Goal: Task Accomplishment & Management: Manage account settings

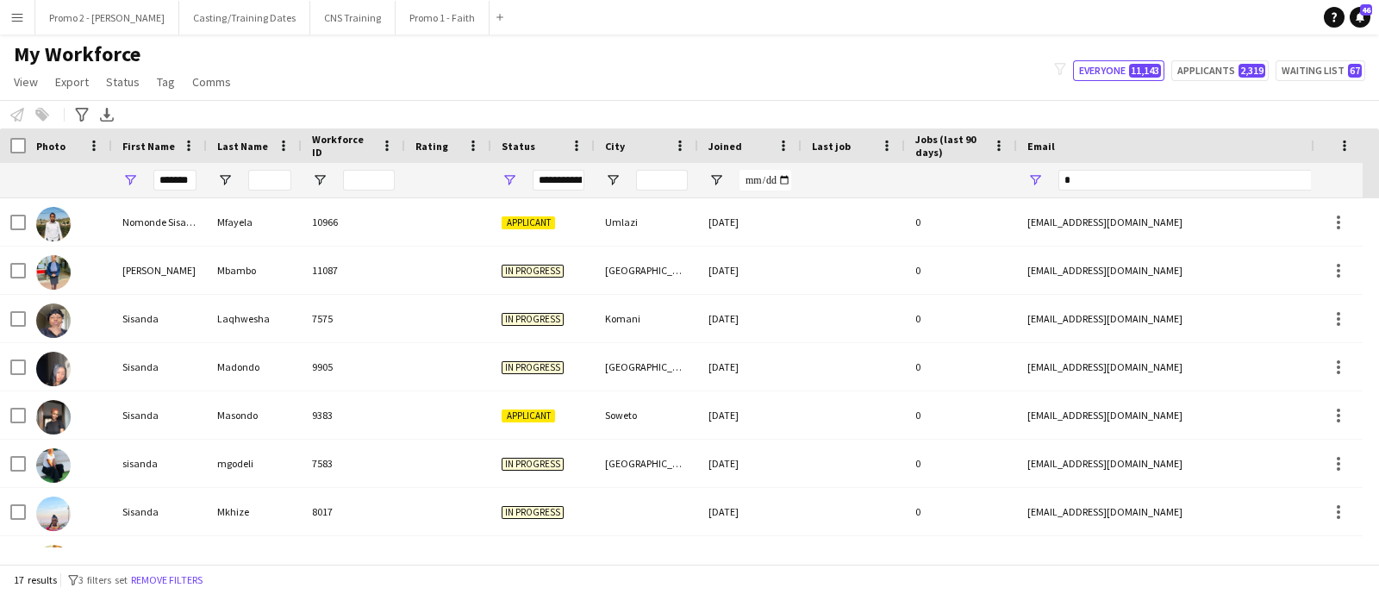
scroll to position [471, 0]
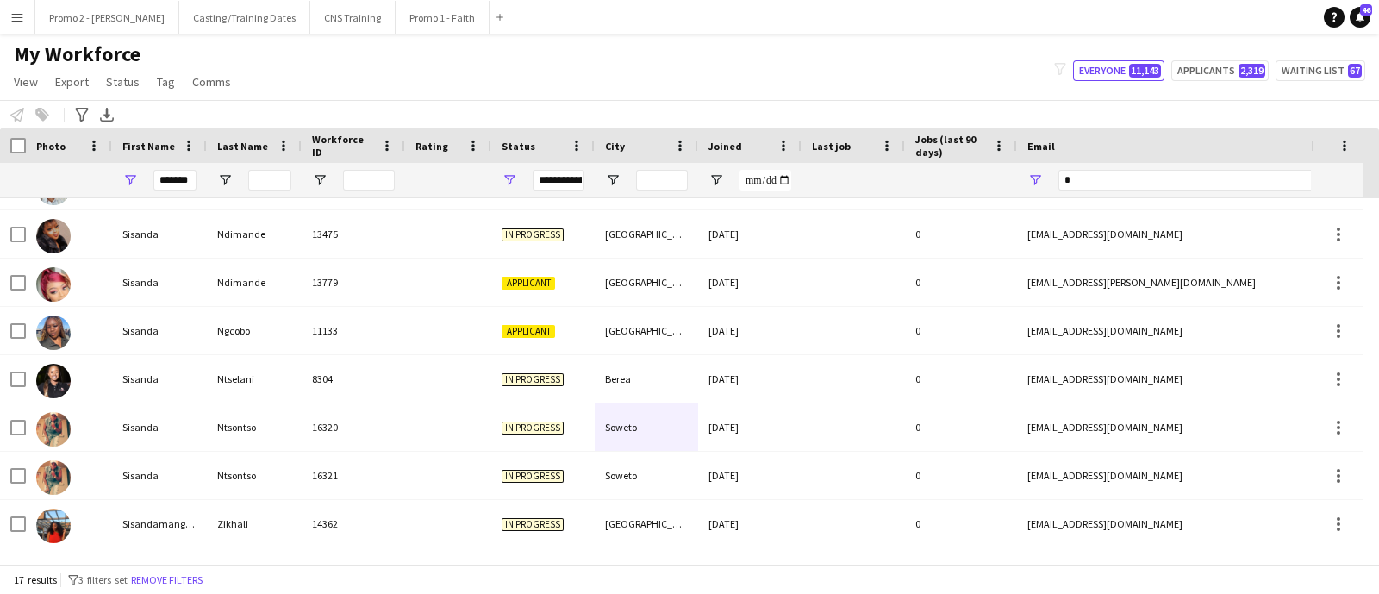
click at [552, 72] on div "My Workforce View Views Default view Applicants New view Update view Delete vie…" at bounding box center [689, 70] width 1379 height 59
click at [413, 88] on div "My Workforce View Views Default view Applicants New view Update view Delete vie…" at bounding box center [689, 70] width 1379 height 59
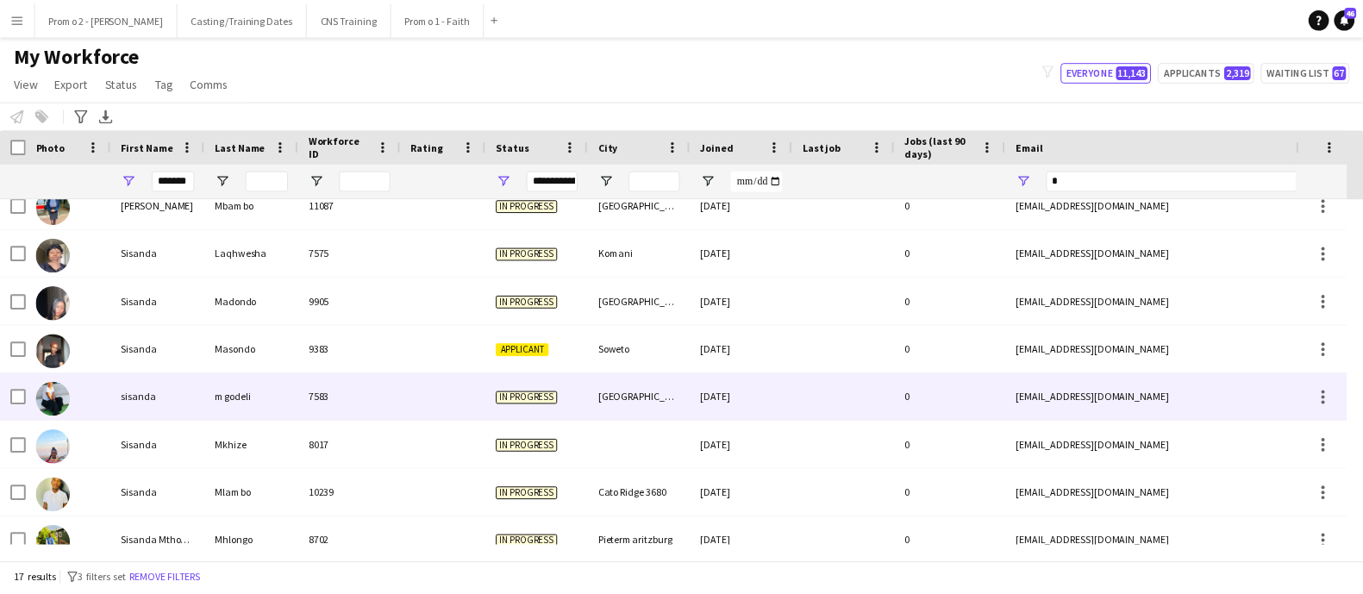
scroll to position [0, 0]
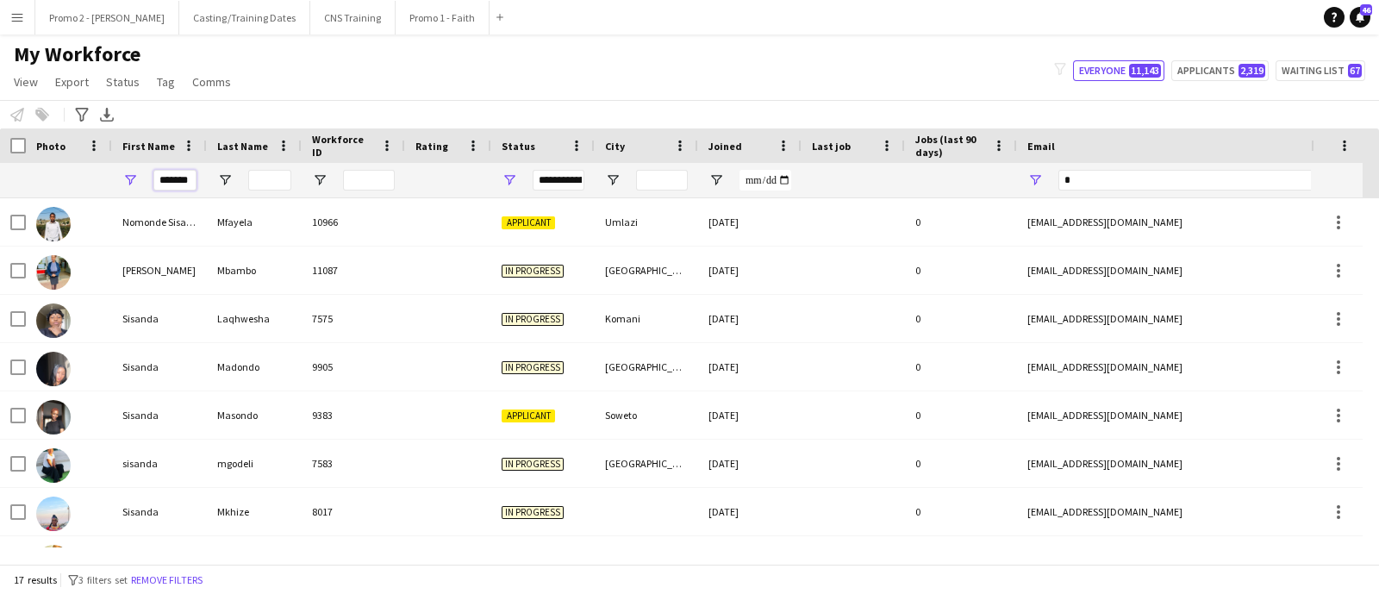
drag, startPoint x: 192, startPoint y: 180, endPoint x: 118, endPoint y: 169, distance: 75.0
click at [118, 169] on div "*******" at bounding box center [159, 180] width 95 height 34
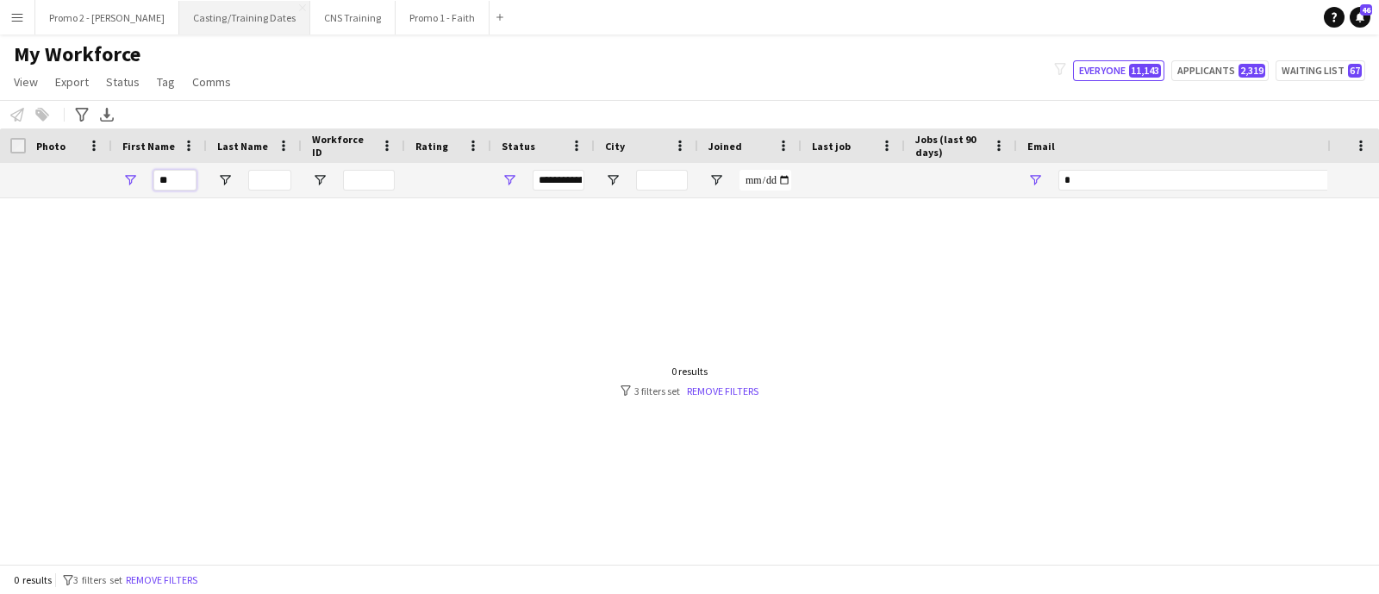
type input "*"
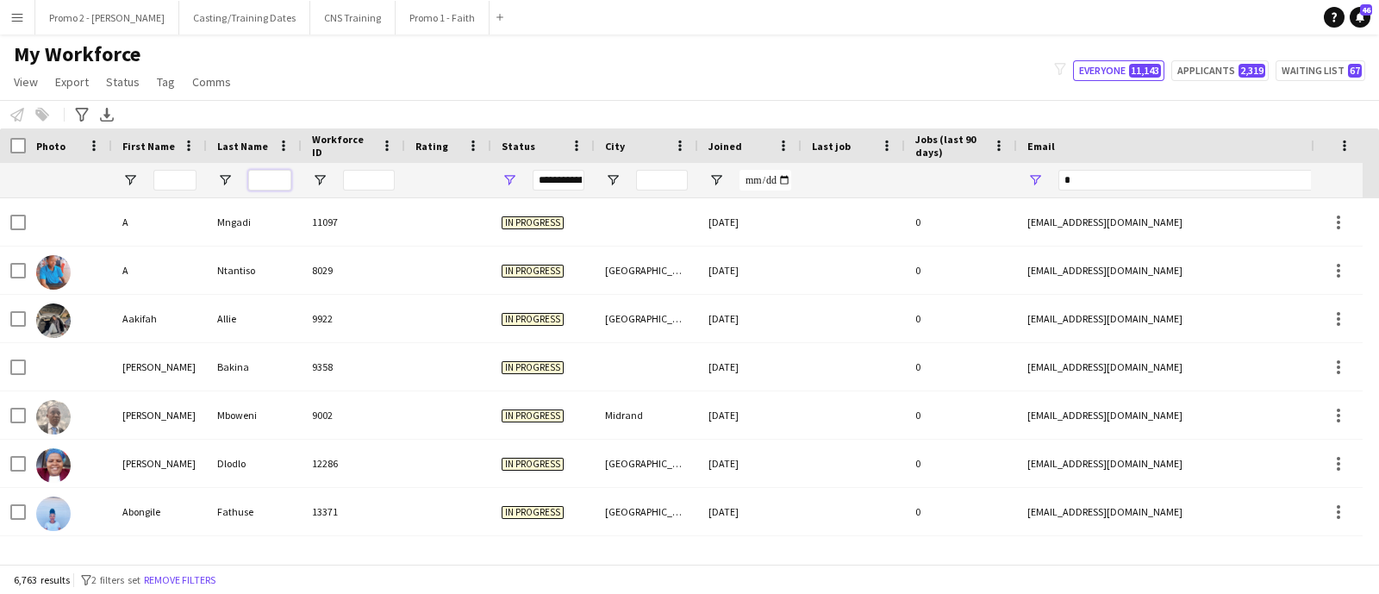
click at [277, 173] on input "Last Name Filter Input" at bounding box center [269, 180] width 43 height 21
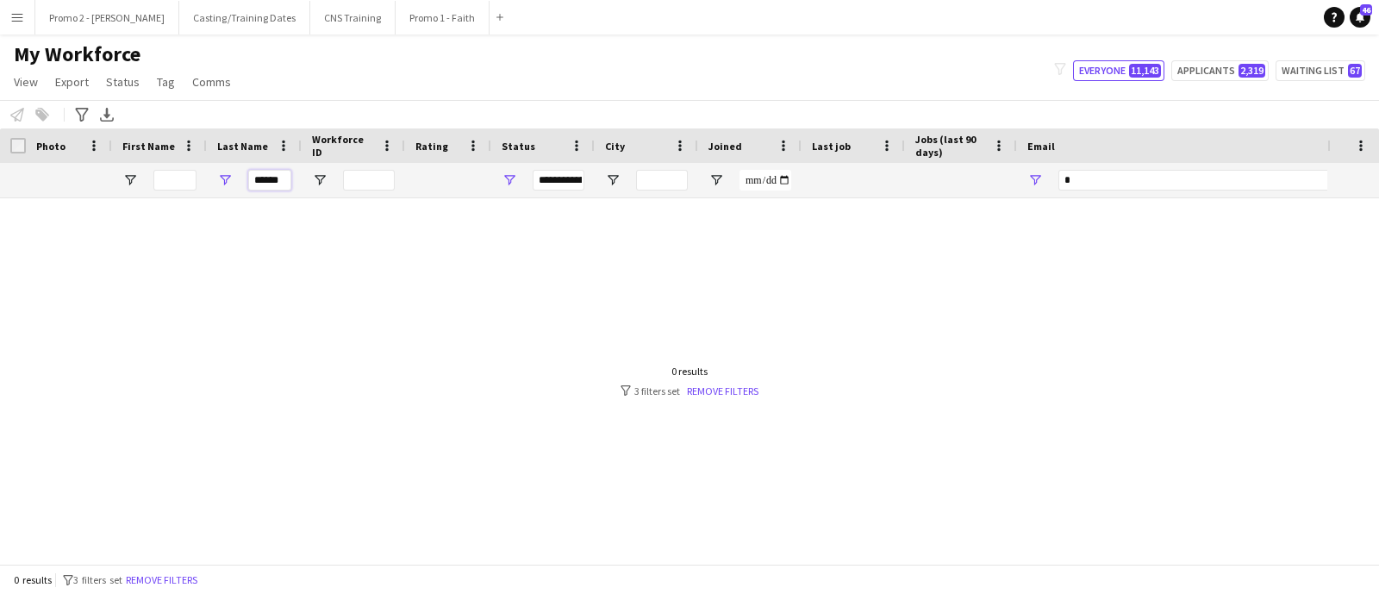
type input "******"
click at [512, 178] on span "Open Filter Menu" at bounding box center [510, 180] width 16 height 16
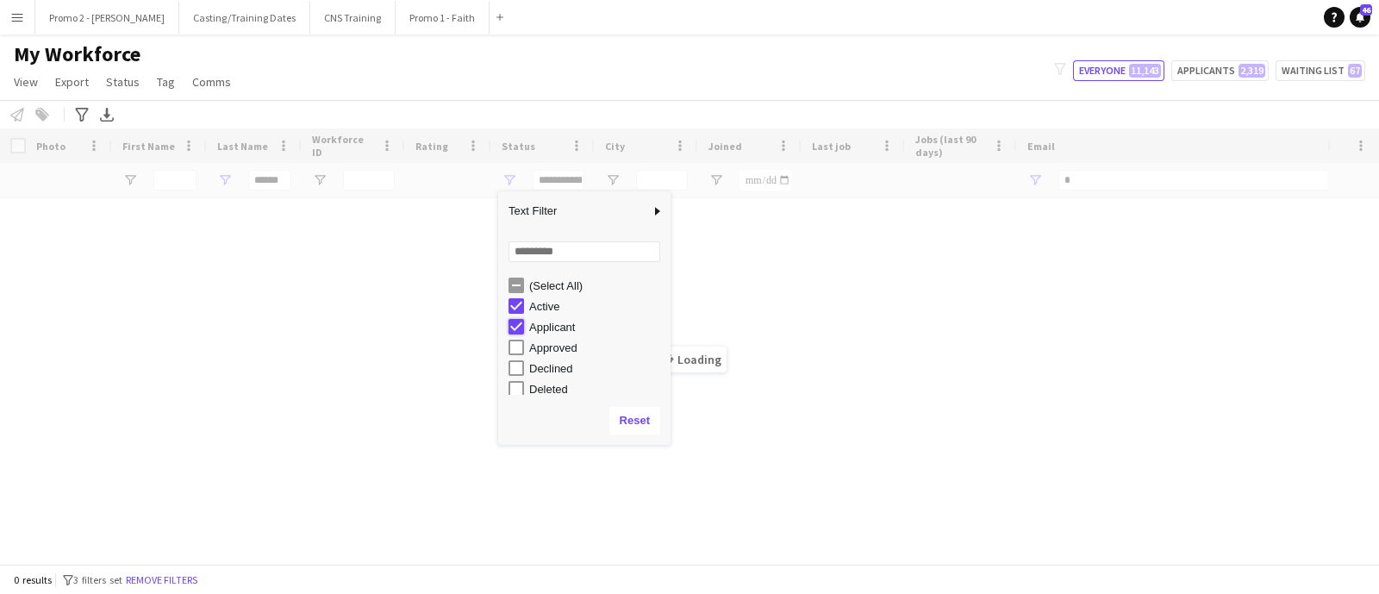
type input "**********"
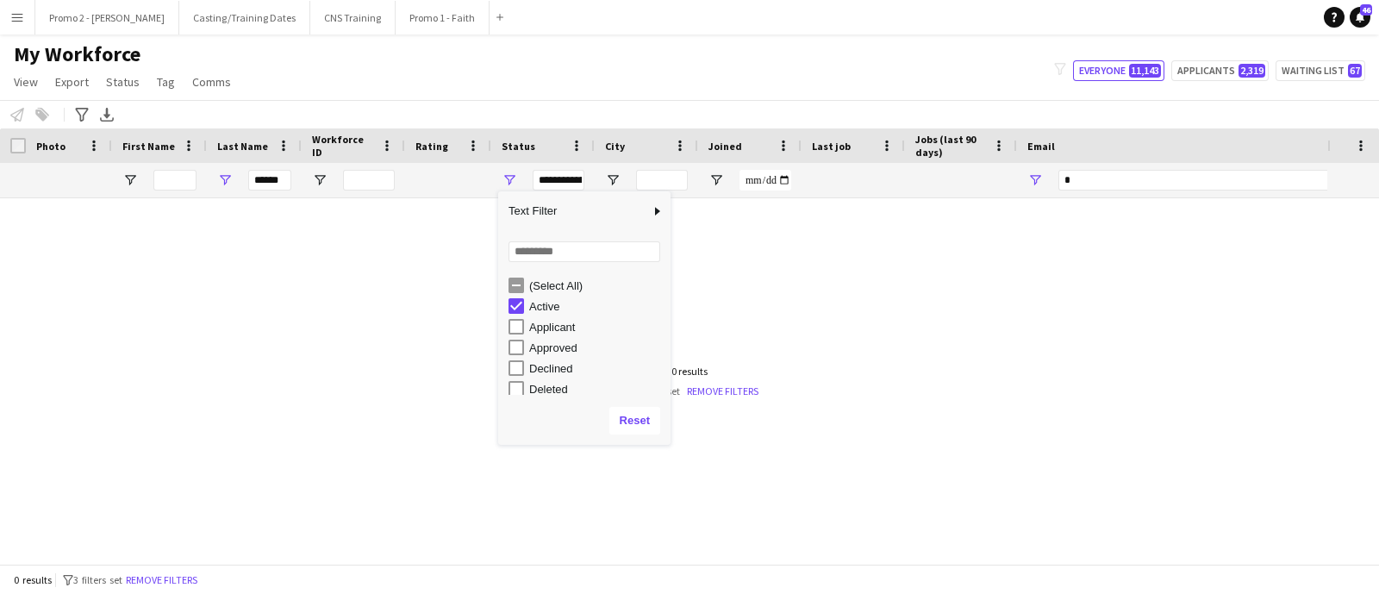
click at [746, 472] on div at bounding box center [664, 372] width 1328 height 349
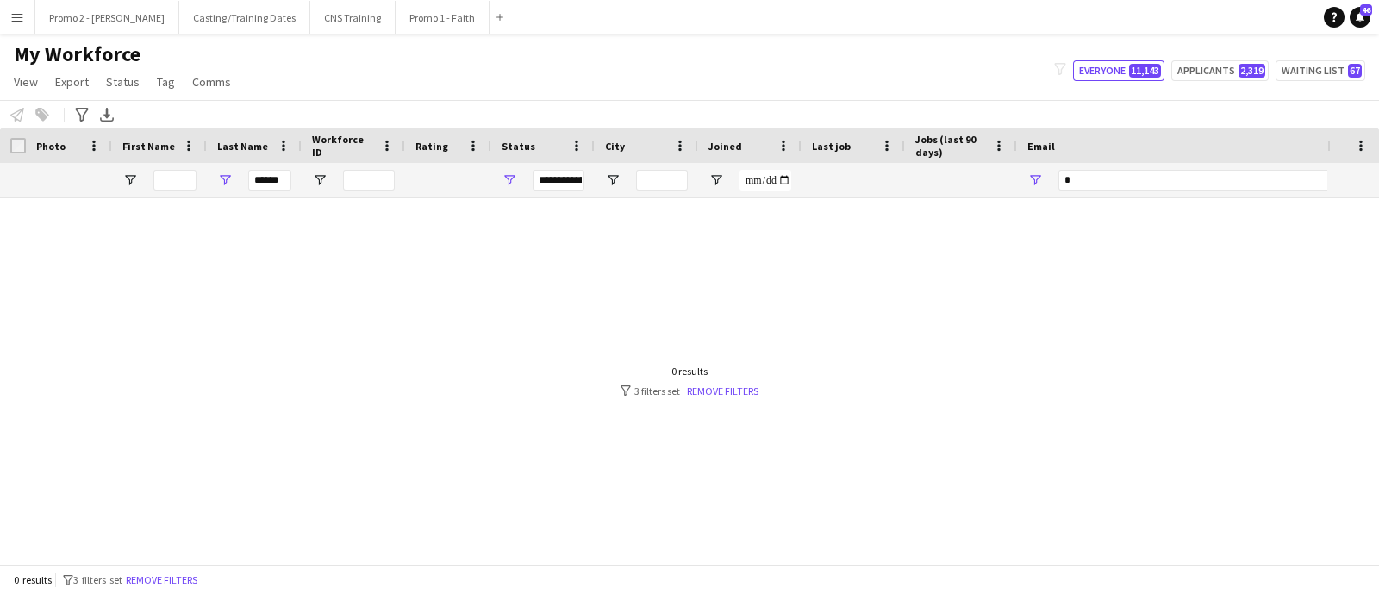
click at [13, 22] on app-icon "Menu" at bounding box center [17, 17] width 14 height 14
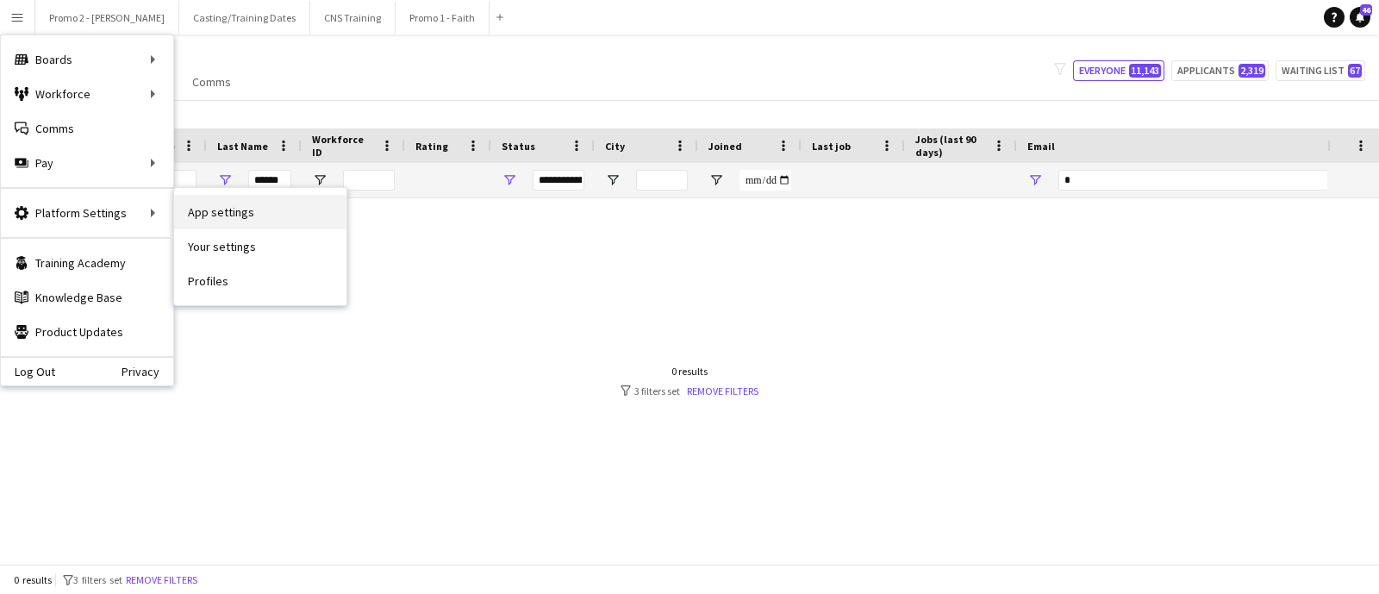
click at [230, 214] on link "App settings" at bounding box center [260, 212] width 172 height 34
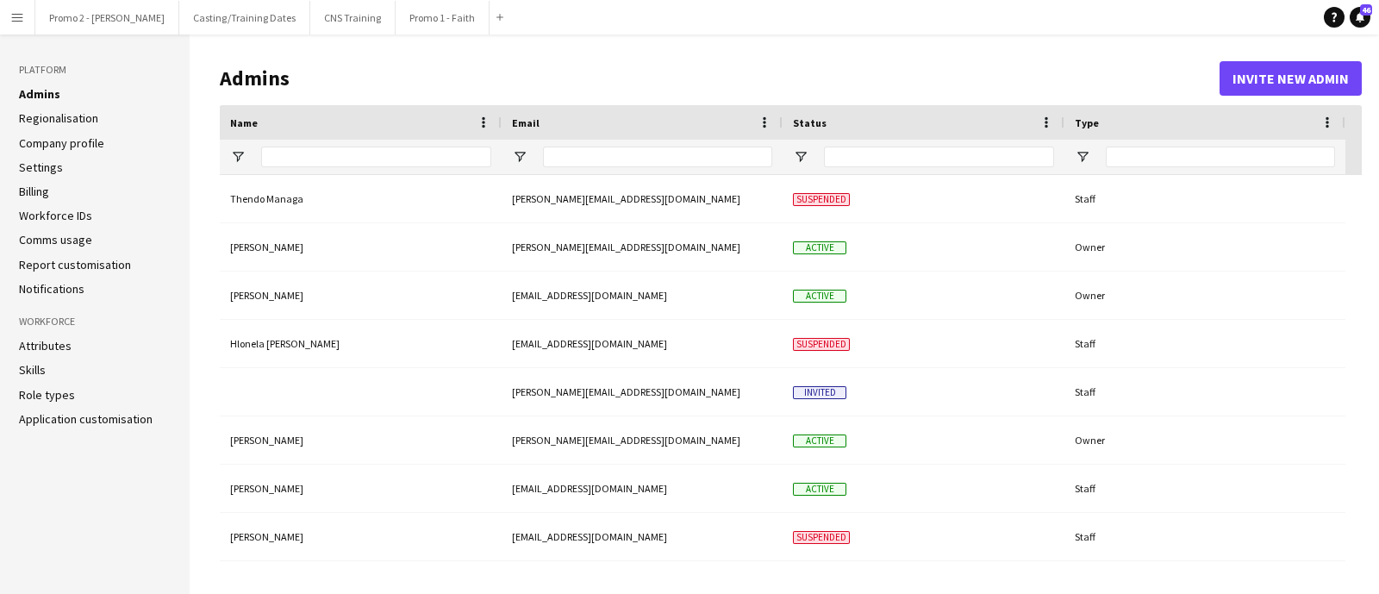
click at [73, 162] on li "Settings" at bounding box center [95, 168] width 152 height 16
click at [37, 162] on link "Settings" at bounding box center [41, 168] width 44 height 16
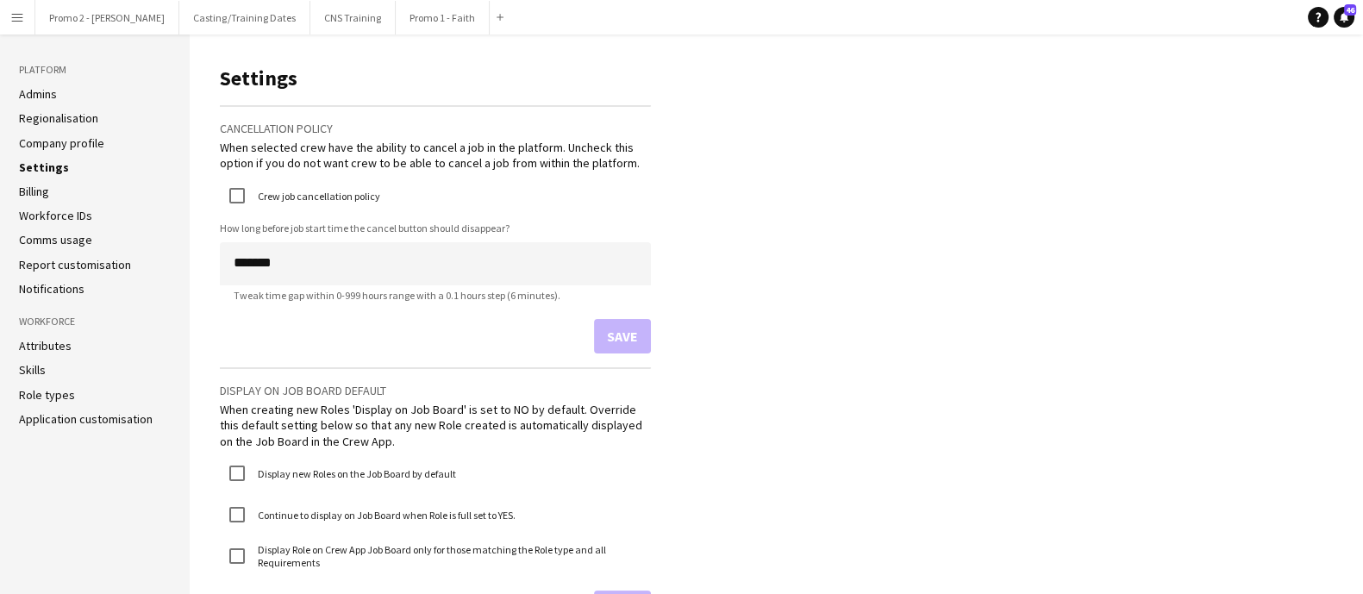
click at [41, 97] on link "Admins" at bounding box center [38, 94] width 38 height 16
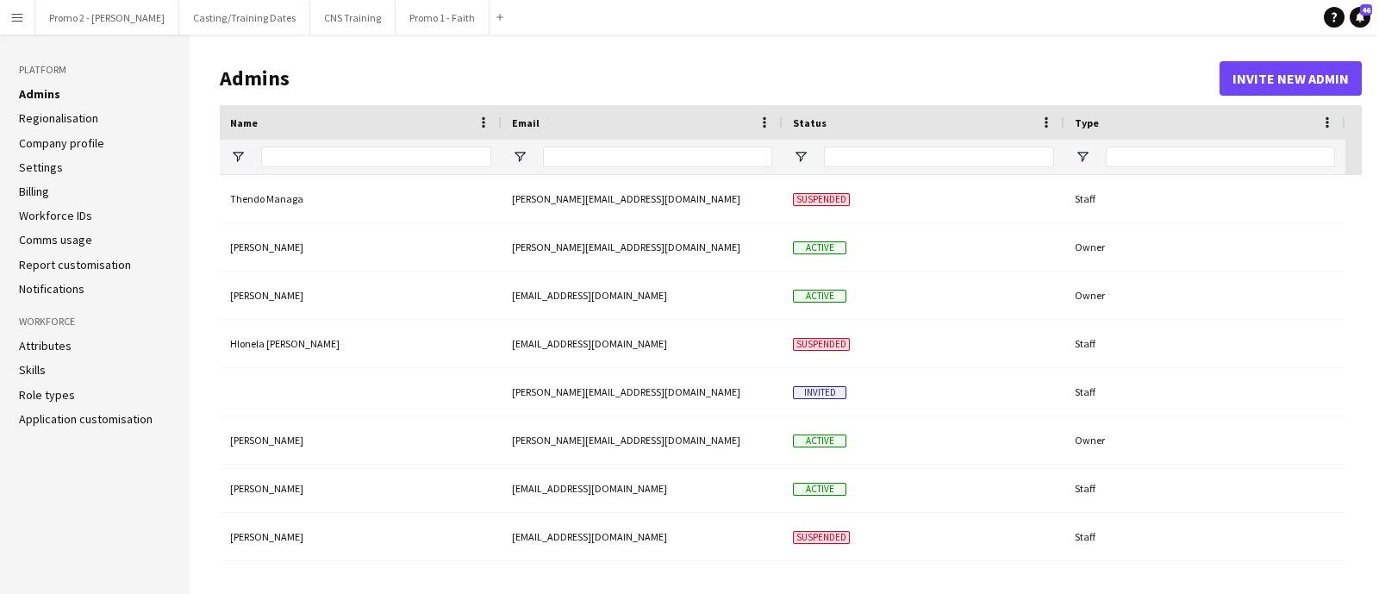
click at [56, 169] on link "Settings" at bounding box center [41, 168] width 44 height 16
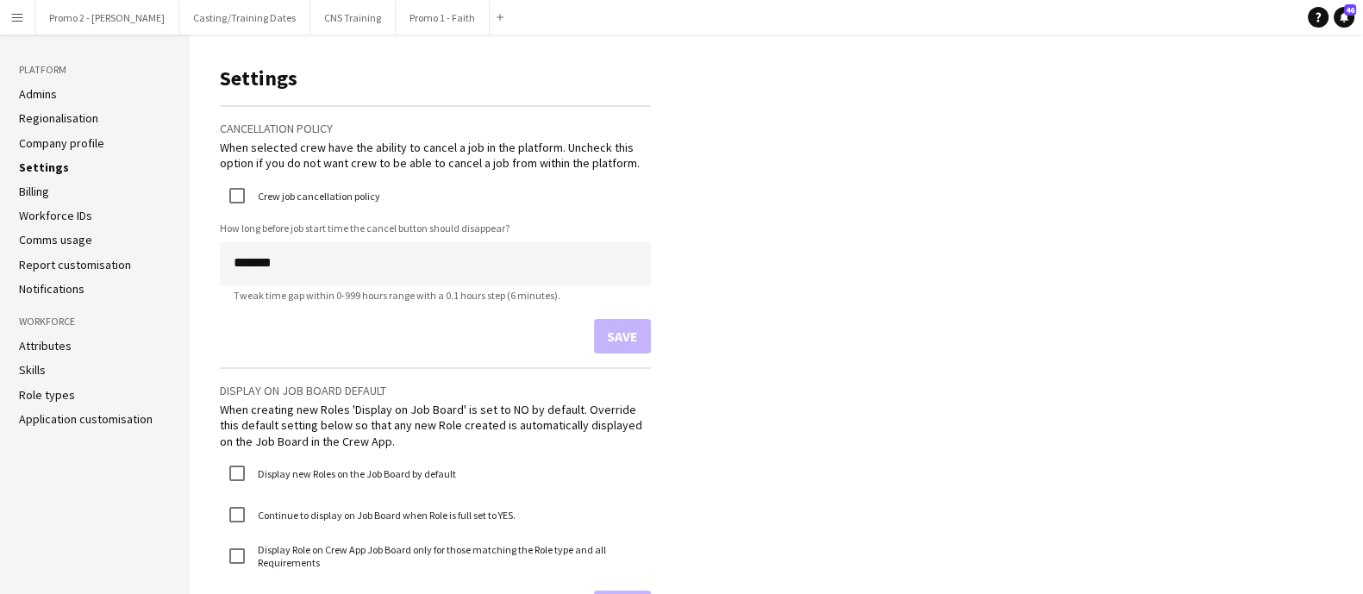
click at [34, 196] on link "Billing" at bounding box center [34, 192] width 30 height 16
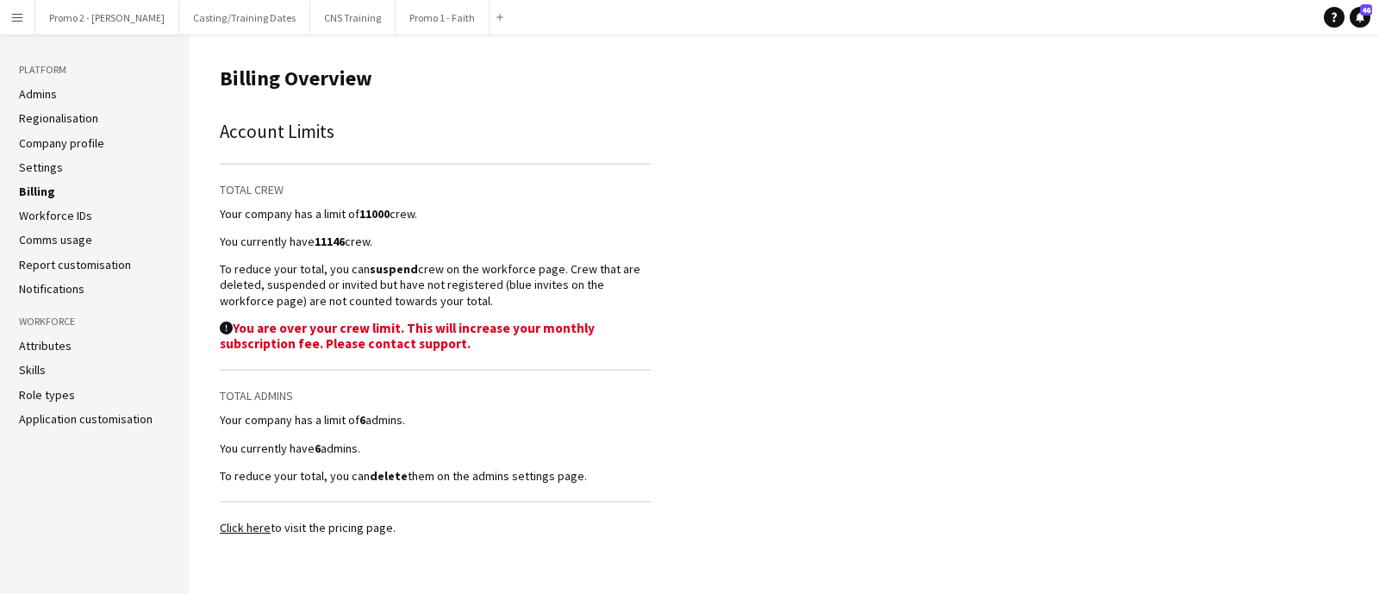
click at [38, 218] on link "Workforce IDs" at bounding box center [55, 216] width 73 height 16
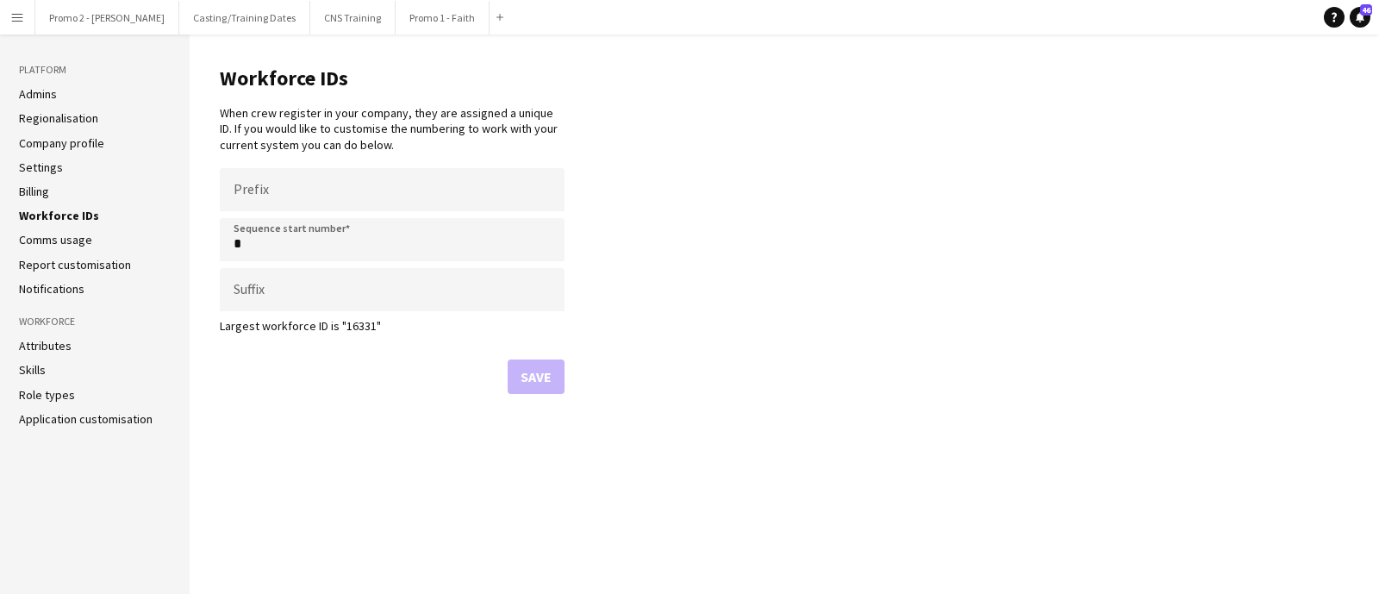
click at [42, 242] on link "Comms usage" at bounding box center [55, 240] width 73 height 16
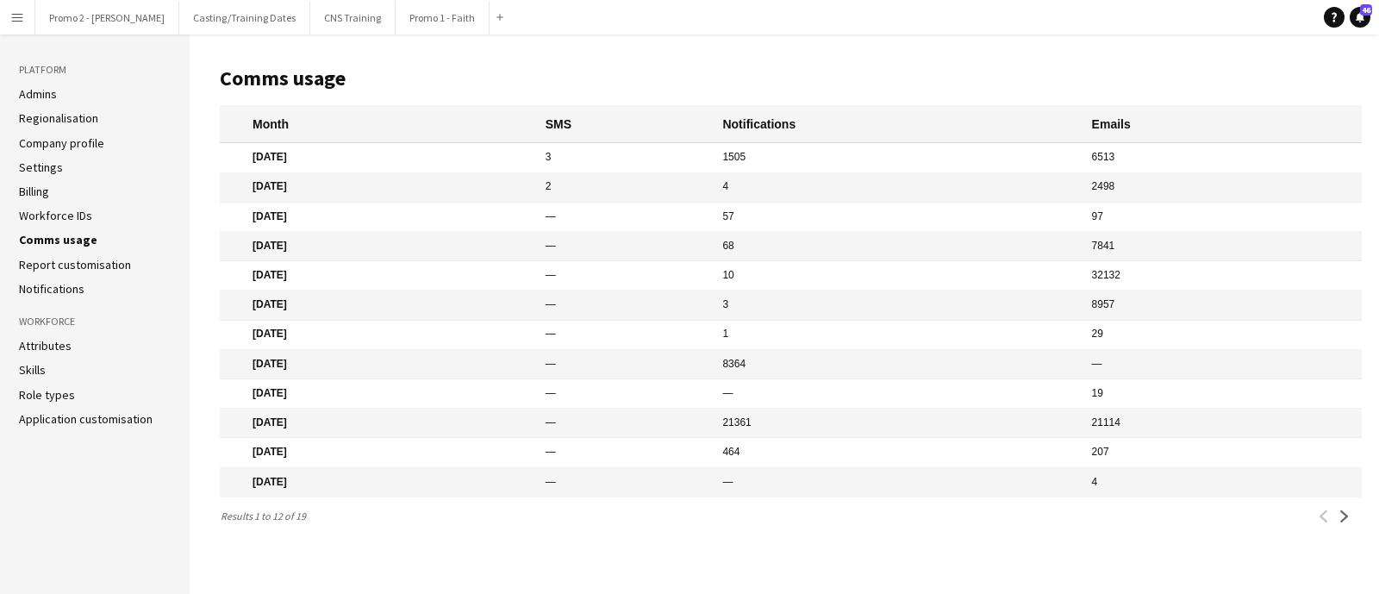
click at [45, 260] on link "Report customisation" at bounding box center [75, 265] width 112 height 16
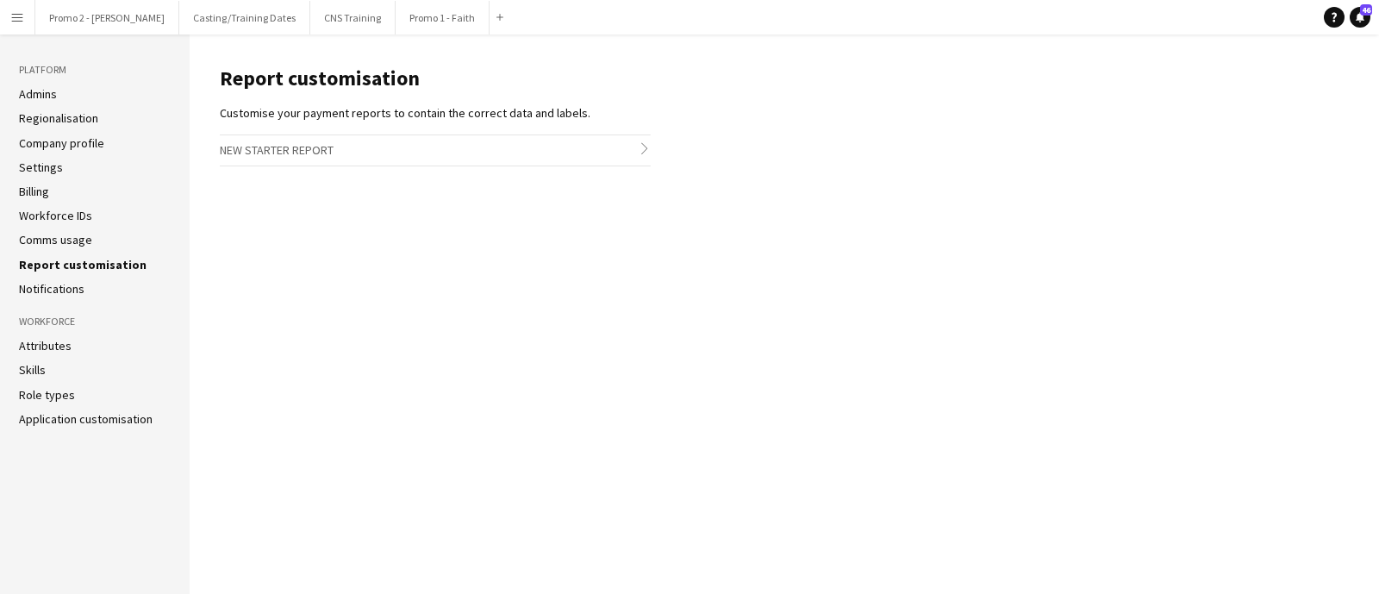
click at [310, 156] on h3 "New starter report chevron-right" at bounding box center [435, 149] width 431 height 29
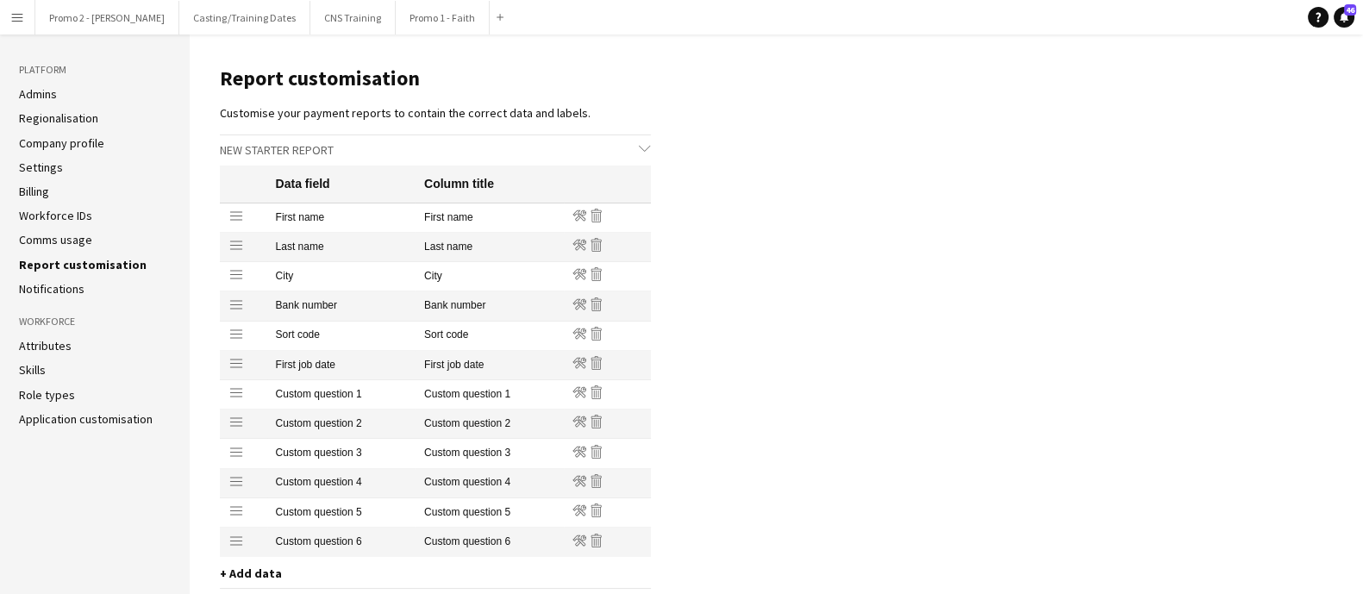
click at [78, 347] on li "Attributes" at bounding box center [95, 346] width 152 height 16
click at [37, 341] on link "Attributes" at bounding box center [45, 346] width 53 height 16
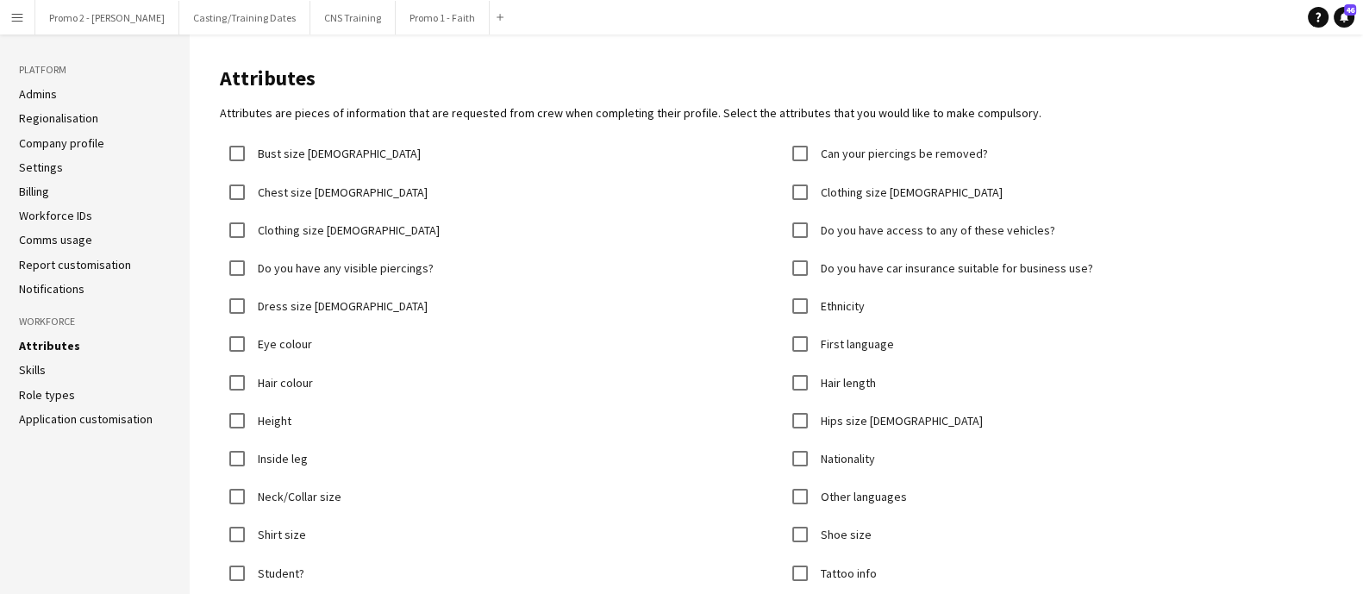
click at [53, 416] on link "Application customisation" at bounding box center [86, 419] width 134 height 16
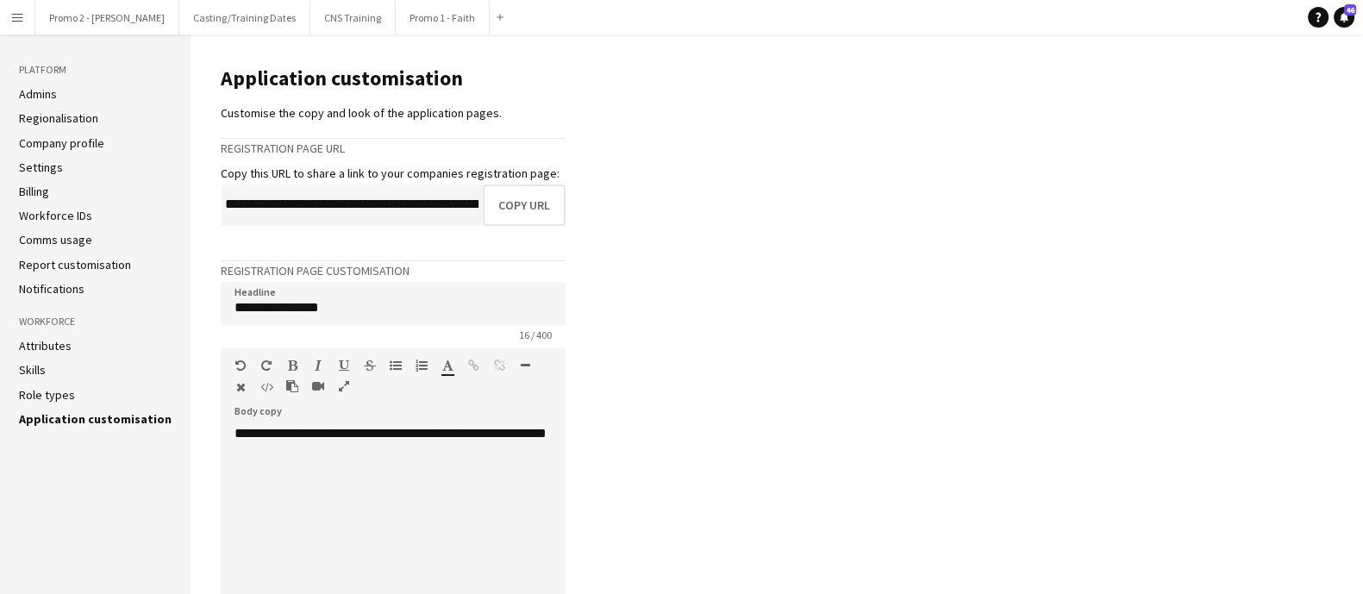
click at [22, 166] on link "Settings" at bounding box center [41, 168] width 44 height 16
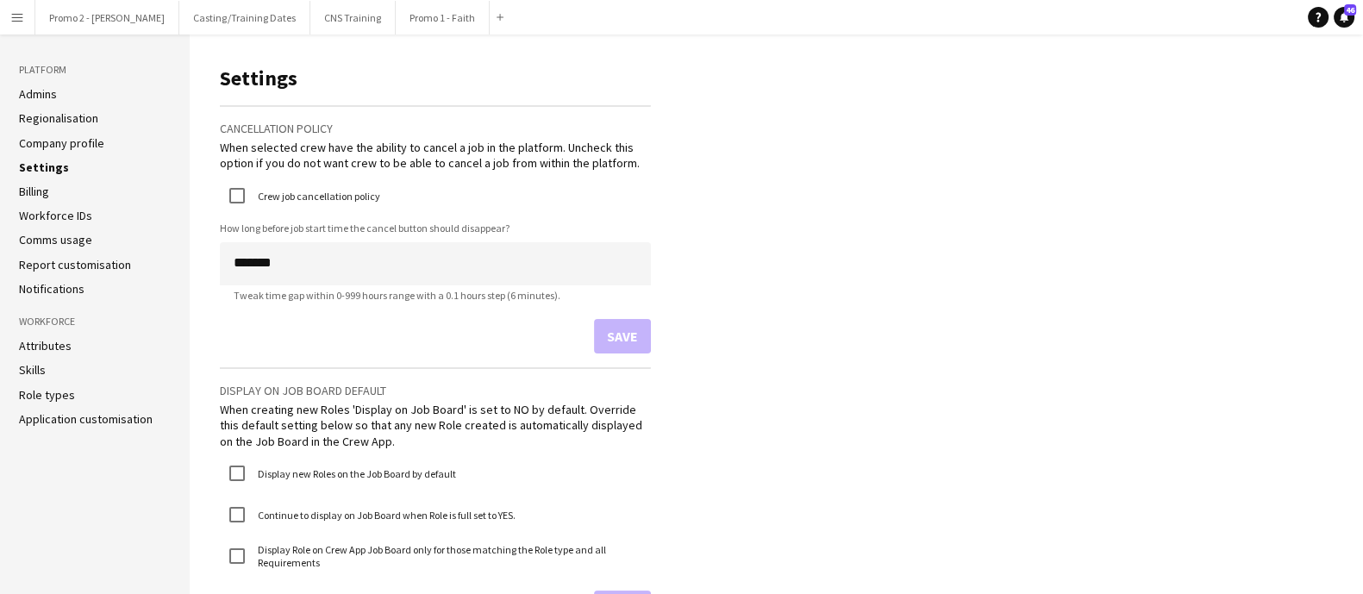
click at [15, 15] on app-icon "Menu" at bounding box center [17, 17] width 14 height 14
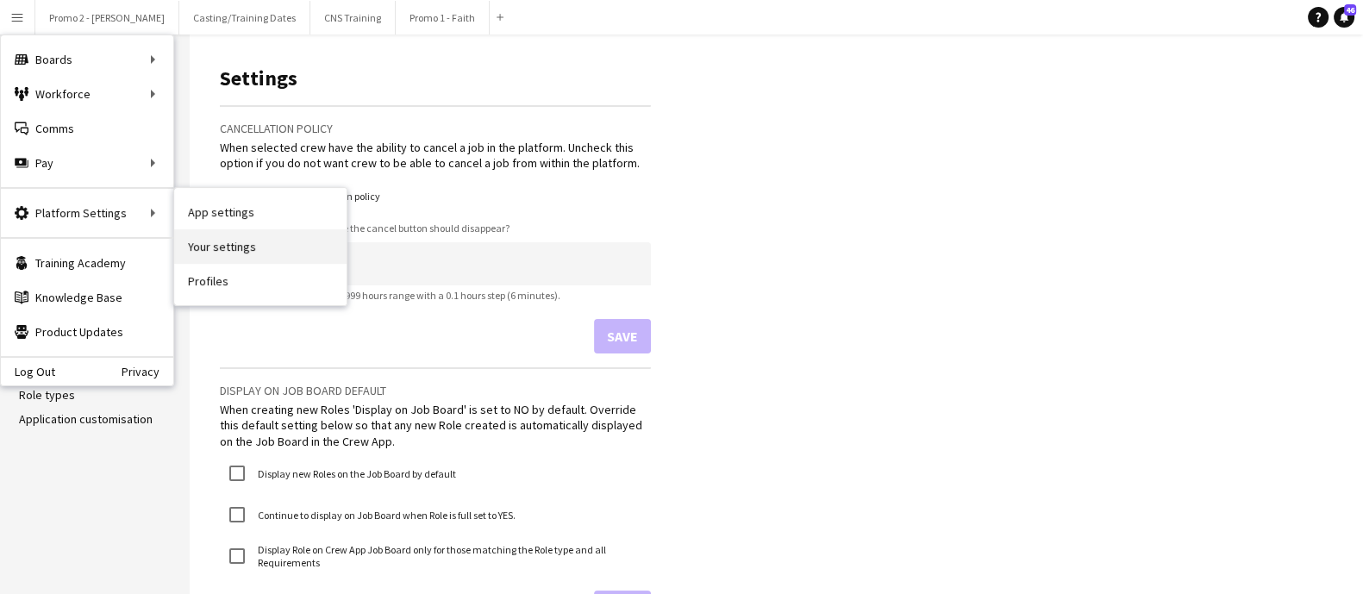
click at [222, 251] on link "Your settings" at bounding box center [260, 246] width 172 height 34
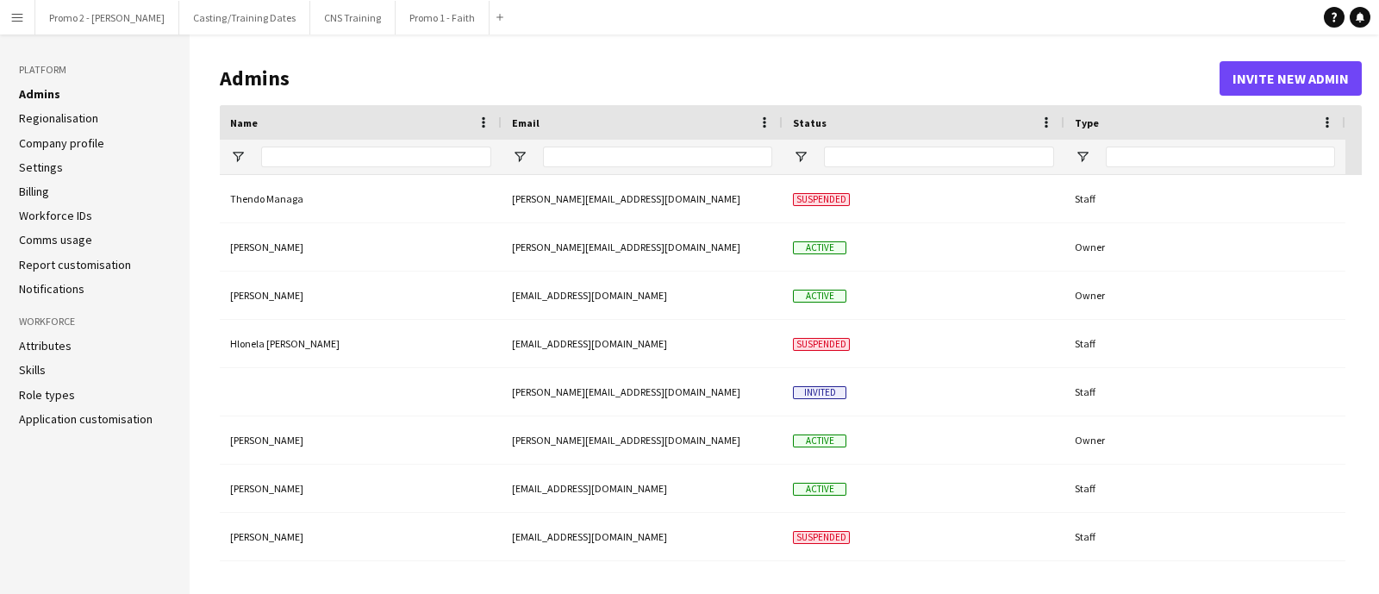
click at [43, 163] on link "Settings" at bounding box center [41, 168] width 44 height 16
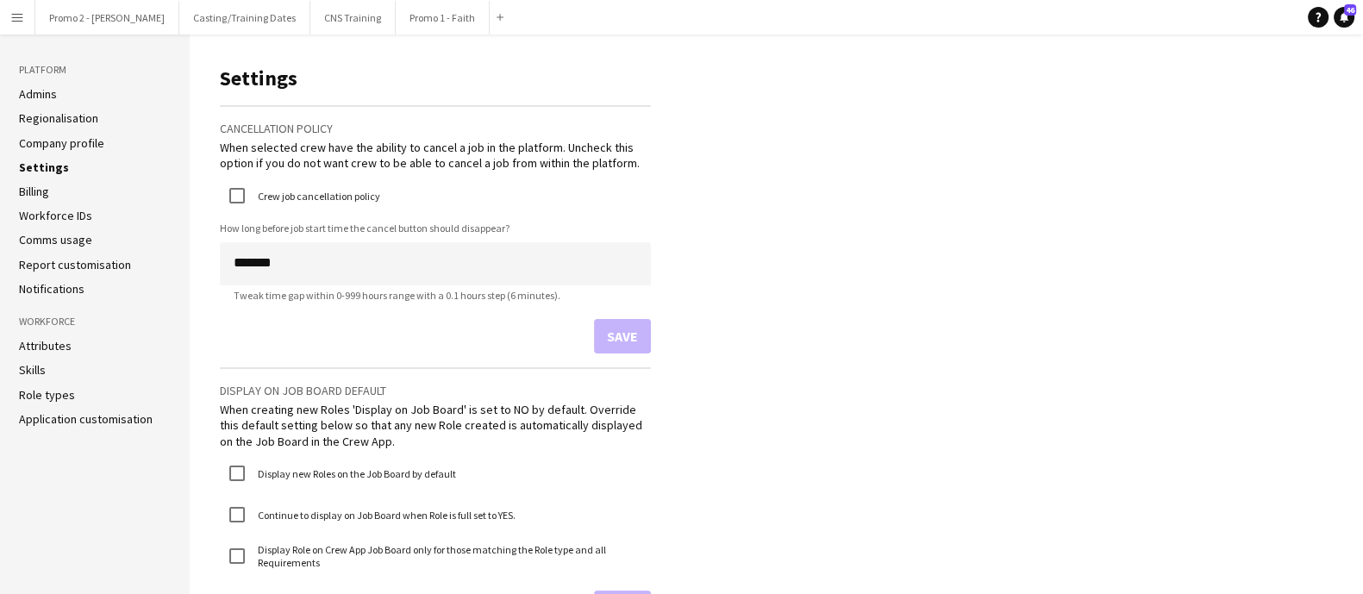
click at [90, 141] on link "Company profile" at bounding box center [61, 143] width 85 height 16
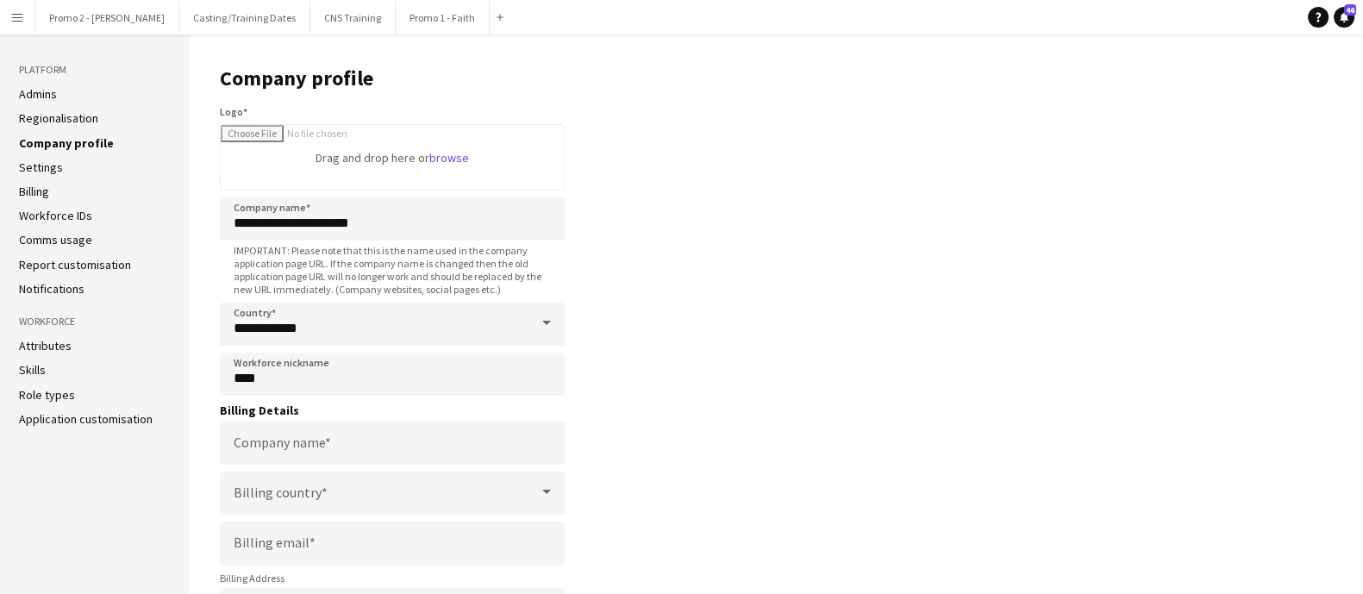
click at [78, 119] on link "Regionalisation" at bounding box center [58, 118] width 79 height 16
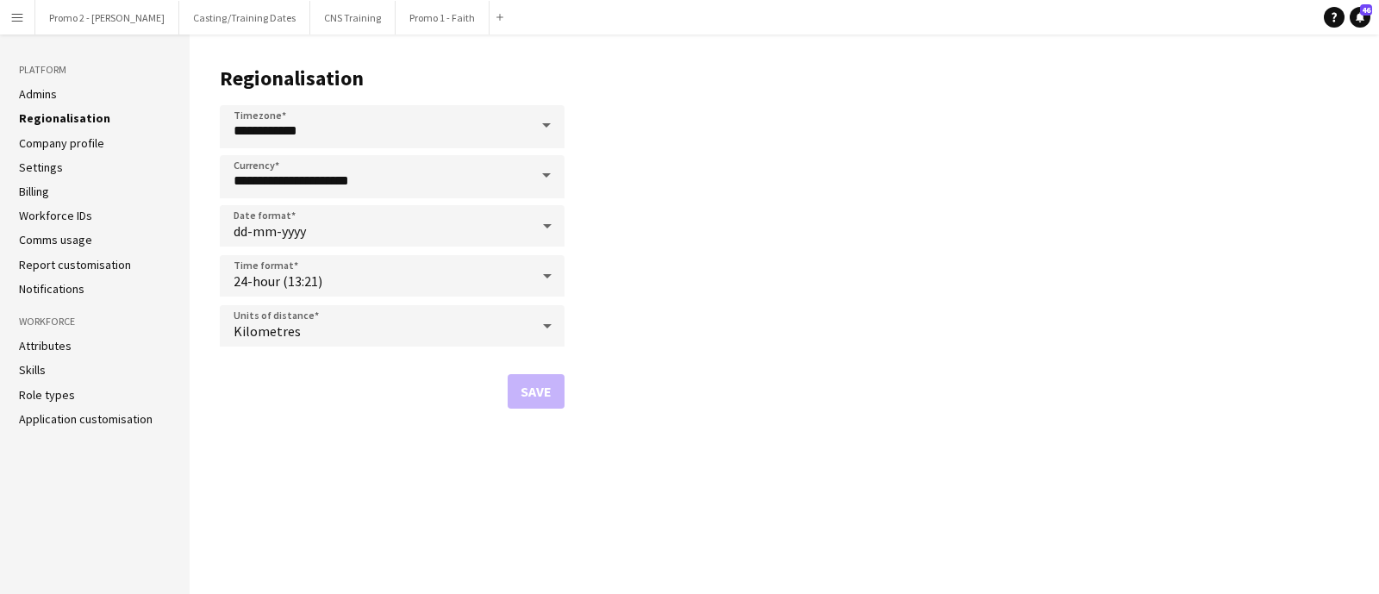
click at [79, 101] on li "Admins" at bounding box center [95, 94] width 152 height 16
click at [44, 88] on link "Admins" at bounding box center [38, 94] width 38 height 16
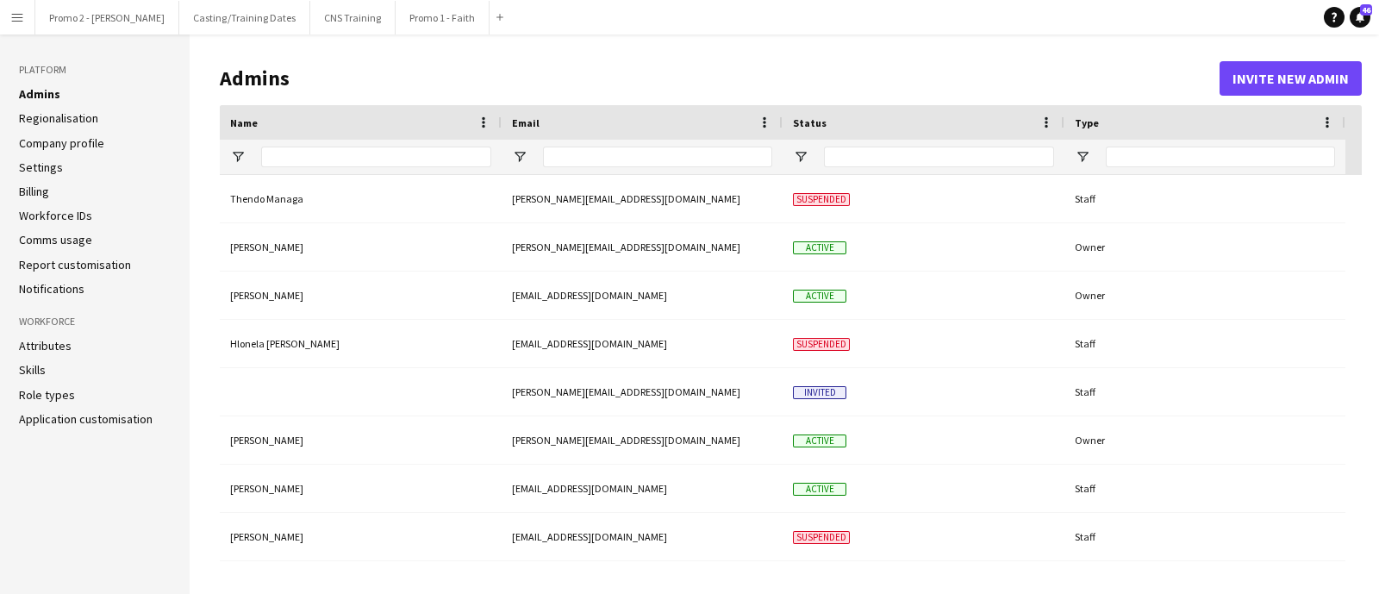
click at [50, 293] on link "Notifications" at bounding box center [52, 289] width 66 height 16
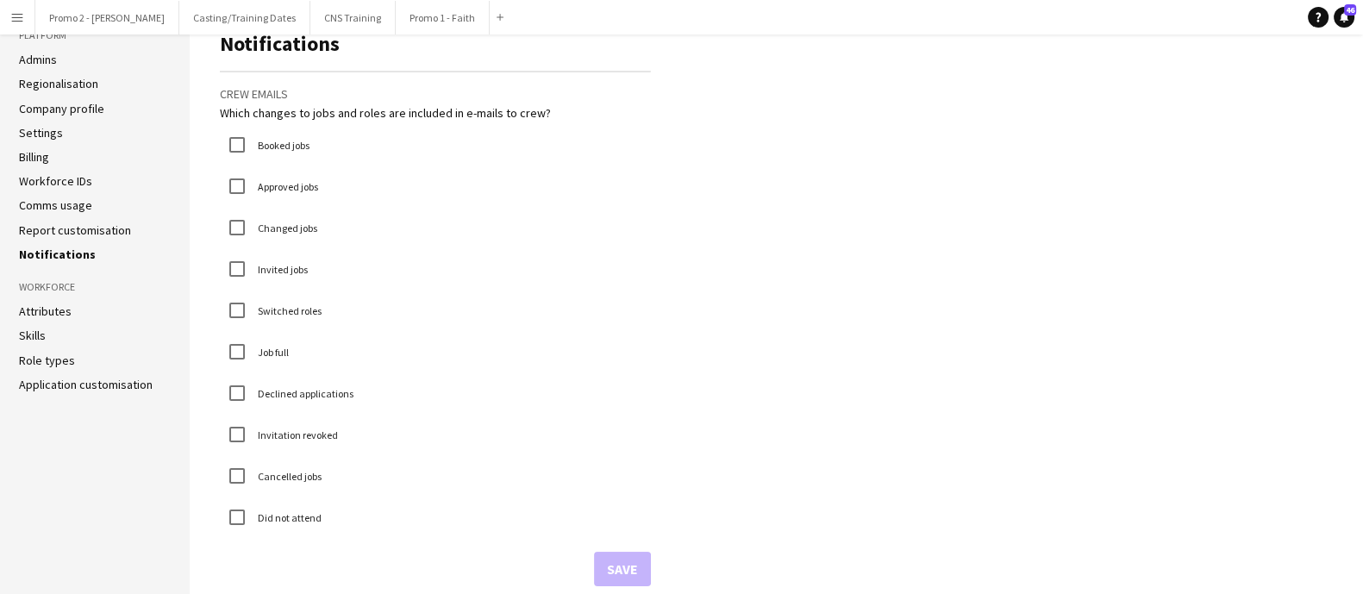
scroll to position [51, 0]
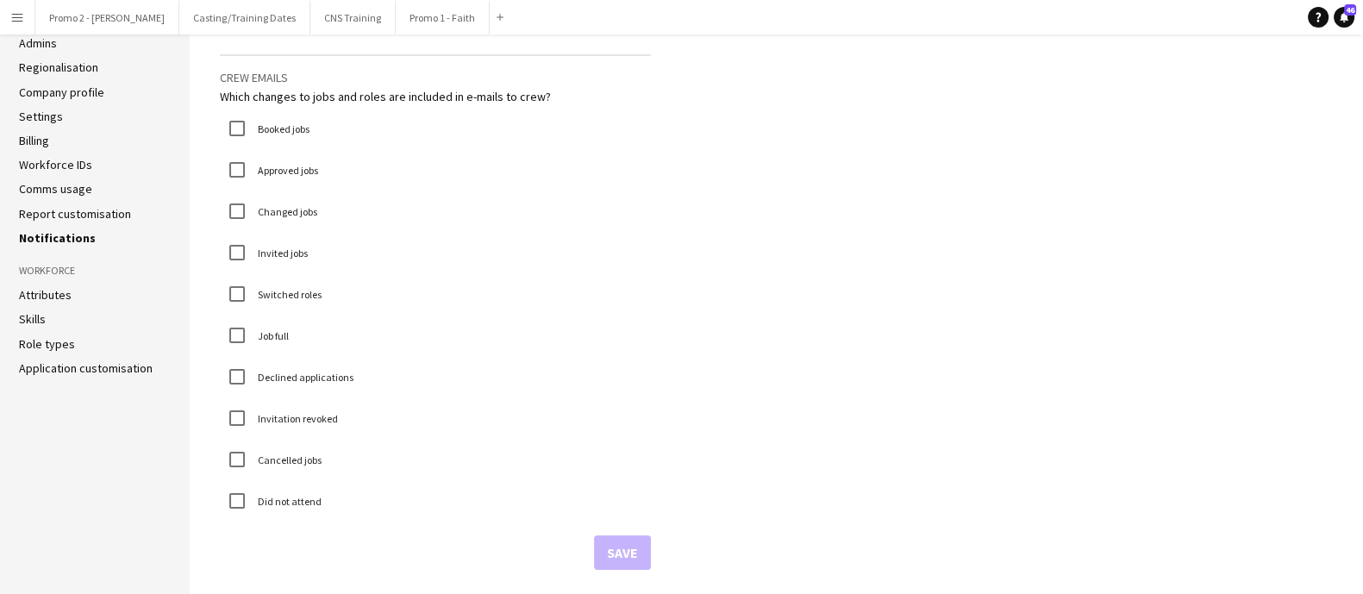
click at [40, 314] on link "Skills" at bounding box center [32, 319] width 27 height 16
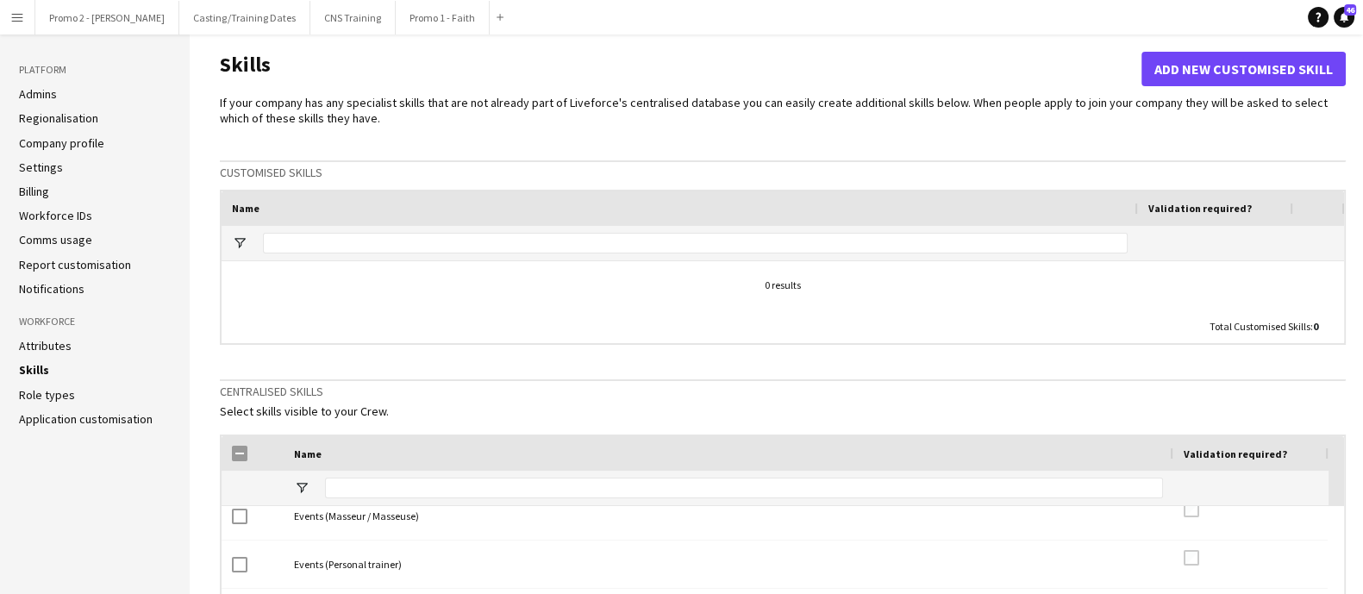
click at [47, 390] on link "Role types" at bounding box center [47, 395] width 56 height 16
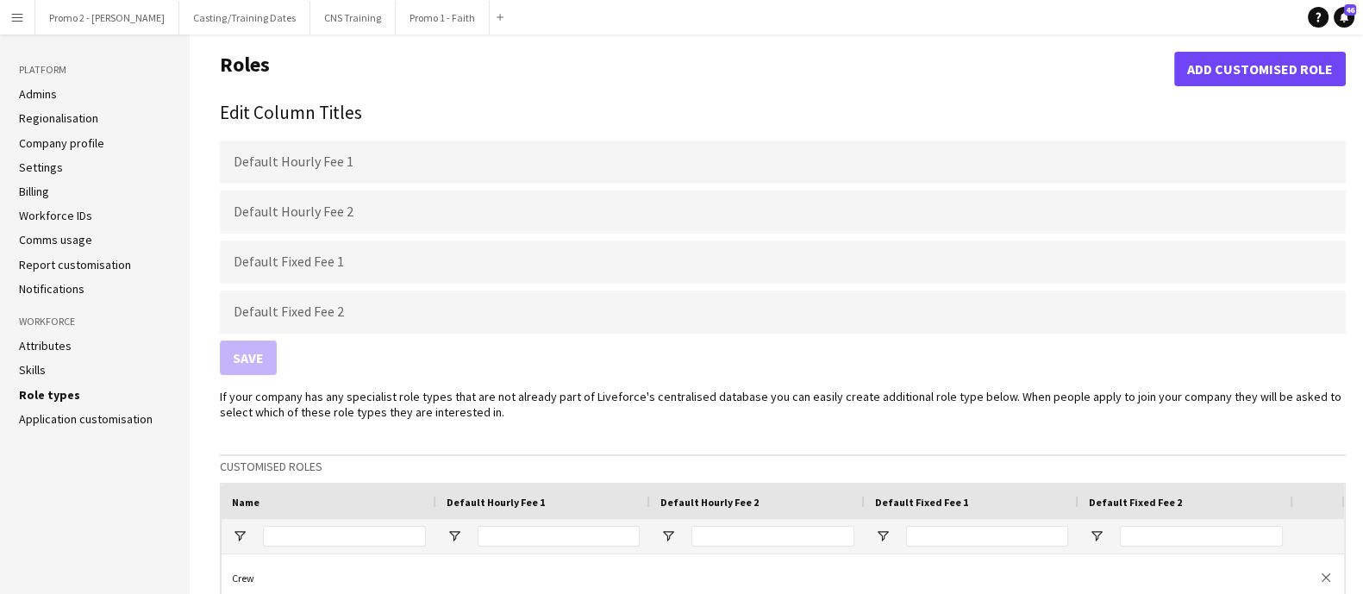
click at [17, 15] on app-icon "Menu" at bounding box center [17, 17] width 14 height 14
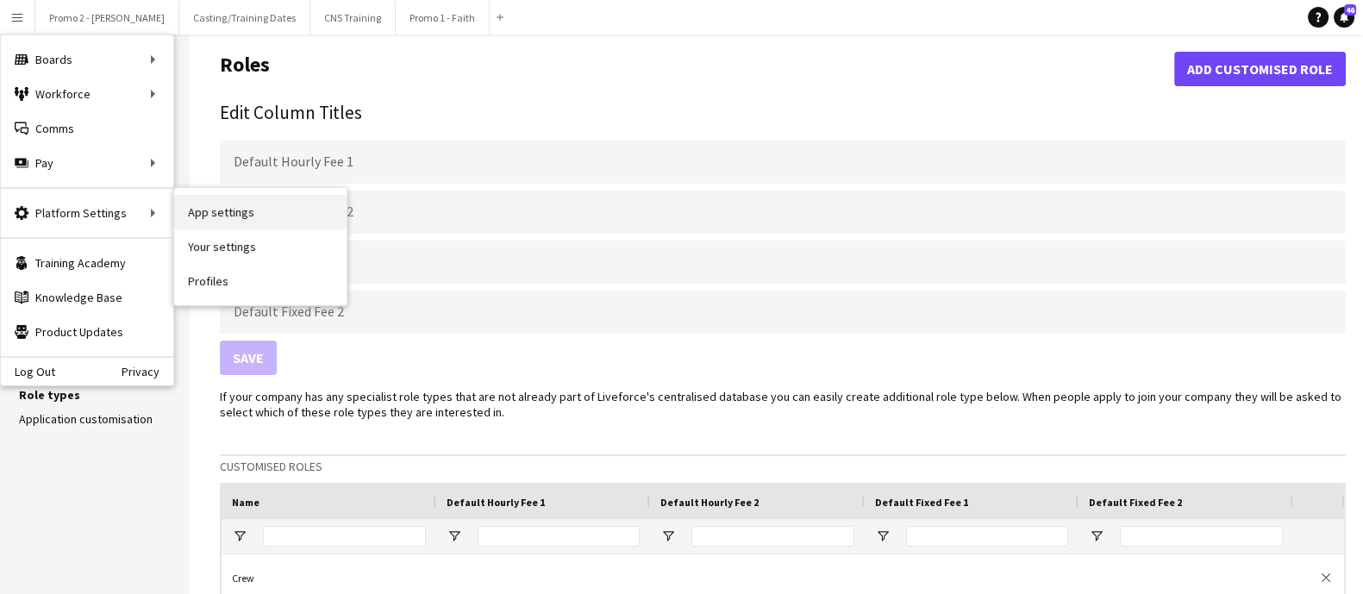
click at [203, 212] on link "App settings" at bounding box center [260, 212] width 172 height 34
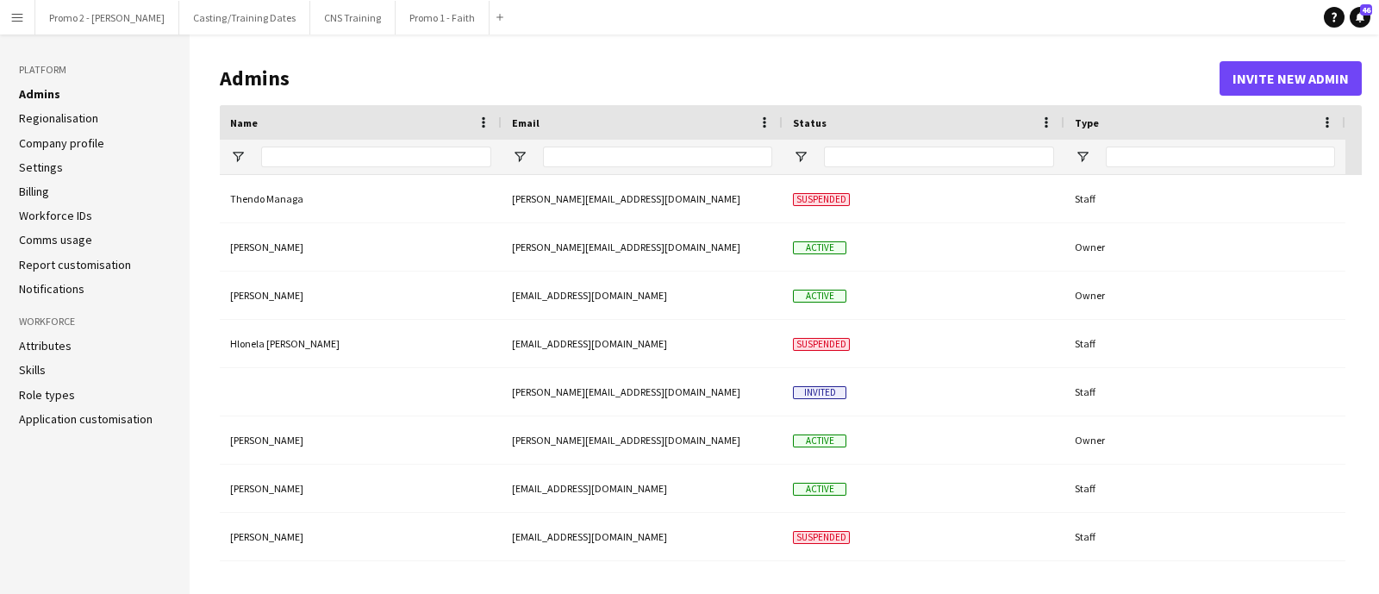
click at [26, 14] on button "Menu" at bounding box center [17, 17] width 34 height 34
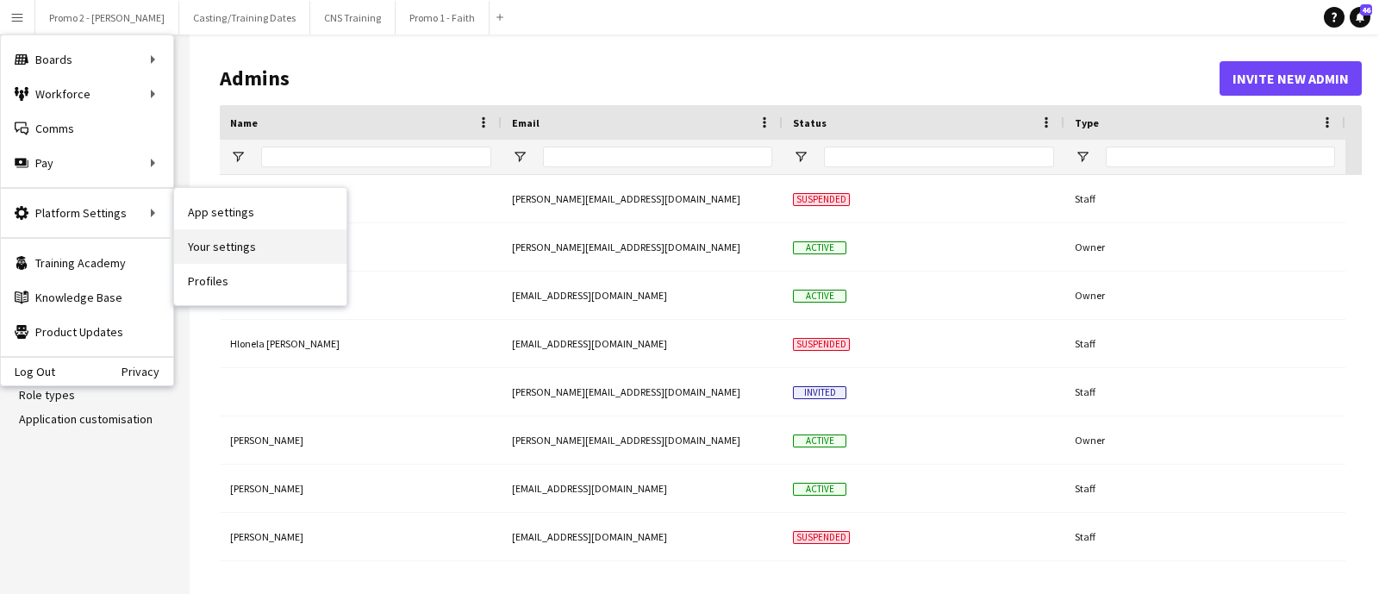
click at [211, 251] on link "Your settings" at bounding box center [260, 246] width 172 height 34
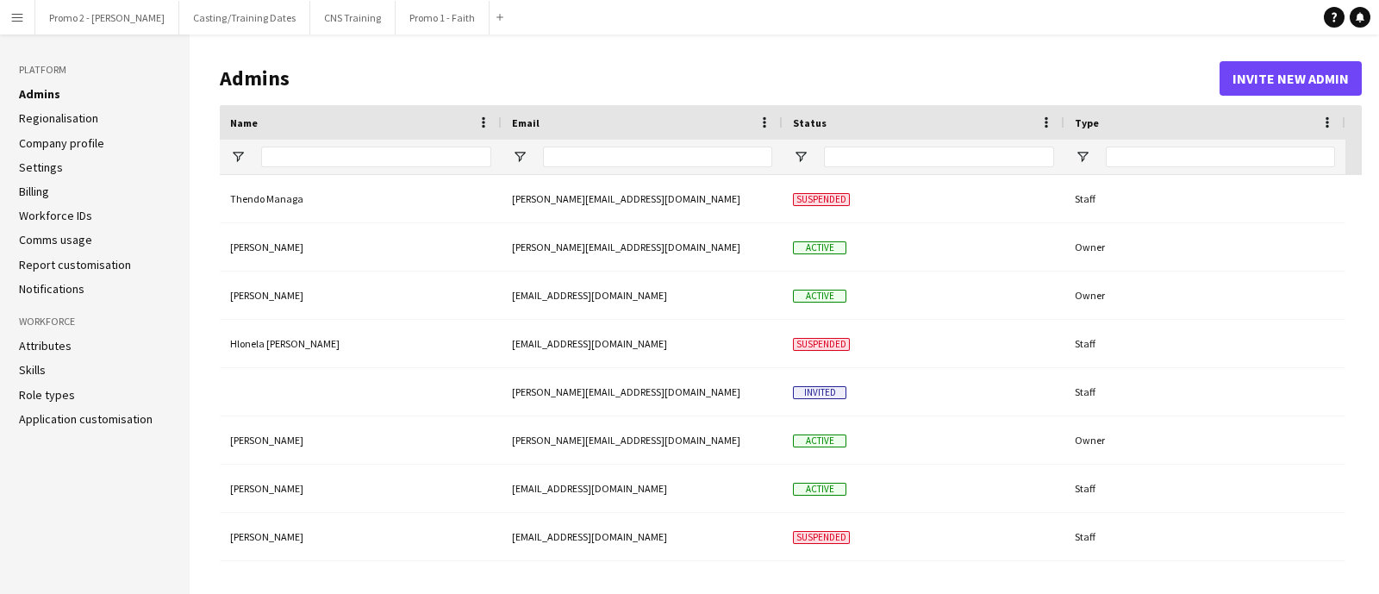
click at [59, 266] on link "Report customisation" at bounding box center [75, 265] width 112 height 16
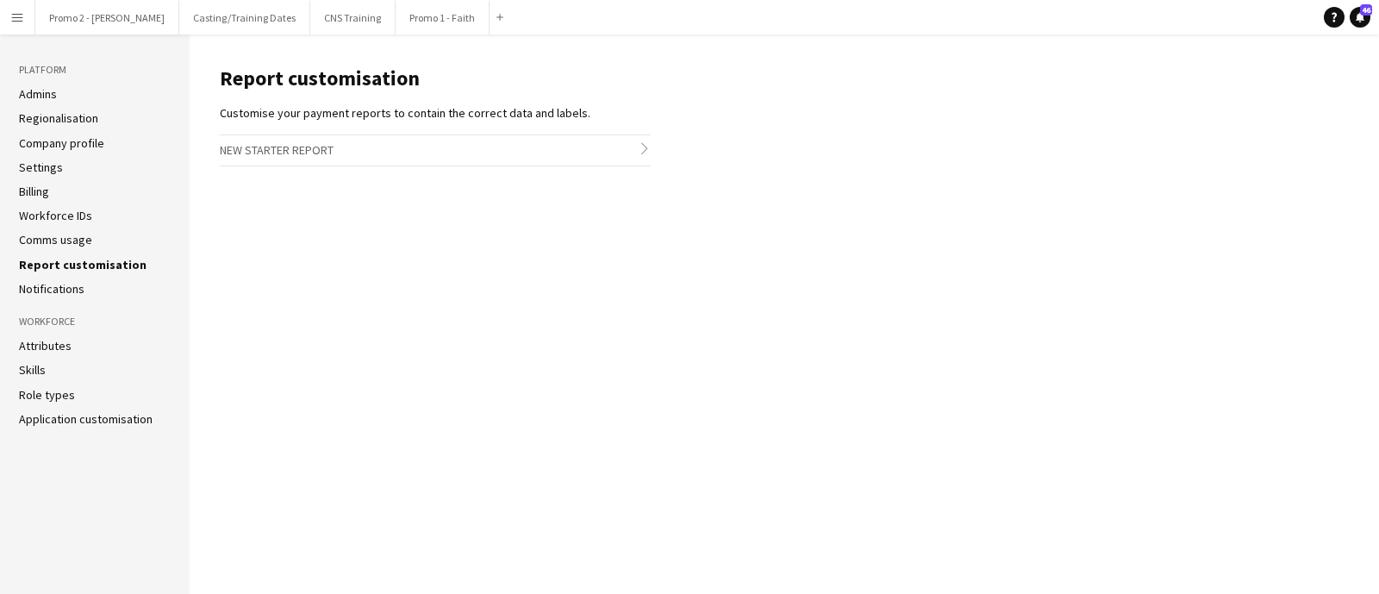
click at [276, 149] on h3 "New starter report chevron-right" at bounding box center [435, 149] width 431 height 29
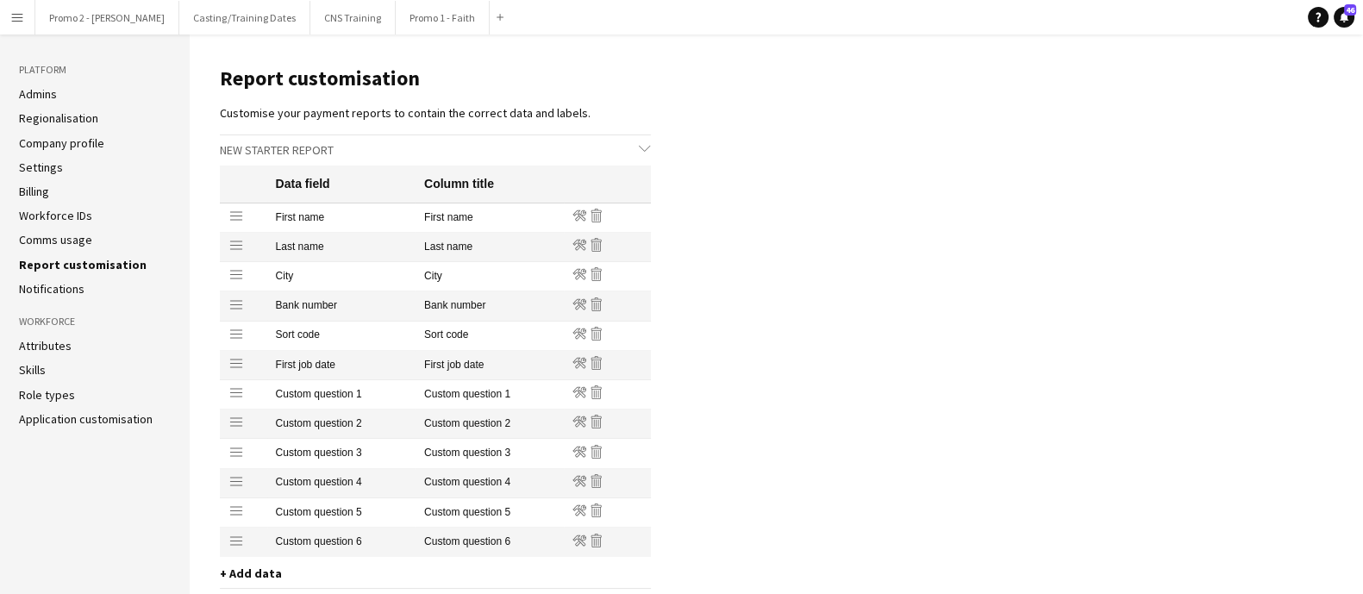
click at [47, 416] on link "Application customisation" at bounding box center [86, 419] width 134 height 16
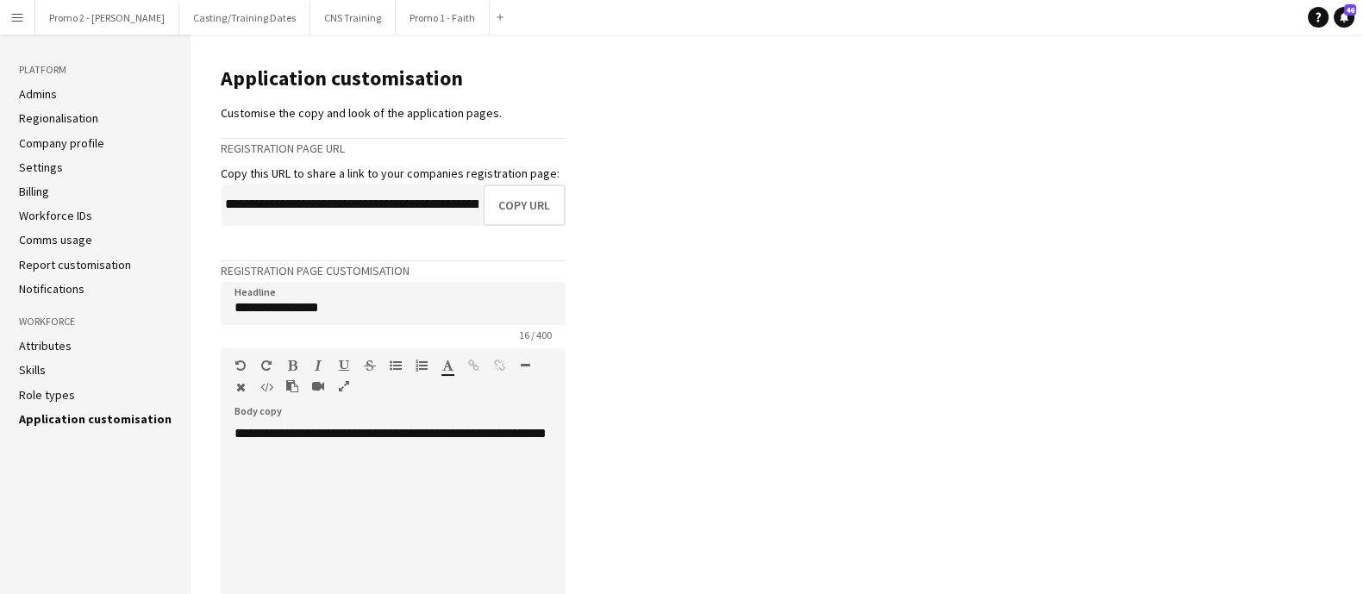
click at [34, 344] on link "Attributes" at bounding box center [45, 346] width 53 height 16
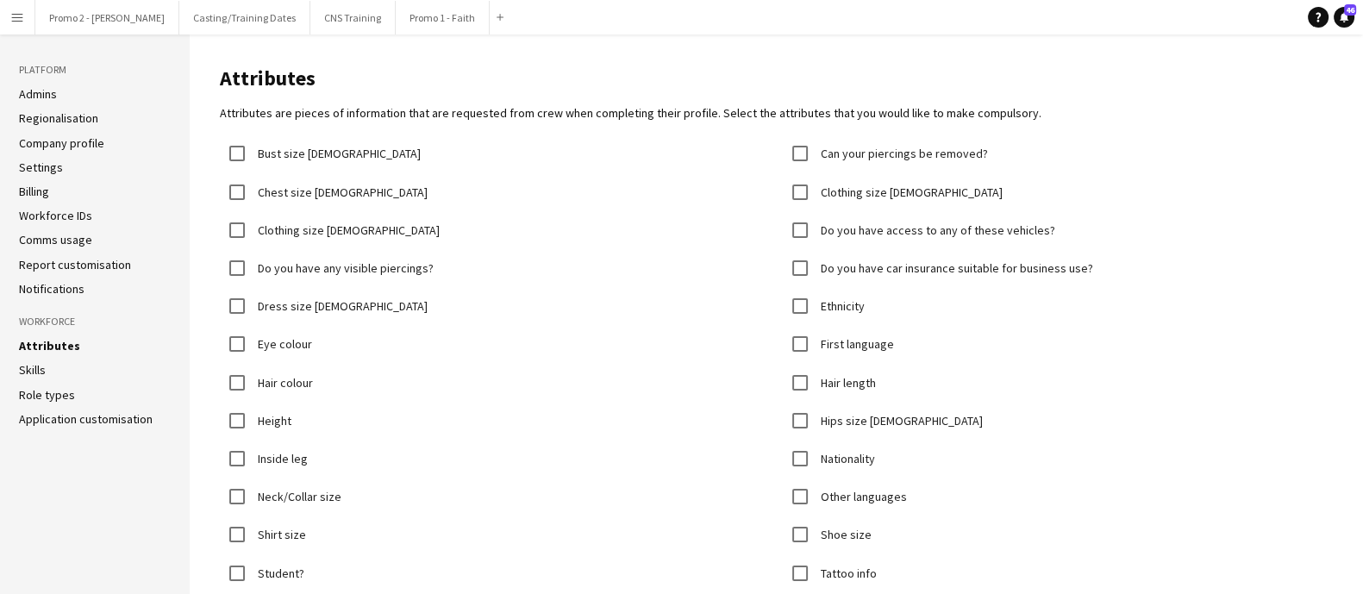
click at [30, 395] on link "Role types" at bounding box center [47, 395] width 56 height 16
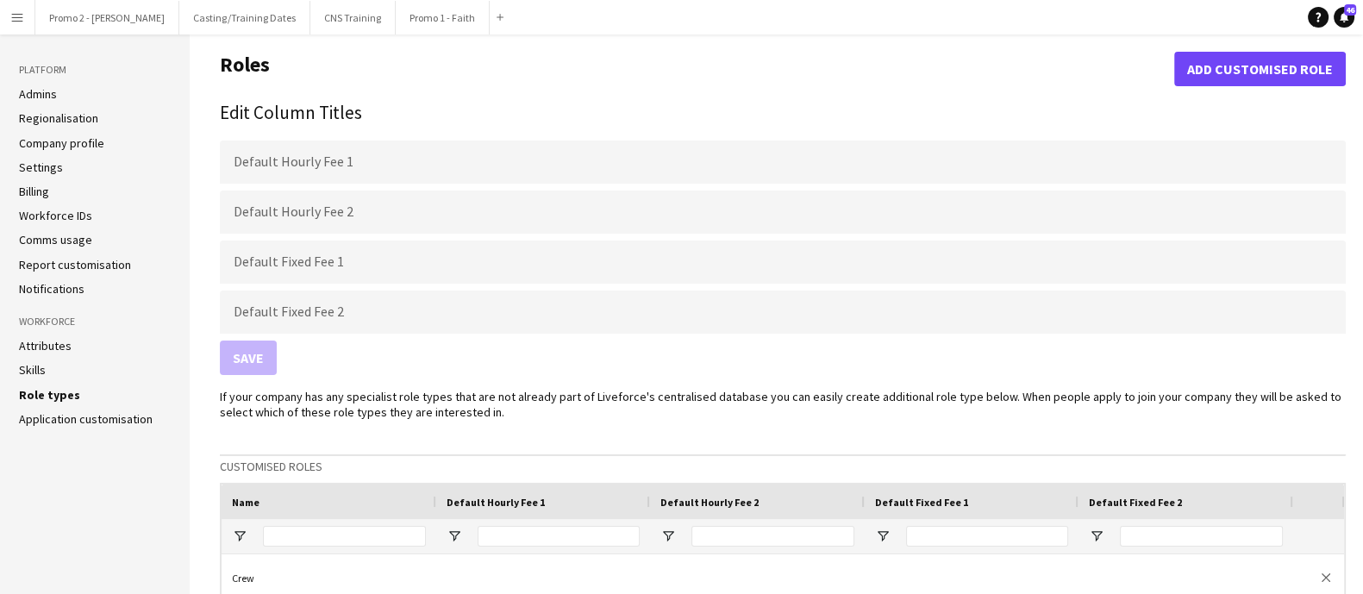
click at [16, 21] on app-icon "Menu" at bounding box center [17, 17] width 14 height 14
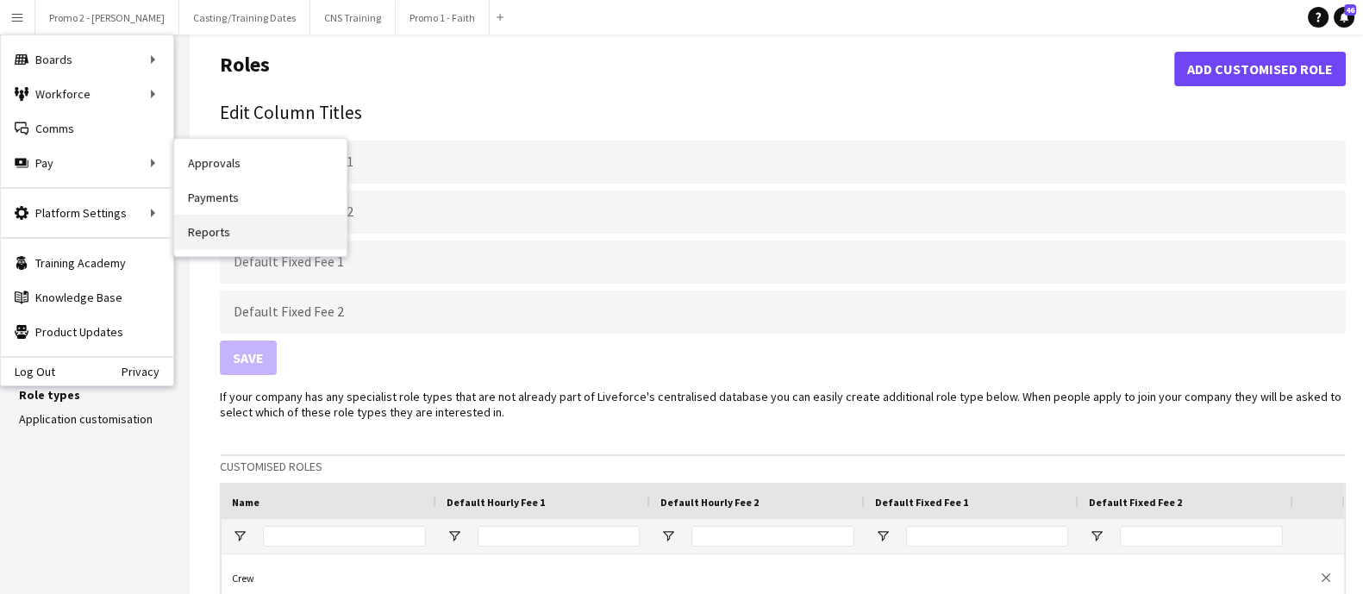
click at [194, 225] on link "Reports" at bounding box center [260, 232] width 172 height 34
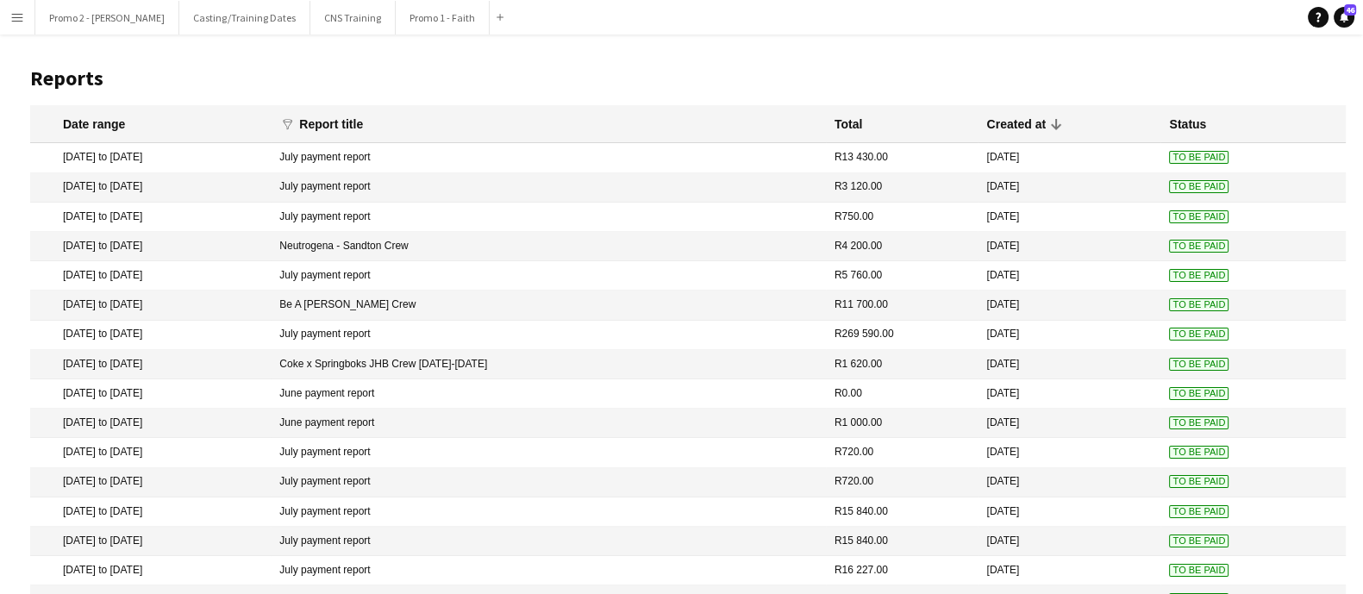
click at [19, 16] on app-icon "Menu" at bounding box center [17, 17] width 14 height 14
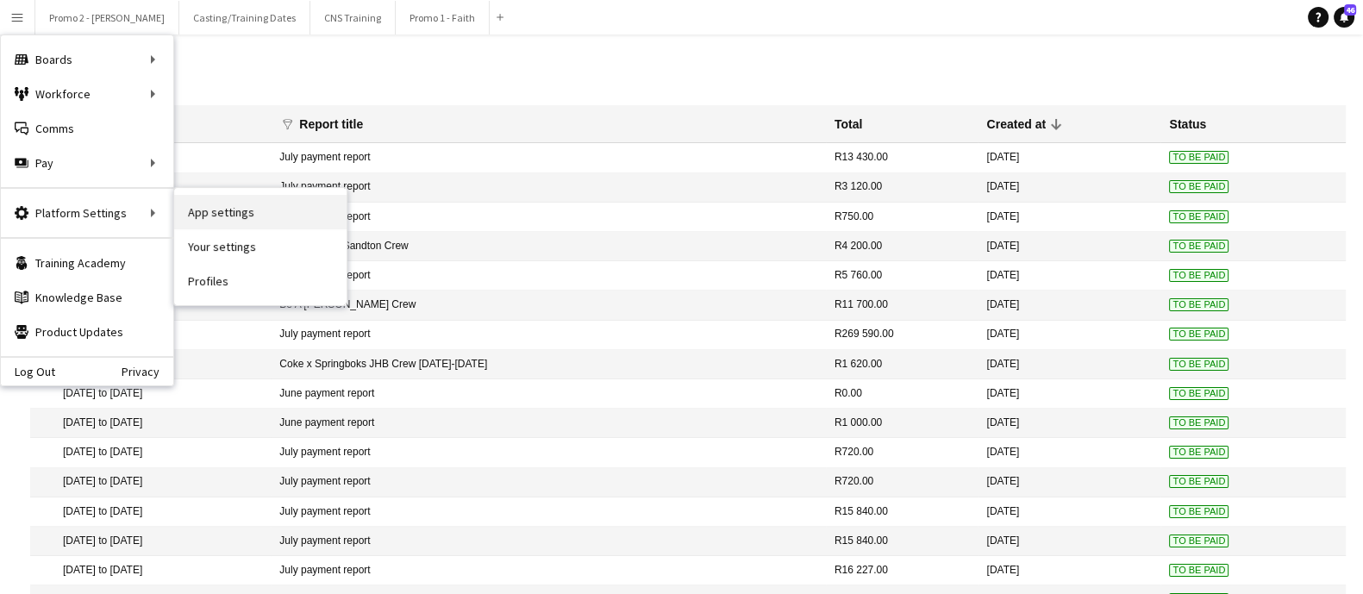
click at [210, 216] on link "App settings" at bounding box center [260, 212] width 172 height 34
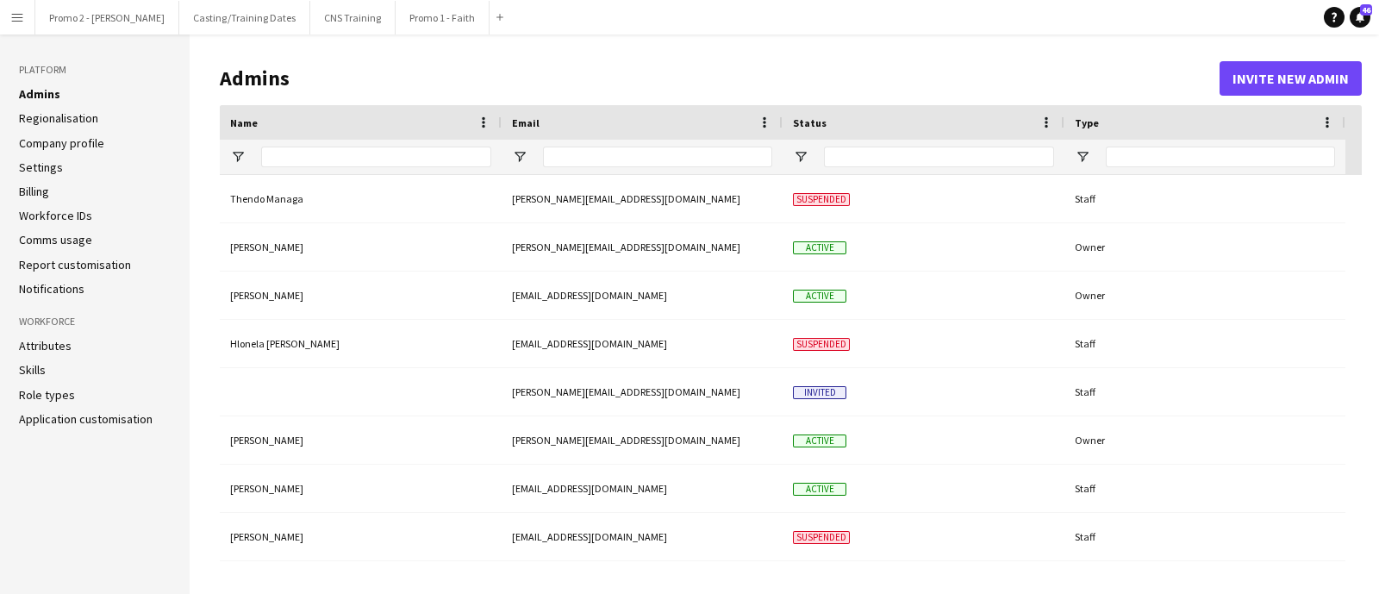
click at [41, 166] on link "Settings" at bounding box center [41, 168] width 44 height 16
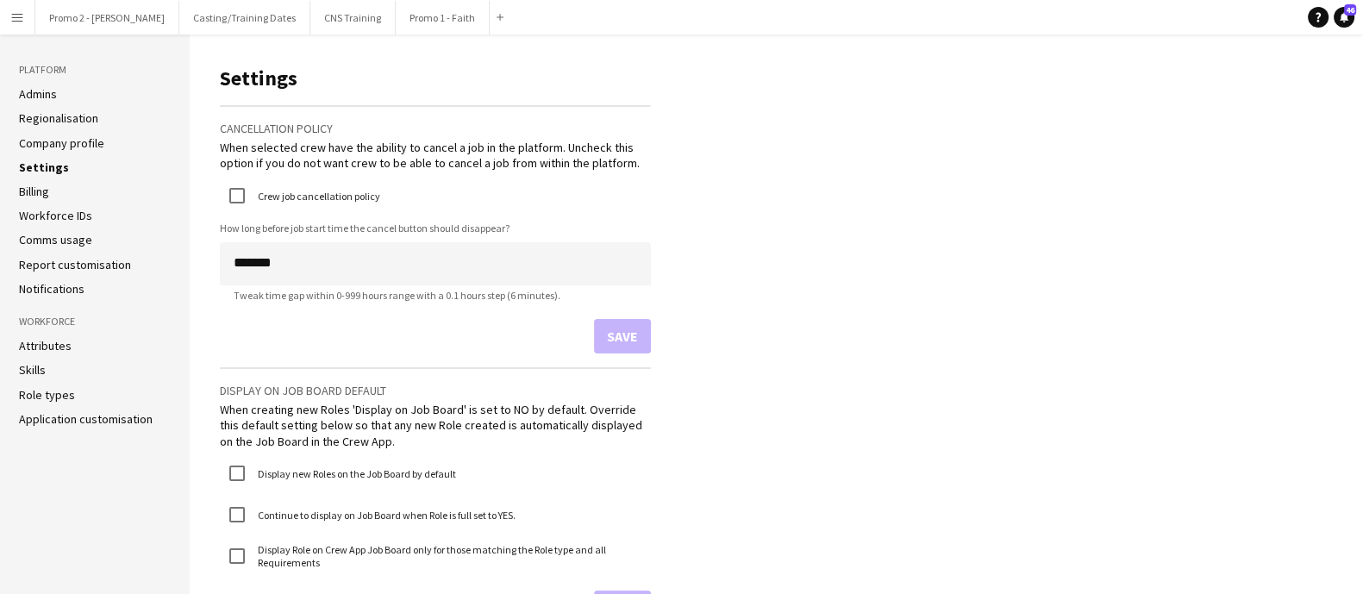
click at [47, 147] on link "Company profile" at bounding box center [61, 143] width 85 height 16
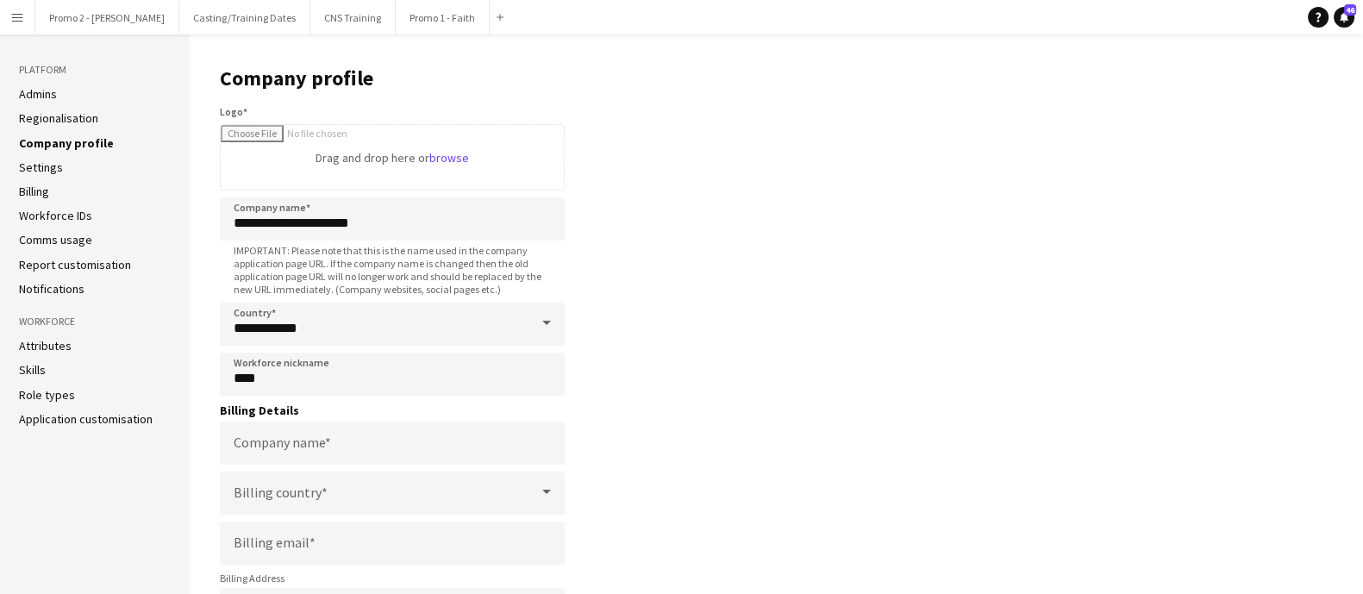
click at [72, 108] on ul "Admins Regionalisation Company profile Settings Billing Workforce IDs Comms usa…" at bounding box center [95, 191] width 152 height 210
click at [73, 113] on link "Regionalisation" at bounding box center [58, 118] width 79 height 16
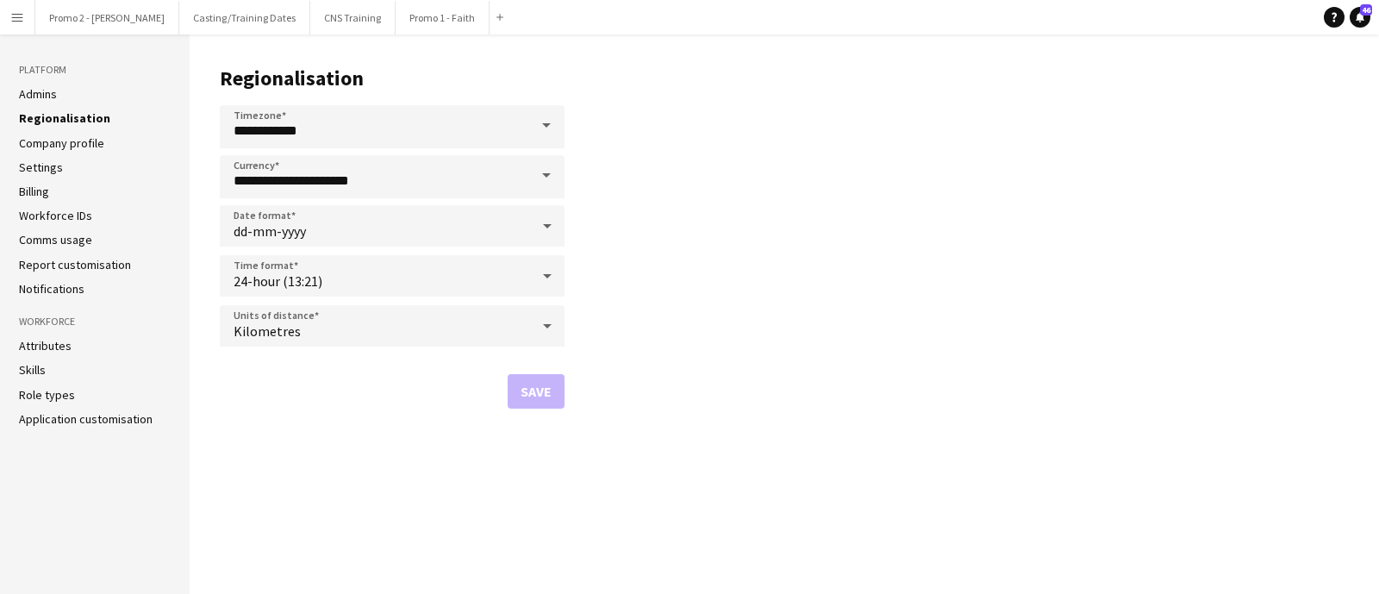
click at [58, 97] on li "Admins" at bounding box center [95, 94] width 152 height 16
click at [76, 242] on link "Comms usage" at bounding box center [55, 240] width 73 height 16
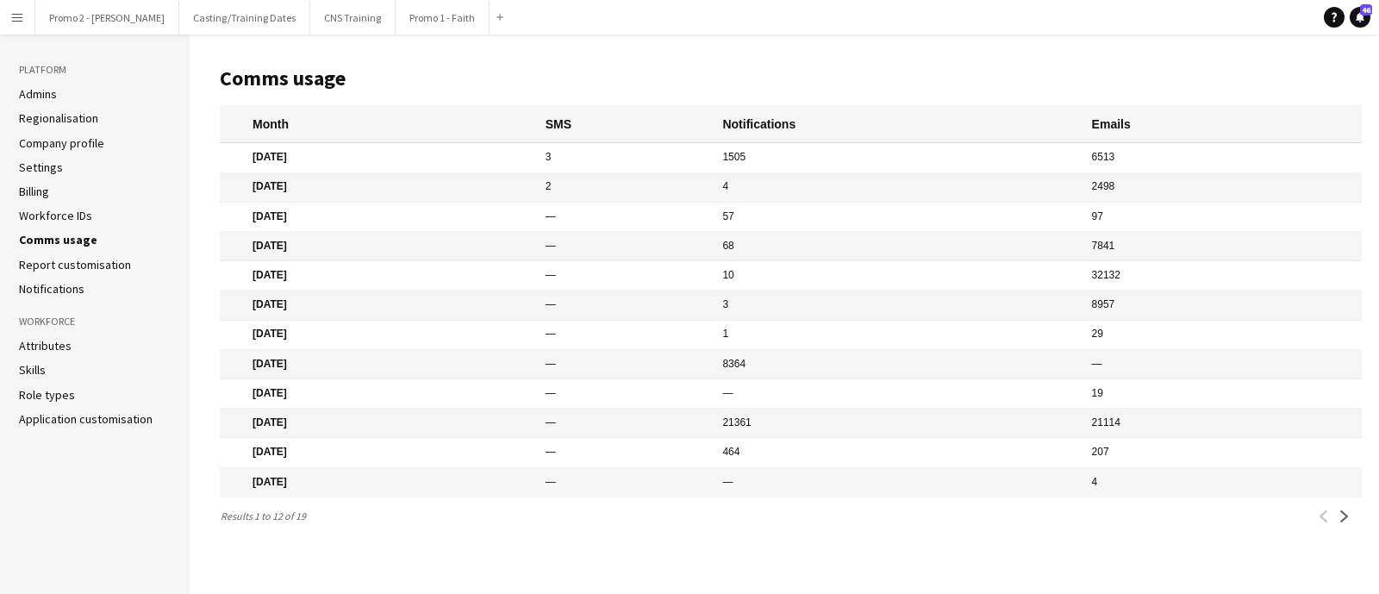
click at [77, 265] on link "Report customisation" at bounding box center [75, 265] width 112 height 16
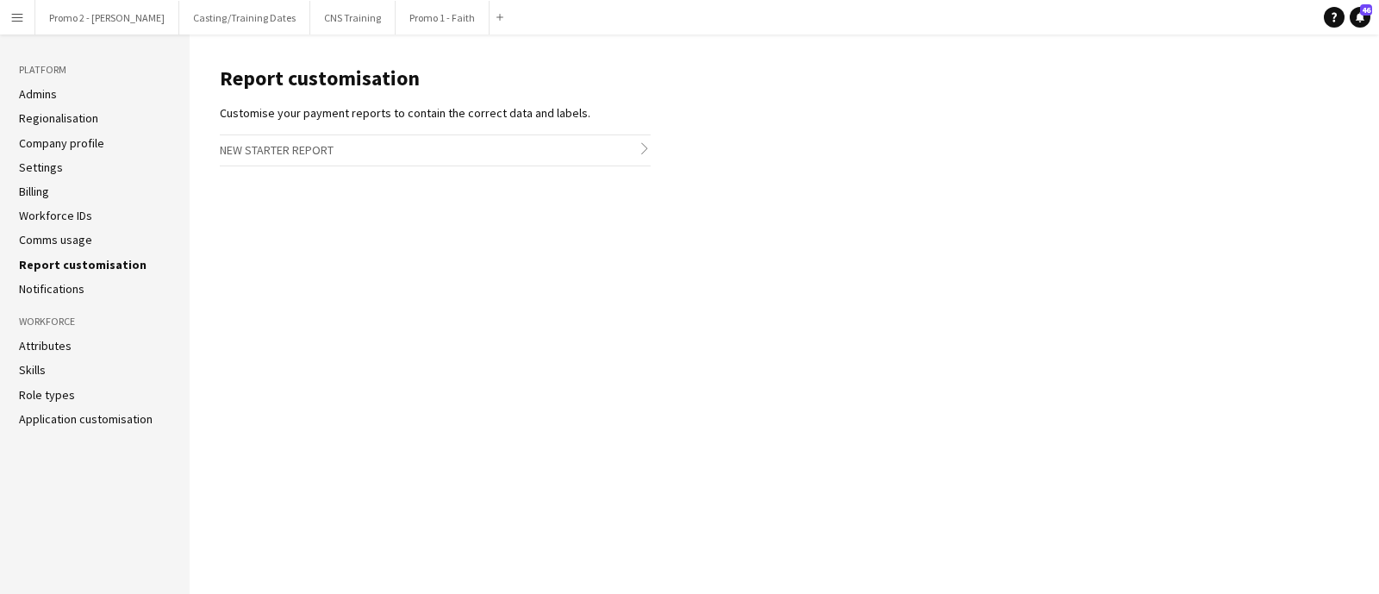
click at [51, 284] on link "Notifications" at bounding box center [52, 289] width 66 height 16
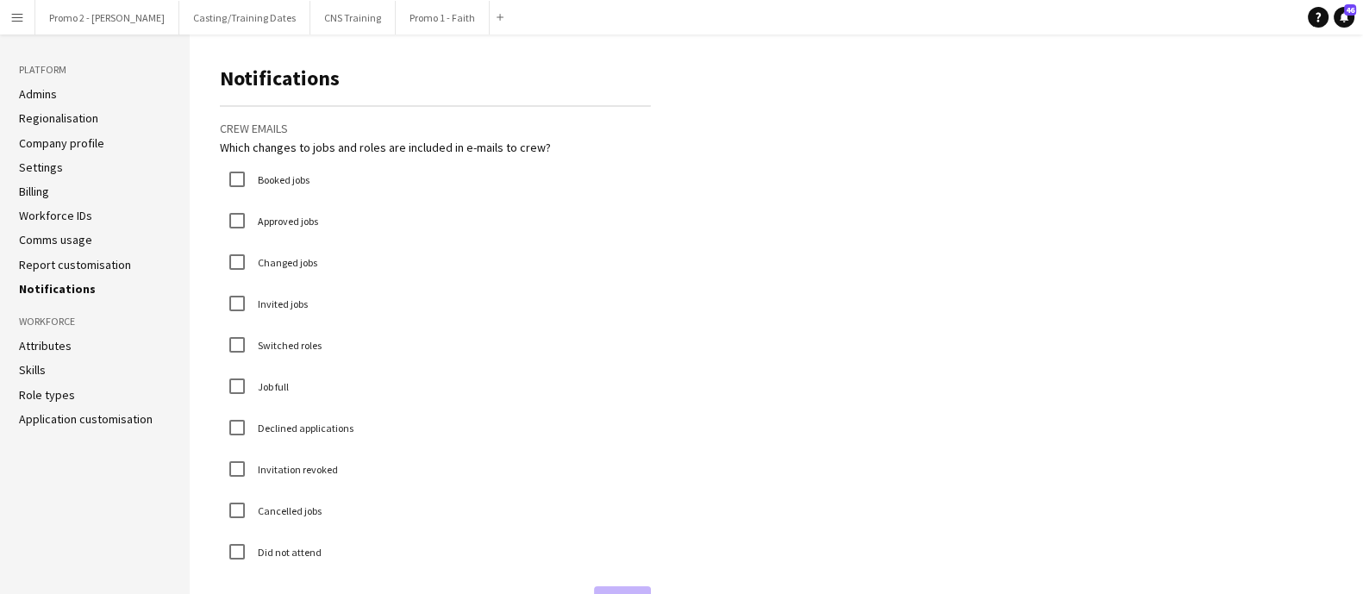
click at [58, 341] on link "Attributes" at bounding box center [45, 346] width 53 height 16
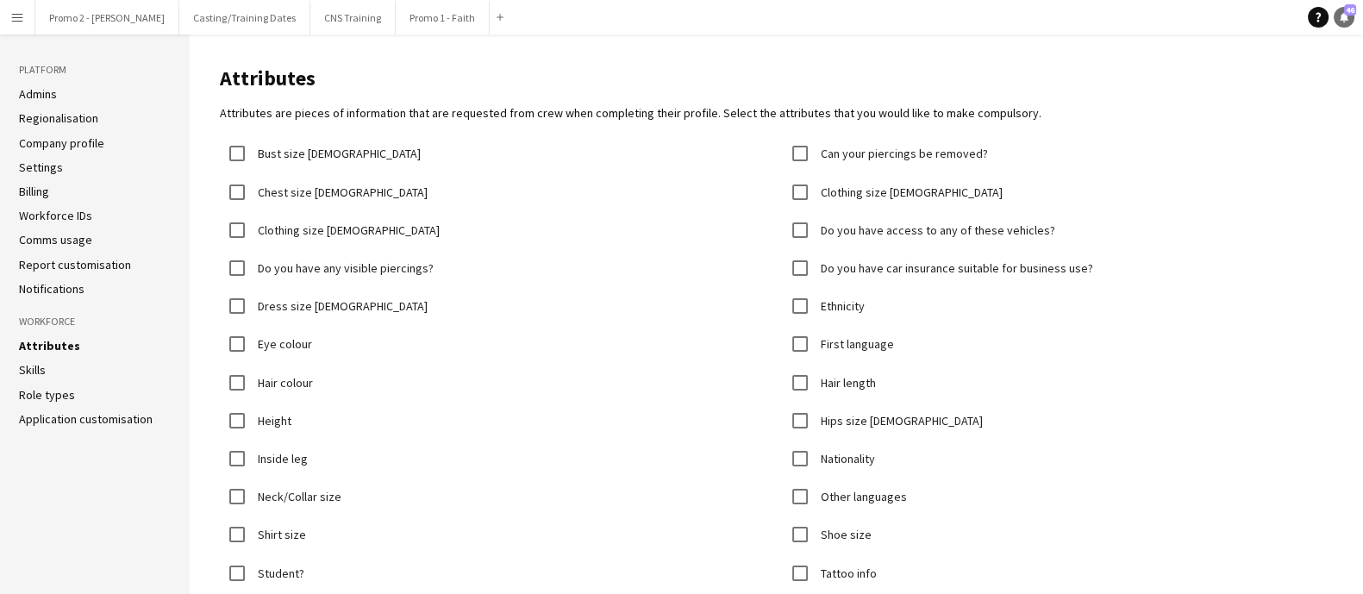
click at [1337, 16] on link "Notifications 46" at bounding box center [1344, 17] width 21 height 21
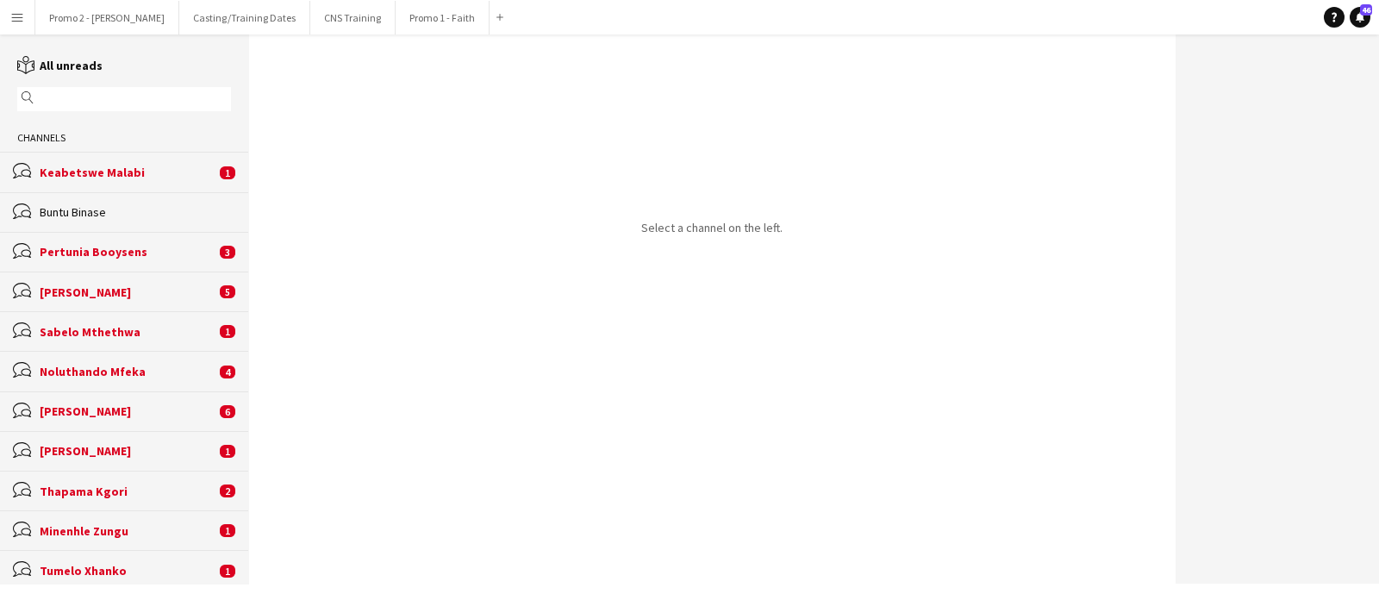
click at [17, 12] on app-icon "Menu" at bounding box center [17, 17] width 14 height 14
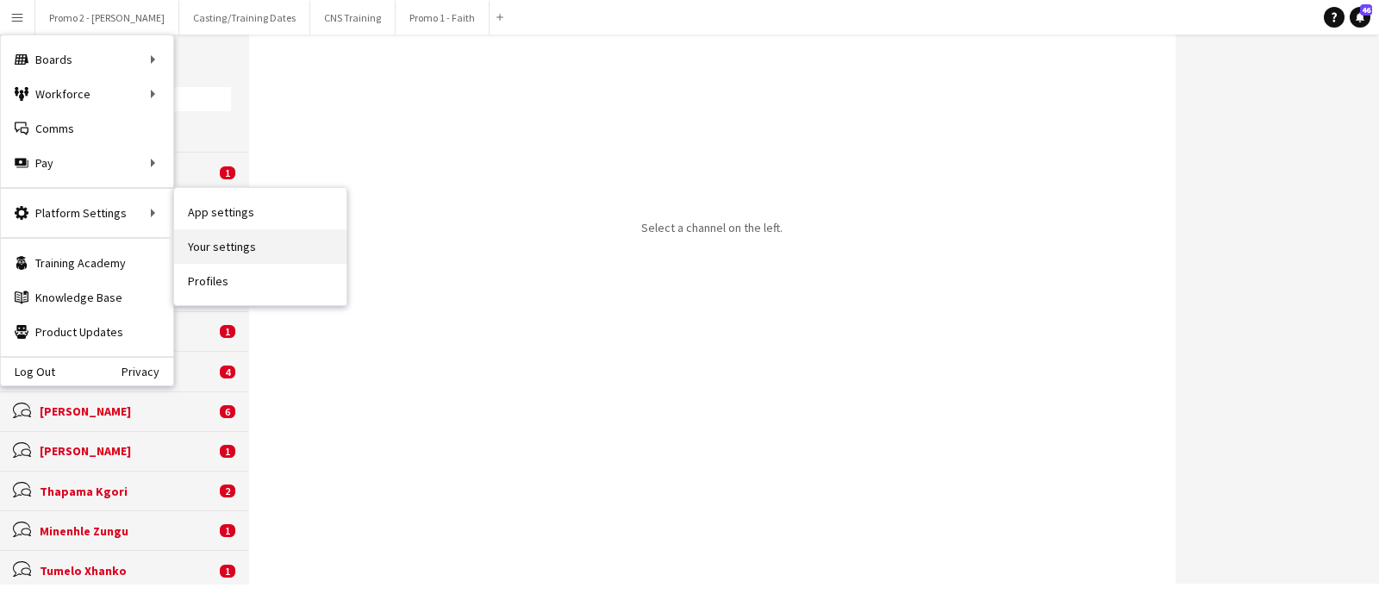
click at [263, 246] on link "Your settings" at bounding box center [260, 246] width 172 height 34
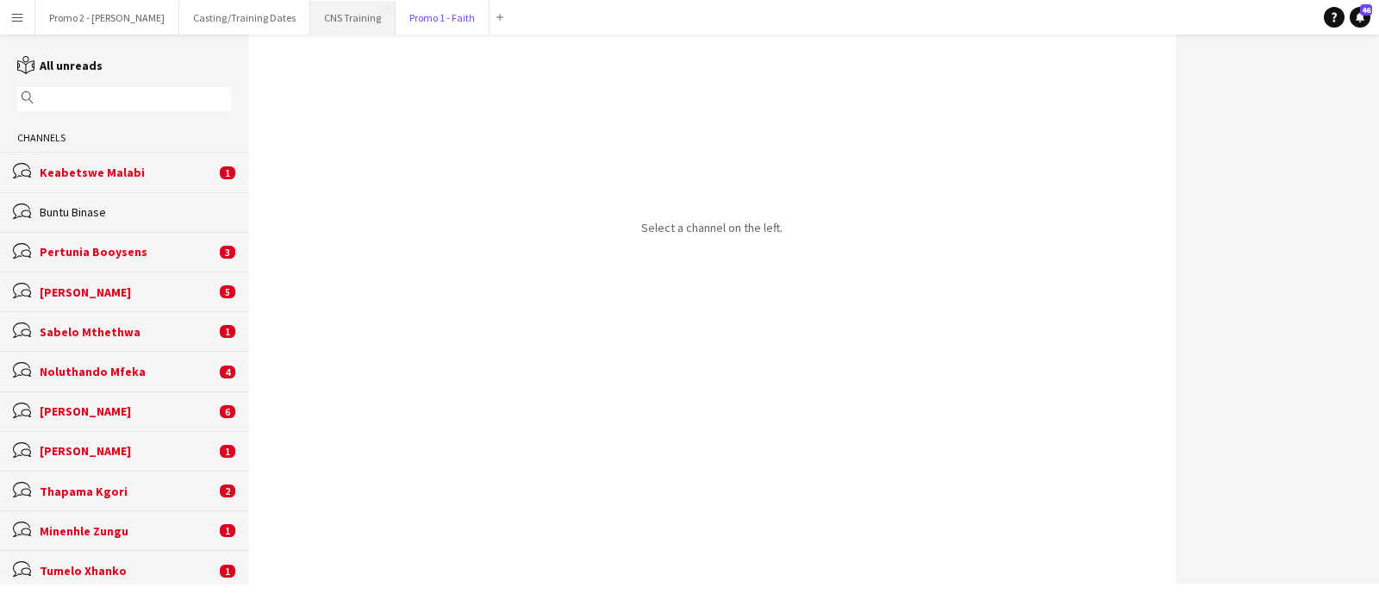
drag, startPoint x: 380, startPoint y: 22, endPoint x: 328, endPoint y: 32, distance: 53.6
click at [396, 21] on button "Promo 1 - Faith Close" at bounding box center [443, 18] width 94 height 34
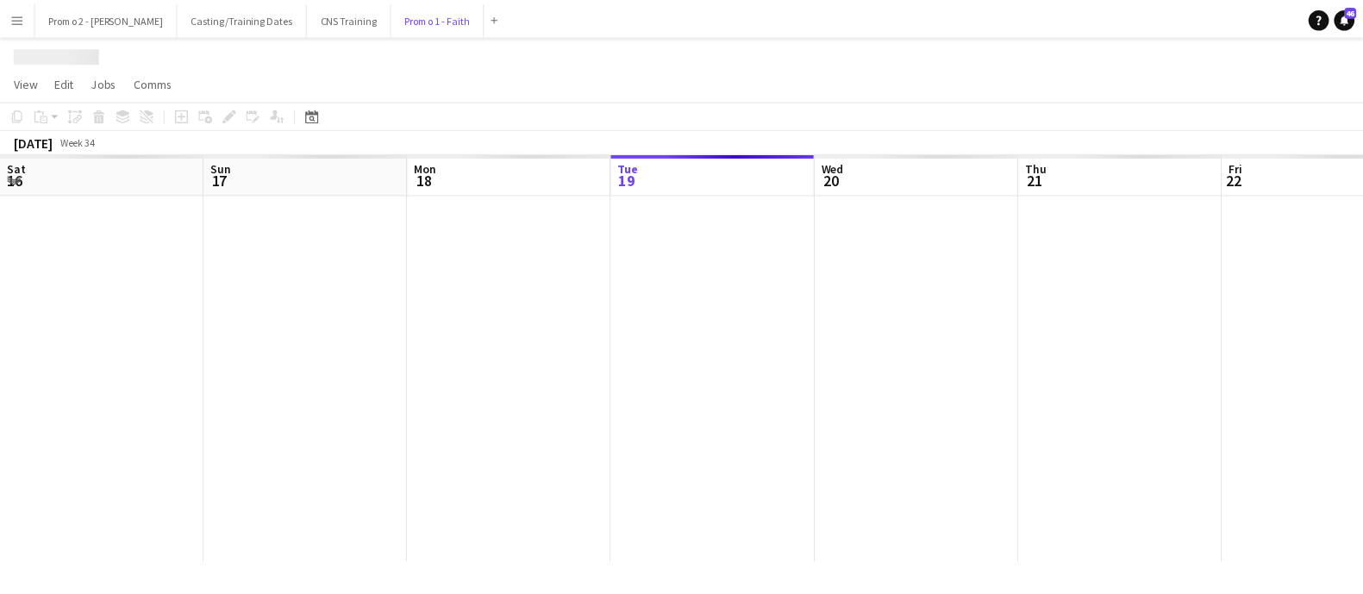
scroll to position [0, 412]
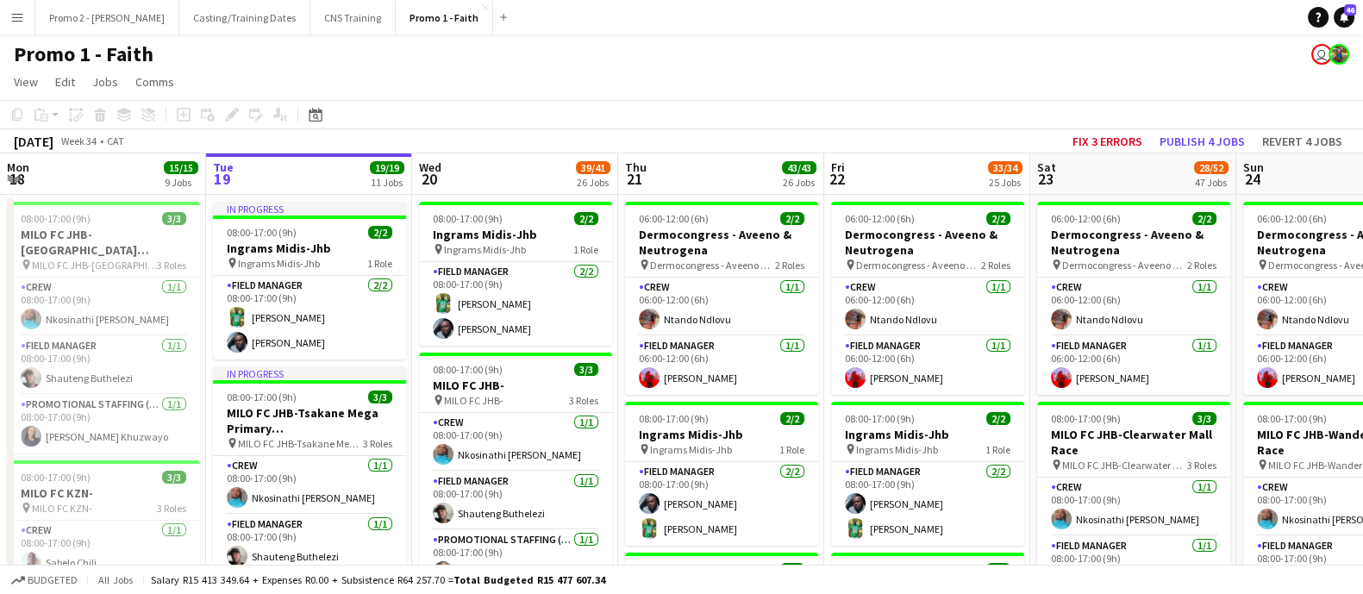
click at [21, 13] on app-icon "Menu" at bounding box center [17, 17] width 14 height 14
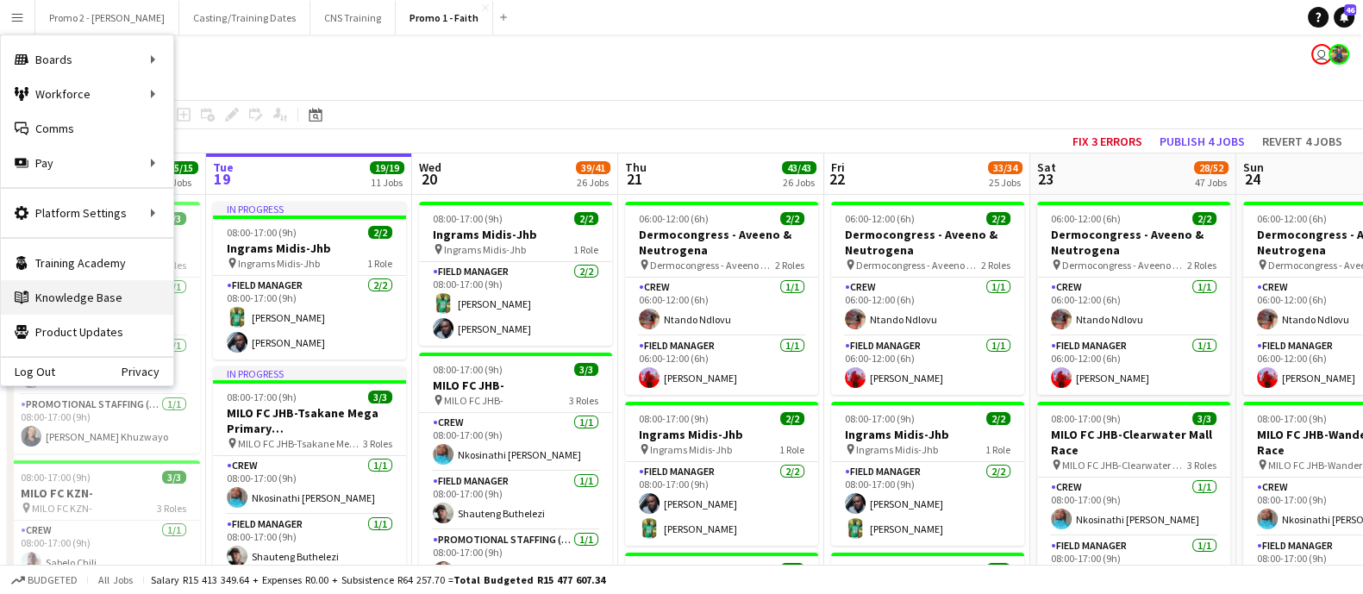
click at [100, 287] on link "Knowledge Base Knowledge Base" at bounding box center [87, 297] width 172 height 34
click at [24, 9] on button "Menu" at bounding box center [17, 17] width 34 height 34
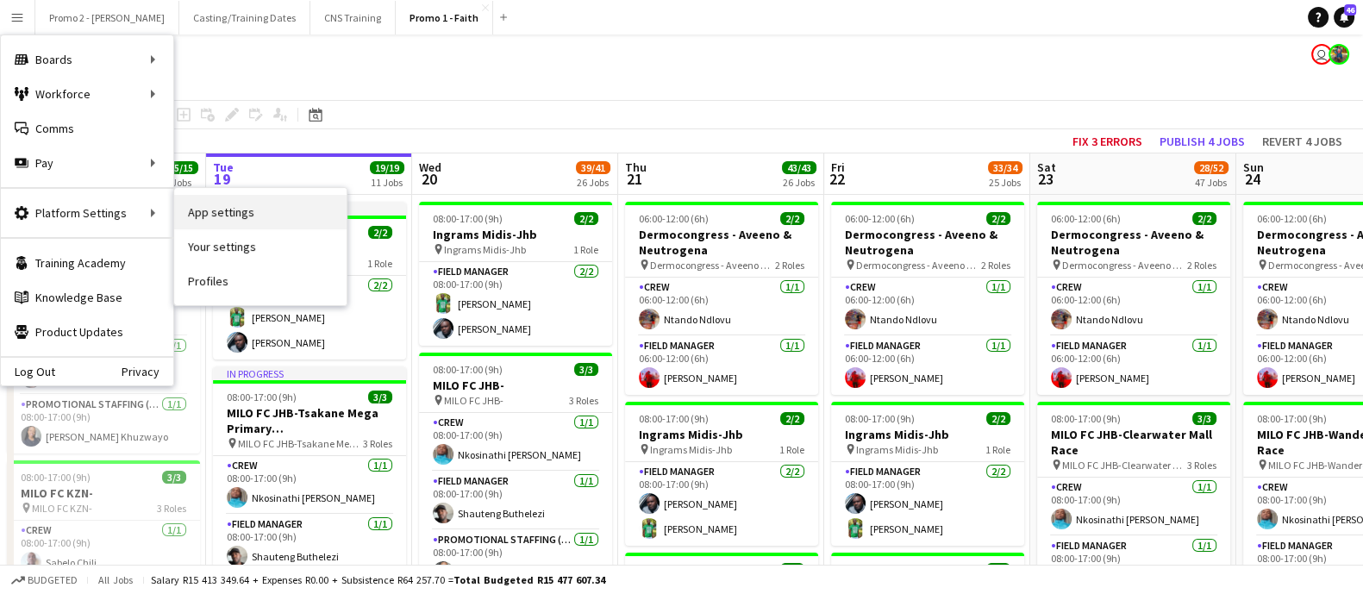
click at [231, 204] on link "App settings" at bounding box center [260, 212] width 172 height 34
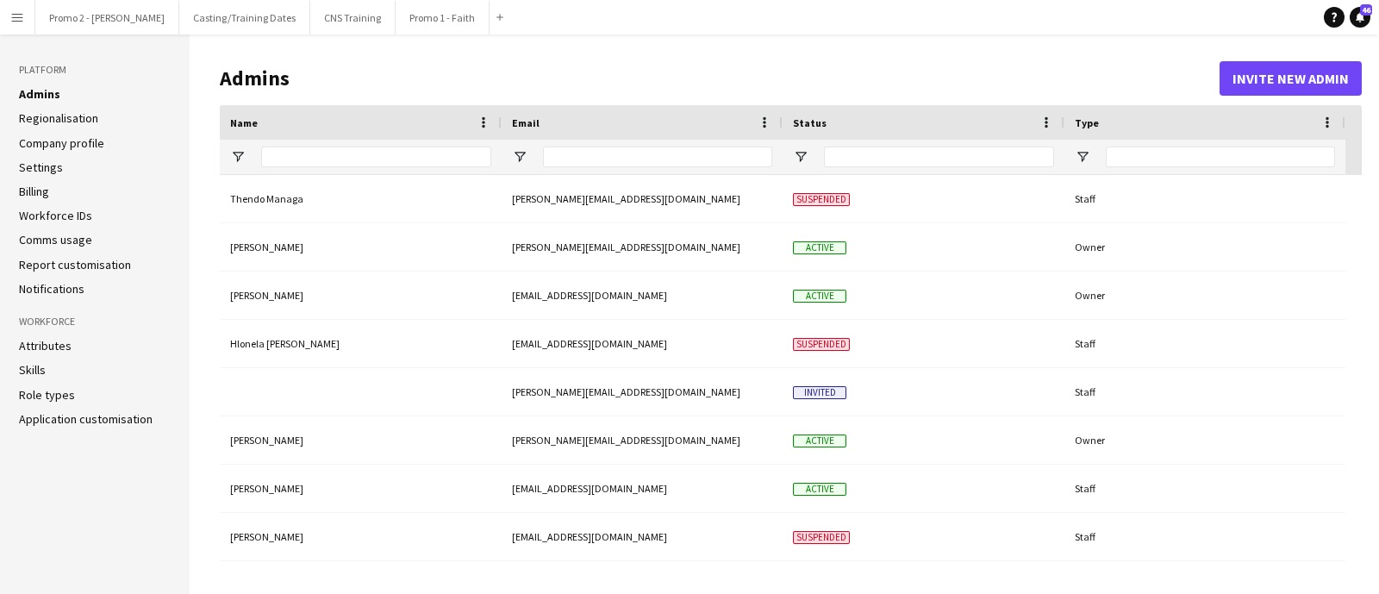
click at [68, 211] on link "Workforce IDs" at bounding box center [55, 216] width 73 height 16
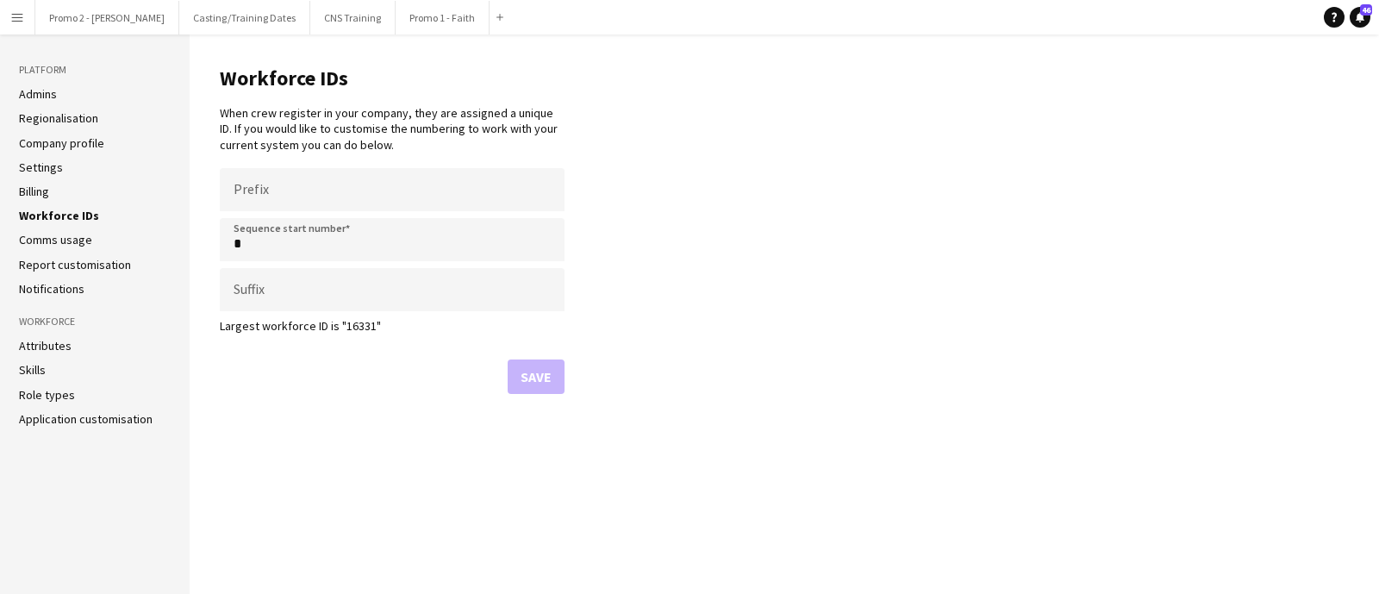
click at [72, 268] on link "Report customisation" at bounding box center [75, 265] width 112 height 16
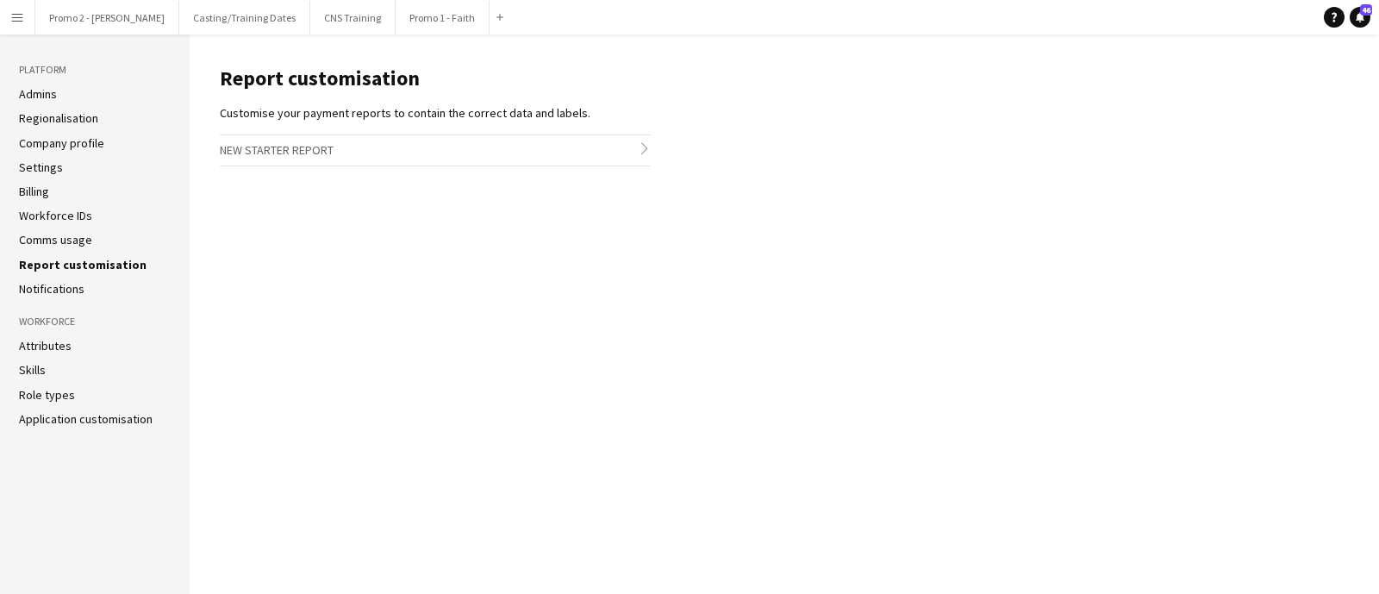
click at [647, 148] on icon at bounding box center [644, 148] width 6 height 11
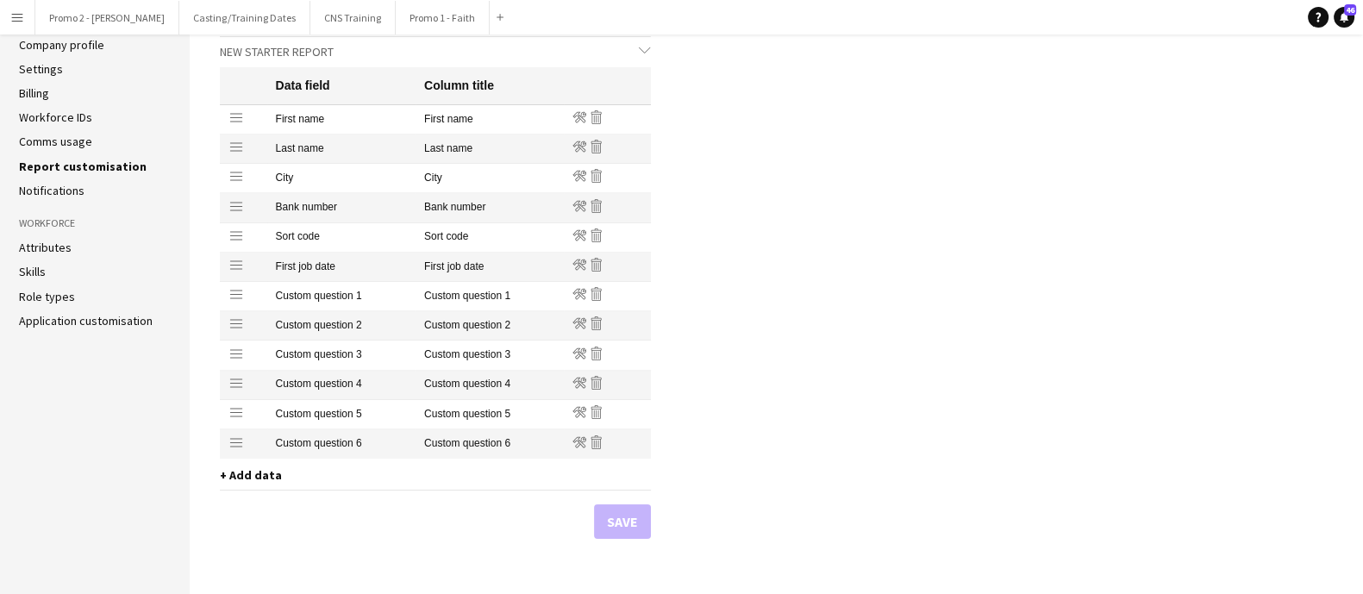
scroll to position [151, 0]
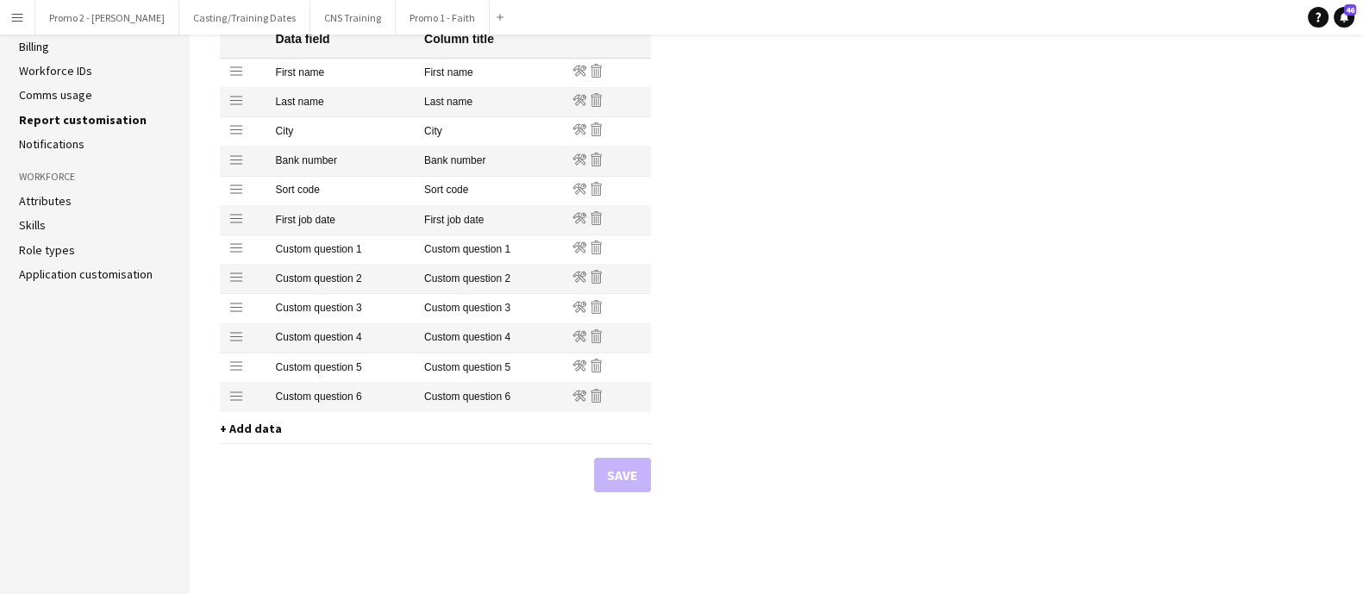
click at [60, 217] on li "Skills" at bounding box center [95, 225] width 152 height 16
click at [28, 220] on link "Skills" at bounding box center [32, 225] width 27 height 16
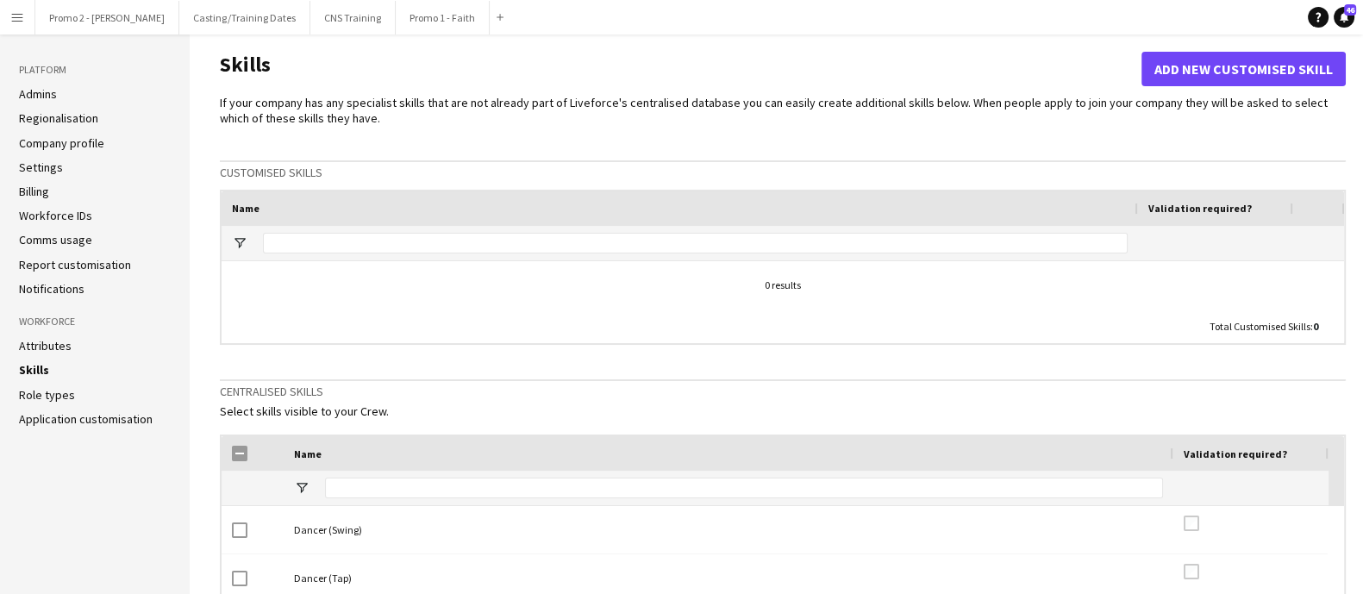
click at [76, 414] on link "Application customisation" at bounding box center [86, 419] width 134 height 16
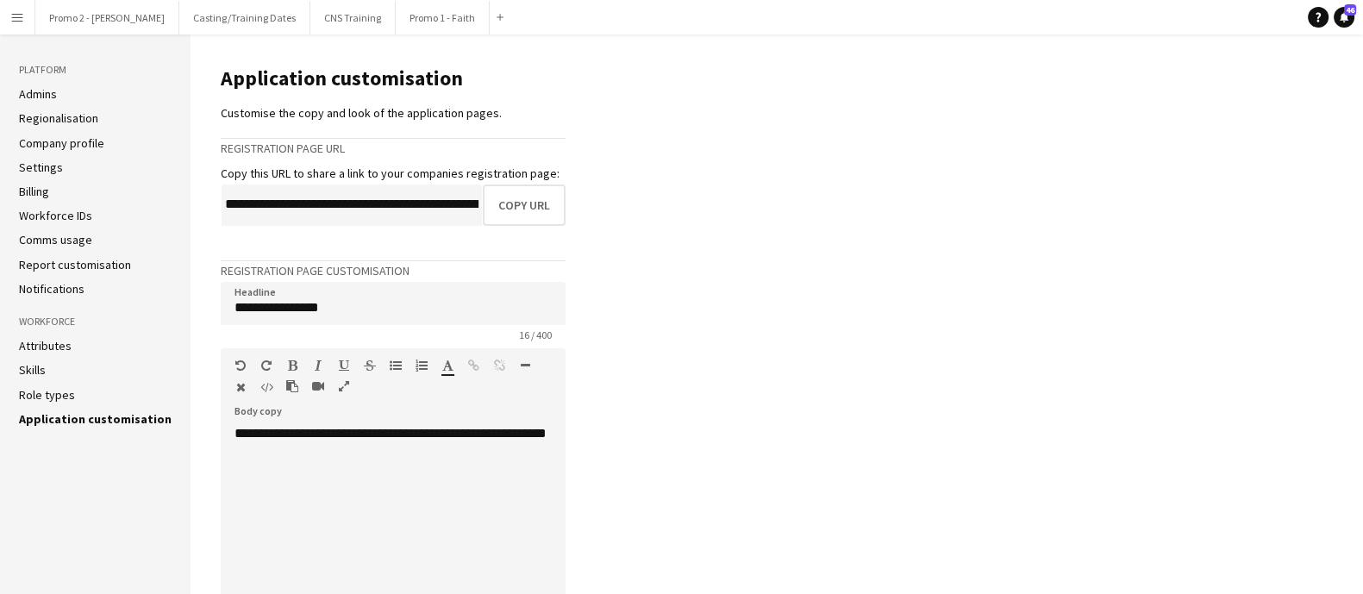
click at [20, 12] on app-icon "Menu" at bounding box center [17, 17] width 14 height 14
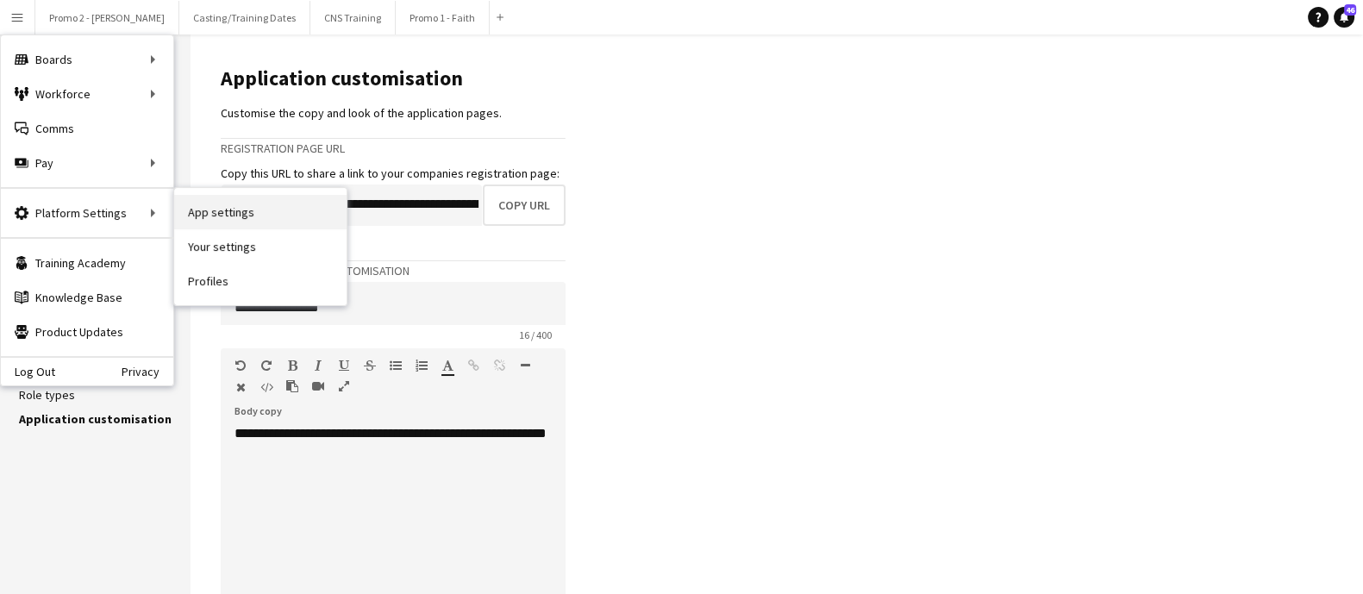
click at [210, 222] on link "App settings" at bounding box center [260, 212] width 172 height 34
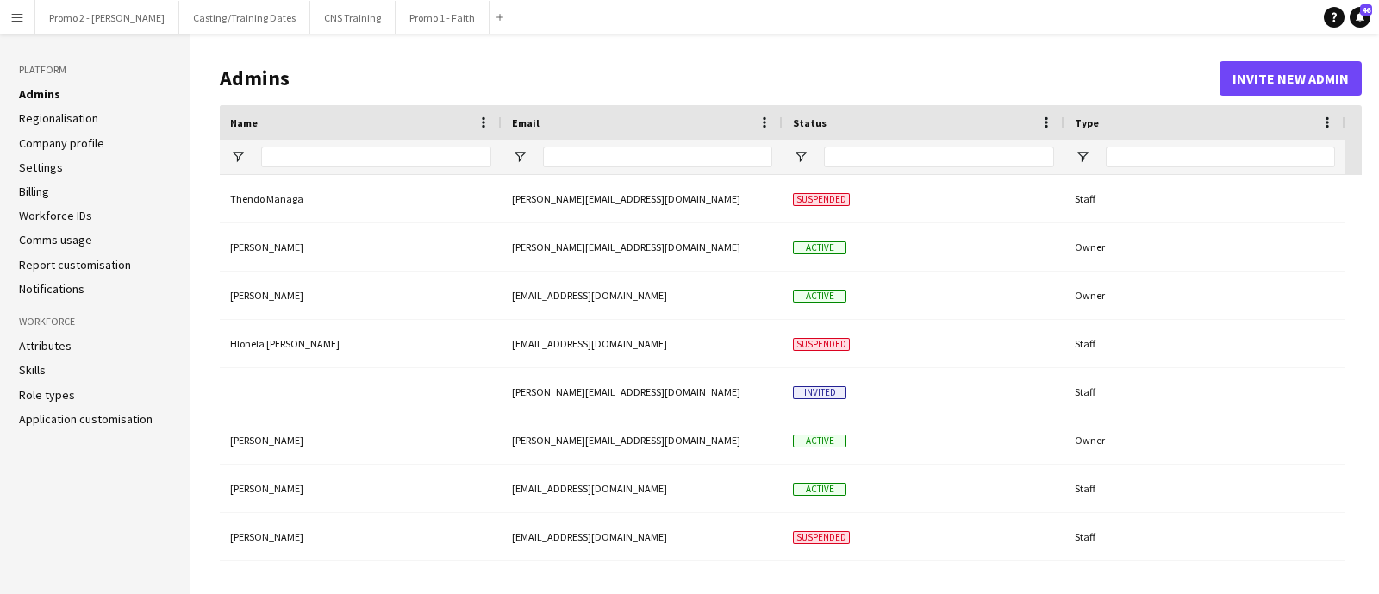
click at [50, 120] on link "Regionalisation" at bounding box center [58, 118] width 79 height 16
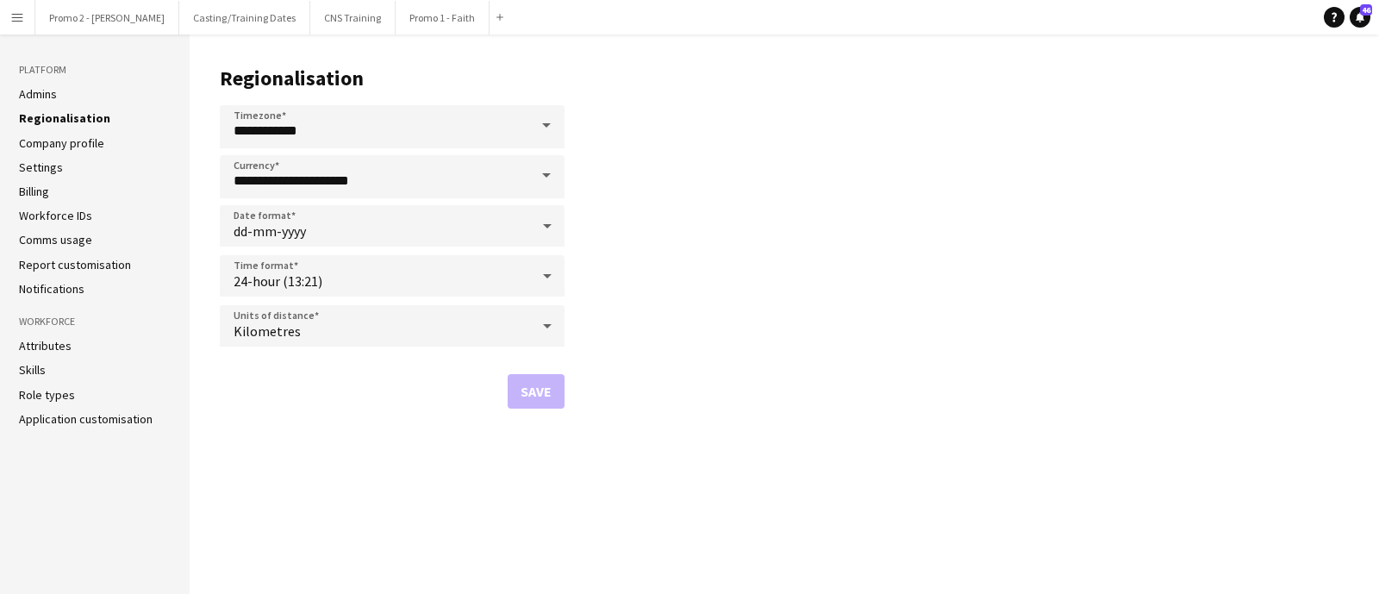
click at [46, 143] on link "Company profile" at bounding box center [61, 143] width 85 height 16
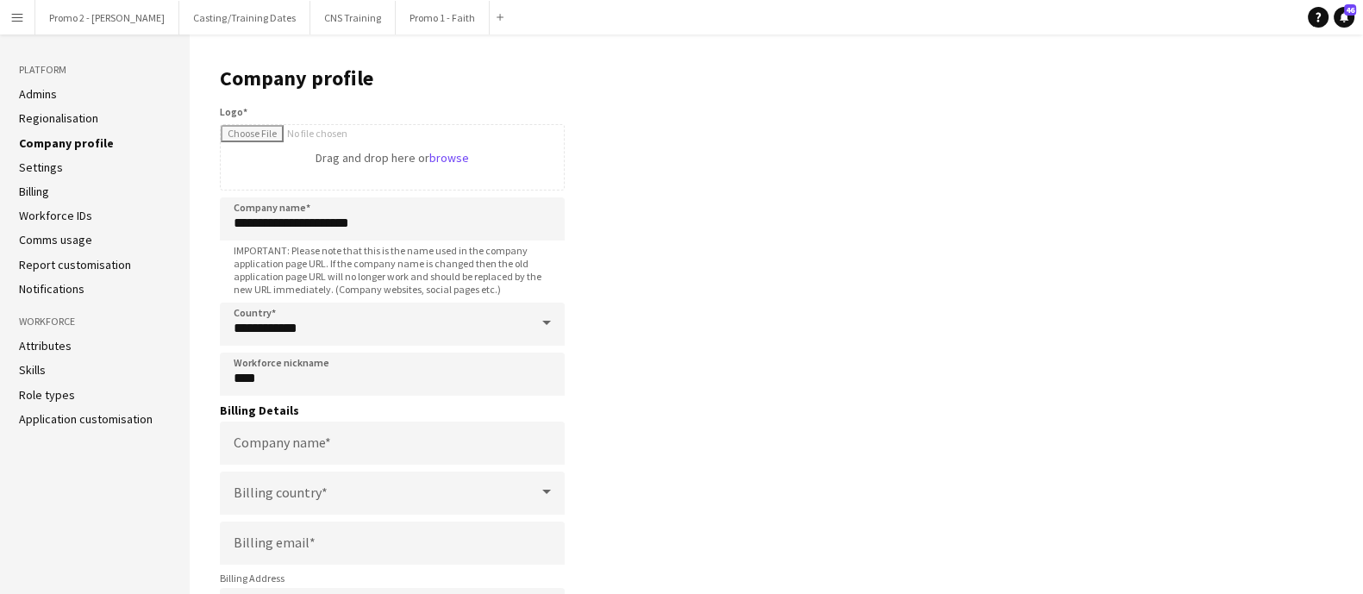
click at [53, 170] on link "Settings" at bounding box center [41, 168] width 44 height 16
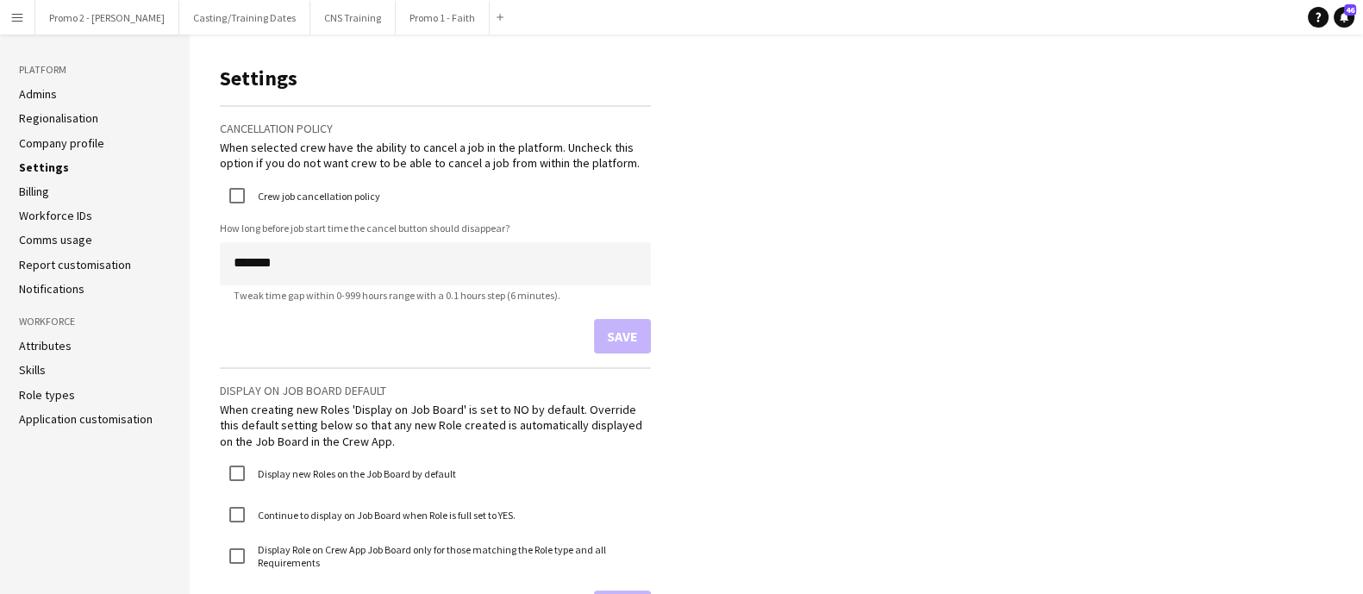
click at [86, 241] on link "Comms usage" at bounding box center [55, 240] width 73 height 16
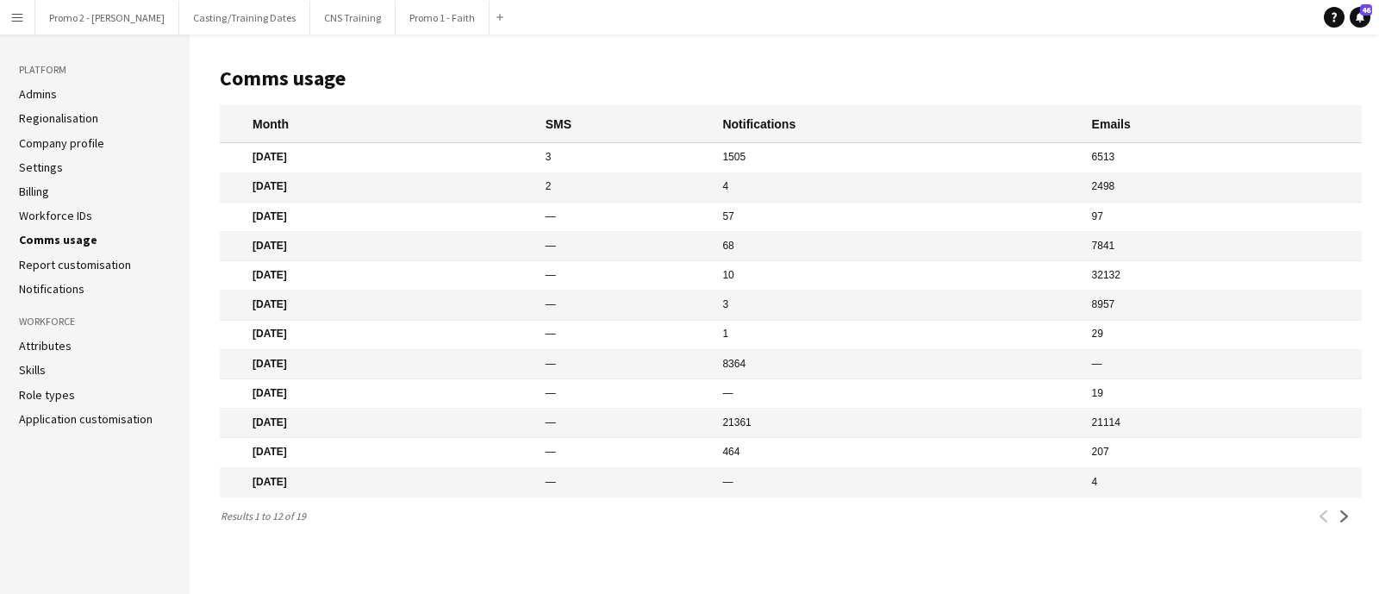
click at [66, 291] on link "Notifications" at bounding box center [52, 289] width 66 height 16
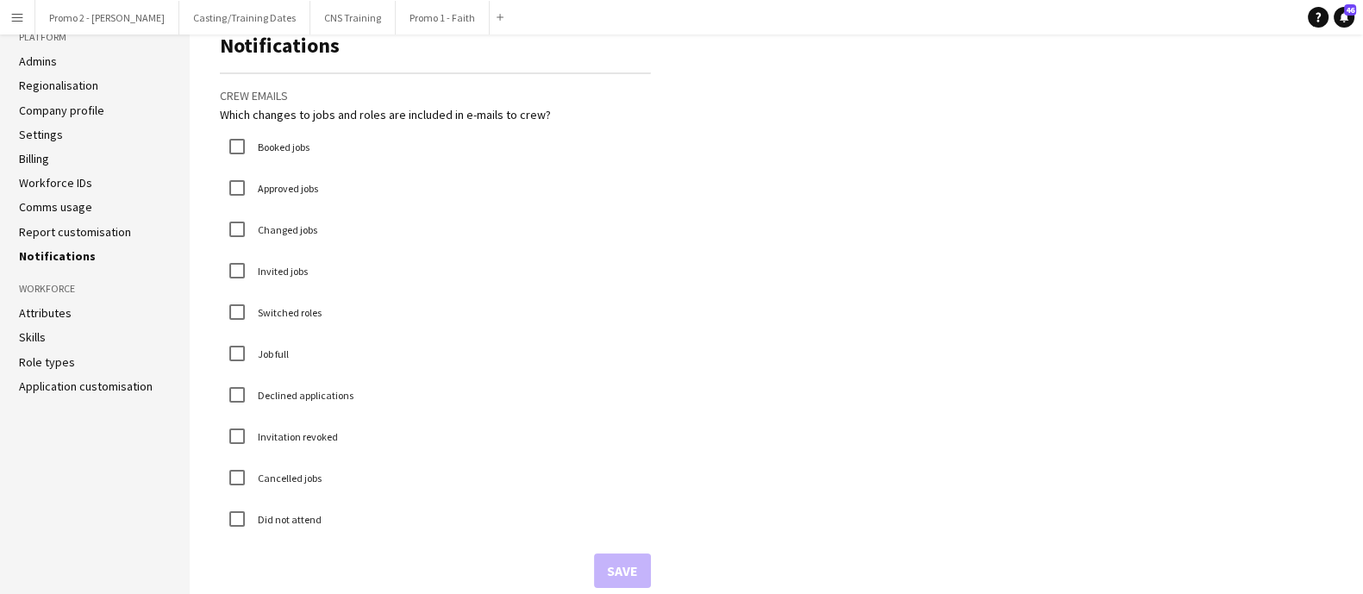
scroll to position [51, 0]
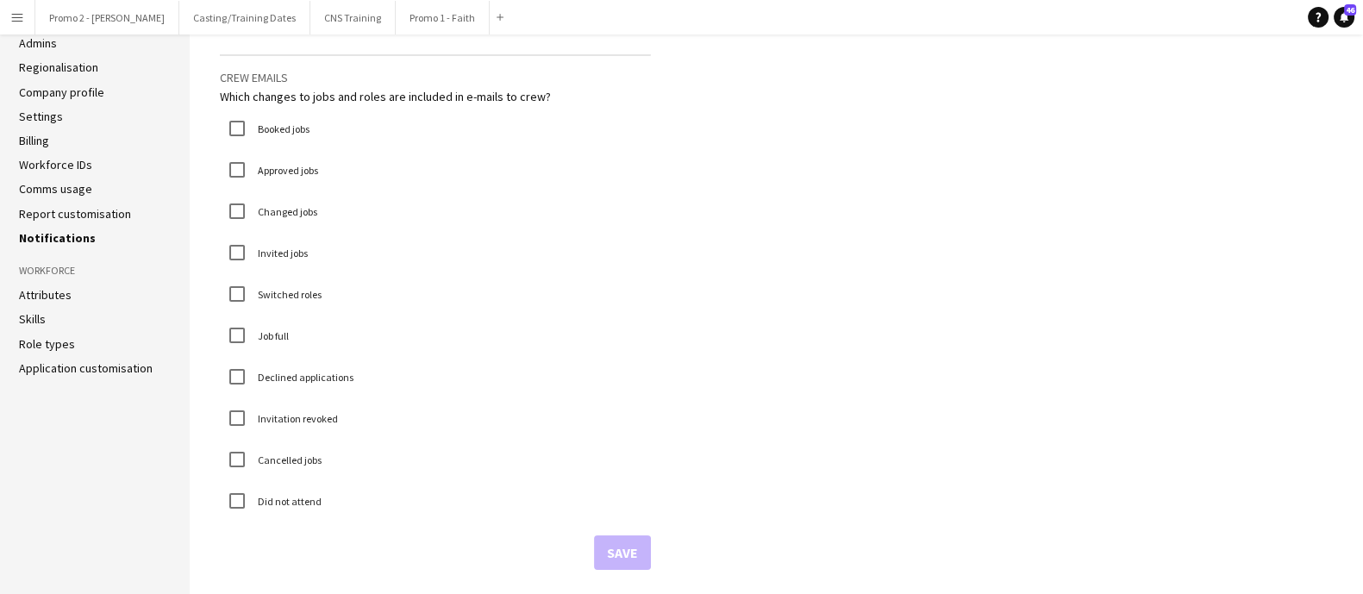
click at [66, 273] on h3 "Workforce" at bounding box center [95, 271] width 152 height 16
click at [47, 292] on link "Attributes" at bounding box center [45, 295] width 53 height 16
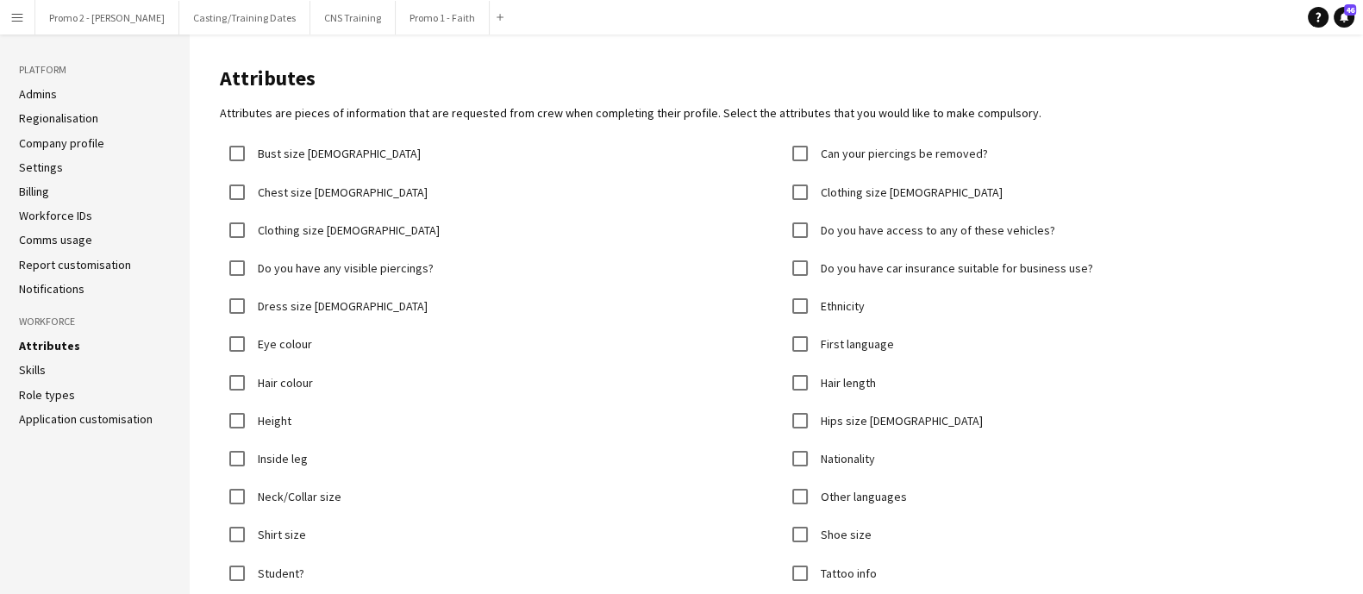
click at [36, 366] on link "Skills" at bounding box center [32, 370] width 27 height 16
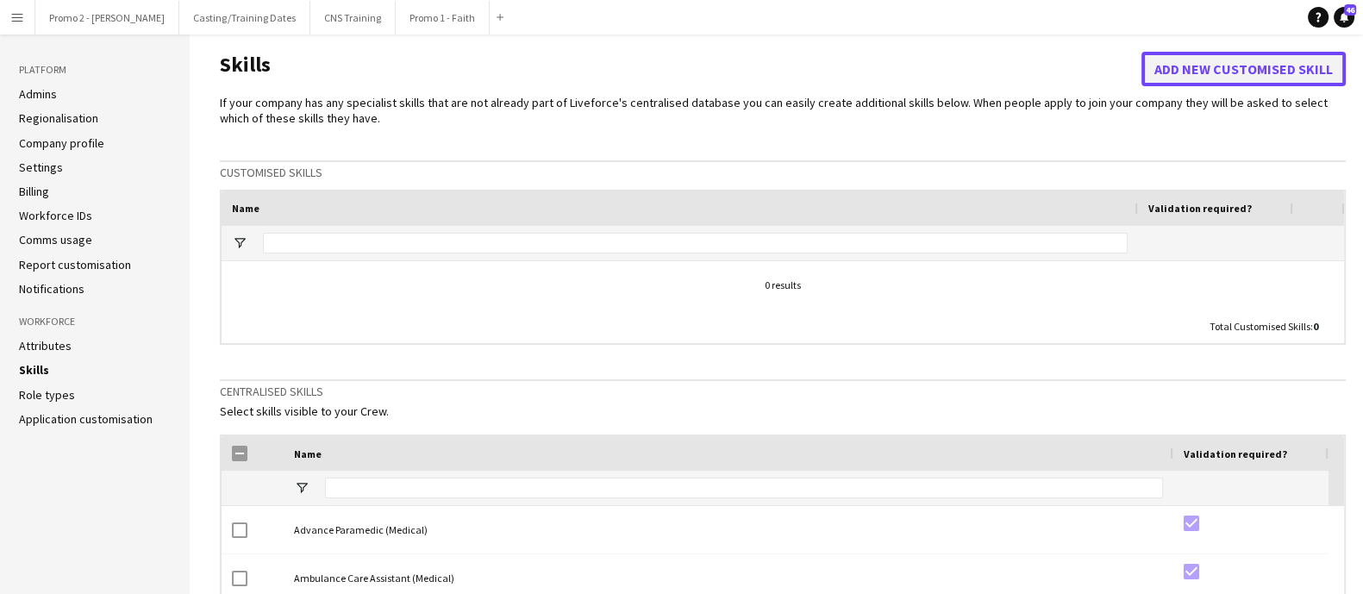
click at [1235, 67] on button "Add new customised skill" at bounding box center [1244, 69] width 204 height 34
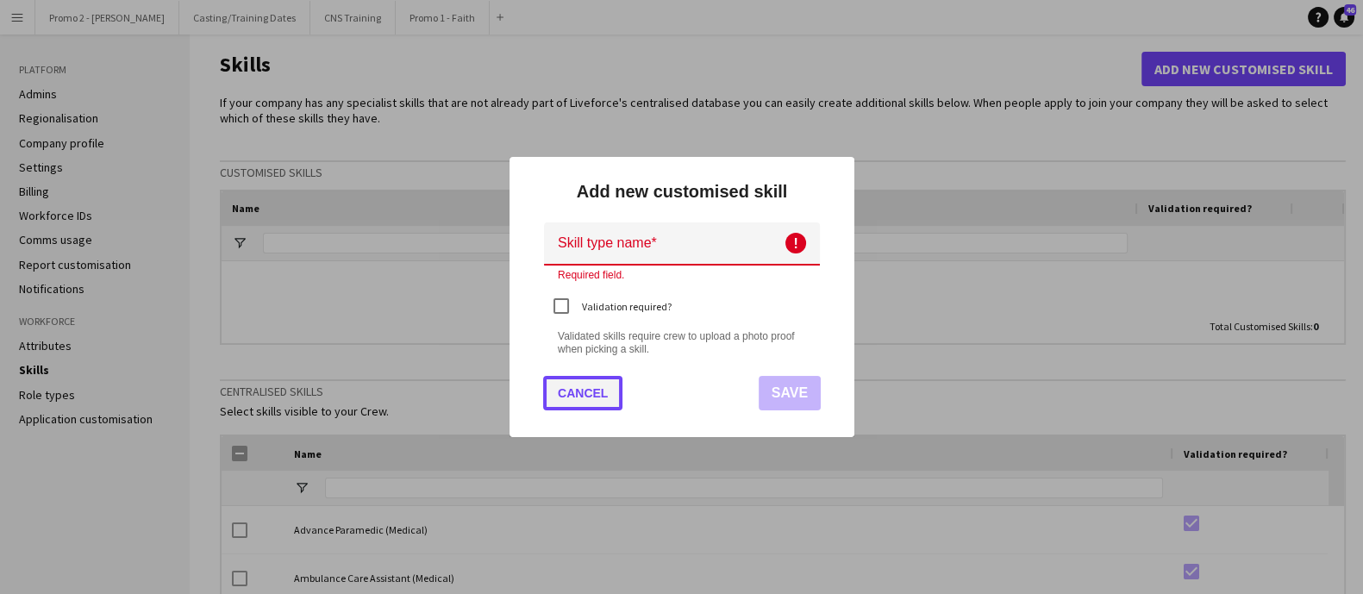
click at [577, 387] on button "Cancel" at bounding box center [582, 393] width 79 height 34
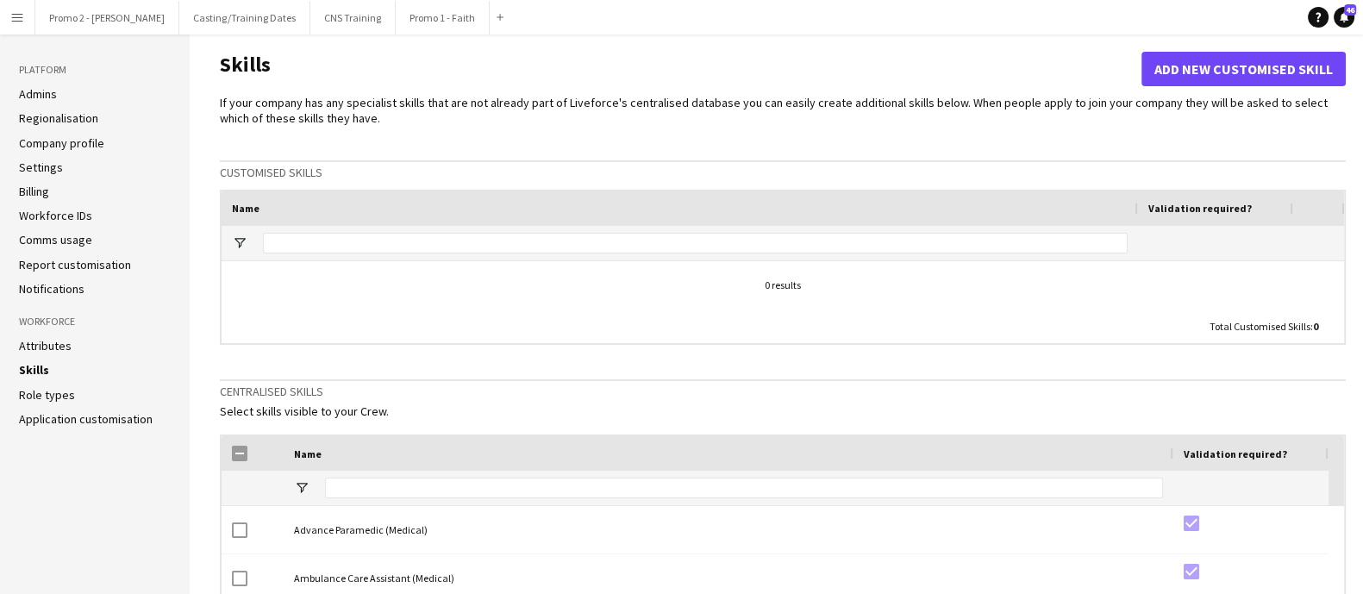
click at [59, 394] on link "Role types" at bounding box center [47, 395] width 56 height 16
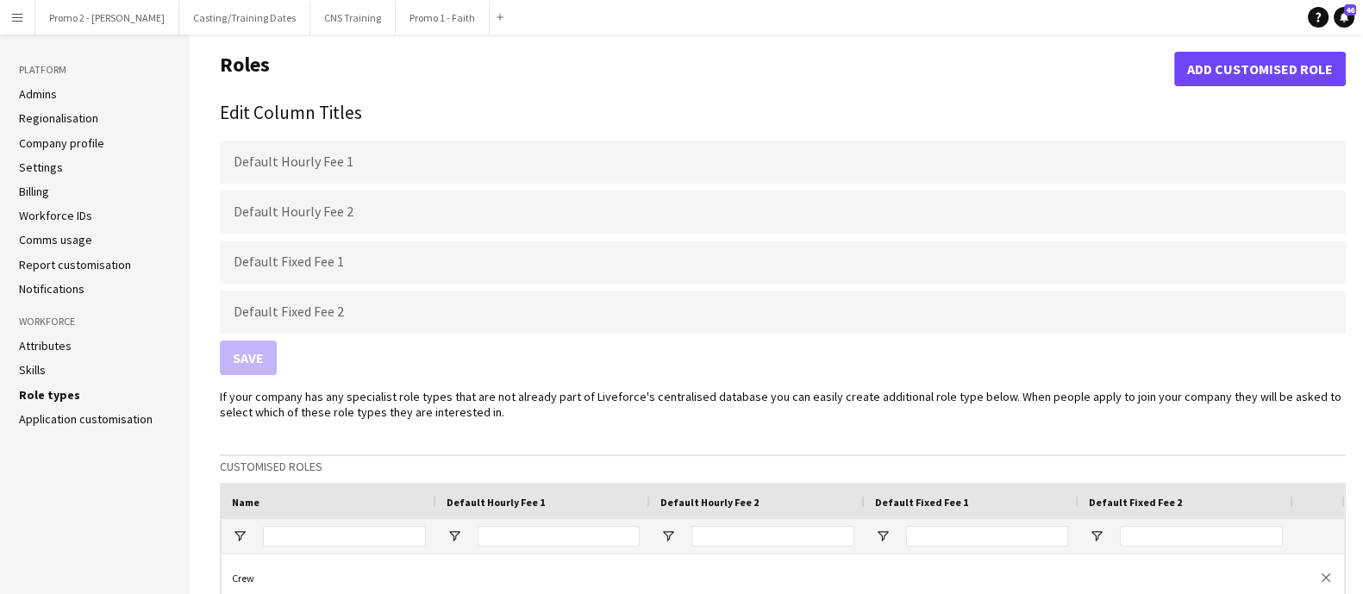
click at [28, 16] on button "Menu" at bounding box center [17, 17] width 34 height 34
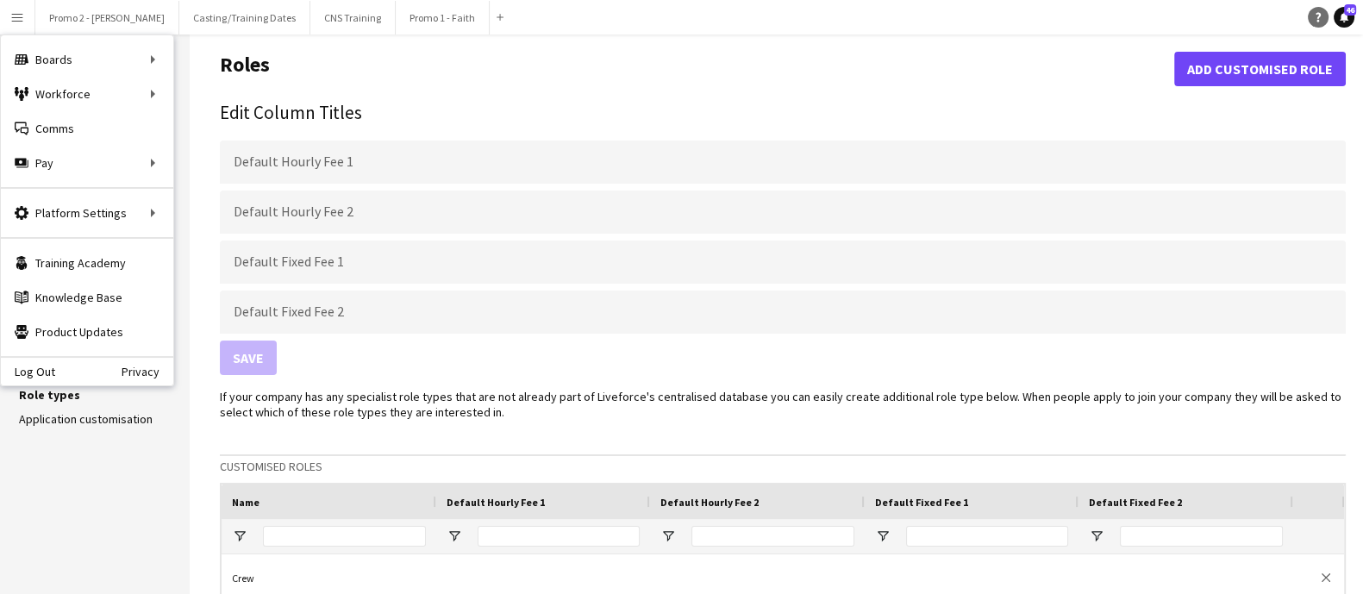
click at [1318, 15] on icon "Help" at bounding box center [1318, 17] width 10 height 10
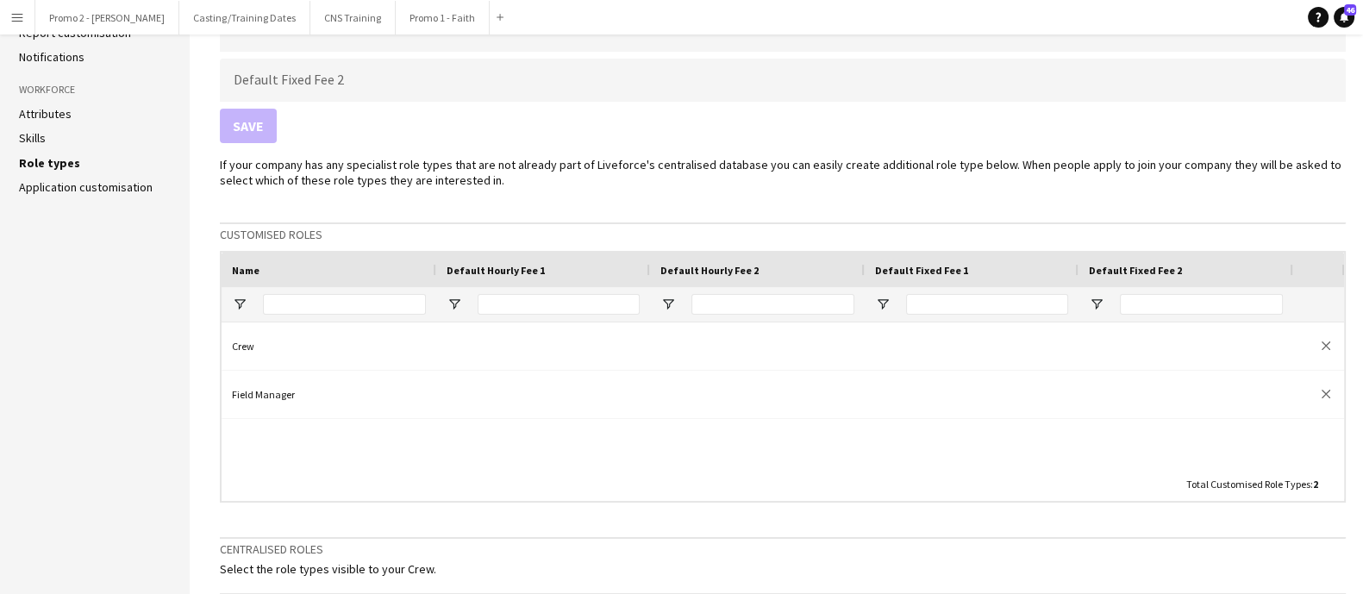
scroll to position [323, 0]
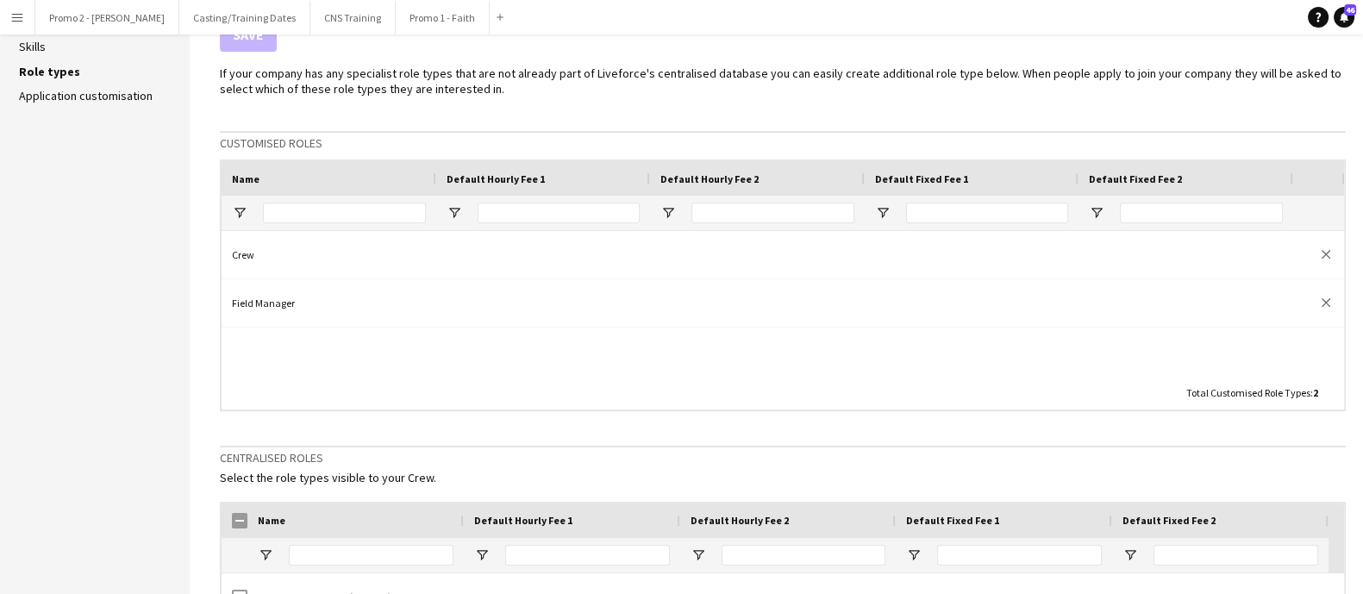
click at [12, 11] on app-icon "Menu" at bounding box center [17, 17] width 14 height 14
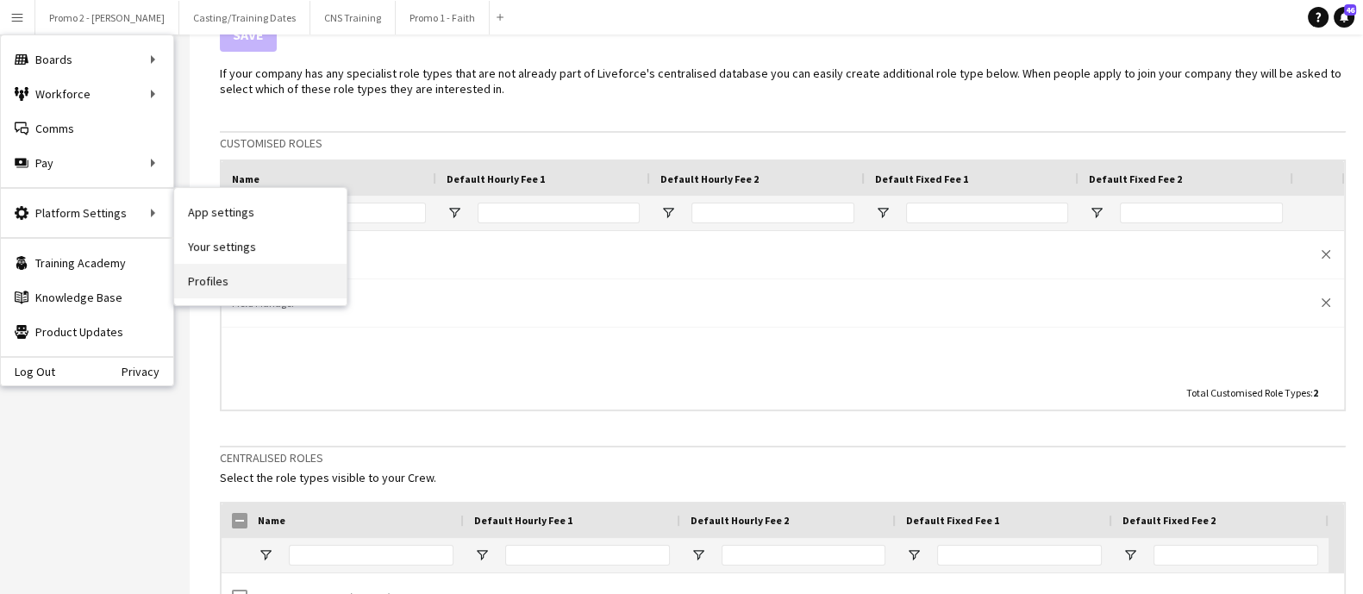
click at [211, 278] on link "Profiles" at bounding box center [260, 281] width 172 height 34
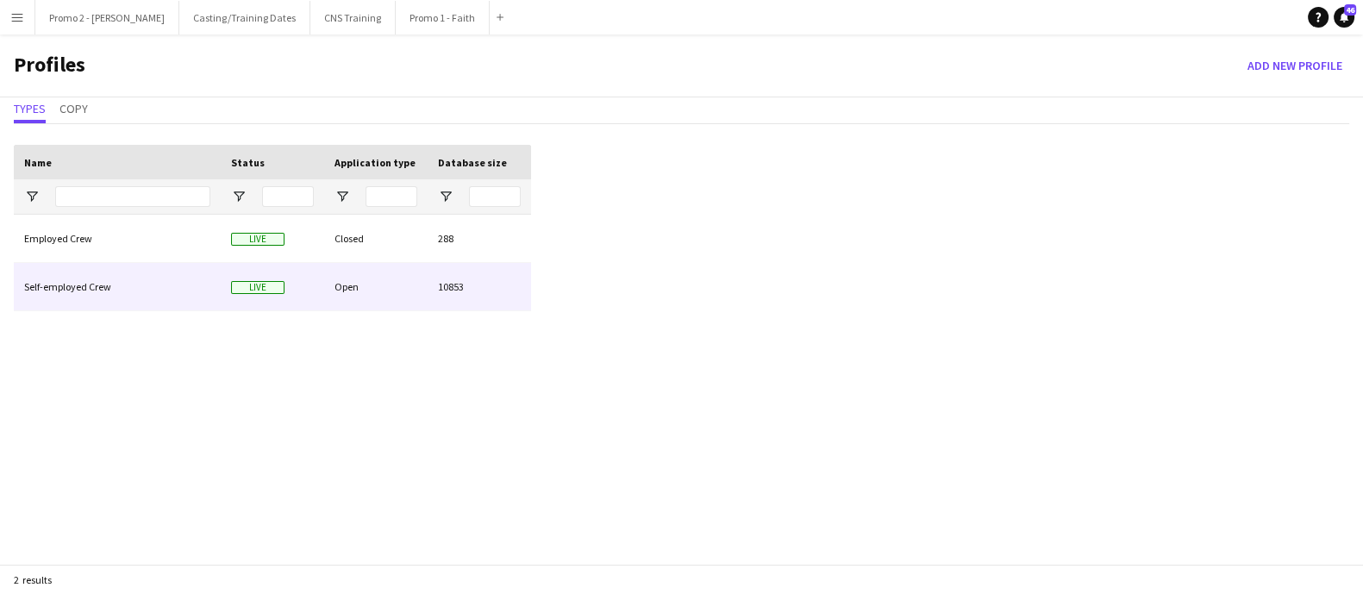
click at [134, 286] on div "Self-employed Crew" at bounding box center [117, 286] width 207 height 47
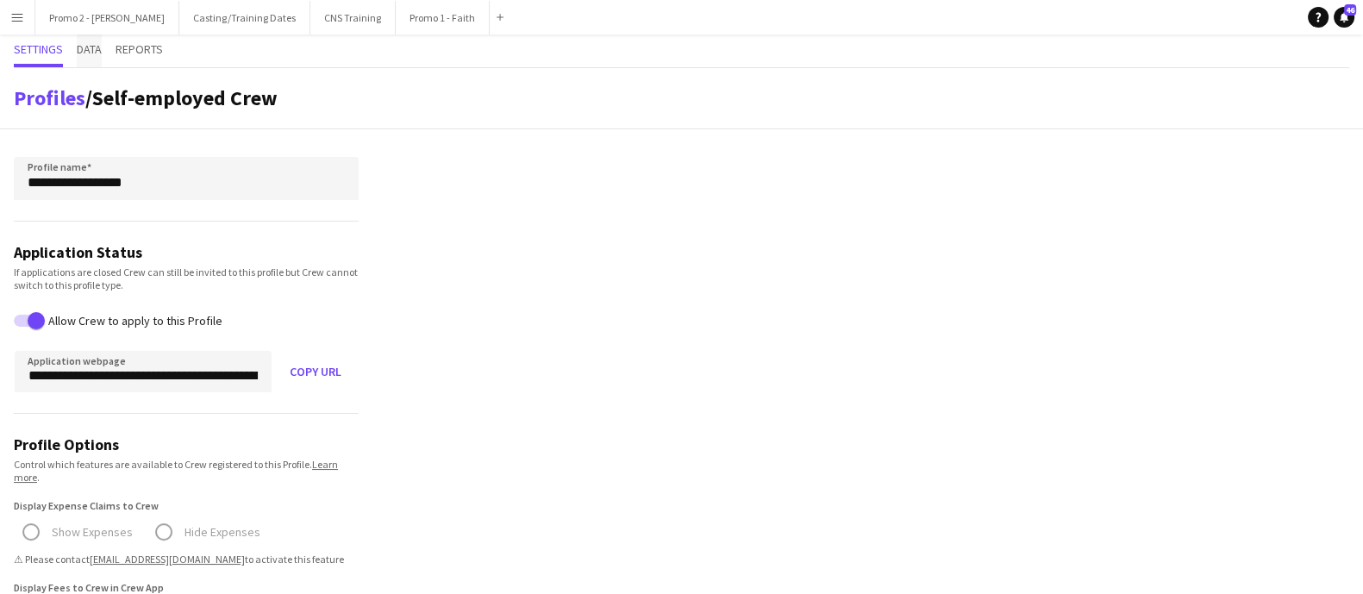
click at [98, 53] on span "Data" at bounding box center [89, 49] width 25 height 12
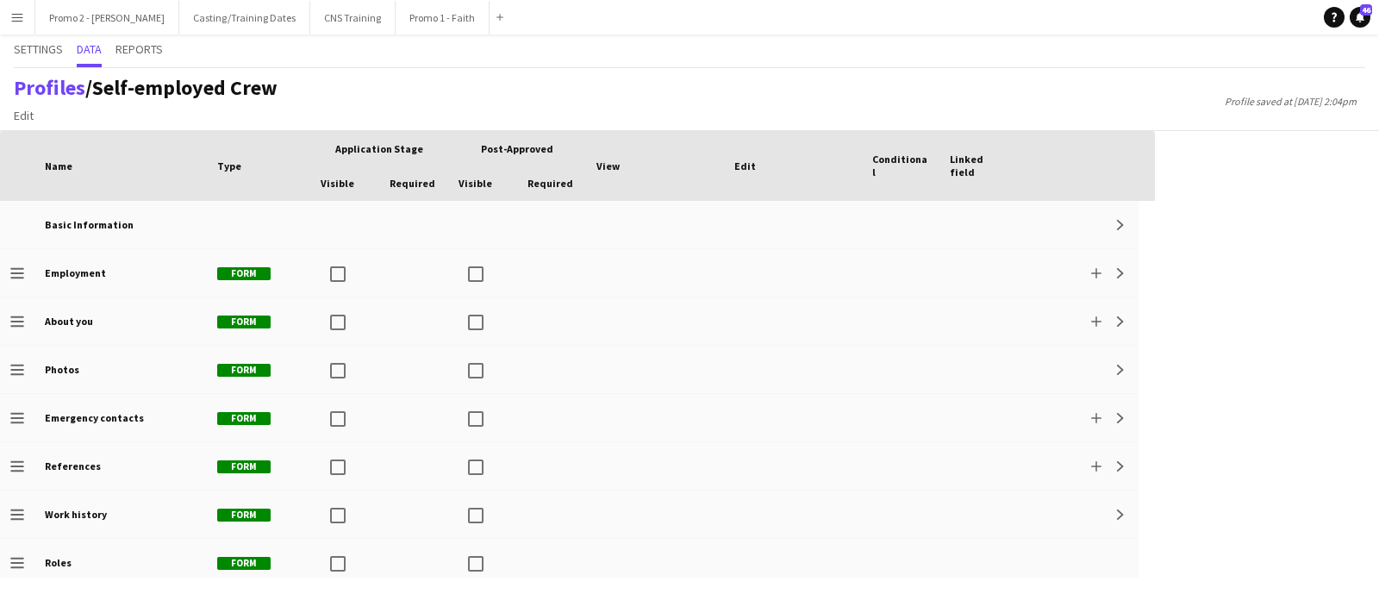
click at [878, 92] on div "Profiles / Self-employed Crew Edit Add section Profile saved at 16th Oct 2:04pm" at bounding box center [689, 99] width 1379 height 63
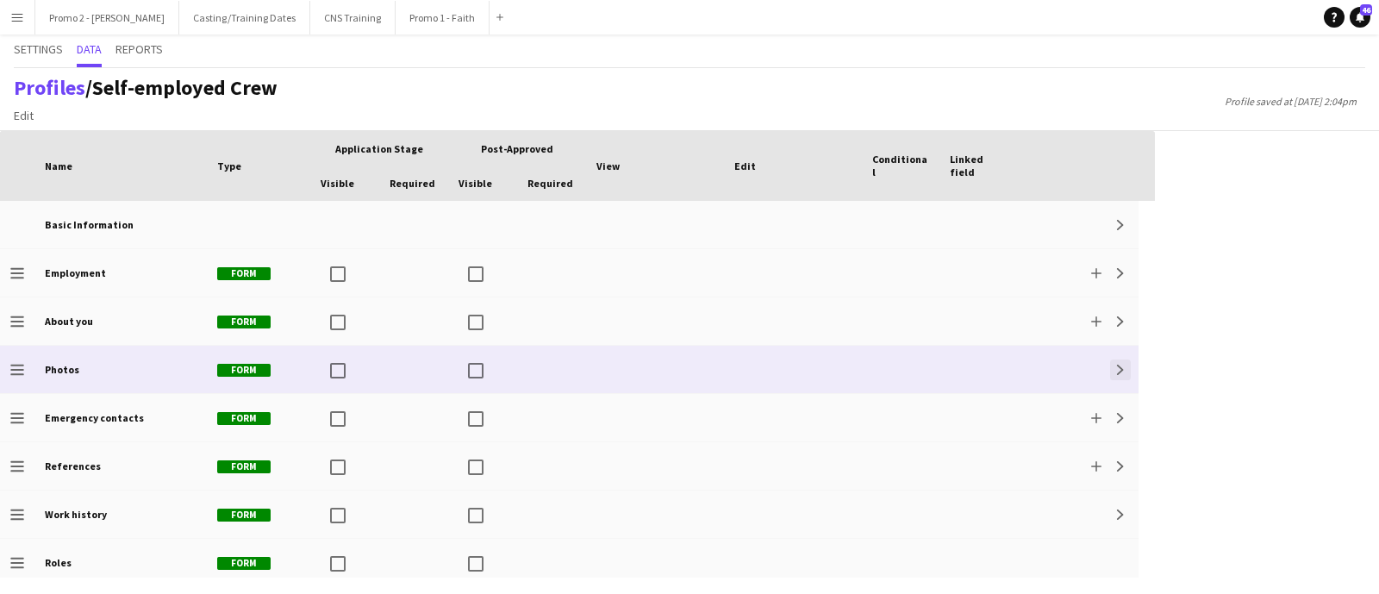
click at [1124, 366] on app-icon "Expand" at bounding box center [1121, 370] width 10 height 10
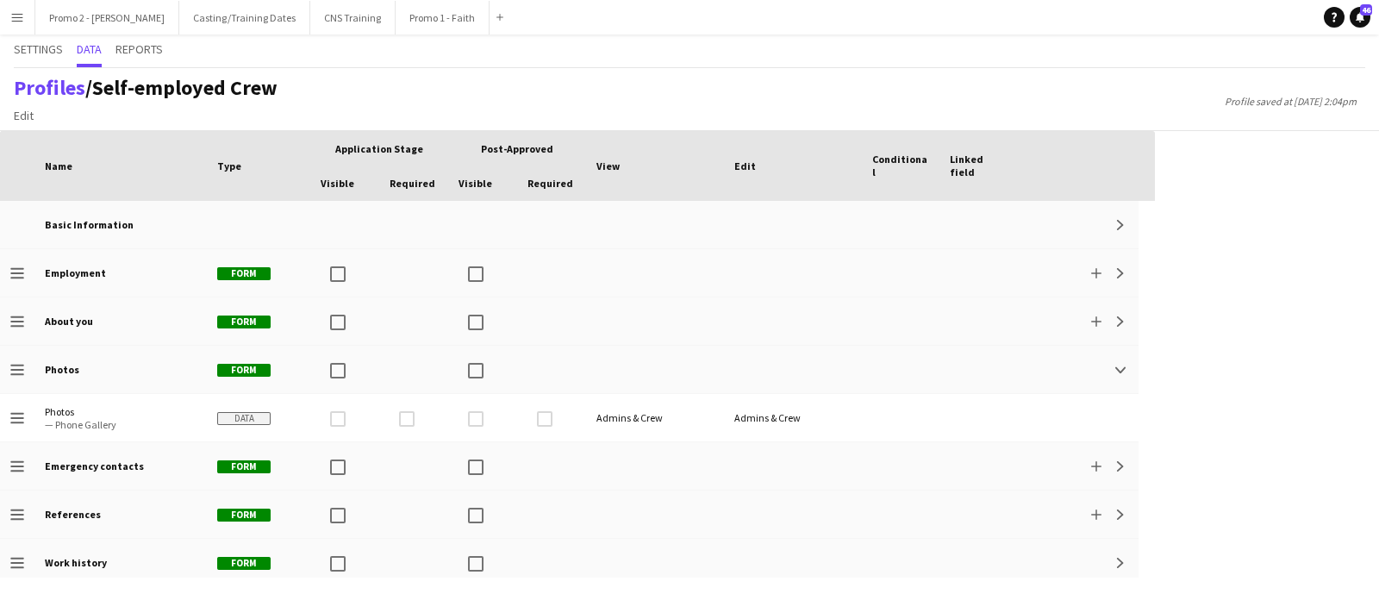
click at [752, 102] on div "Profiles / Self-employed Crew Edit Add section Profile saved at 16th Oct 2:04pm" at bounding box center [689, 99] width 1379 height 63
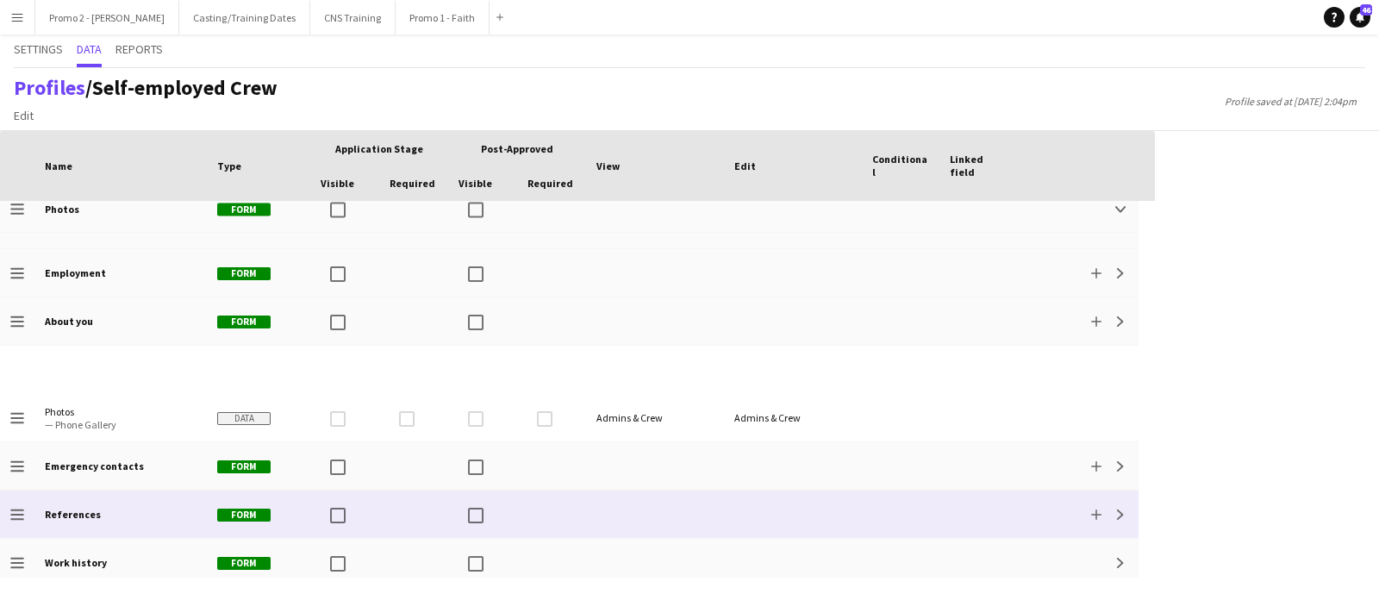
scroll to position [298, 0]
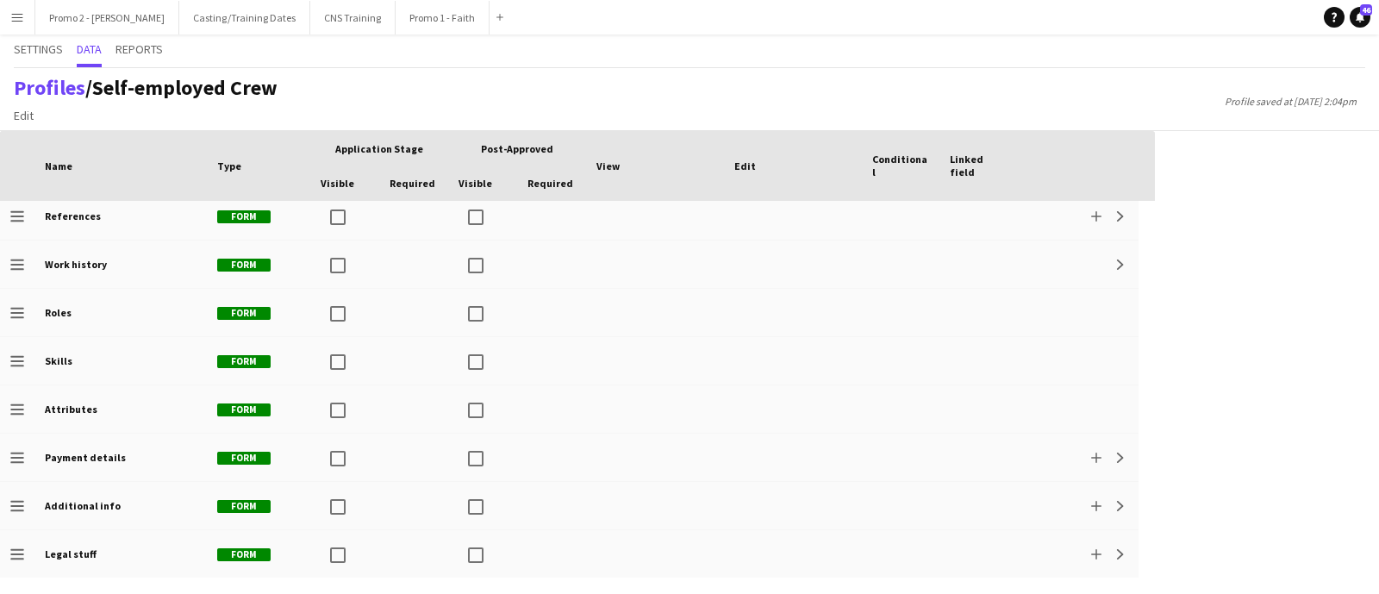
click at [746, 160] on span "Edit" at bounding box center [746, 166] width 22 height 13
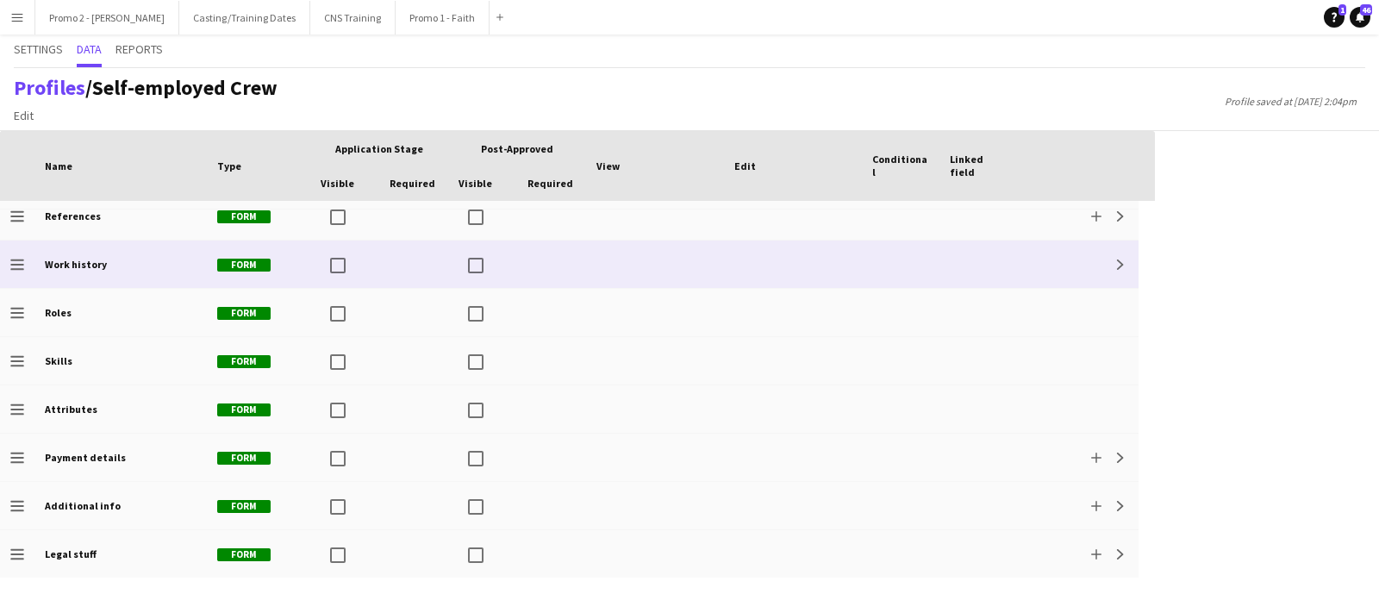
scroll to position [0, 0]
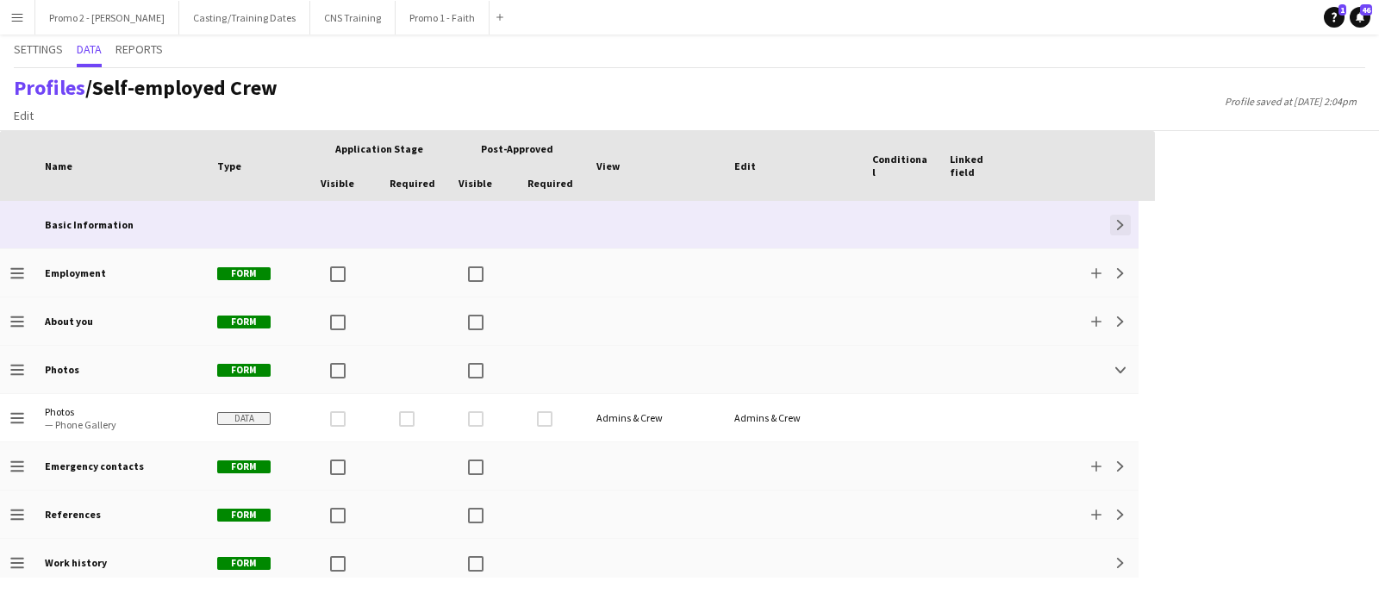
click at [1118, 228] on app-icon "Expand" at bounding box center [1121, 225] width 10 height 10
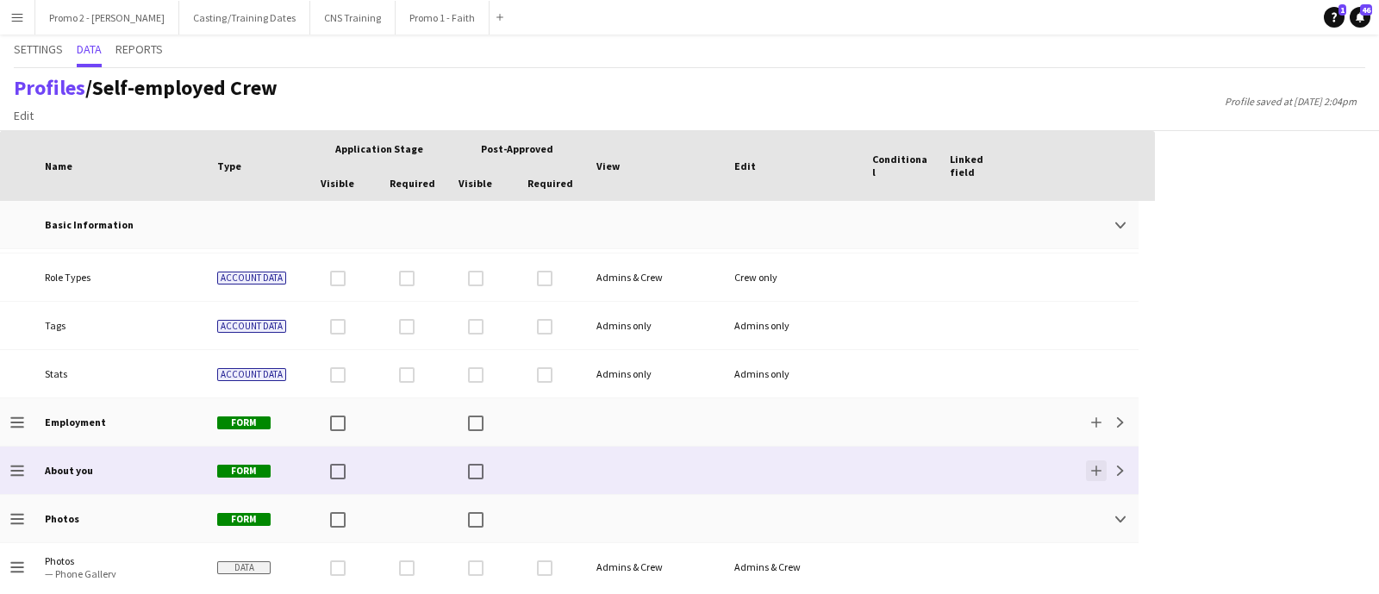
click at [1098, 467] on app-icon "Add" at bounding box center [1097, 471] width 10 height 10
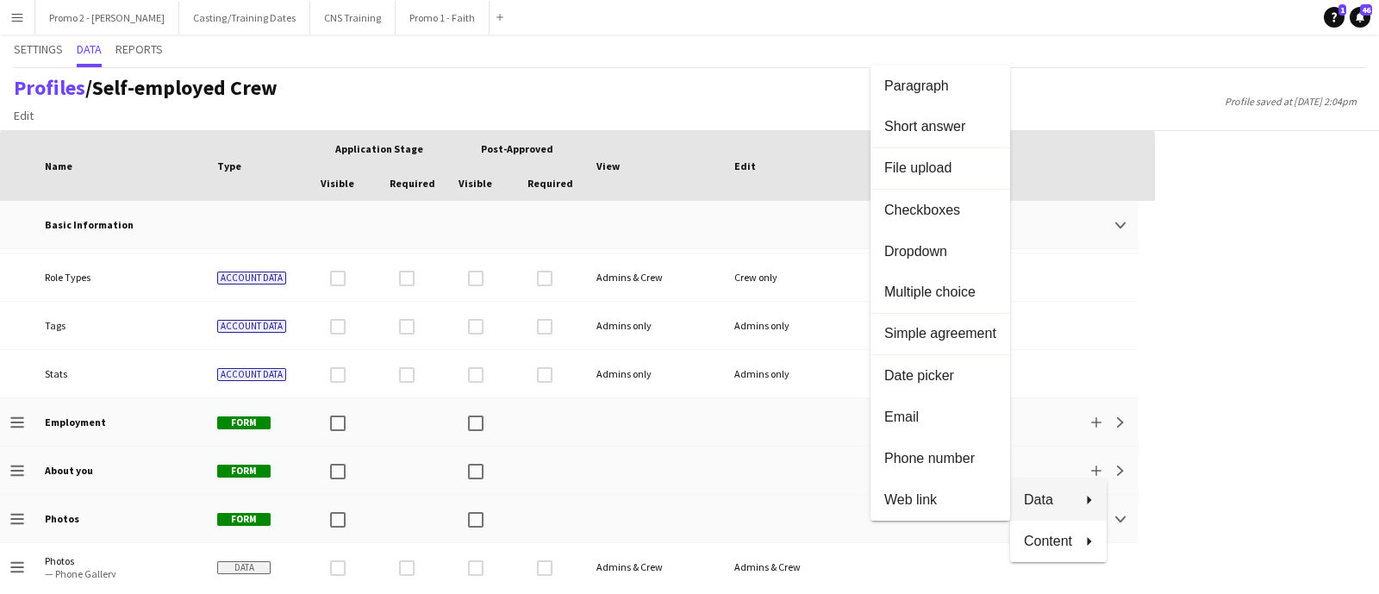
click at [1322, 307] on div at bounding box center [689, 297] width 1379 height 594
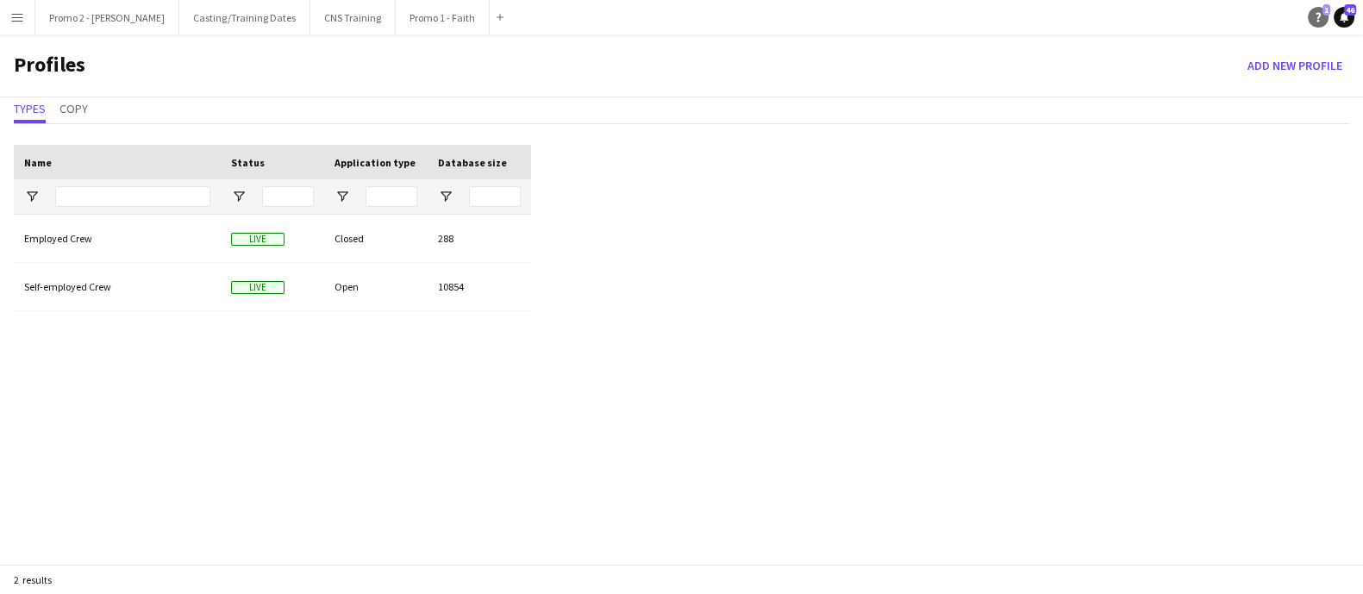
click at [1315, 19] on icon "Help" at bounding box center [1318, 17] width 10 height 10
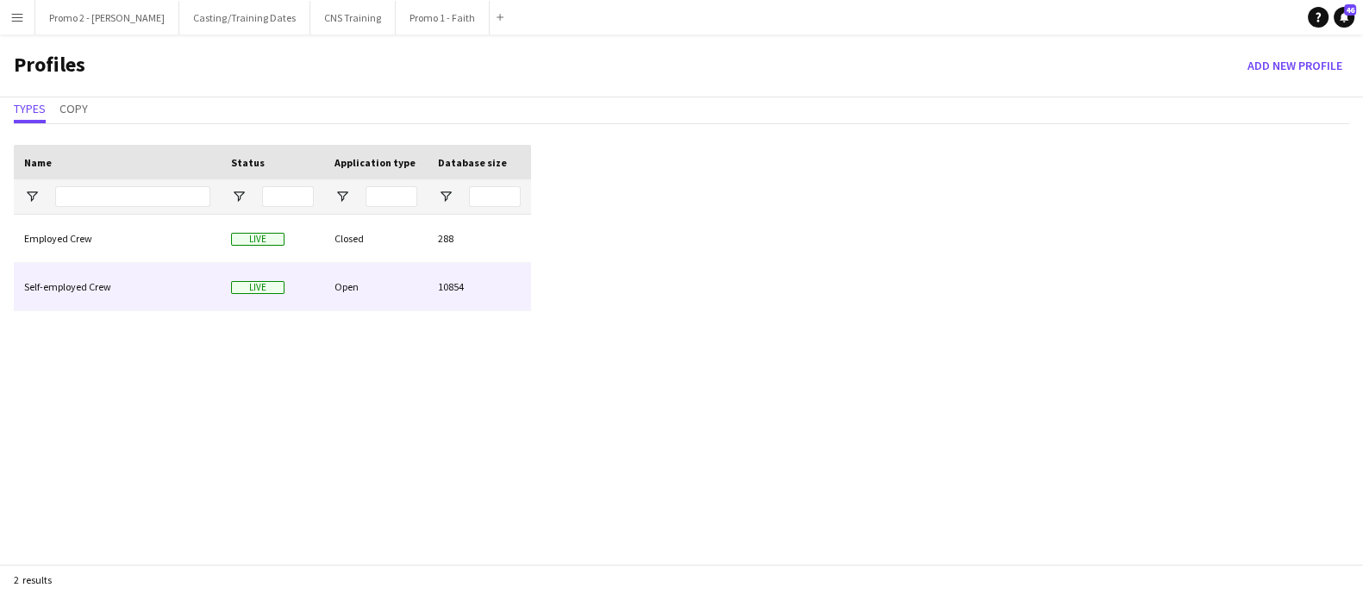
click at [190, 286] on div "Self-employed Crew" at bounding box center [117, 286] width 207 height 47
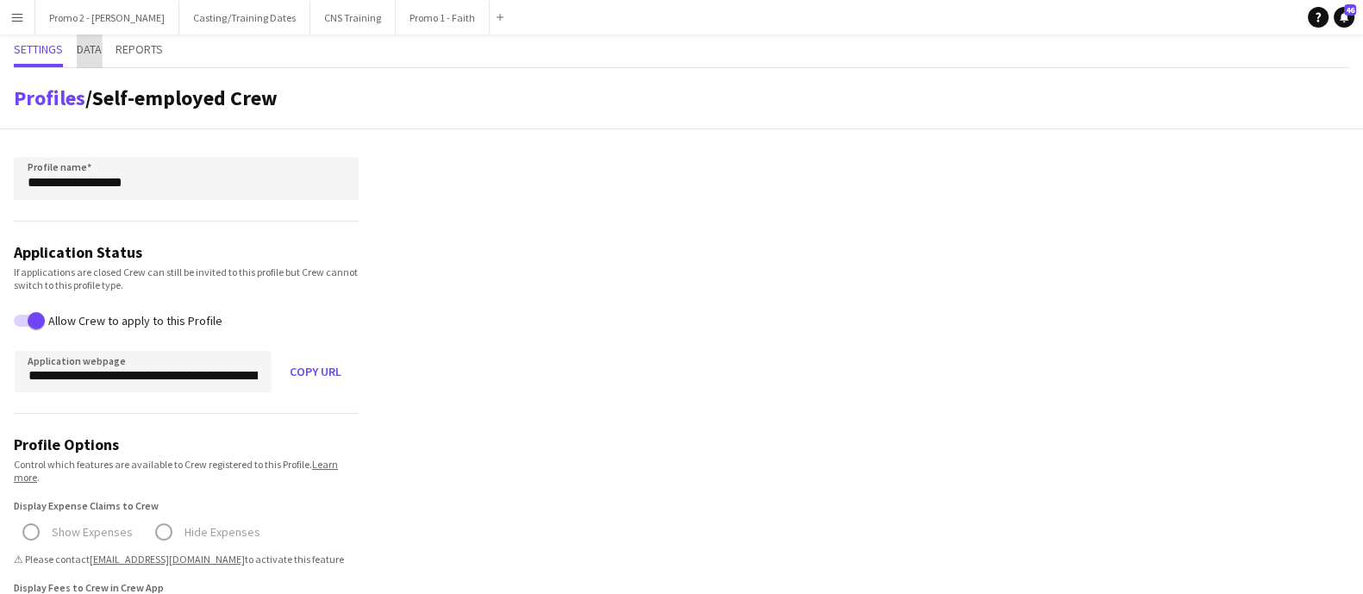
click at [88, 44] on span "Data" at bounding box center [89, 49] width 25 height 12
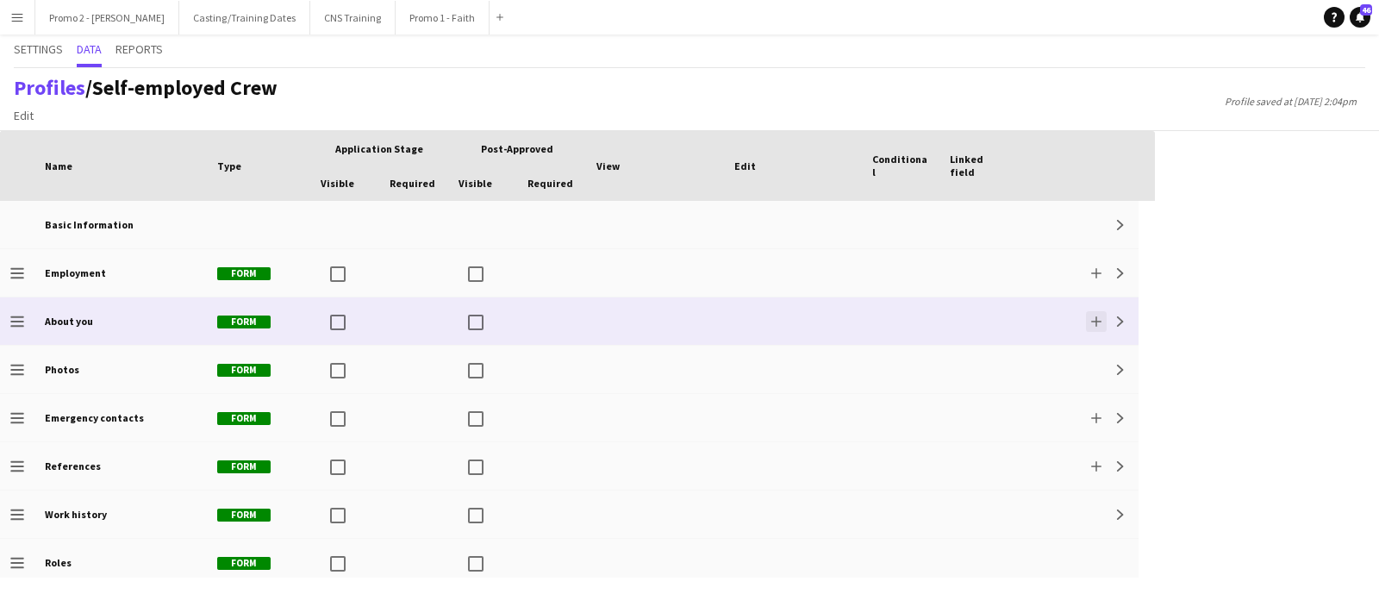
click at [1094, 321] on app-icon "Add" at bounding box center [1097, 321] width 10 height 10
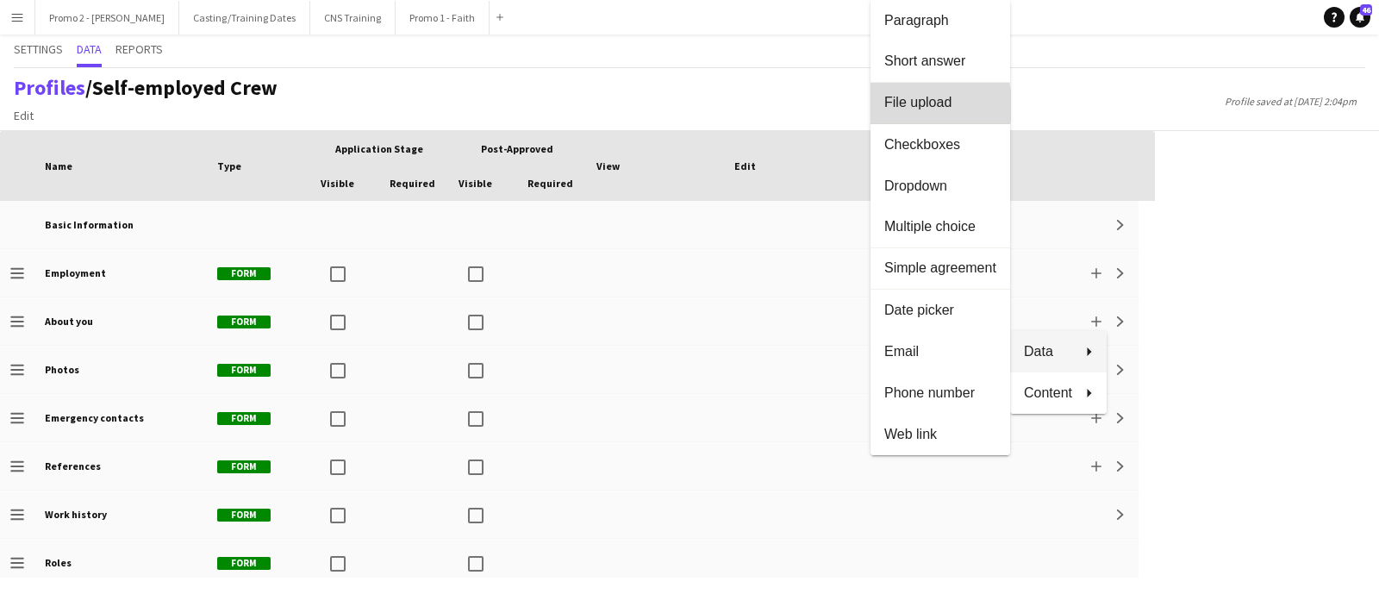
click at [894, 106] on span "File upload" at bounding box center [941, 103] width 112 height 16
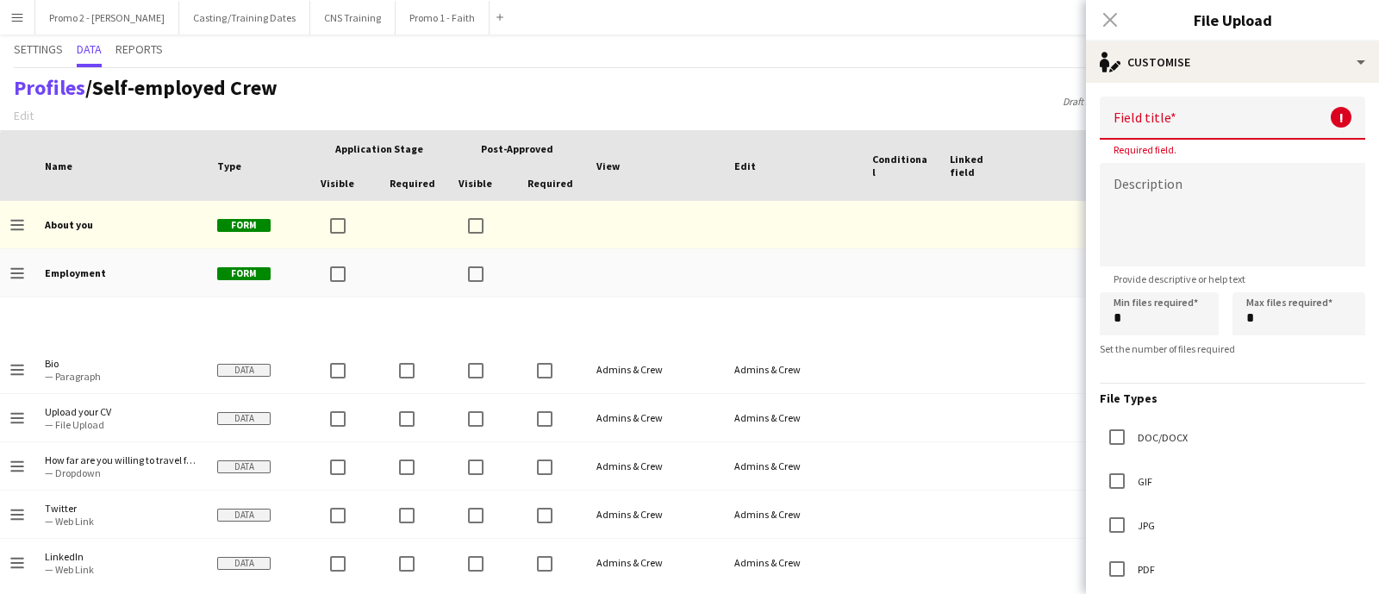
scroll to position [138, 0]
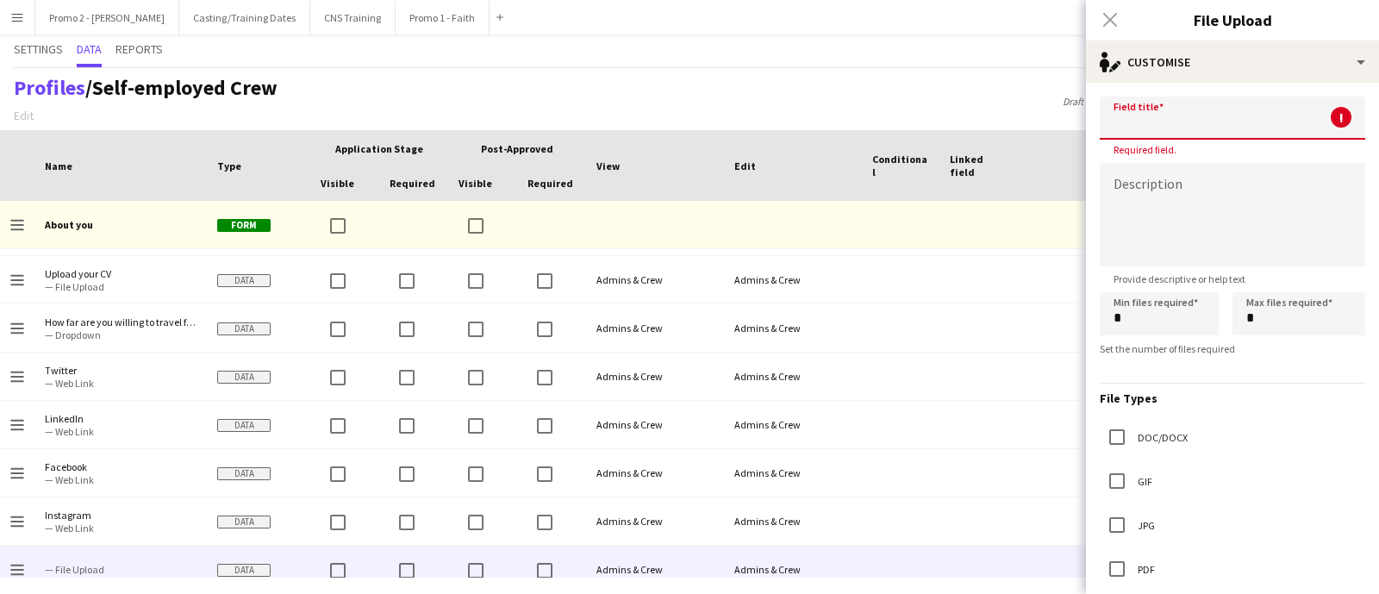
click at [1133, 124] on input at bounding box center [1233, 118] width 266 height 43
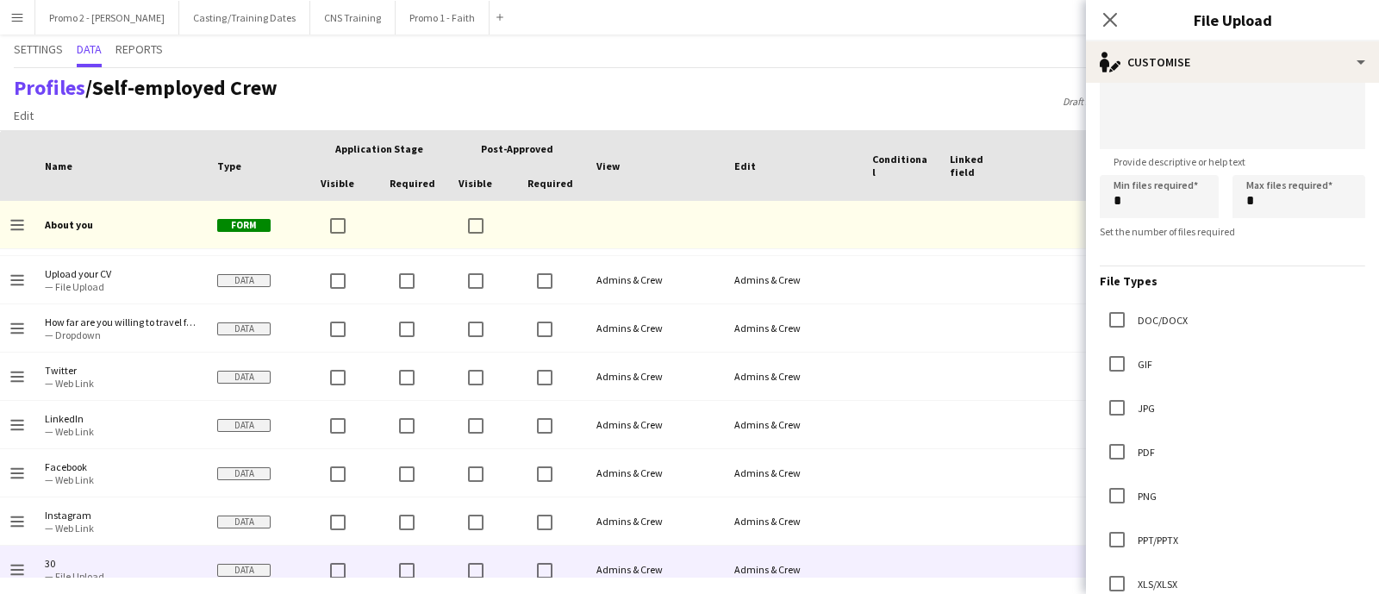
scroll to position [0, 0]
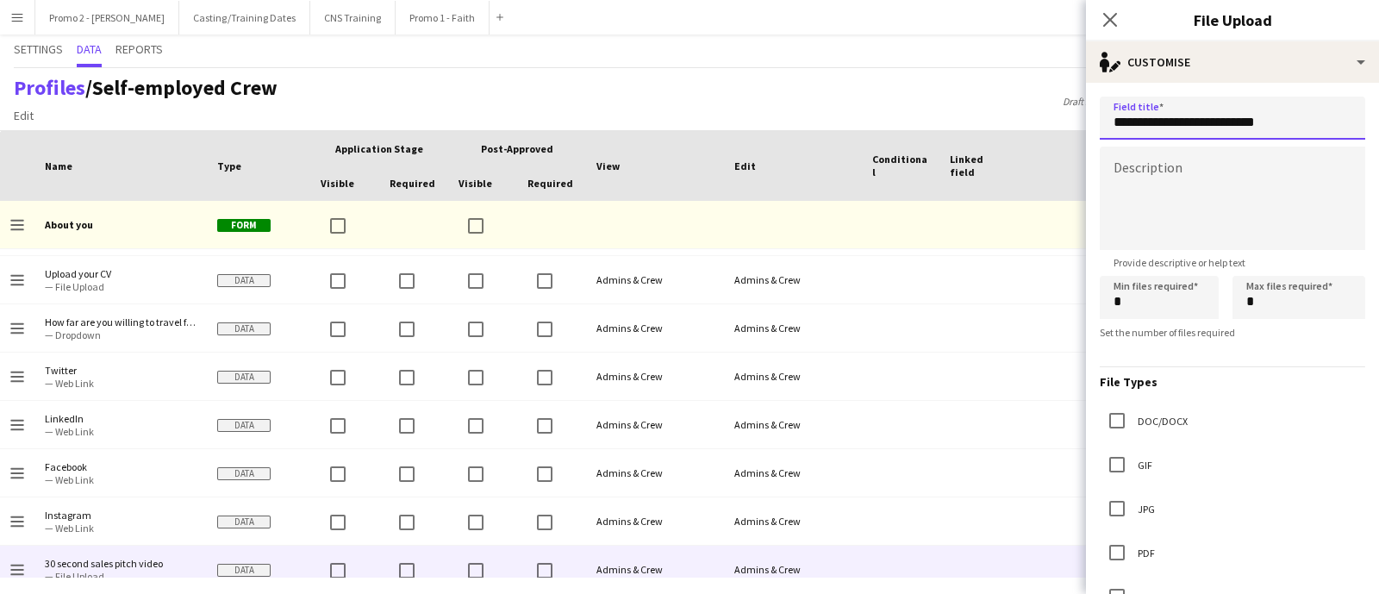
type input "**********"
click at [1177, 191] on textarea at bounding box center [1233, 198] width 266 height 103
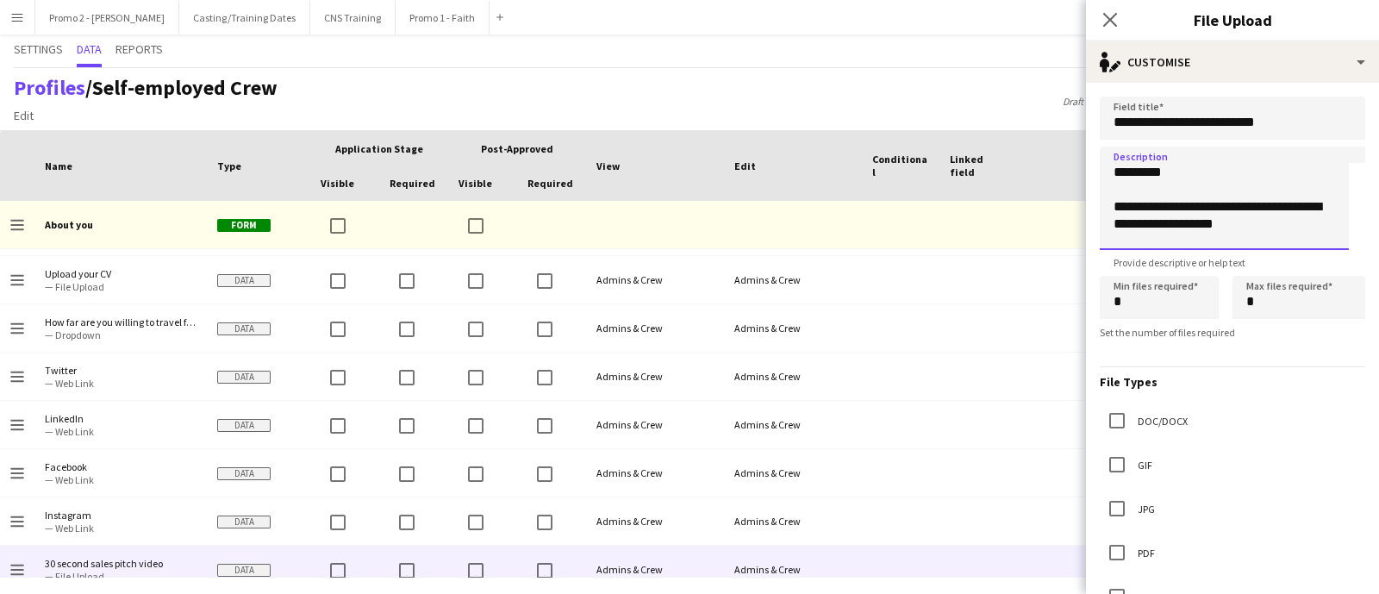
scroll to position [18, 0]
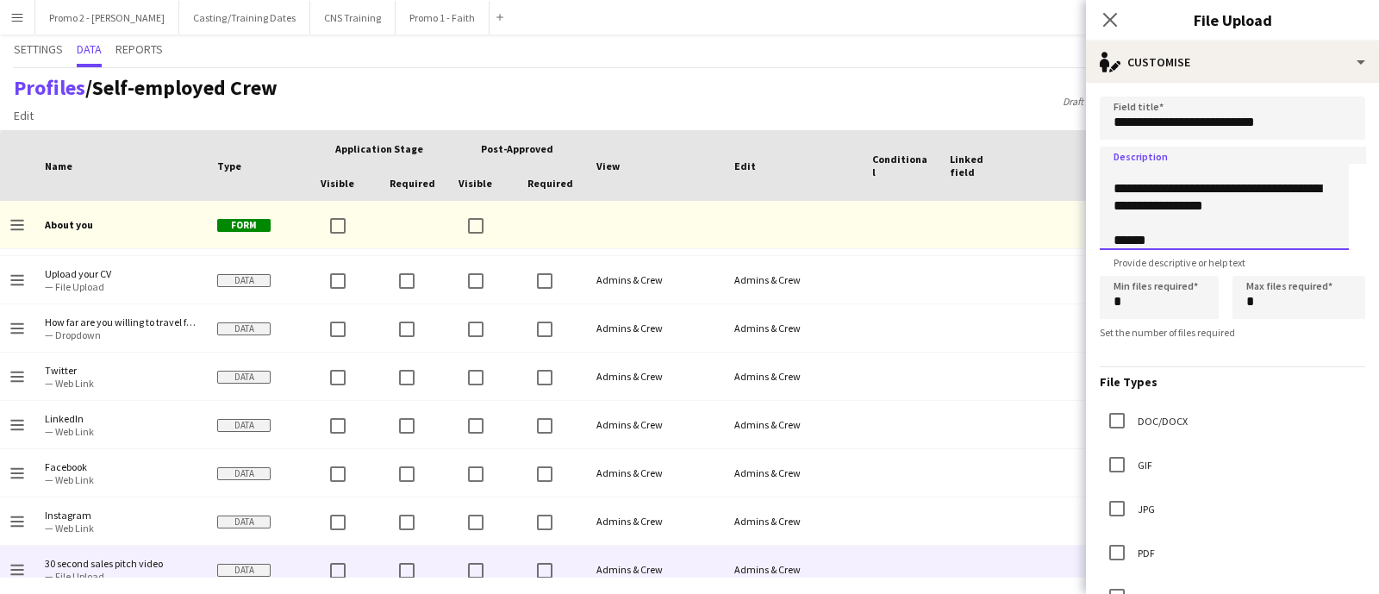
click at [1202, 206] on textarea "**********" at bounding box center [1224, 198] width 249 height 103
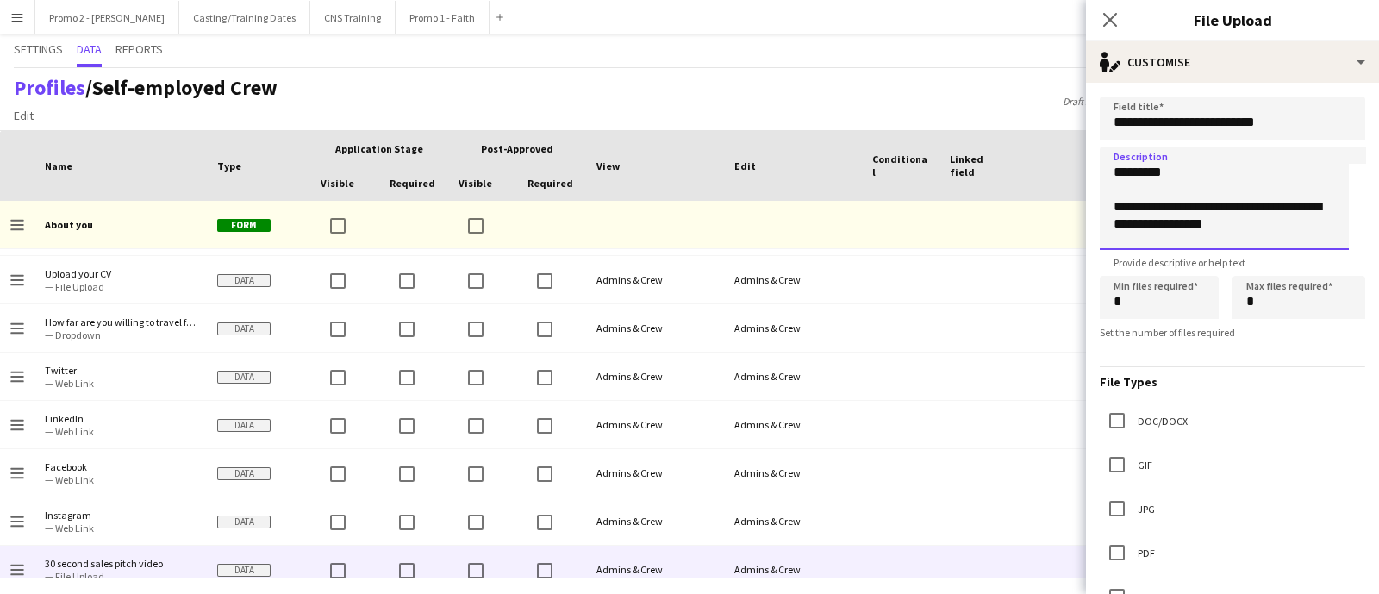
drag, startPoint x: 1156, startPoint y: 241, endPoint x: 1082, endPoint y: 147, distance: 120.4
click at [1082, 147] on body "Menu Boards Boards Boards All jobs Status Workforce Workforce My Workforce Recr…" at bounding box center [689, 297] width 1379 height 594
paste textarea "**********"
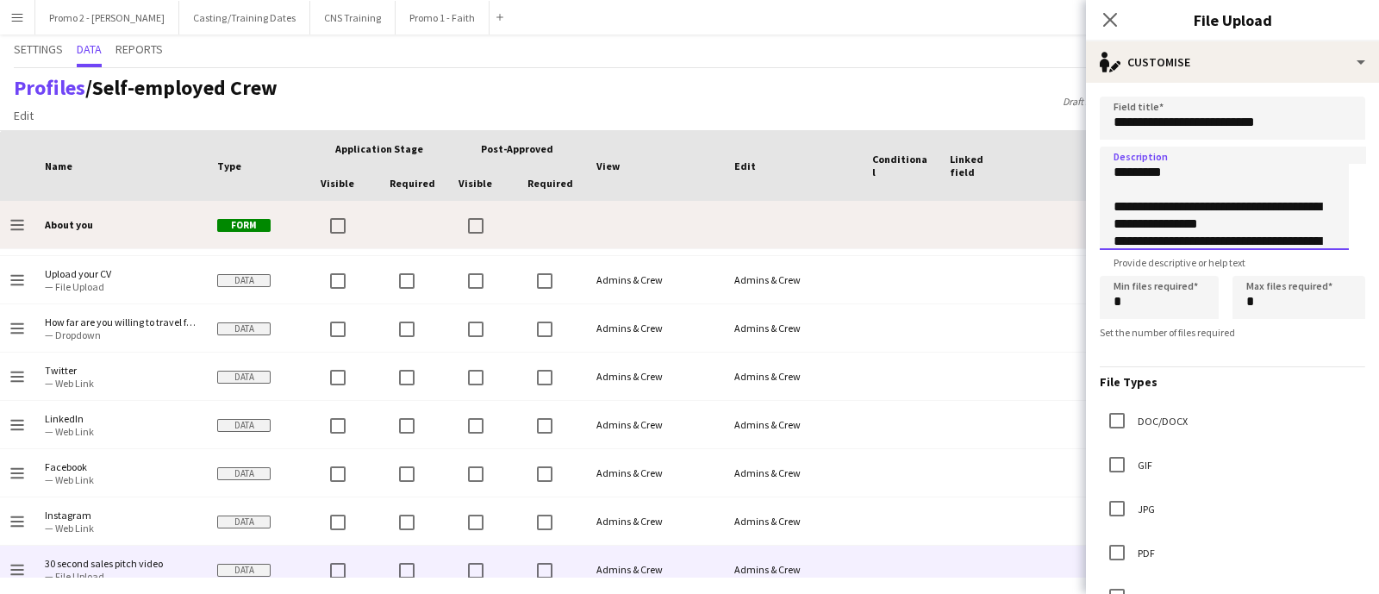
scroll to position [87, 0]
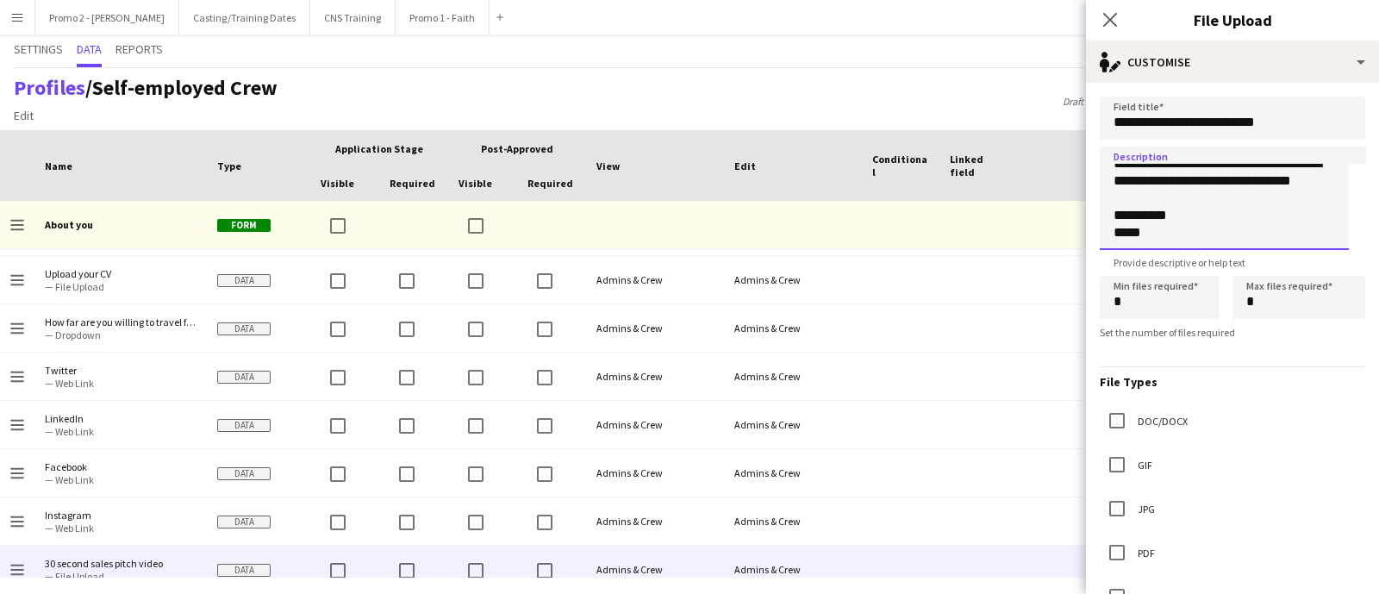
type textarea "**********"
click at [1143, 310] on input "*" at bounding box center [1159, 297] width 119 height 43
click at [1253, 306] on input "*" at bounding box center [1299, 297] width 133 height 43
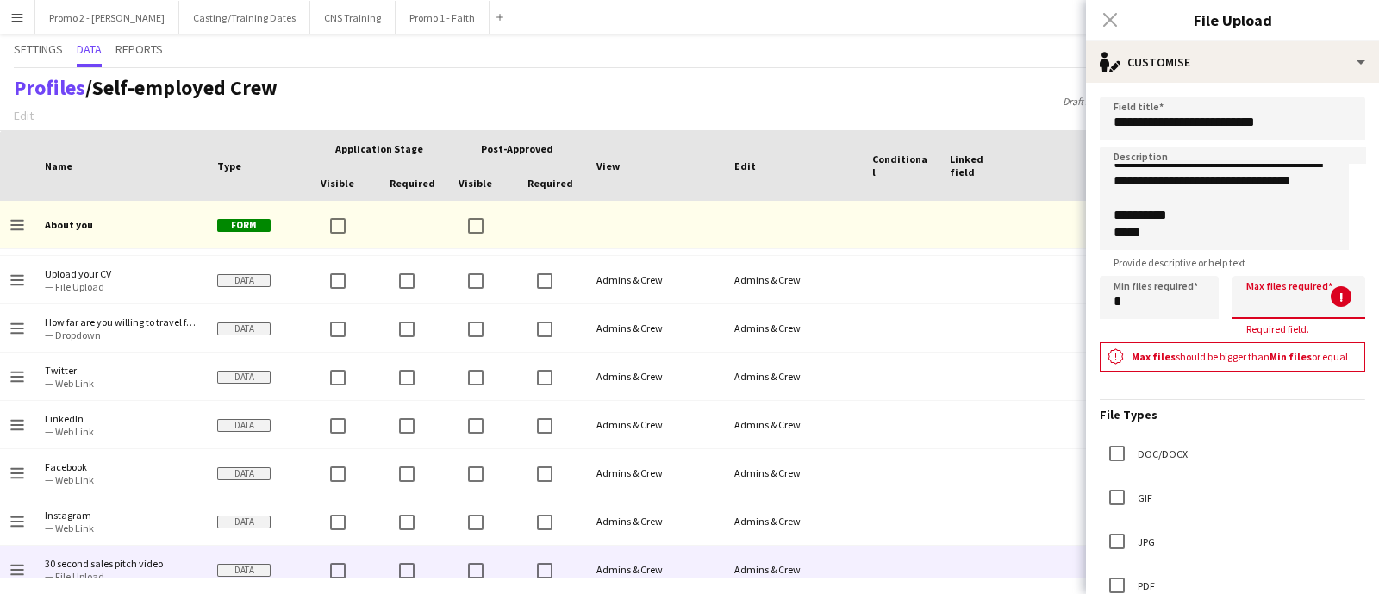
type input "*"
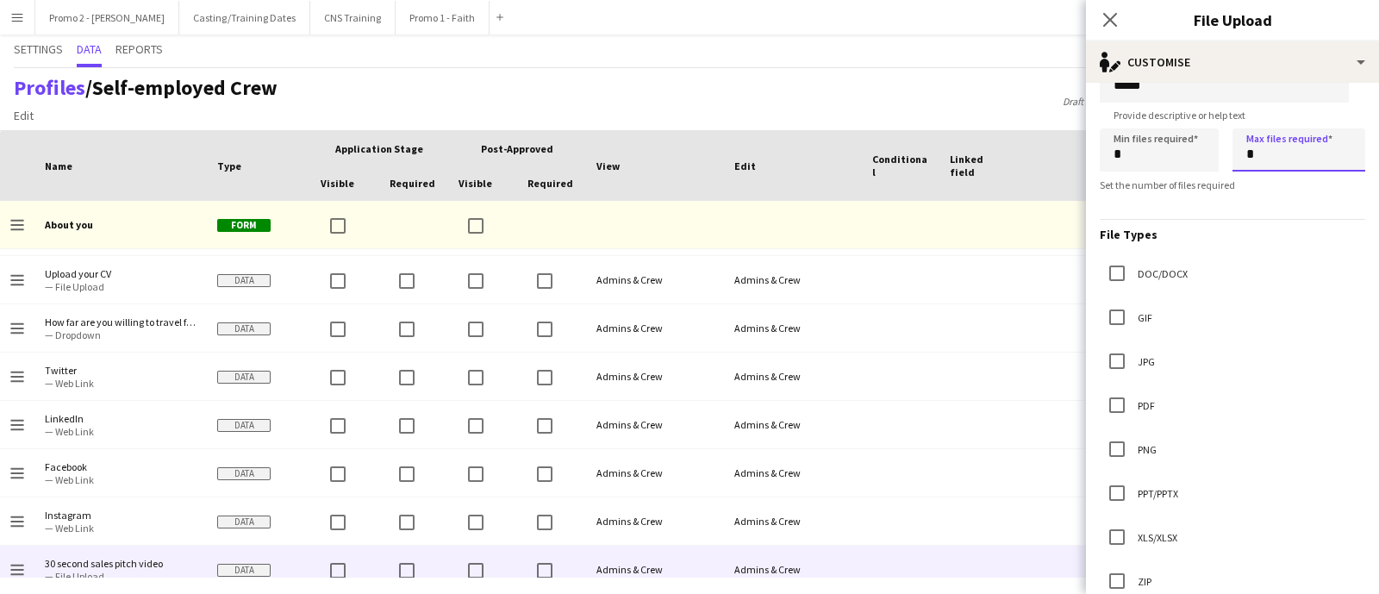
scroll to position [215, 0]
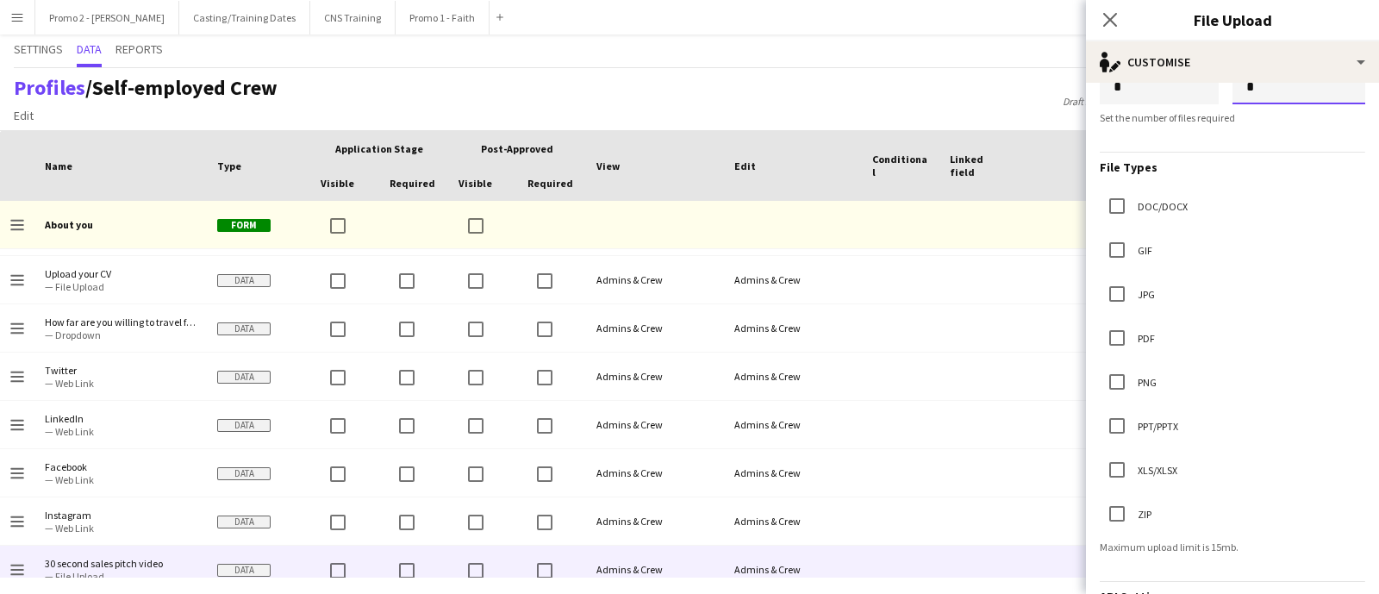
type input "*"
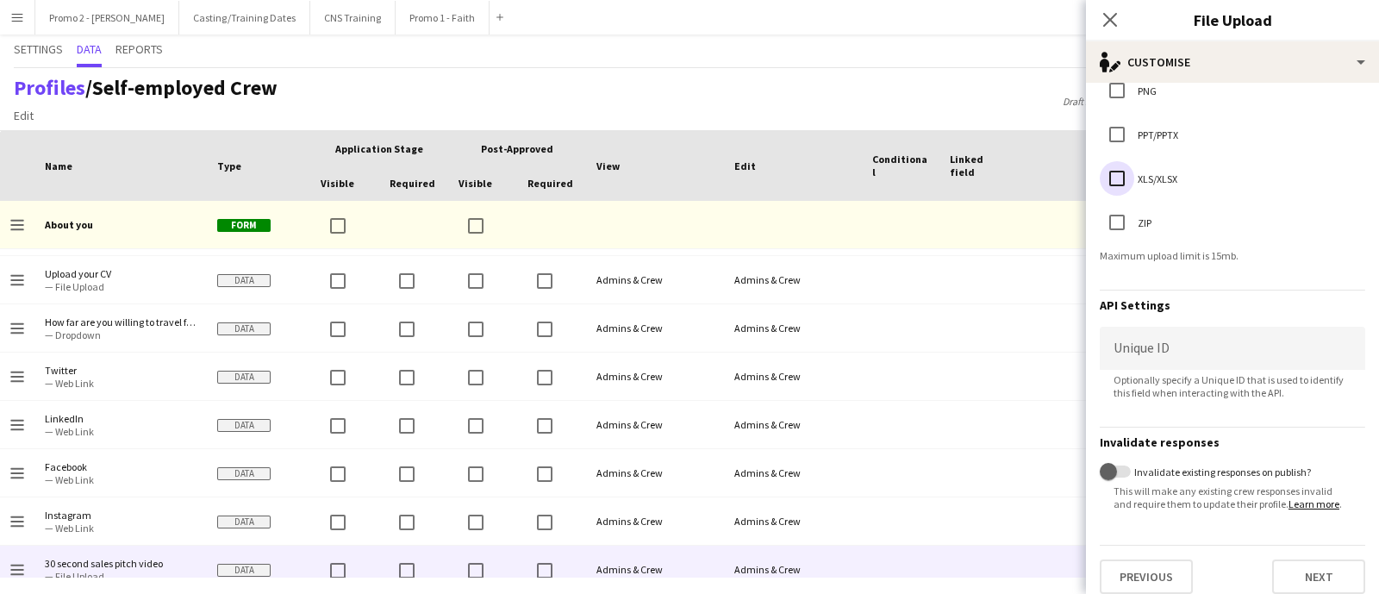
scroll to position [532, 0]
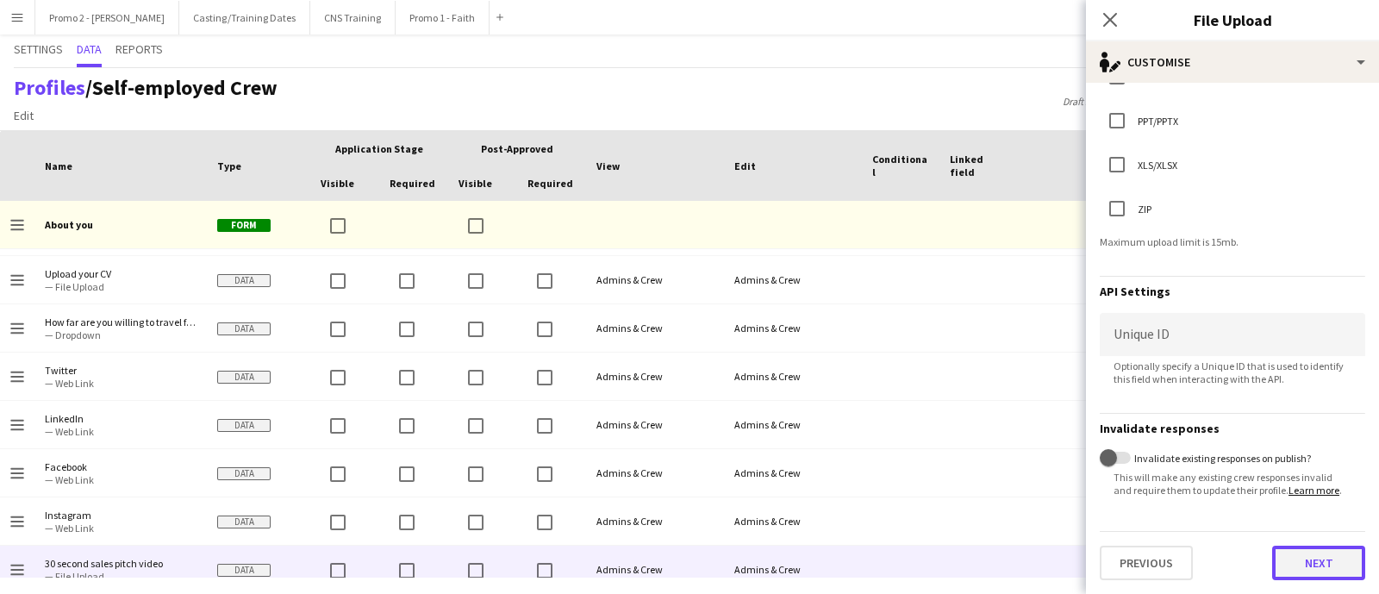
click at [1310, 555] on button "Next" at bounding box center [1319, 563] width 93 height 34
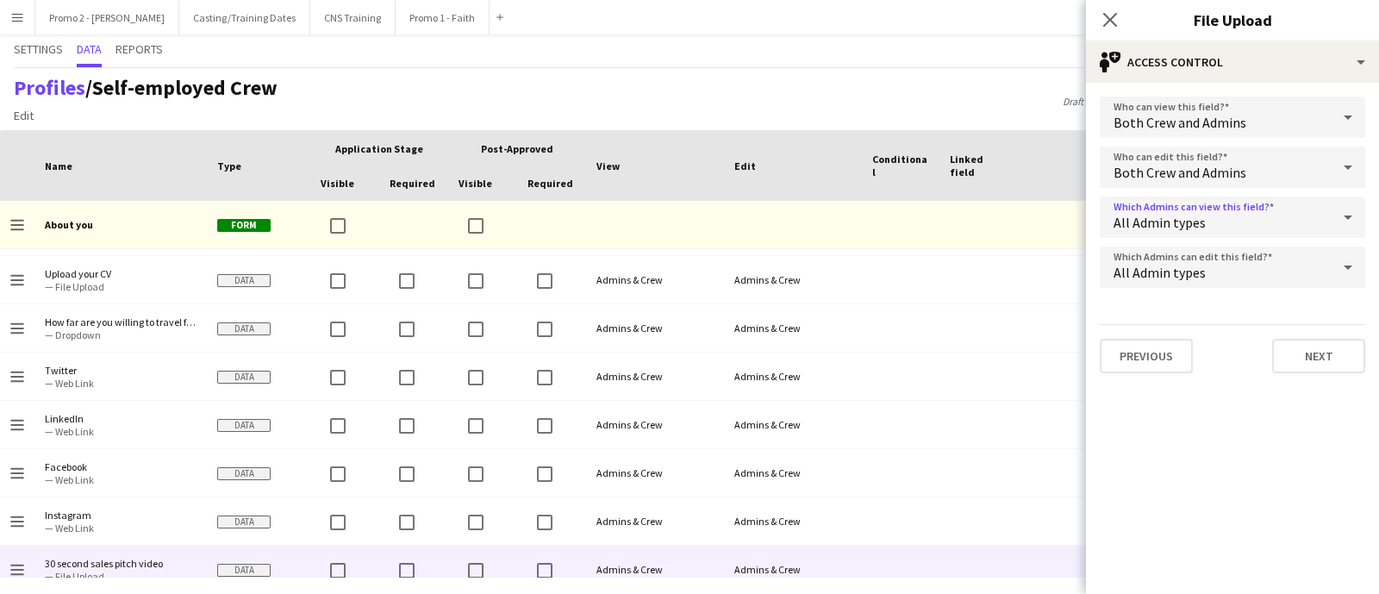
click at [1349, 218] on icon at bounding box center [1348, 217] width 21 height 34
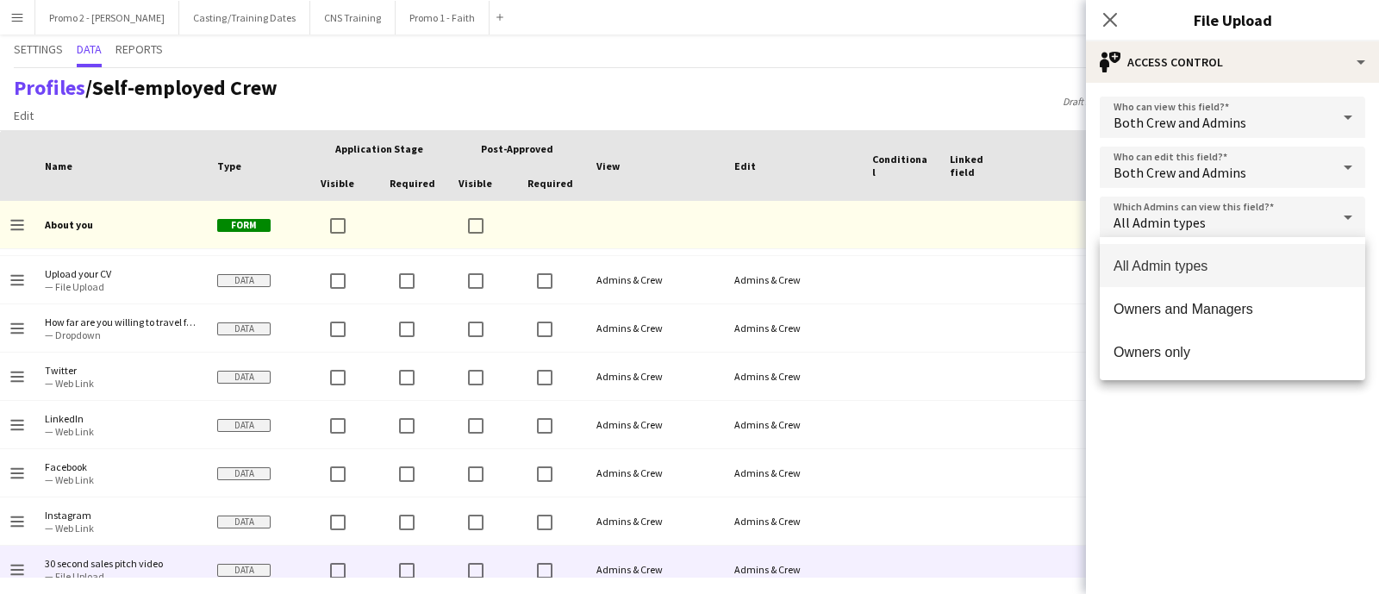
click at [1233, 422] on div at bounding box center [689, 297] width 1379 height 594
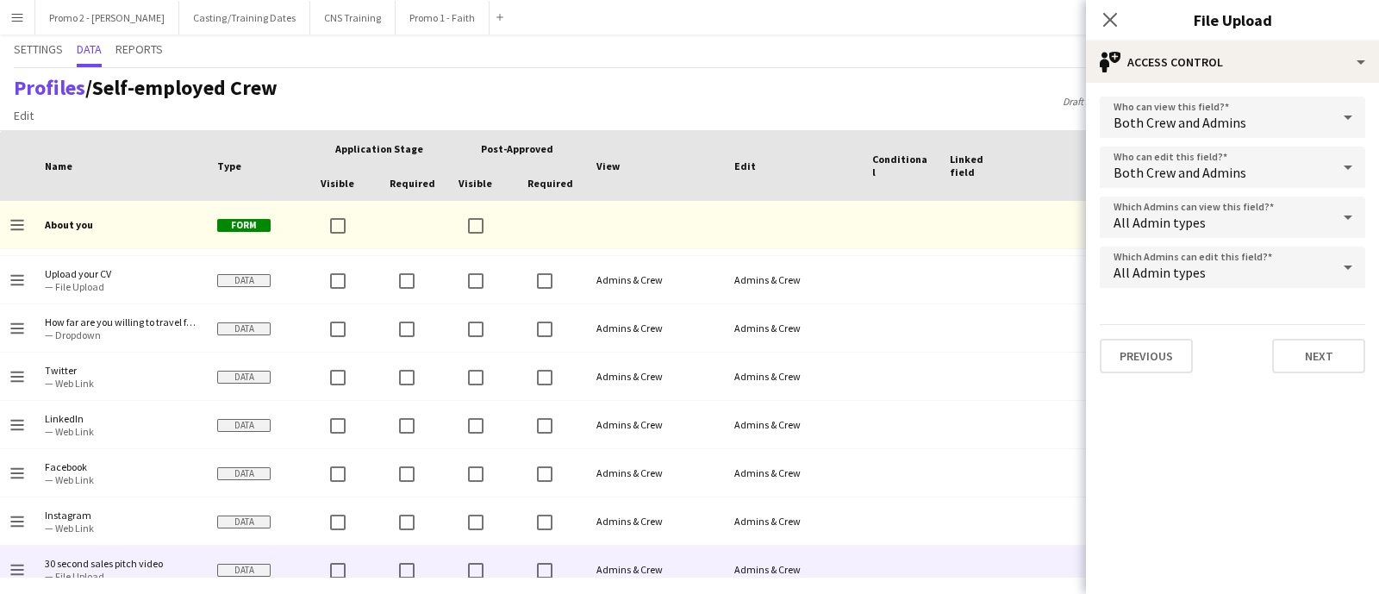
click at [1342, 272] on icon at bounding box center [1348, 267] width 21 height 34
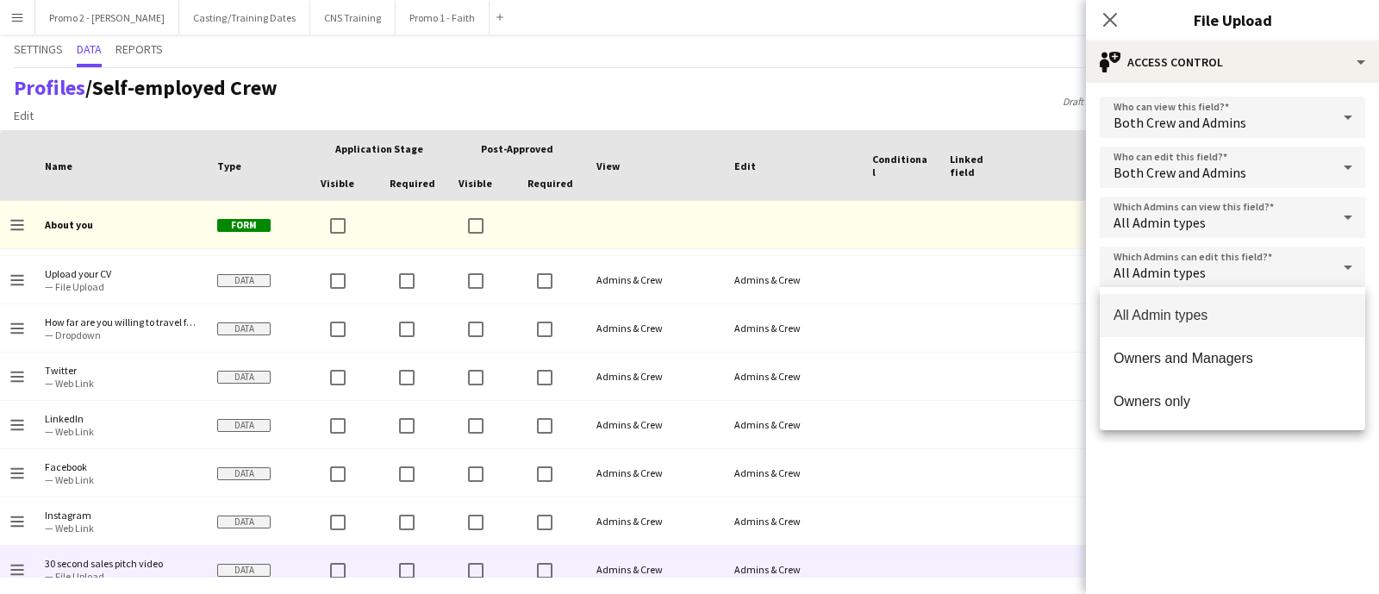
click at [1250, 488] on div at bounding box center [689, 297] width 1379 height 594
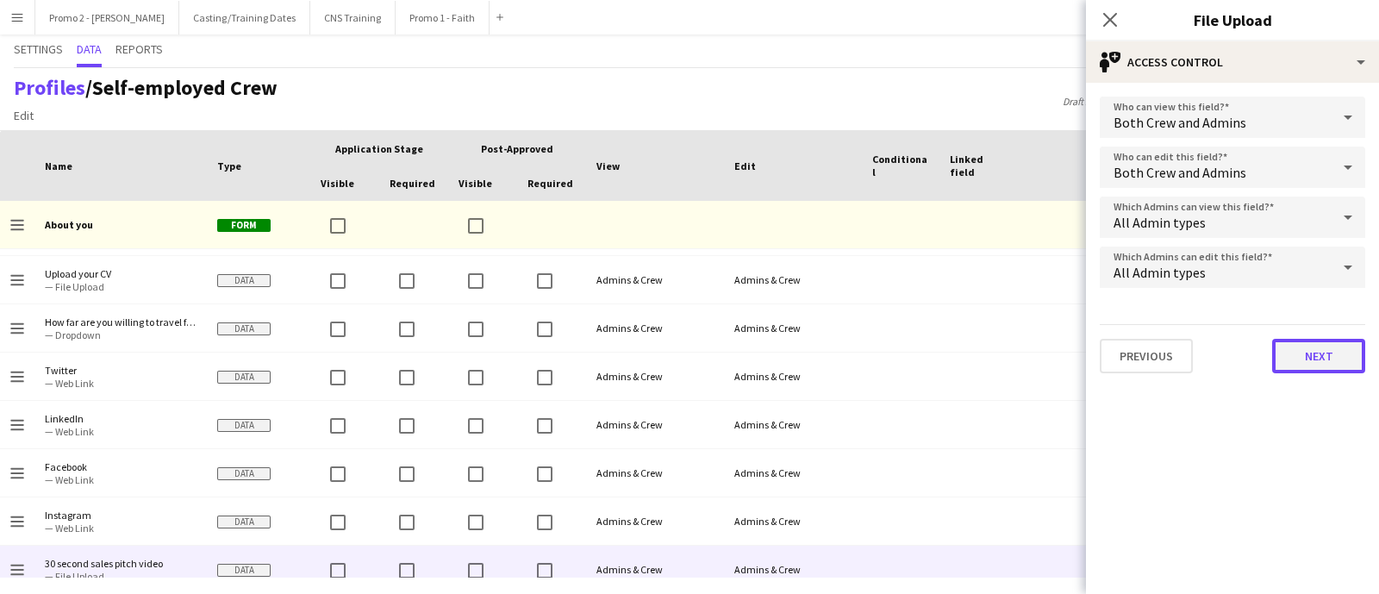
click at [1316, 364] on button "Next" at bounding box center [1319, 356] width 93 height 34
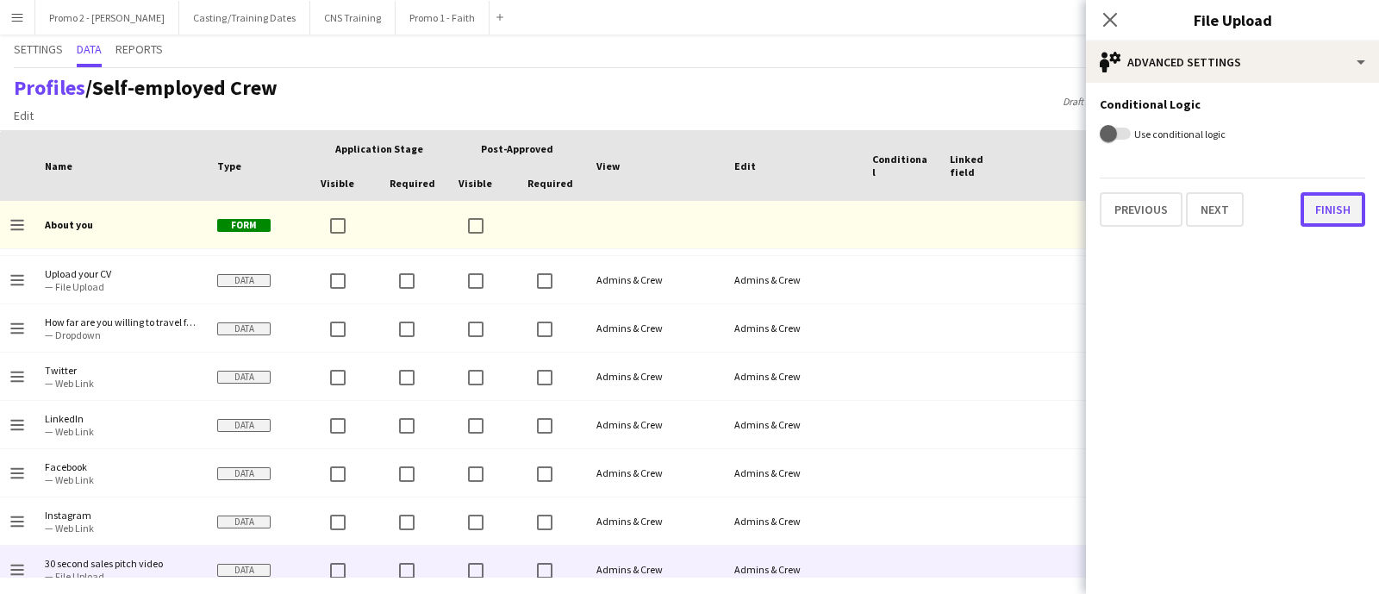
click at [1324, 207] on button "Finish" at bounding box center [1333, 209] width 65 height 34
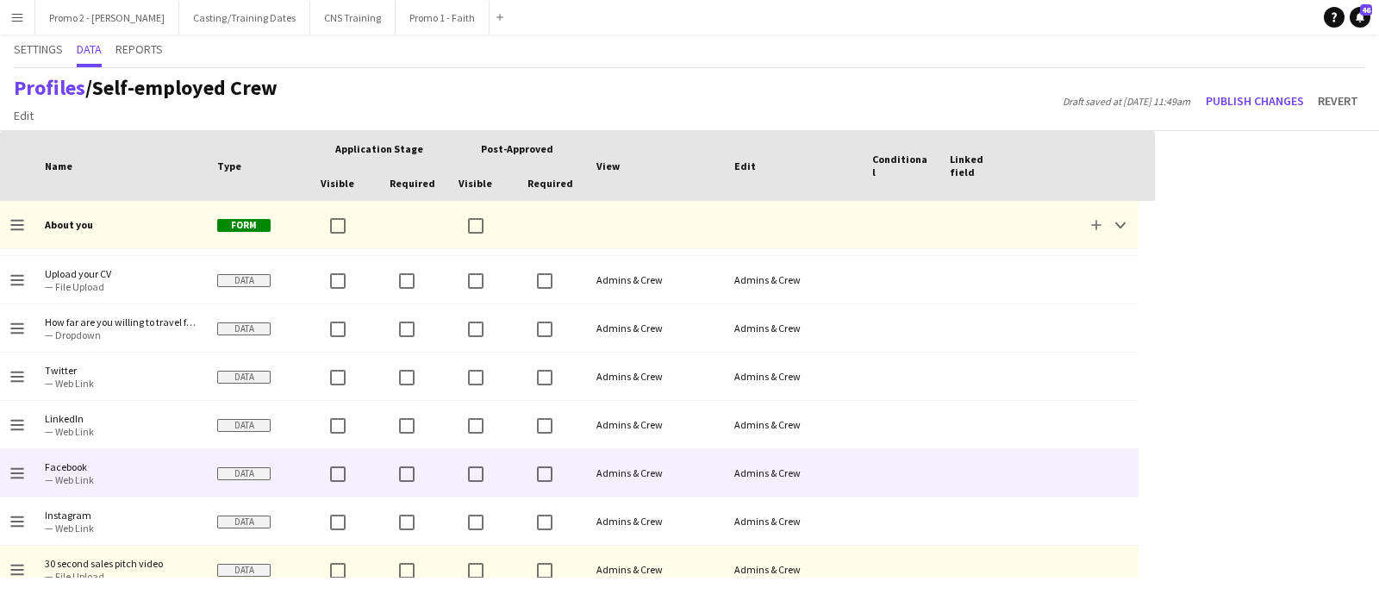
scroll to position [353, 0]
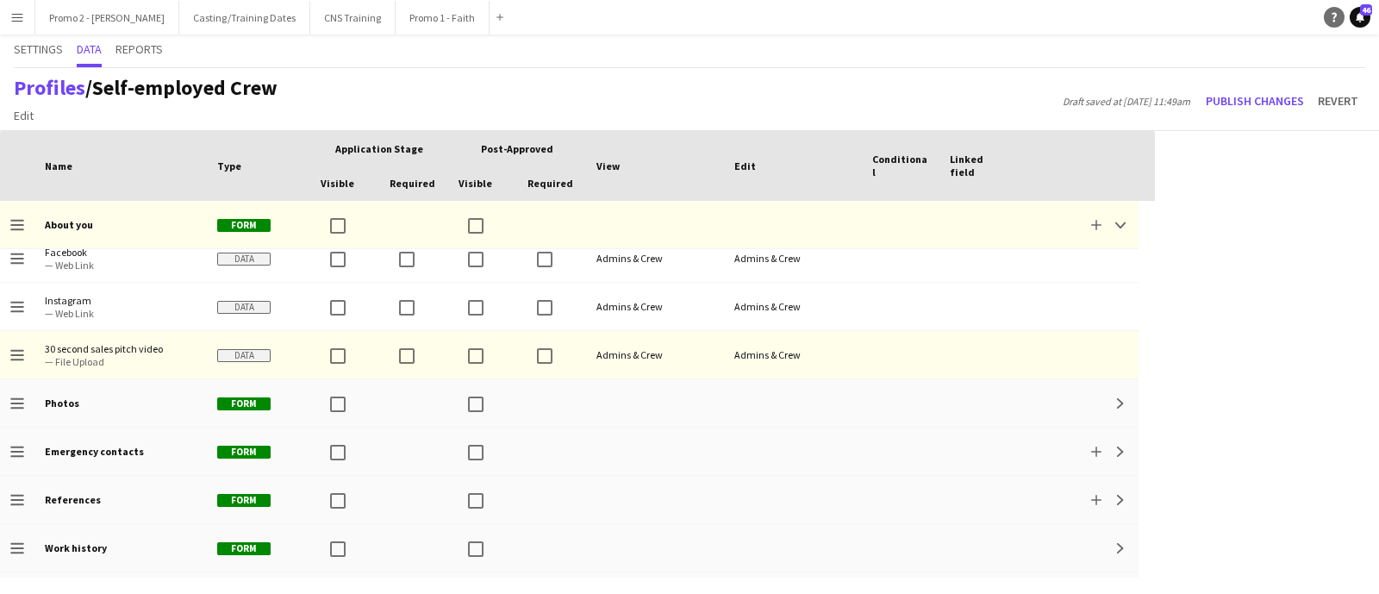
click at [1328, 10] on link "Help" at bounding box center [1334, 17] width 21 height 21
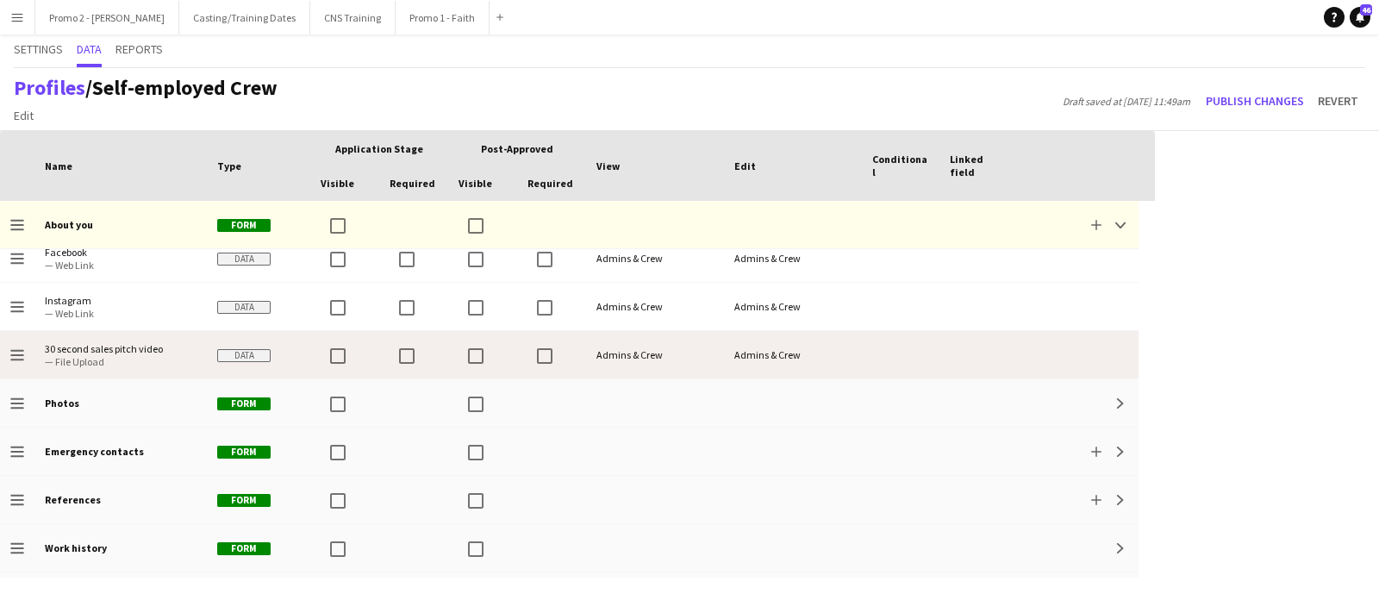
click at [228, 357] on span "Data" at bounding box center [243, 355] width 53 height 13
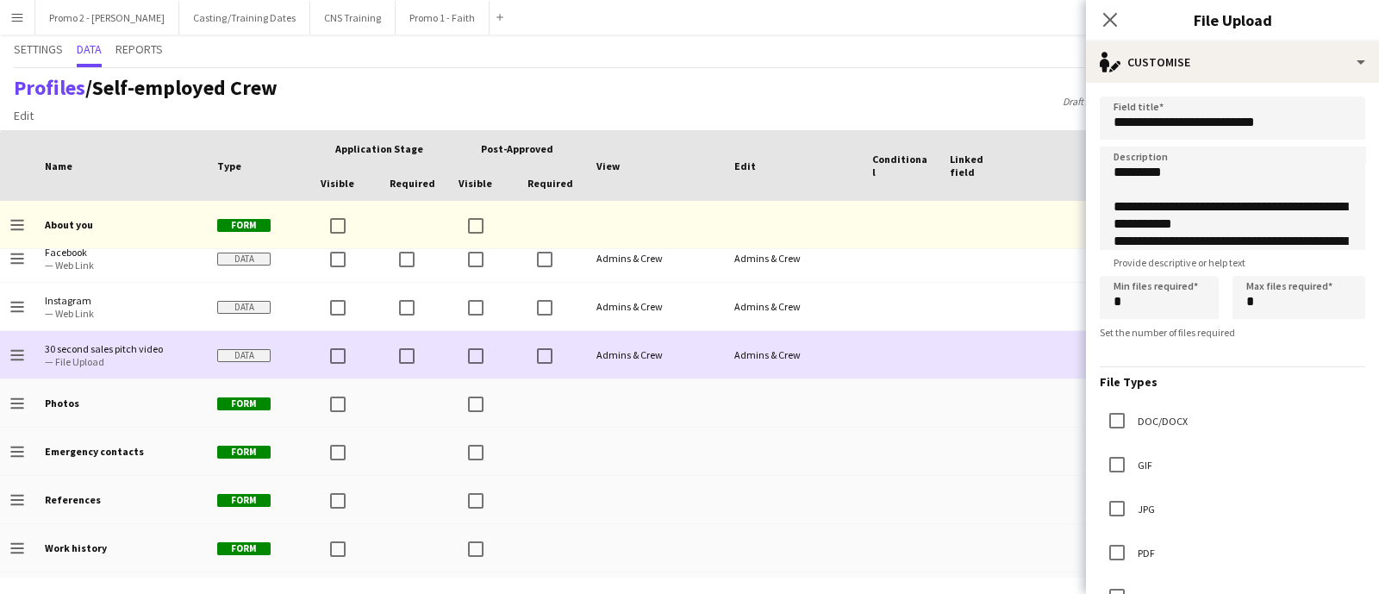
click at [823, 356] on div "Admins & Crew" at bounding box center [793, 354] width 138 height 47
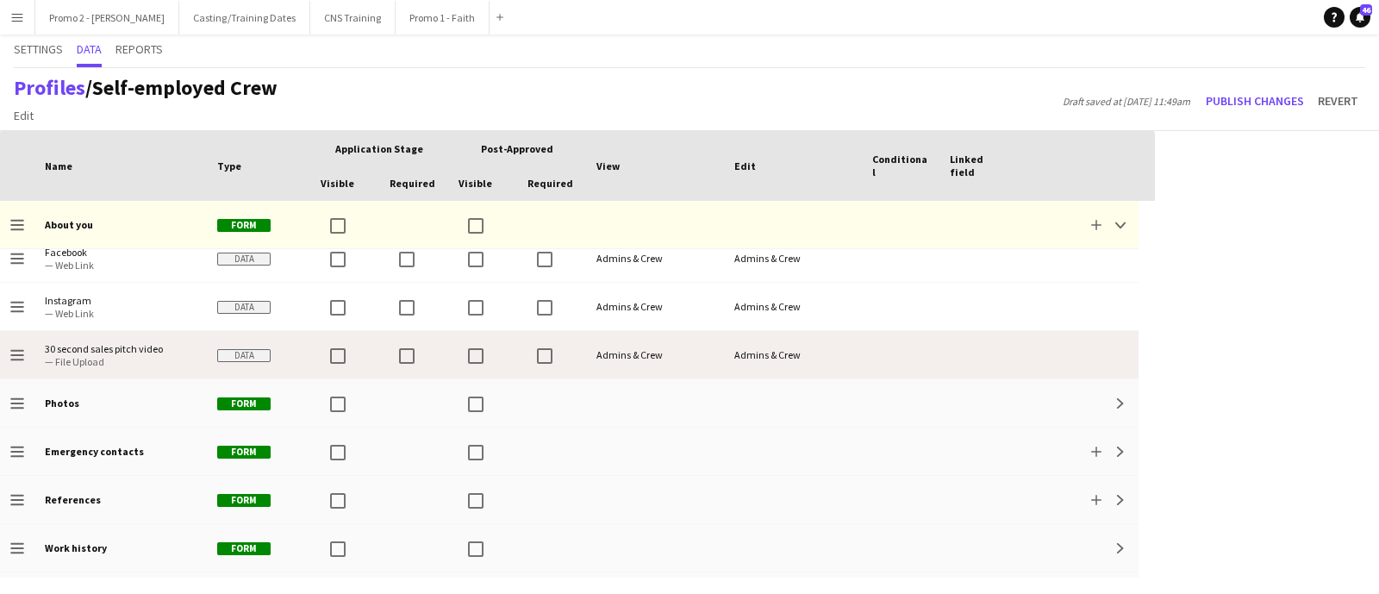
click at [823, 356] on div "Admins & Crew" at bounding box center [793, 354] width 138 height 47
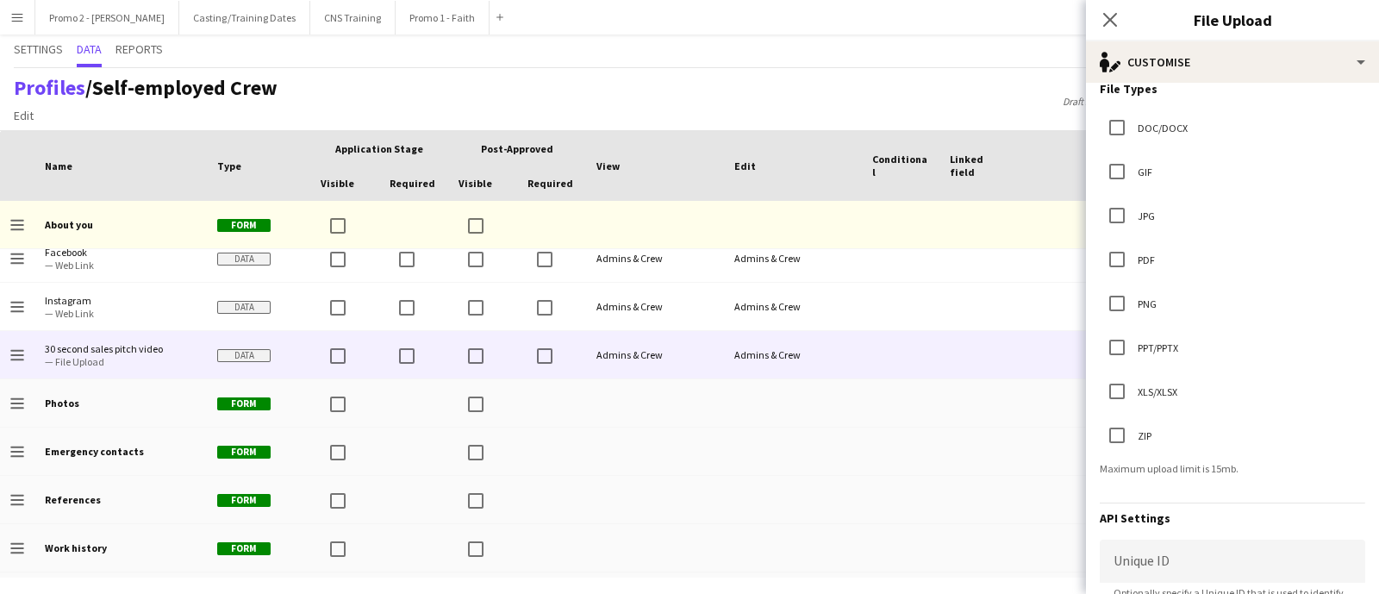
scroll to position [532, 0]
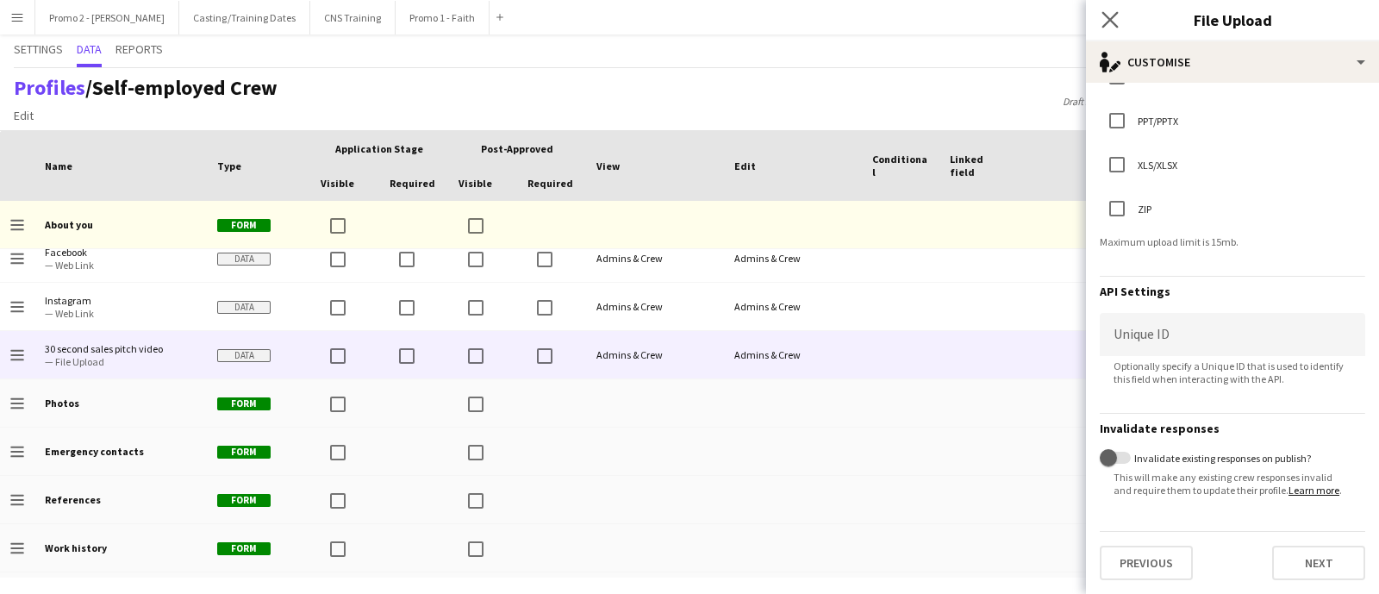
click at [1102, 10] on app-icon "Close pop-in" at bounding box center [1110, 20] width 25 height 25
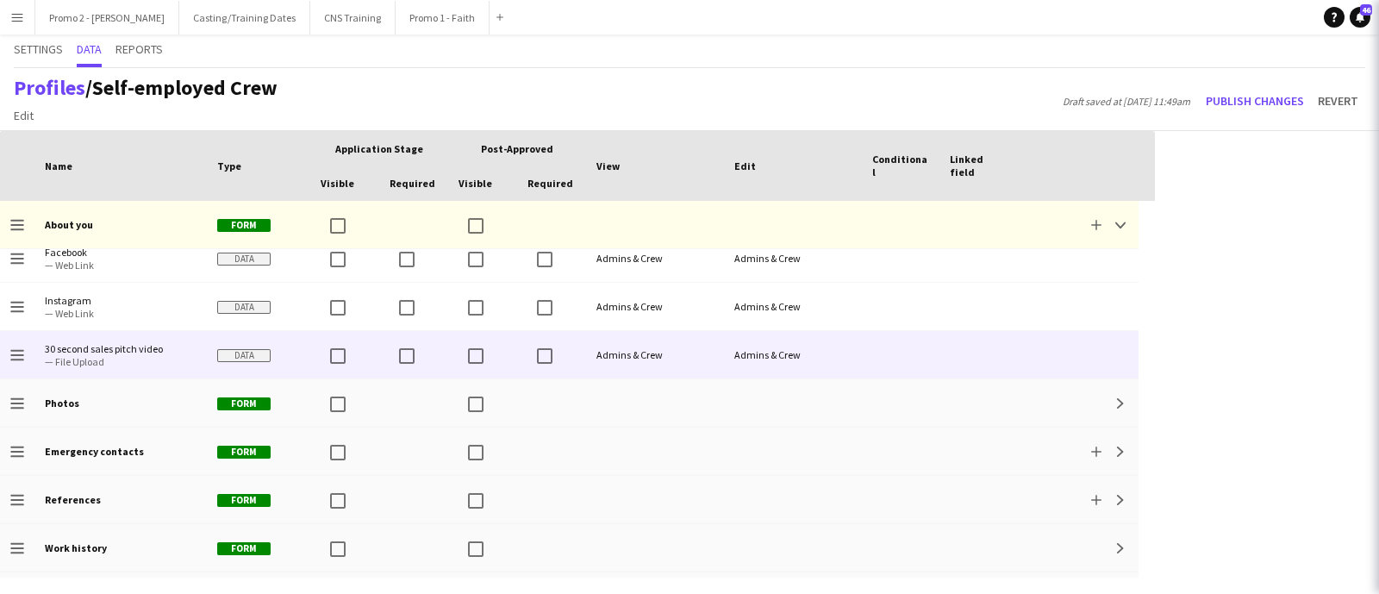
scroll to position [0, 0]
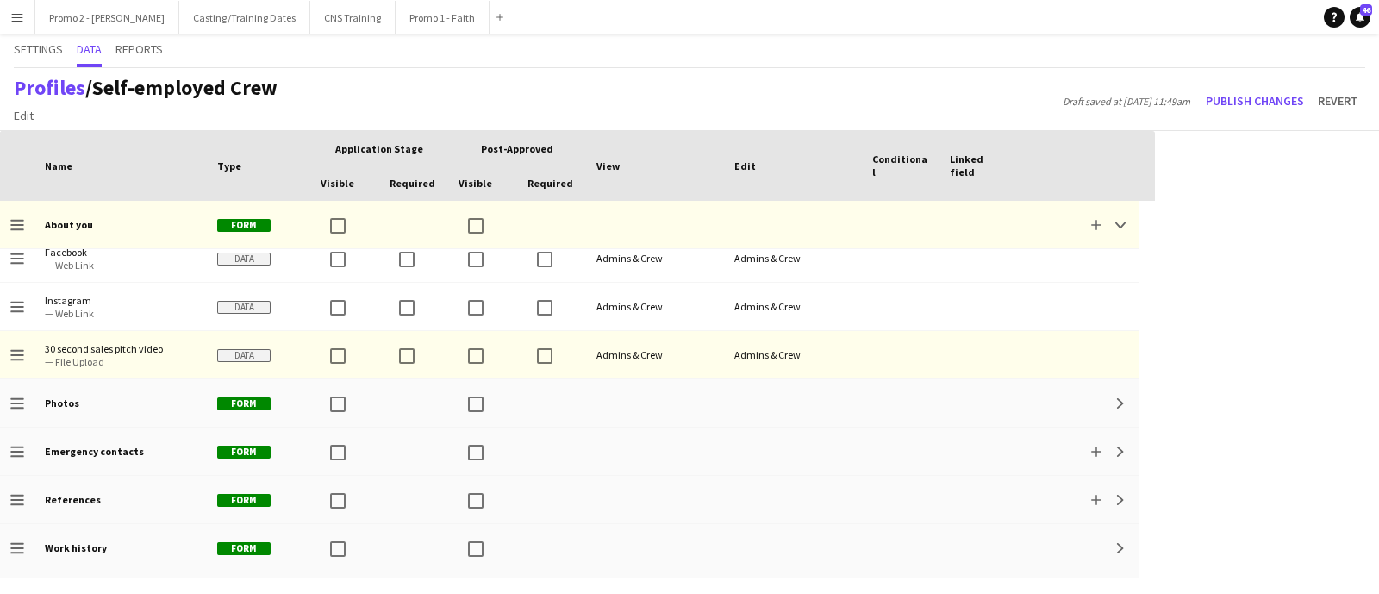
click at [878, 109] on div "Profiles / Self-employed Crew Edit Add section Draft saved at 19th Aug 11:49am …" at bounding box center [689, 99] width 1379 height 63
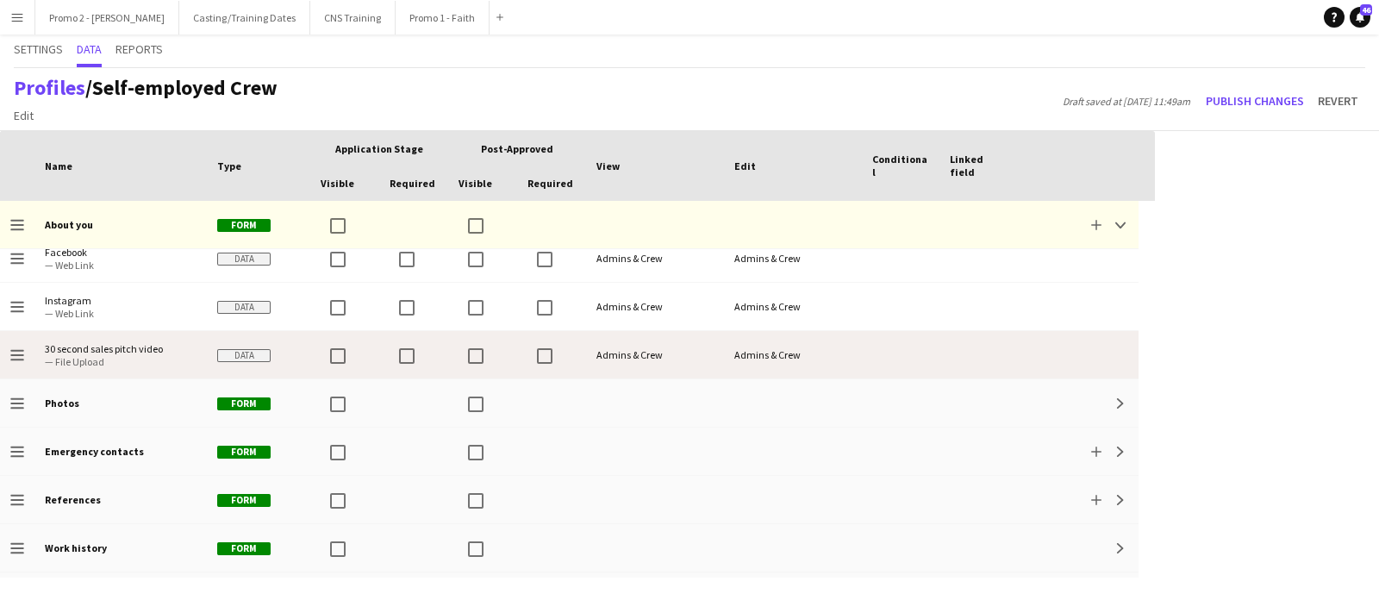
click at [635, 355] on div "Admins & Crew" at bounding box center [655, 354] width 138 height 47
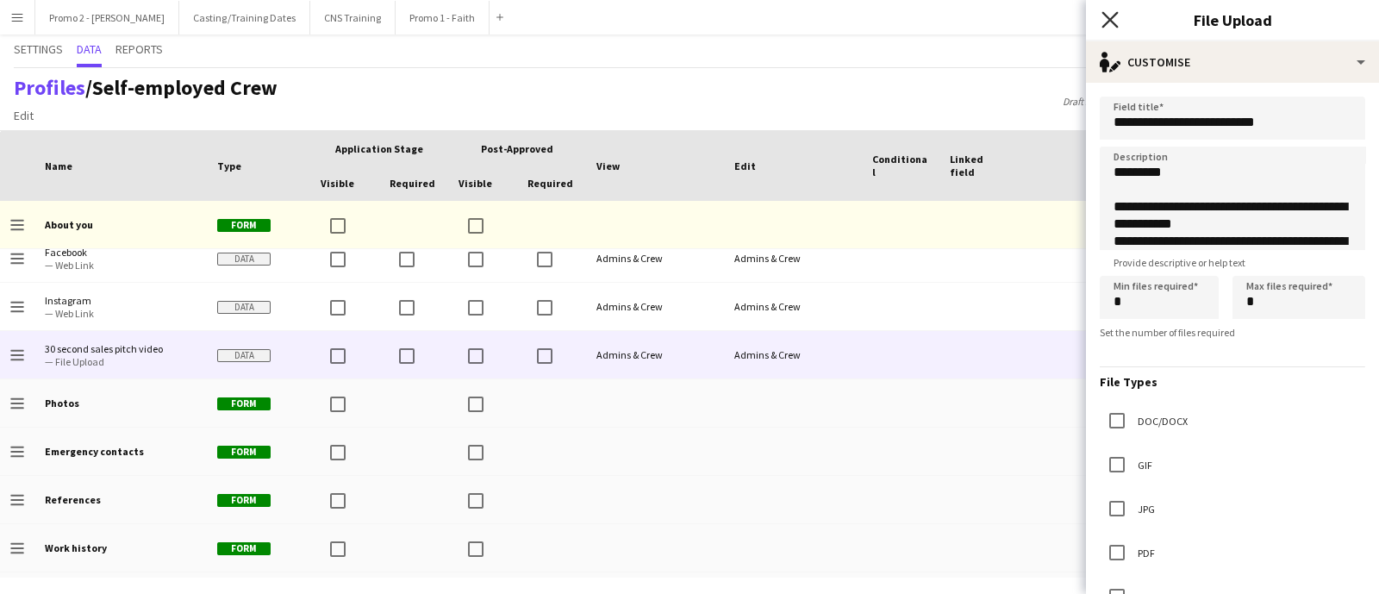
click at [1105, 21] on icon "Close pop-in" at bounding box center [1110, 19] width 16 height 16
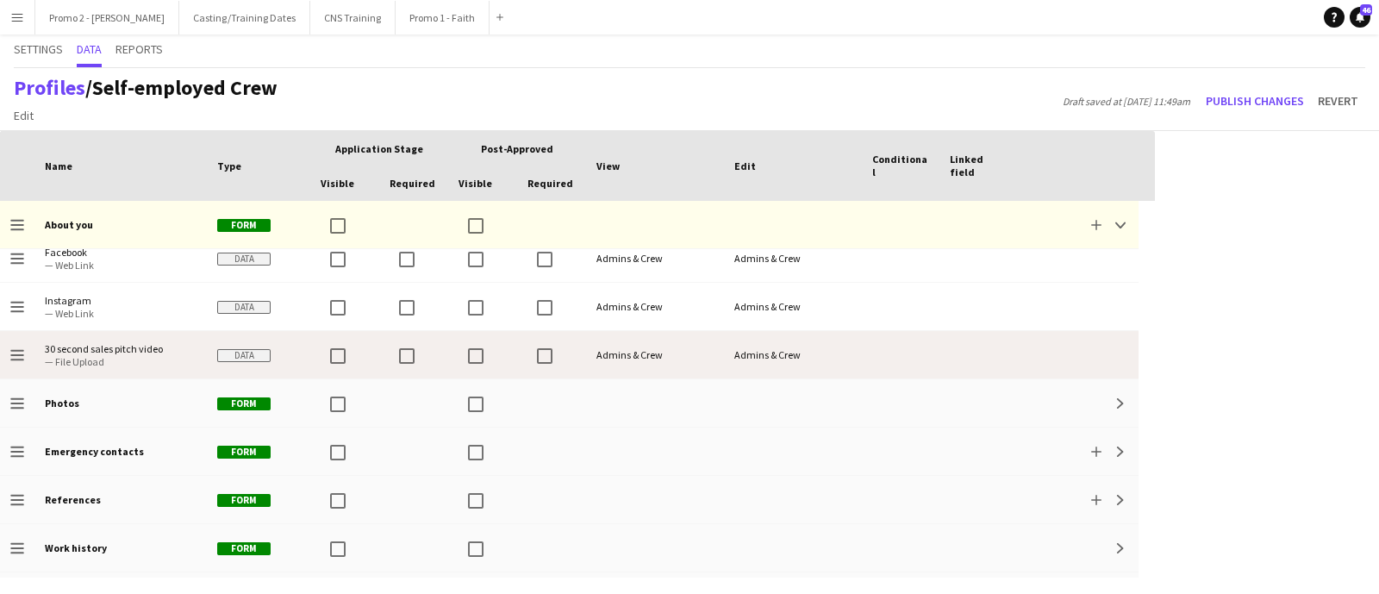
click at [14, 357] on icon "Drag to change order" at bounding box center [17, 355] width 14 height 14
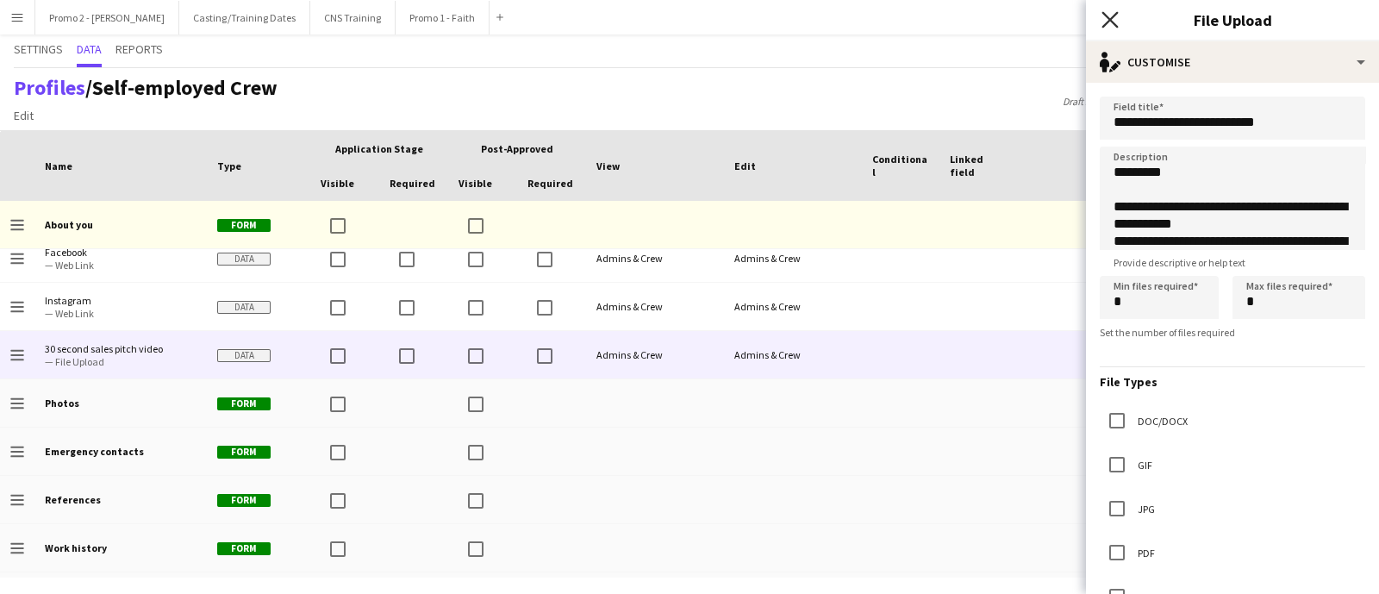
click at [1109, 15] on icon "Close pop-in" at bounding box center [1110, 19] width 16 height 16
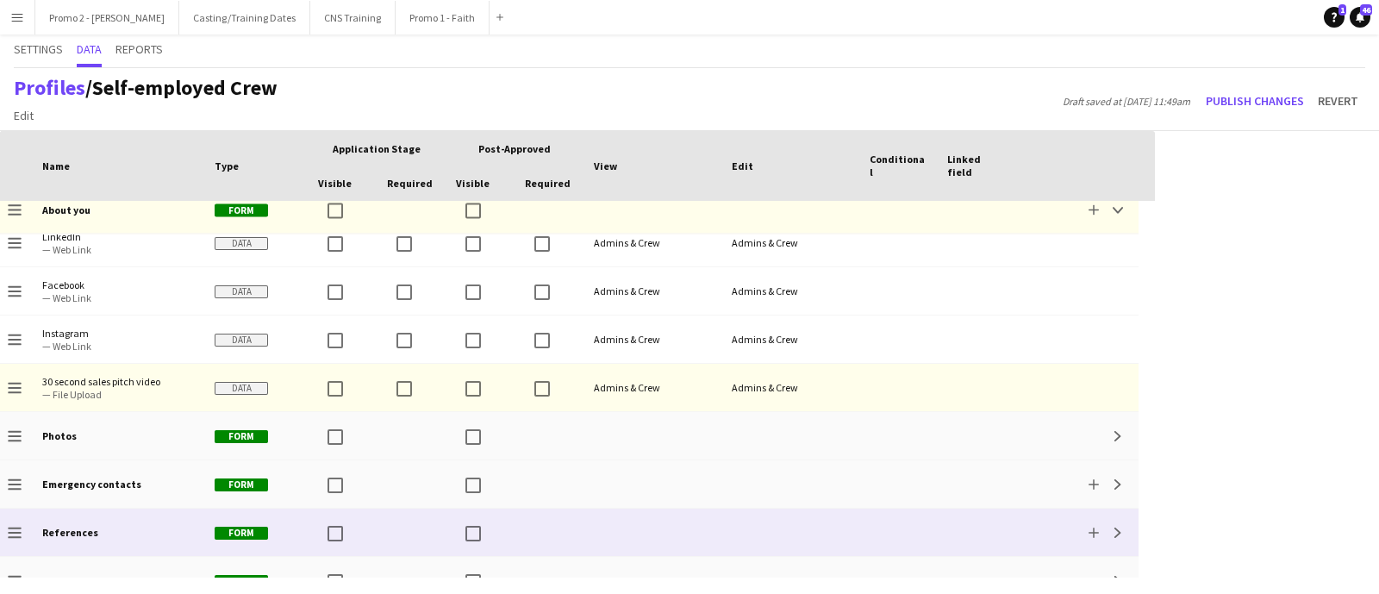
scroll to position [314, 0]
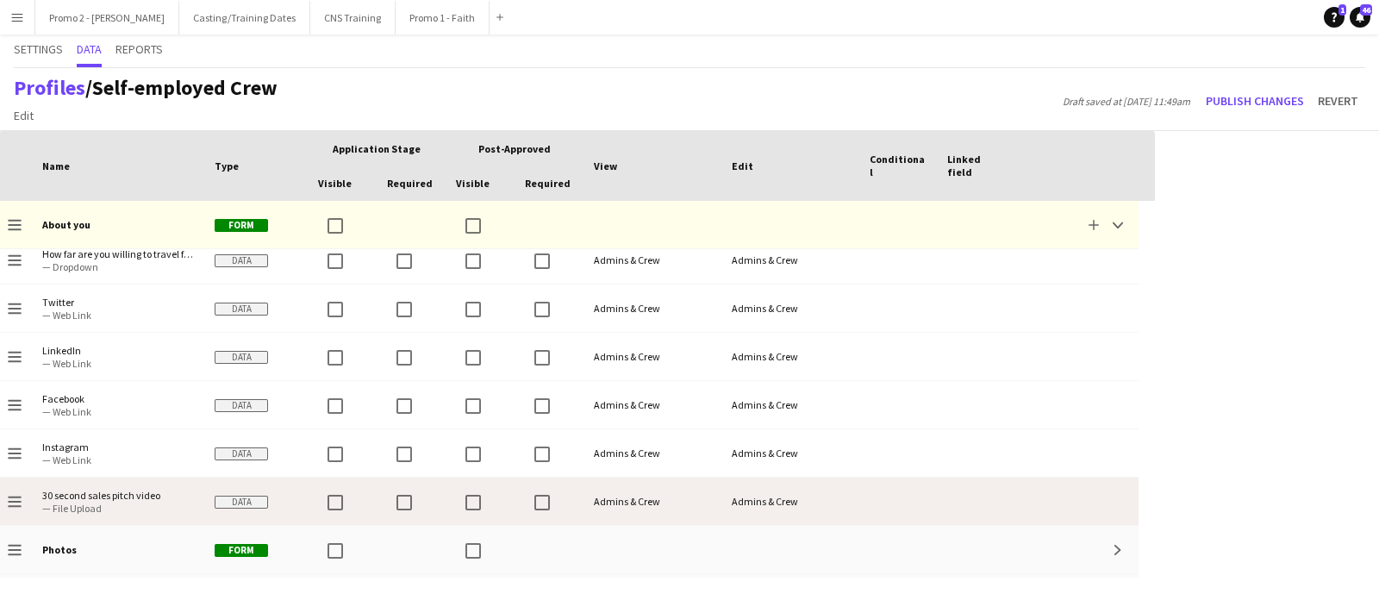
click at [74, 504] on span "— File Upload" at bounding box center [118, 508] width 152 height 13
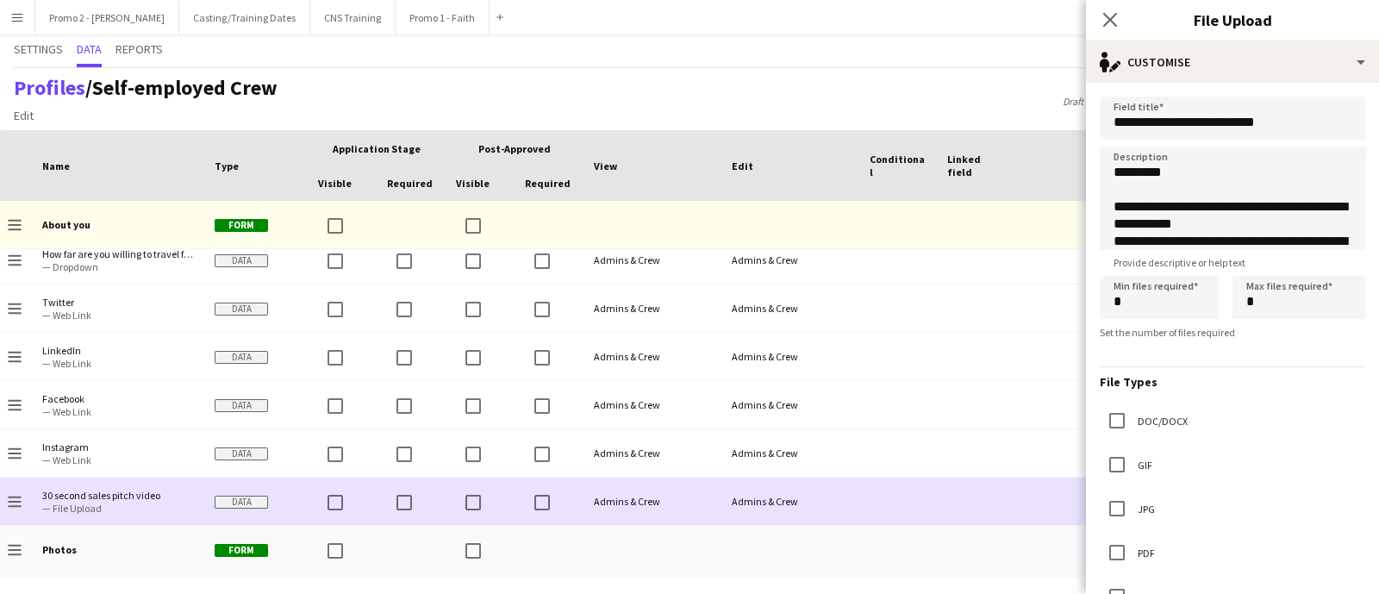
click at [517, 506] on div at bounding box center [549, 501] width 69 height 47
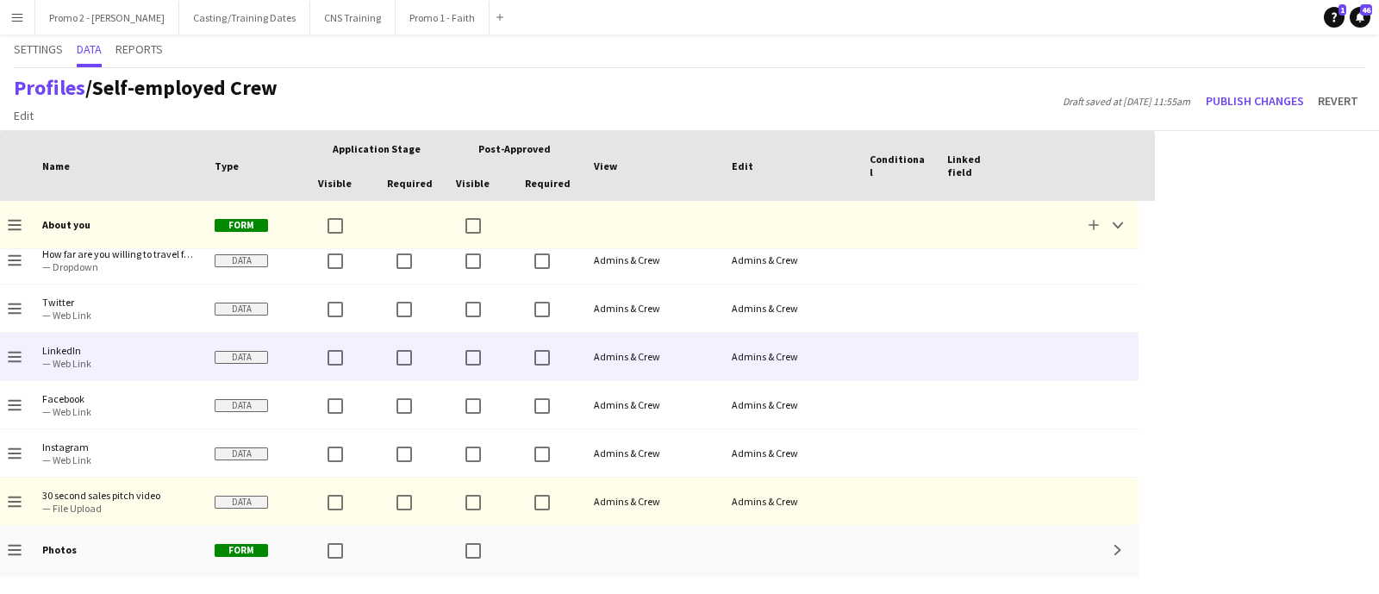
click at [990, 355] on div at bounding box center [976, 356] width 78 height 47
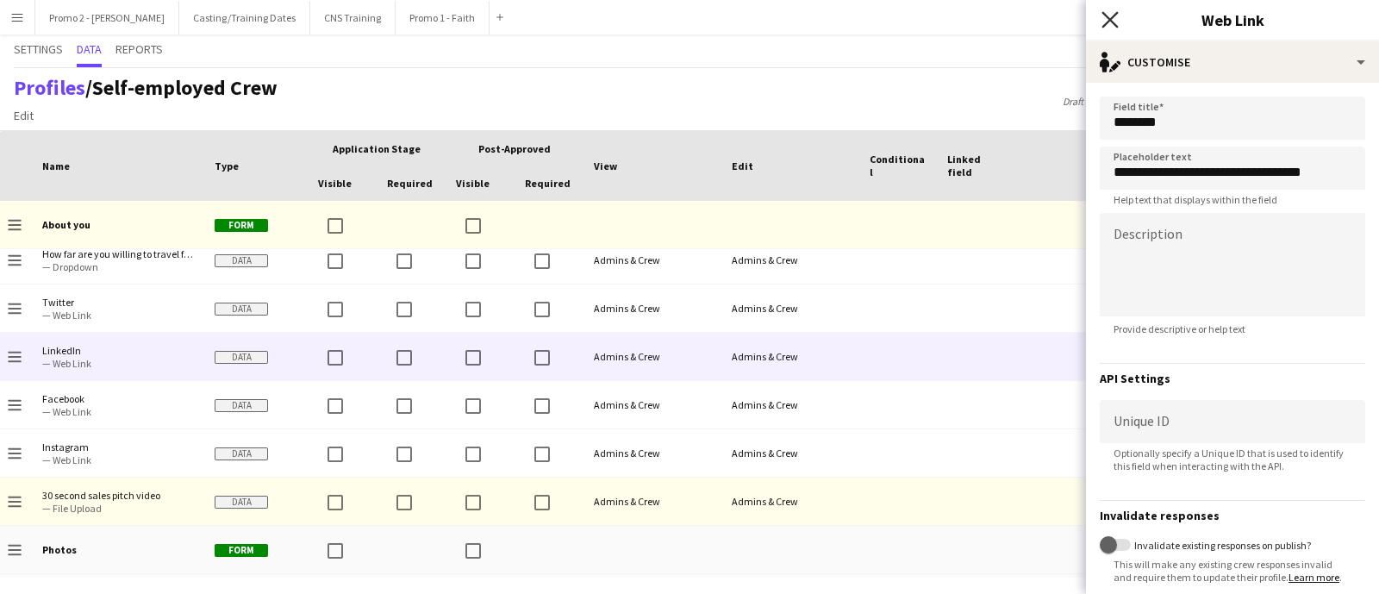
click at [1116, 11] on icon "Close pop-in" at bounding box center [1110, 19] width 16 height 16
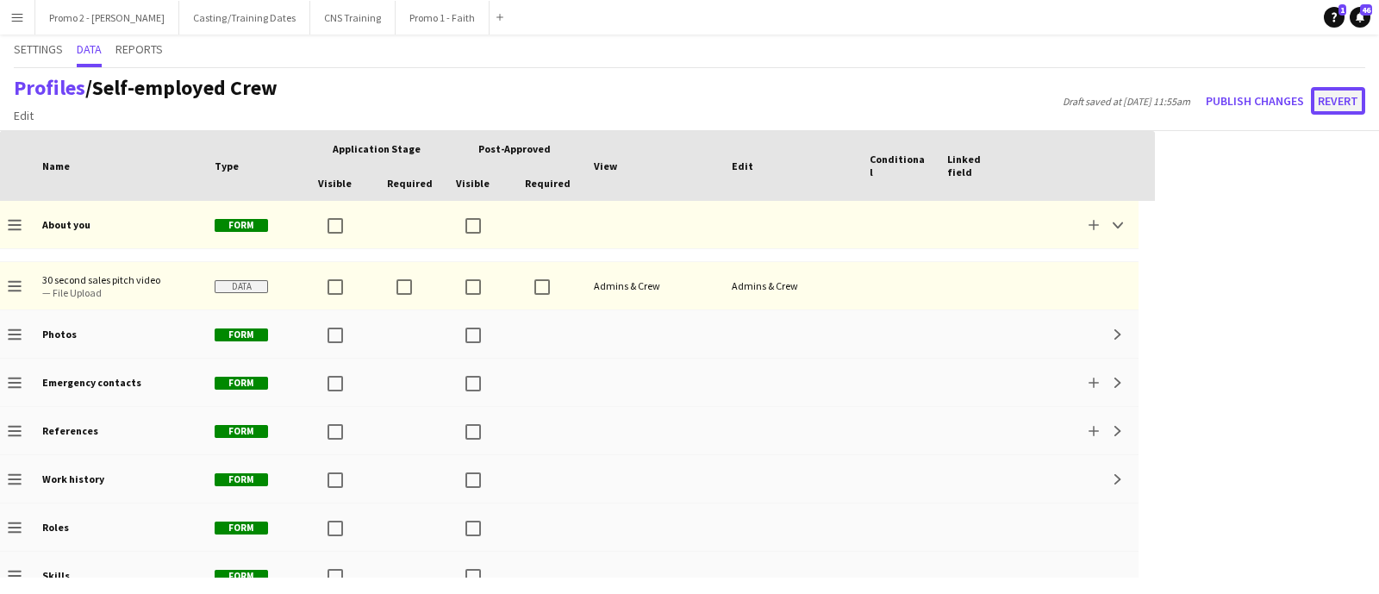
click at [1329, 98] on button "Revert" at bounding box center [1338, 101] width 54 height 28
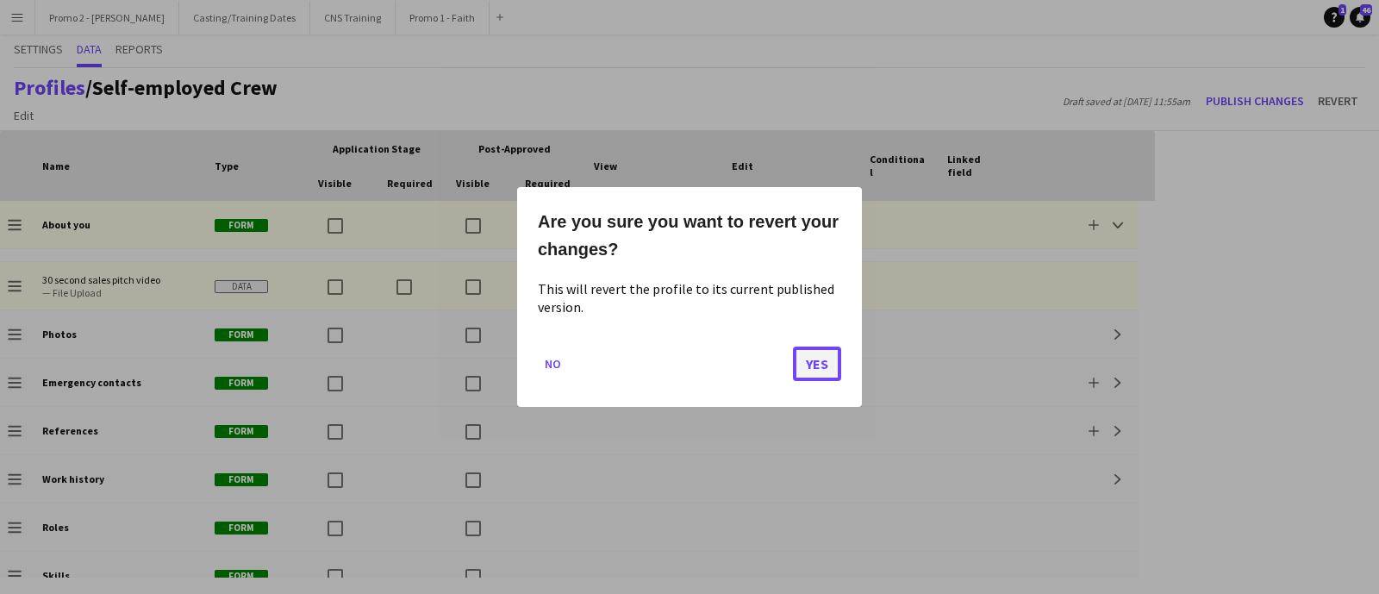
click at [807, 365] on button "Yes" at bounding box center [817, 364] width 48 height 34
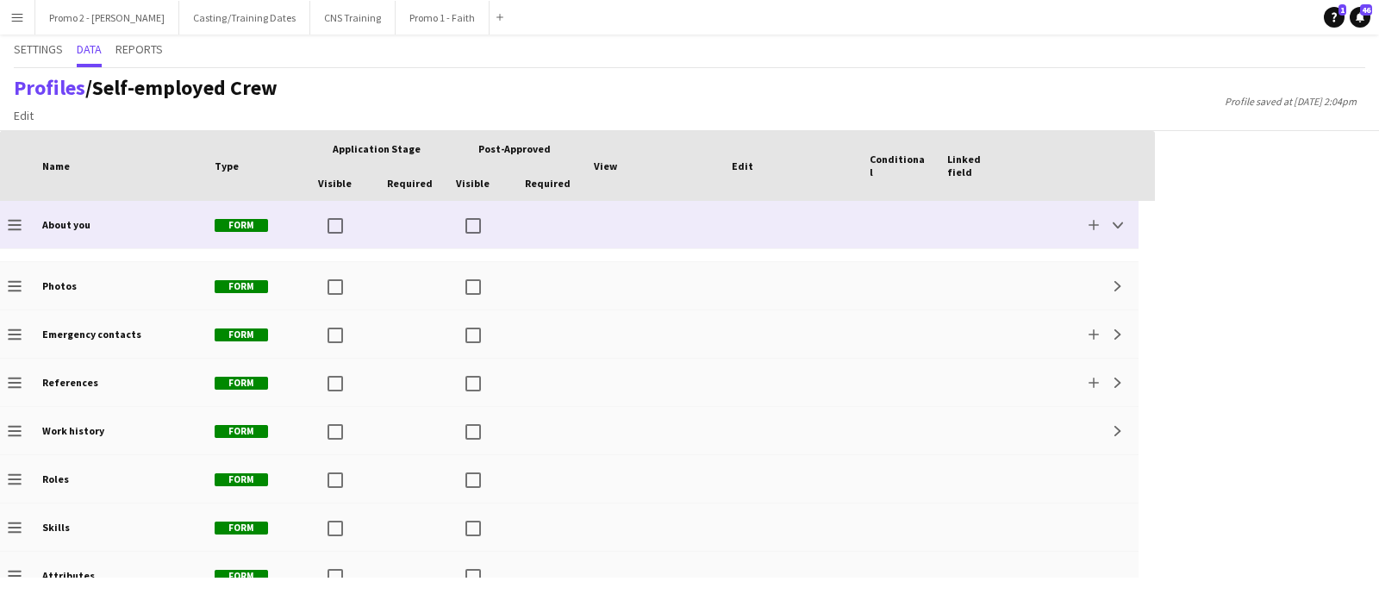
click at [17, 222] on icon "Drag to change order" at bounding box center [15, 225] width 14 height 14
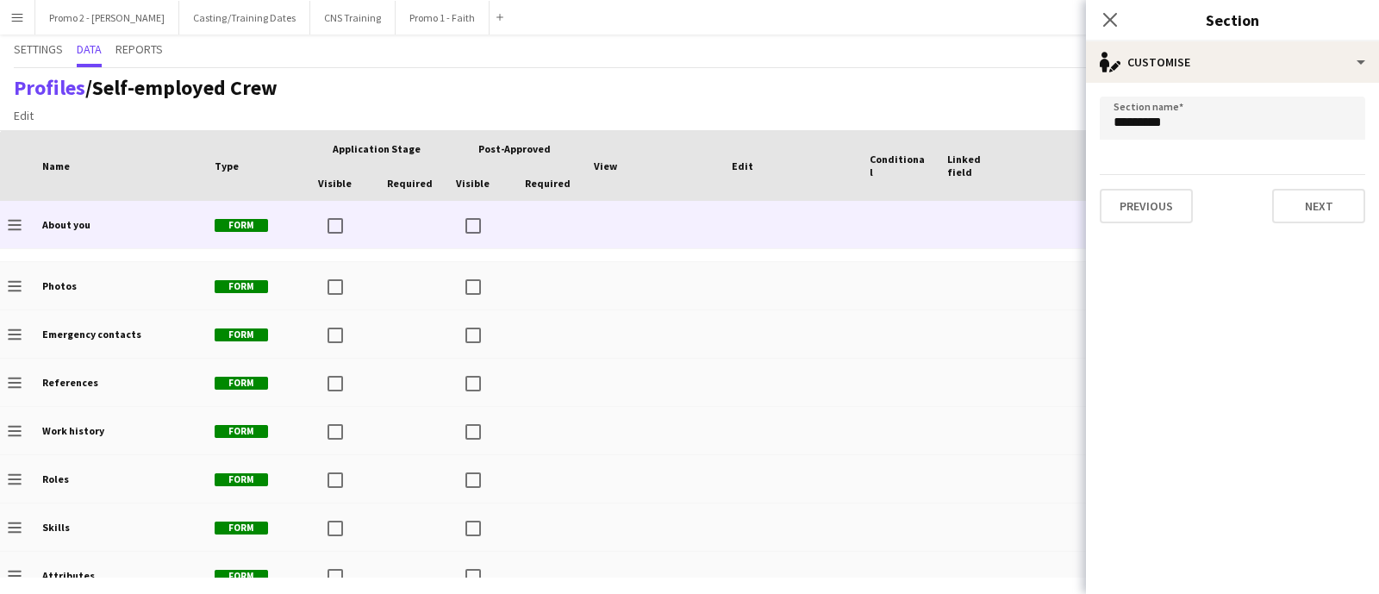
click at [750, 64] on div "Settings Data Reports" at bounding box center [690, 51] width 1352 height 34
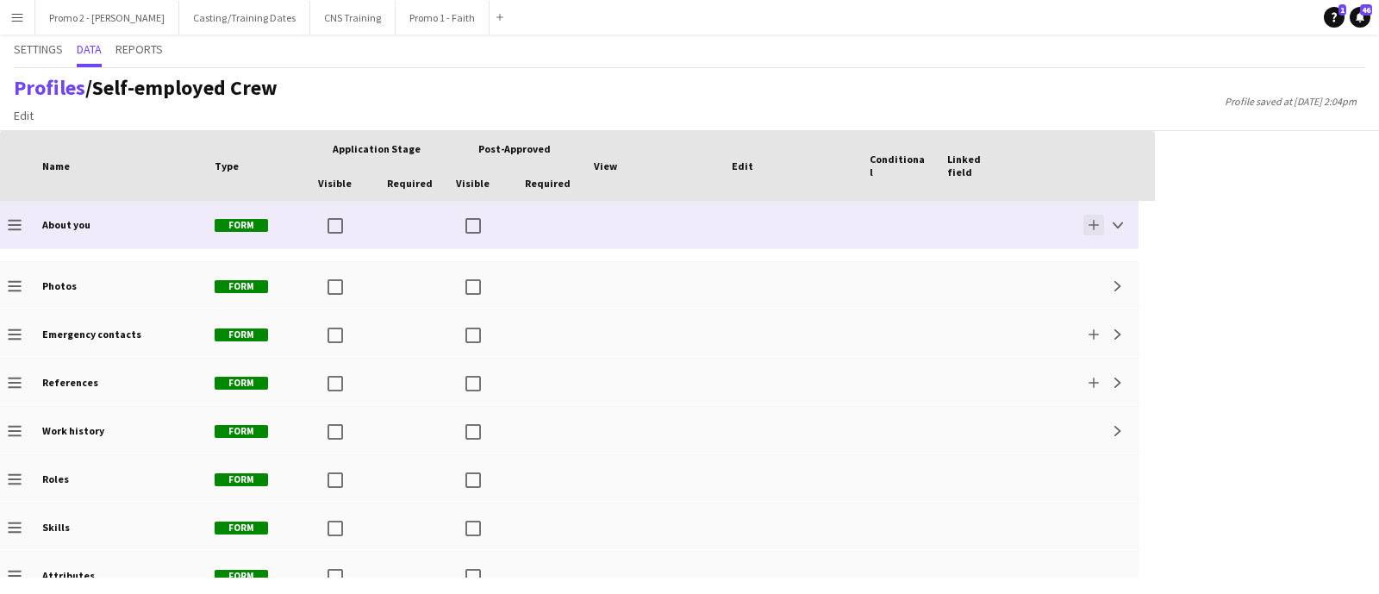
click at [1092, 222] on app-icon "Add" at bounding box center [1094, 225] width 10 height 10
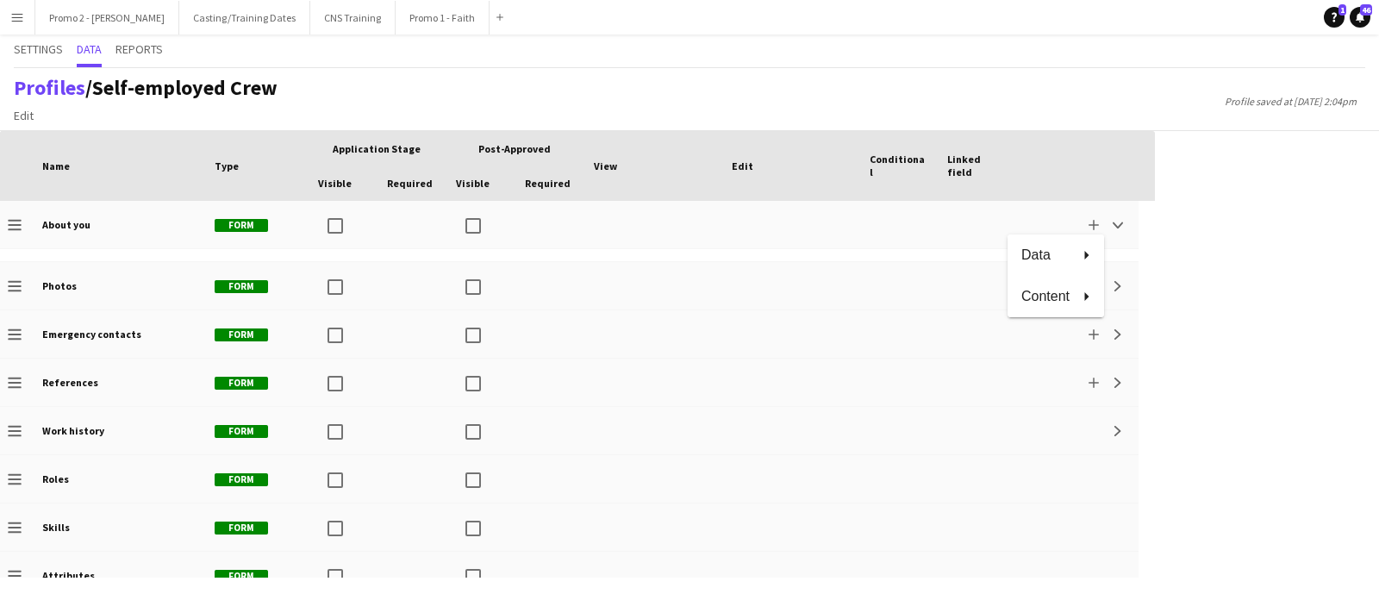
click at [1224, 201] on div at bounding box center [689, 297] width 1379 height 594
click at [1337, 16] on icon "Help" at bounding box center [1334, 17] width 10 height 10
click at [923, 75] on div "Profiles / Self-employed Crew Edit Add section Profile saved at 16th Oct 2:04pm" at bounding box center [689, 99] width 1379 height 63
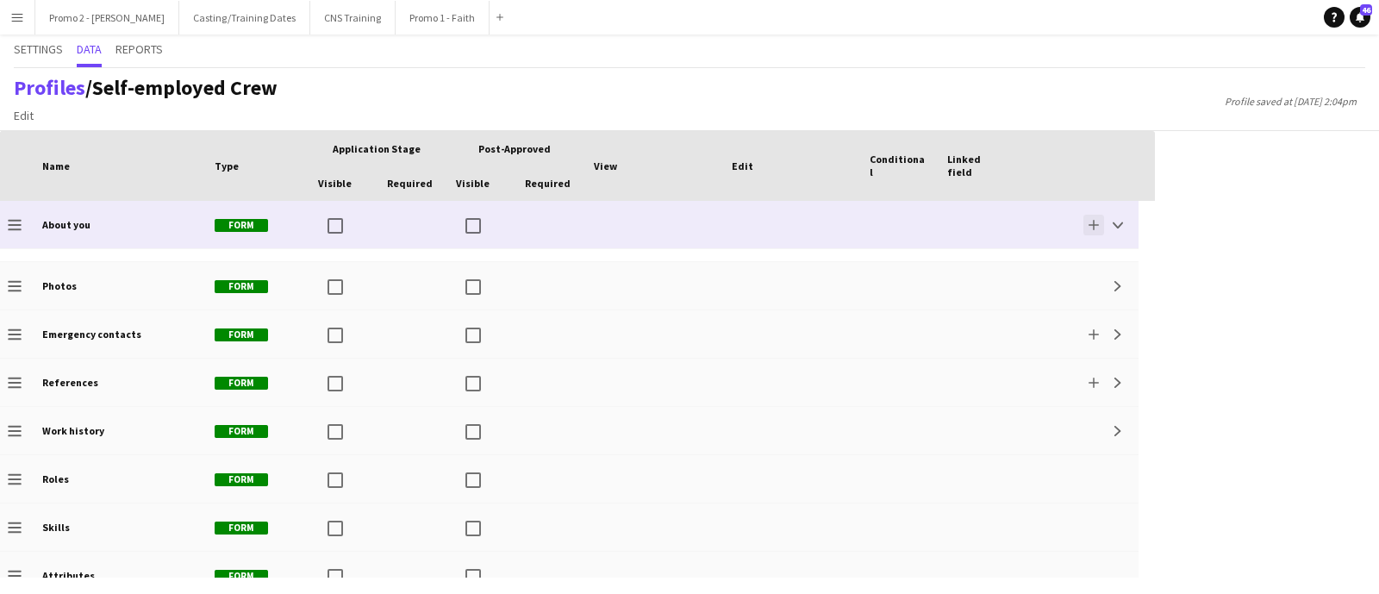
click at [1090, 222] on app-icon "Add" at bounding box center [1094, 225] width 10 height 10
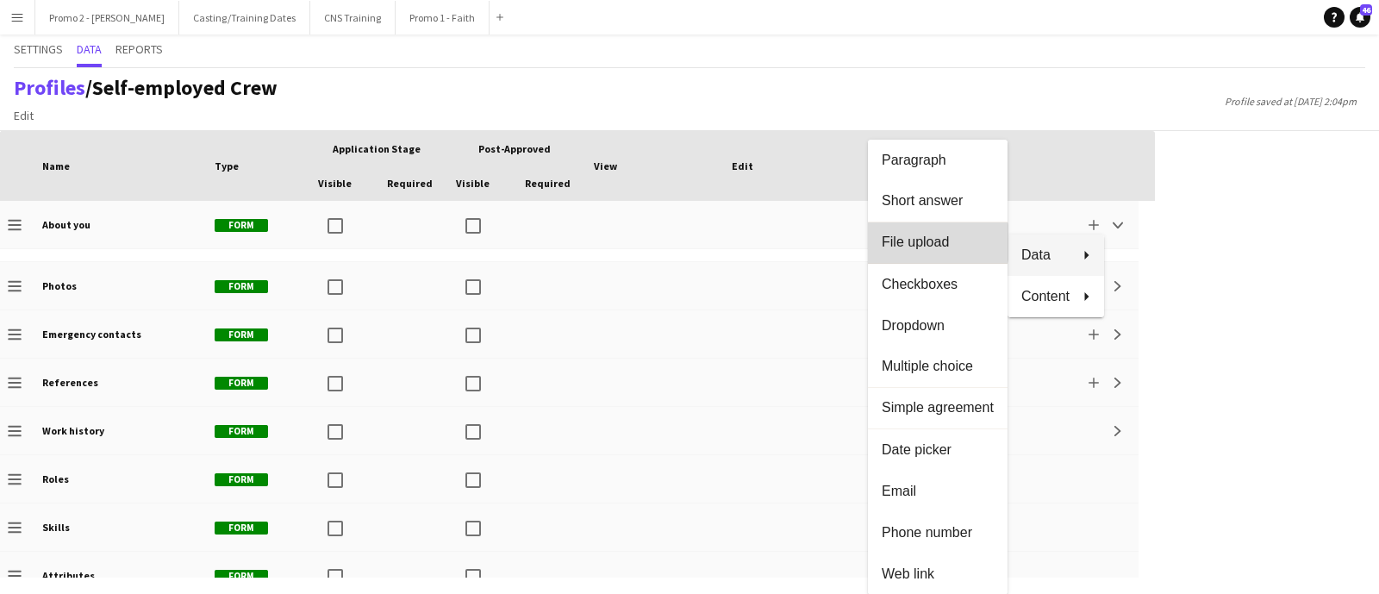
click at [916, 242] on span "File upload" at bounding box center [938, 243] width 112 height 16
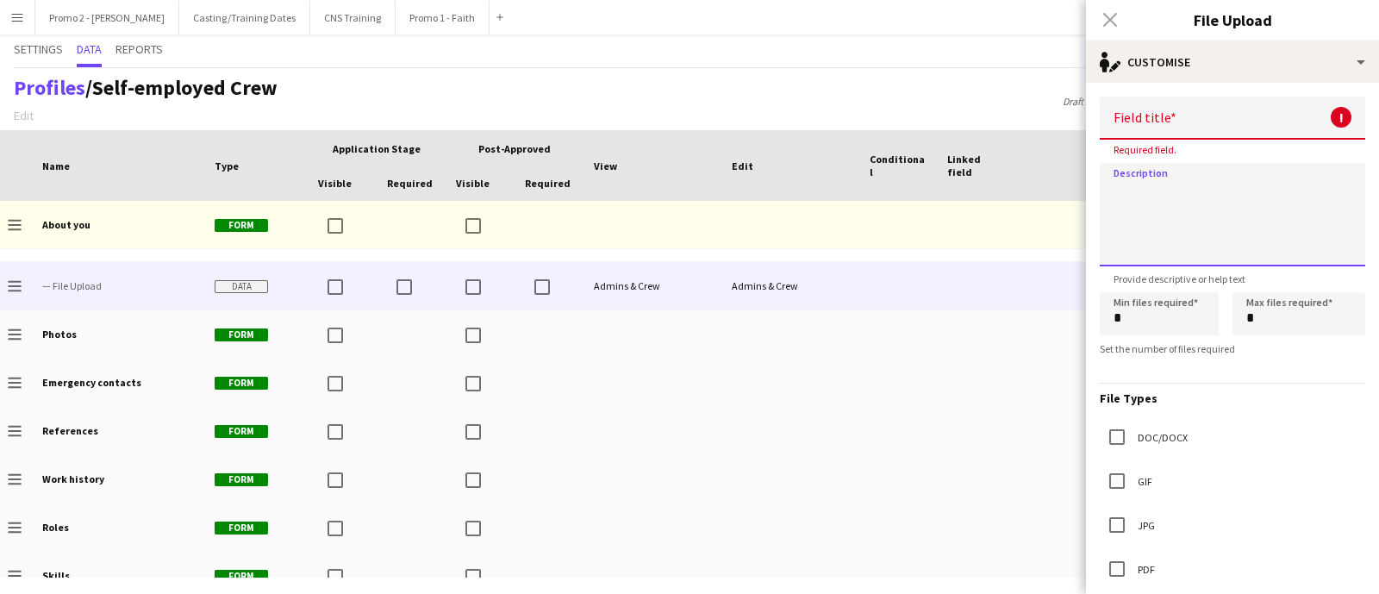
click at [1123, 201] on textarea at bounding box center [1233, 214] width 266 height 103
paste textarea "**********"
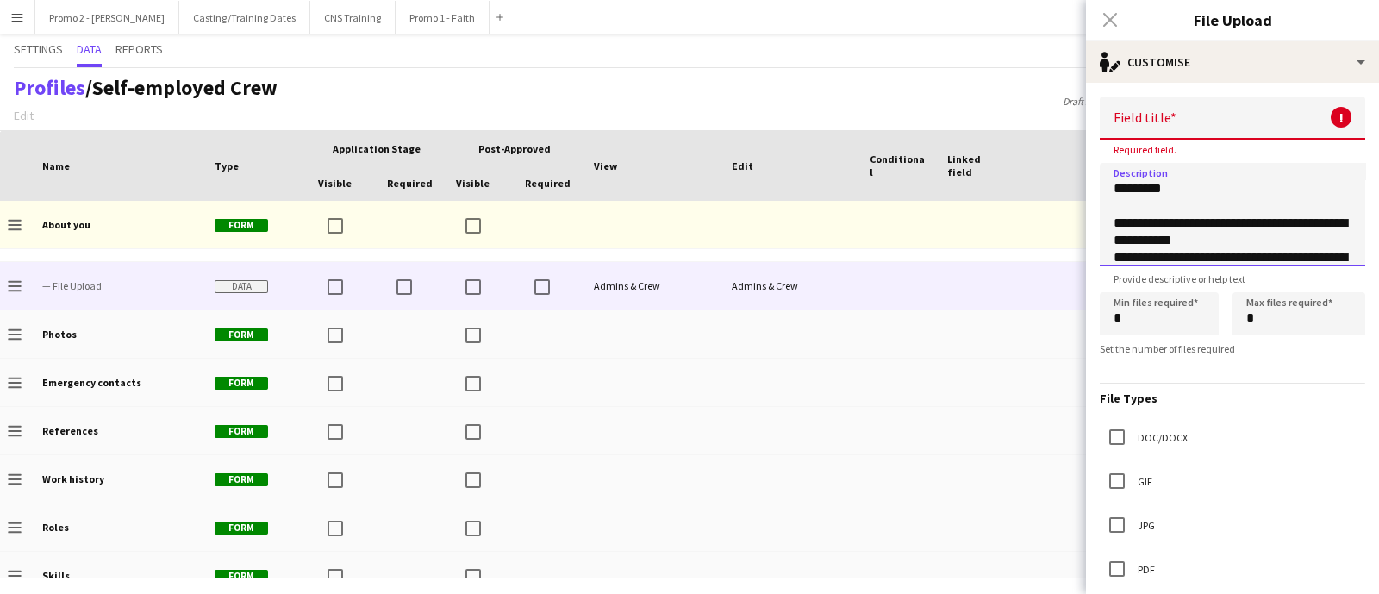
scroll to position [88, 0]
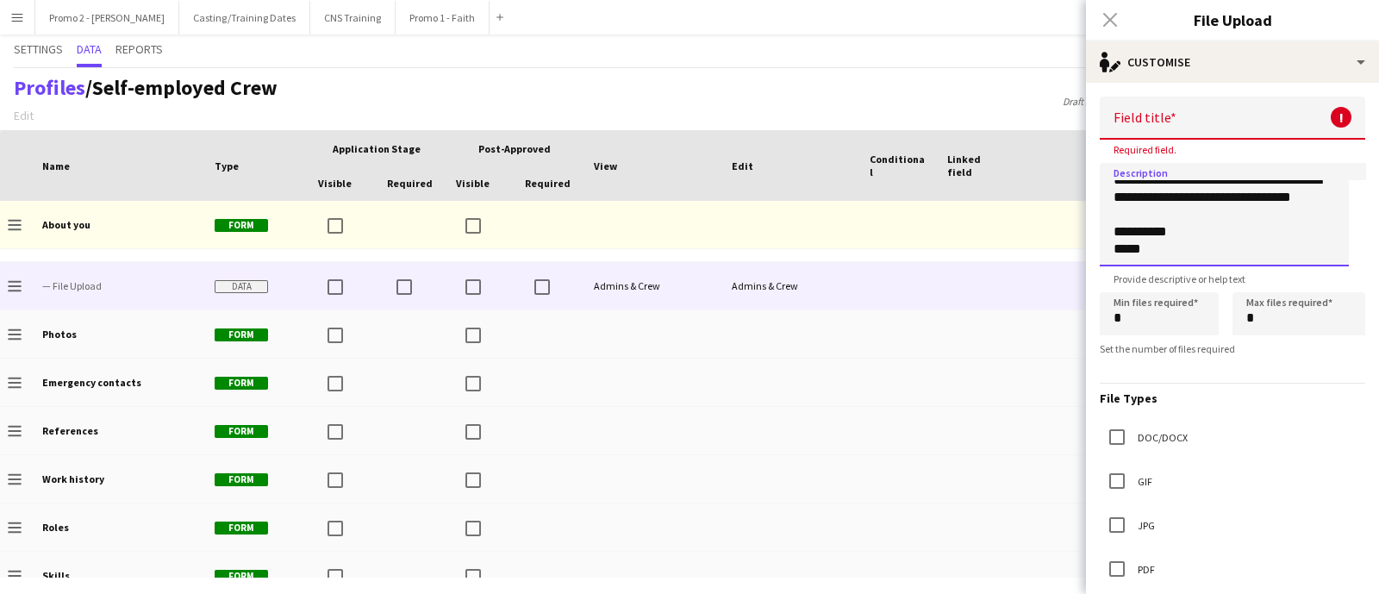
type textarea "**********"
click at [1164, 122] on input at bounding box center [1233, 118] width 266 height 43
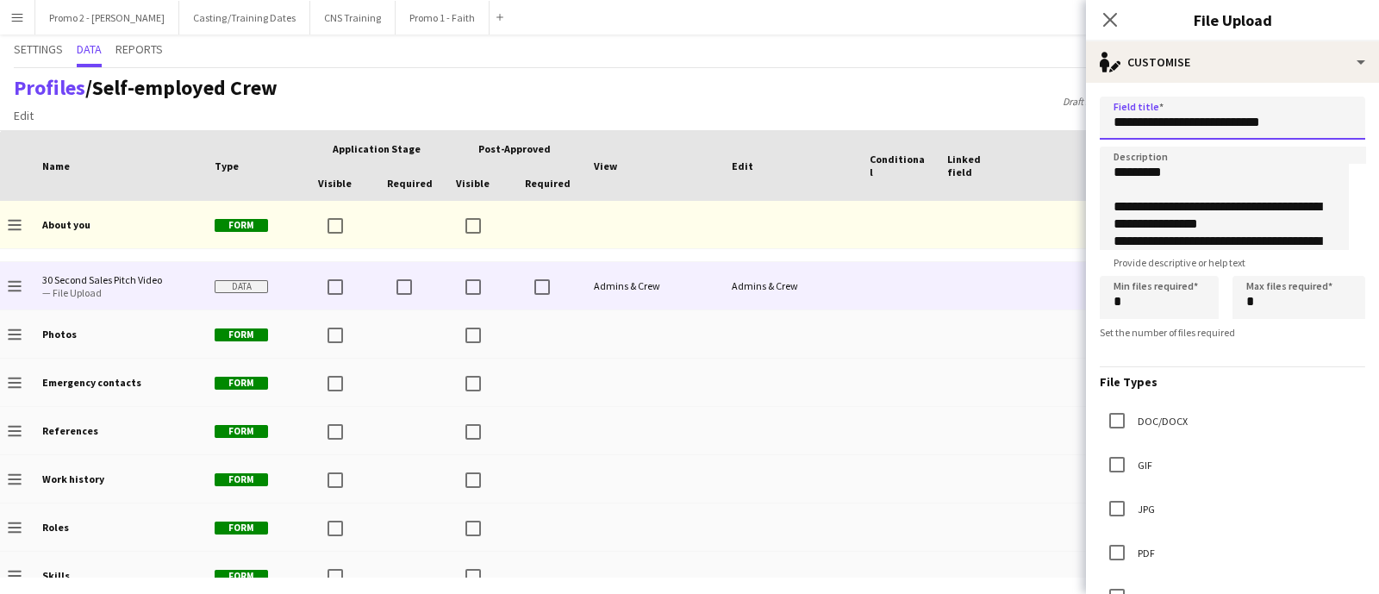
type input "**********"
click at [1270, 300] on input "*" at bounding box center [1299, 297] width 133 height 43
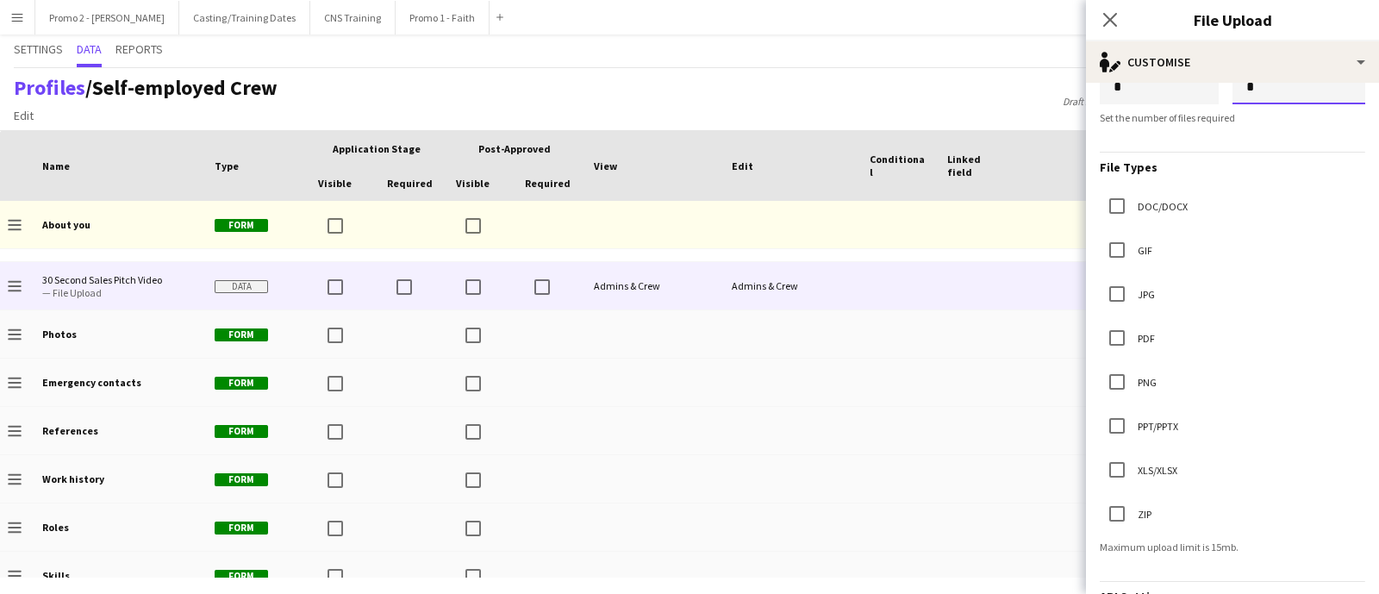
scroll to position [323, 0]
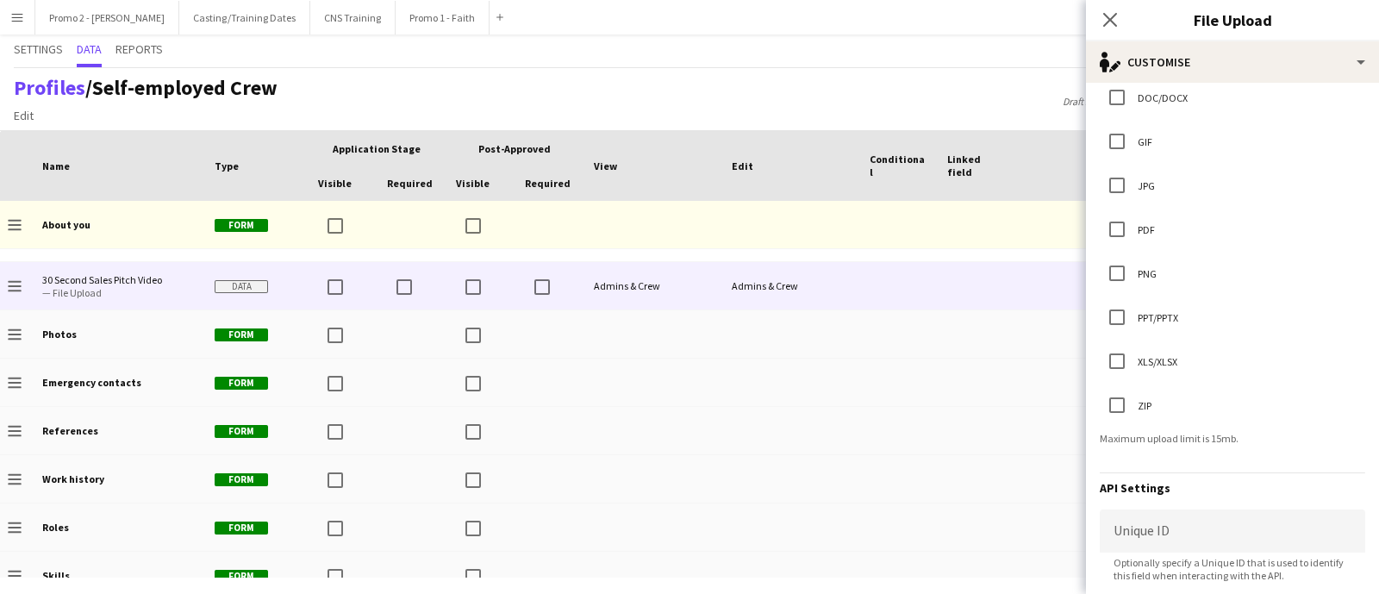
type input "*"
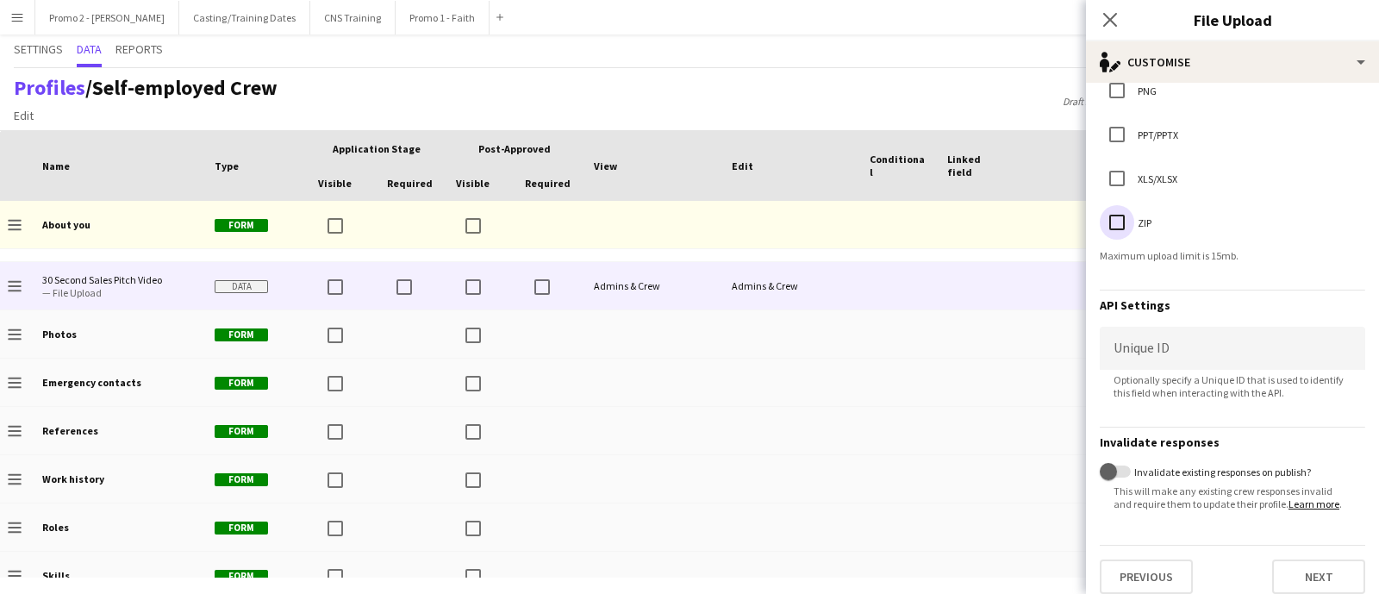
scroll to position [532, 0]
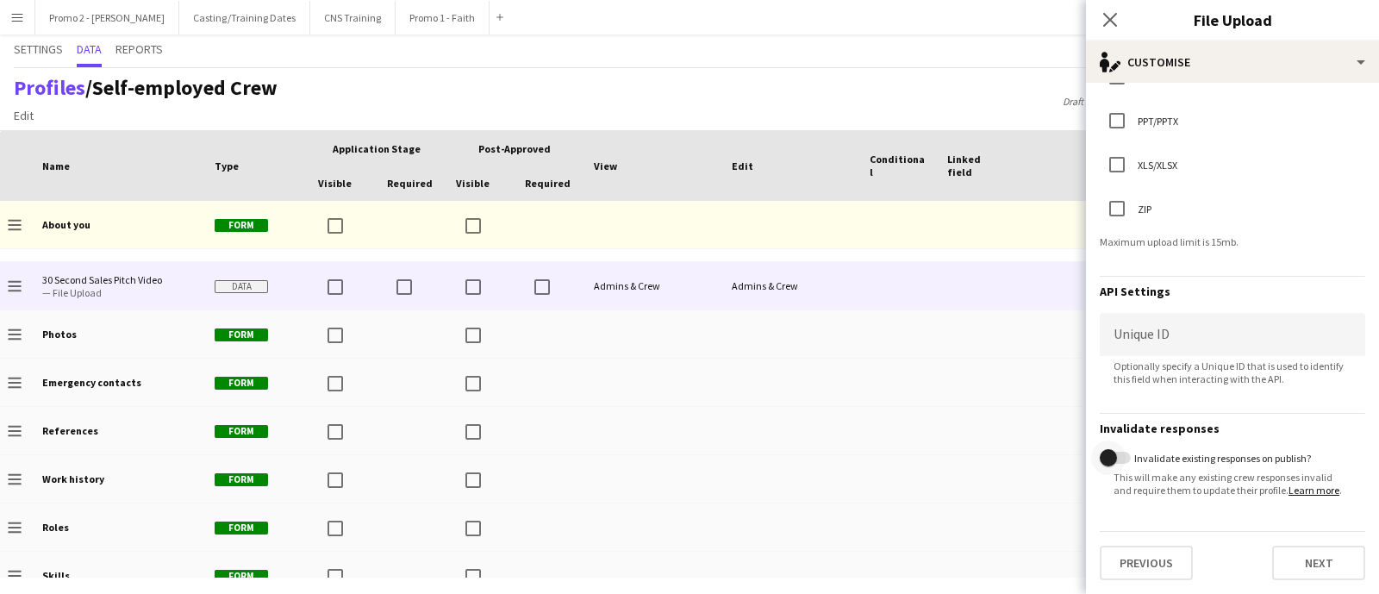
click at [1127, 452] on span "button" at bounding box center [1115, 458] width 31 height 12
click at [1288, 566] on button "Next" at bounding box center [1319, 563] width 93 height 34
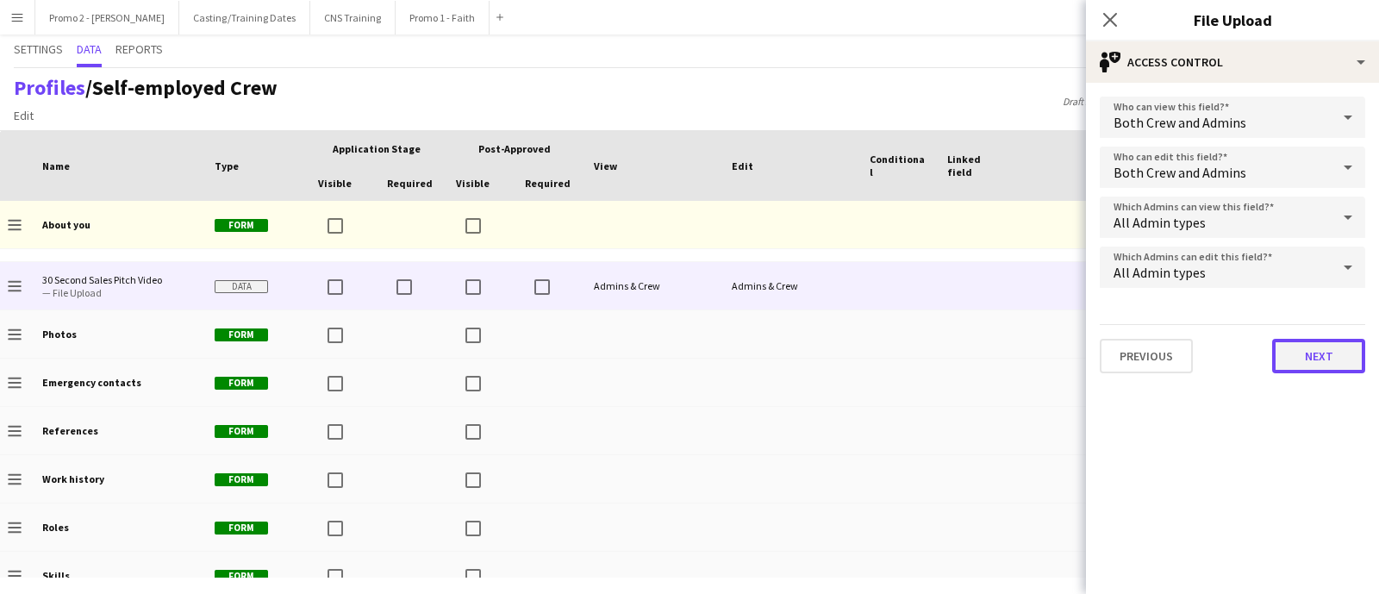
click at [1332, 347] on button "Next" at bounding box center [1319, 356] width 93 height 34
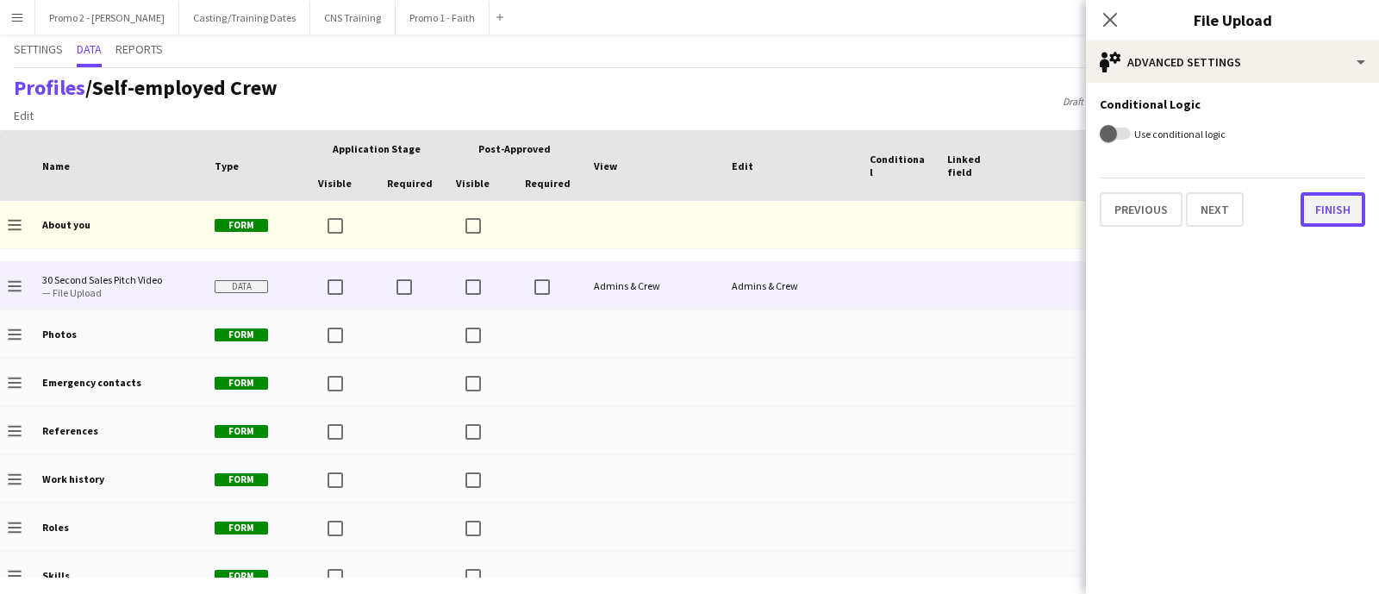
click at [1316, 216] on button "Finish" at bounding box center [1333, 209] width 65 height 34
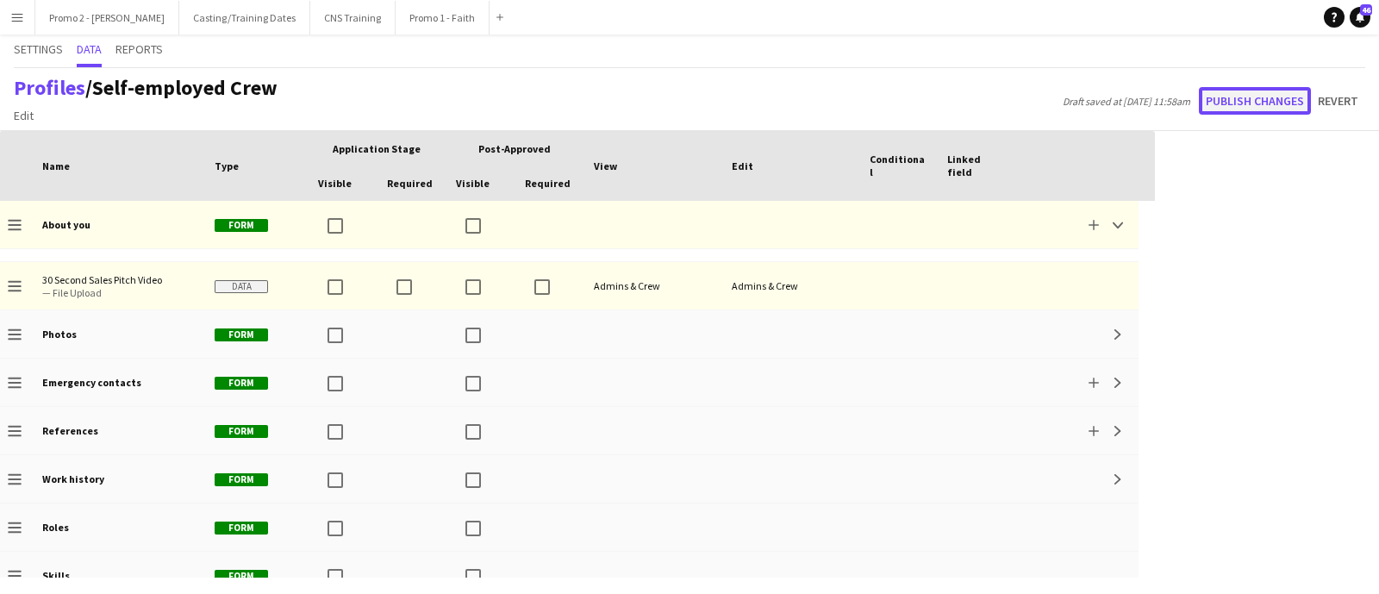
click at [1242, 101] on button "Publish changes" at bounding box center [1255, 101] width 112 height 28
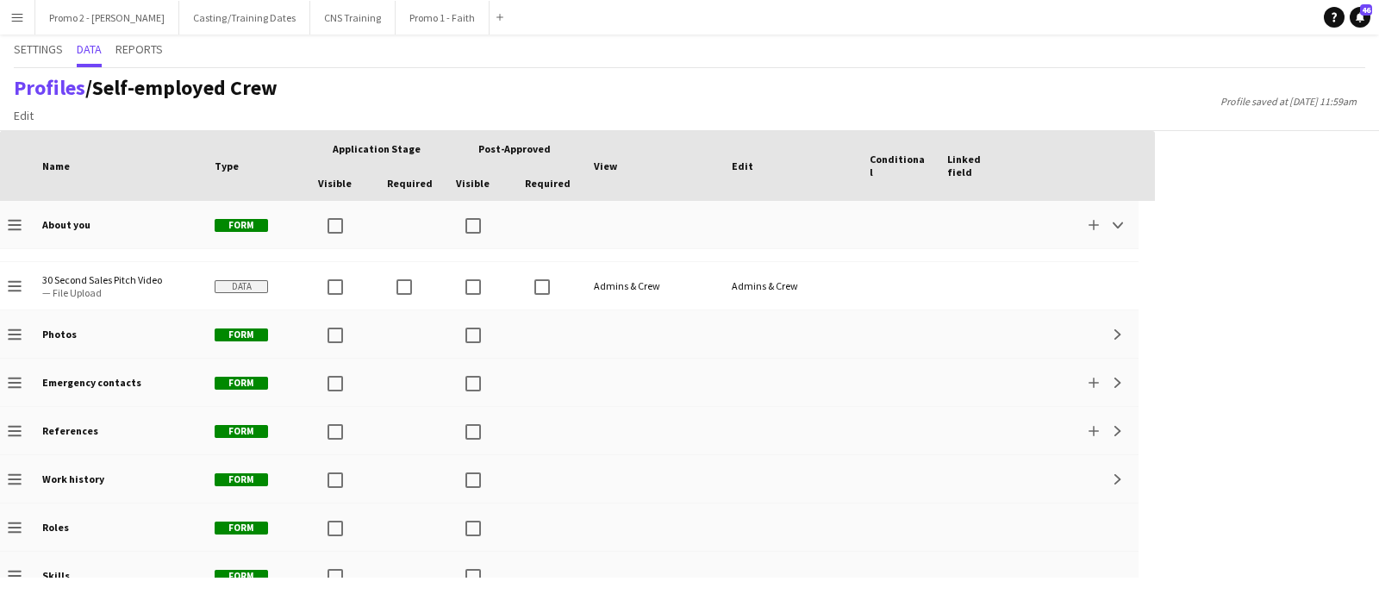
click at [572, 80] on div "Profiles / Self-employed Crew Edit Add section Profile saved at 19th Aug 11:59am" at bounding box center [689, 99] width 1379 height 63
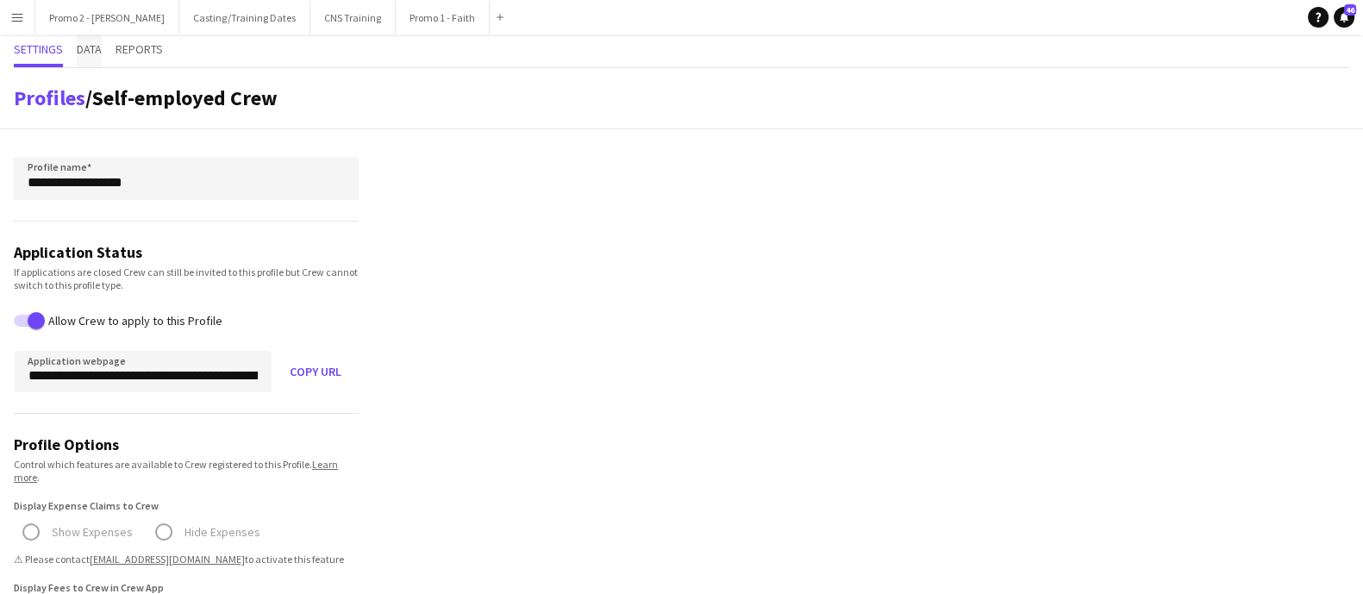
click at [94, 53] on span "Data" at bounding box center [89, 49] width 25 height 12
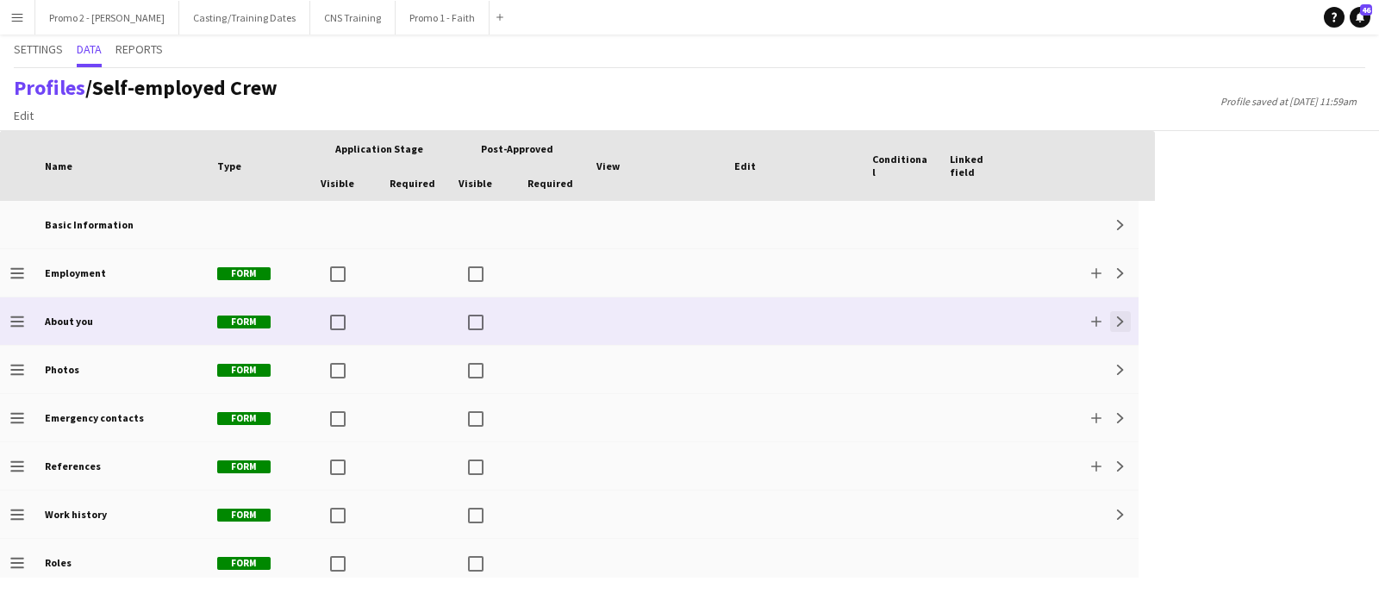
click at [1121, 316] on app-icon "Expand" at bounding box center [1121, 321] width 10 height 10
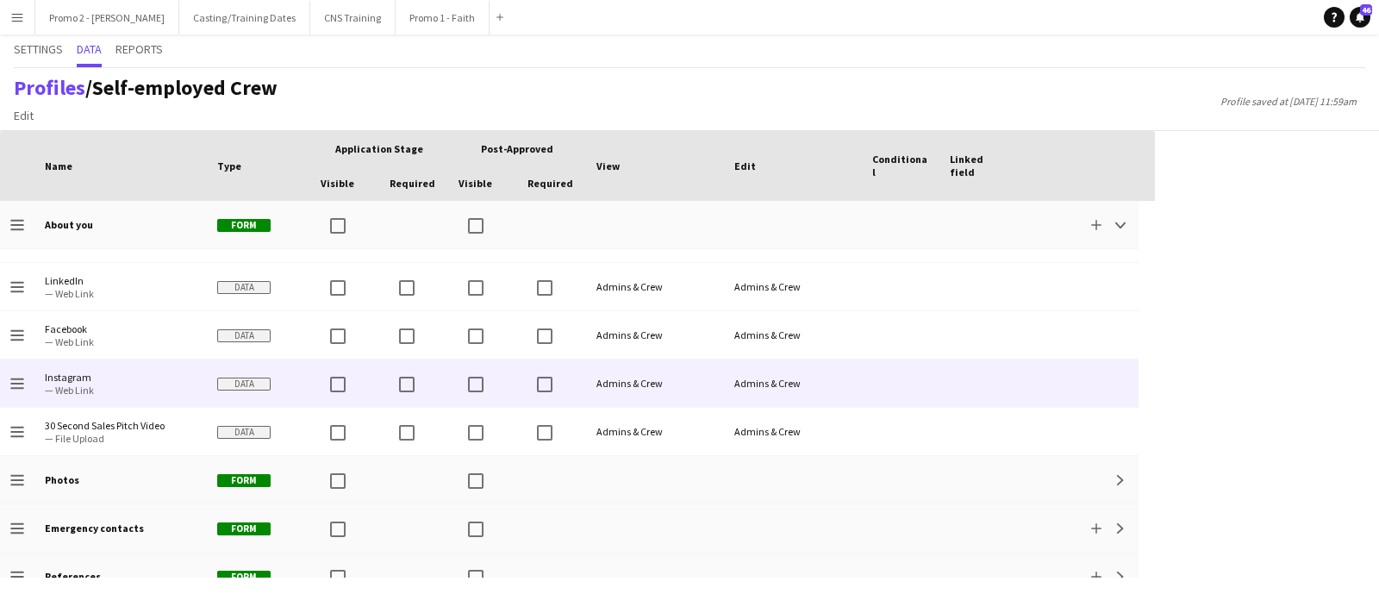
scroll to position [323, 0]
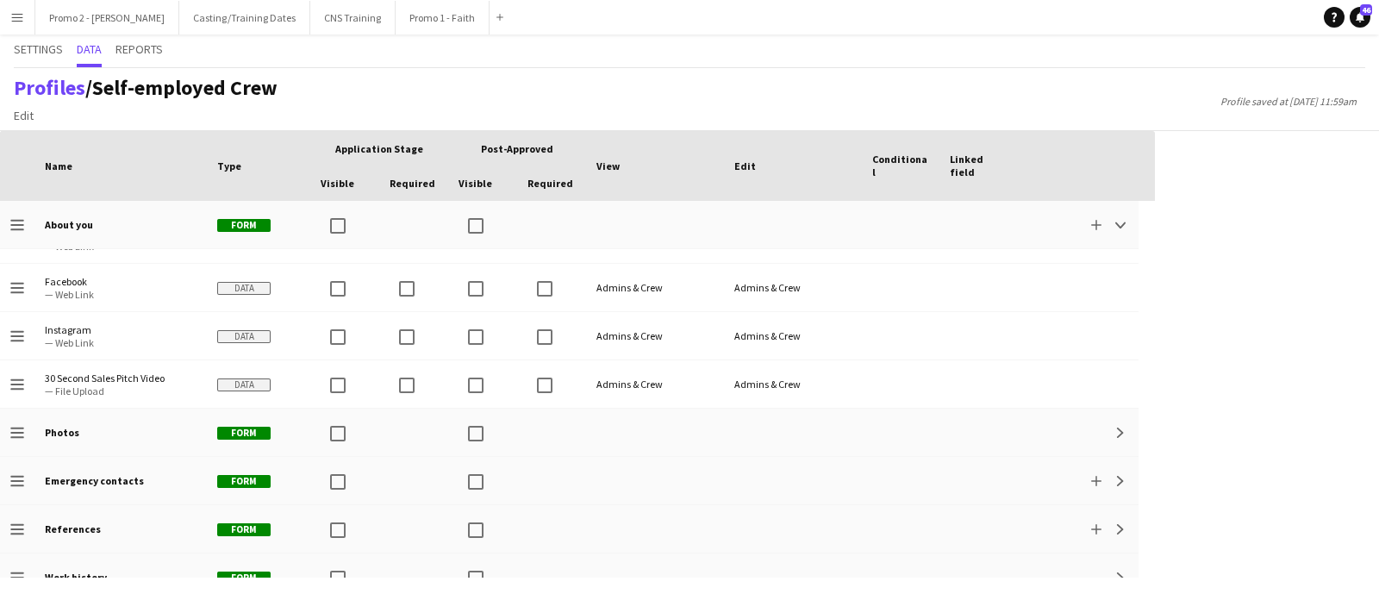
click at [570, 89] on div "Profiles / Self-employed Crew Edit Add section Profile saved at 19th Aug 11:59am" at bounding box center [689, 99] width 1379 height 63
click at [1336, 17] on icon "Help" at bounding box center [1334, 17] width 10 height 10
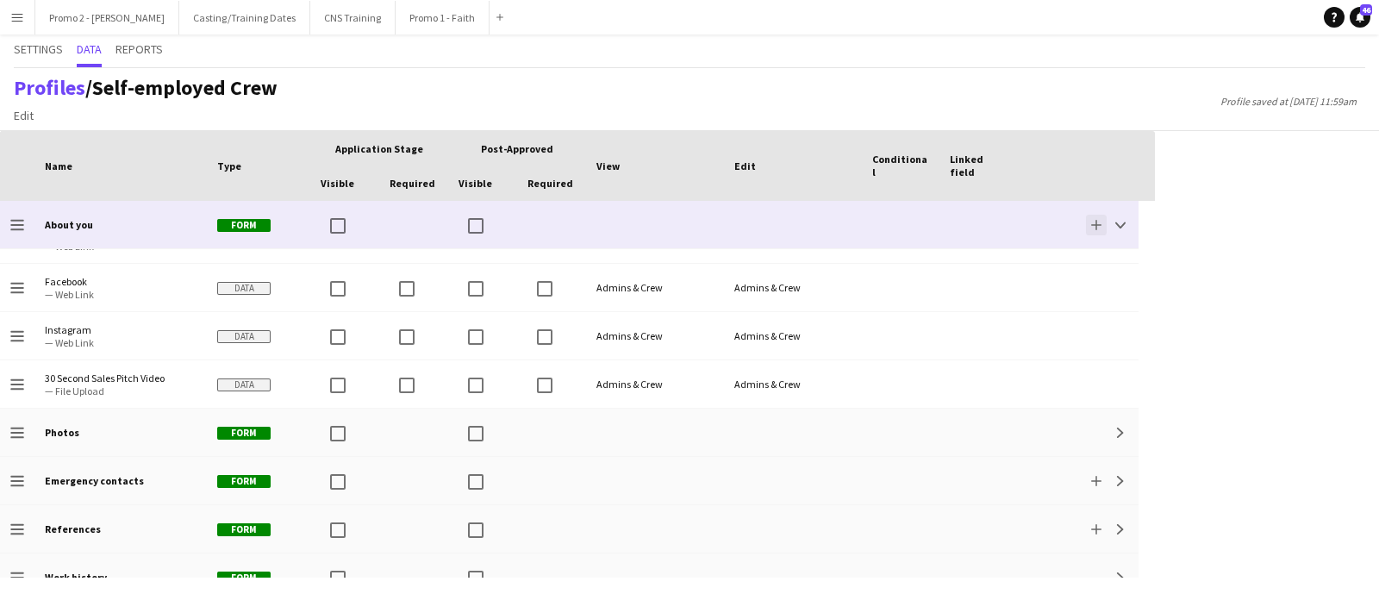
click at [1090, 222] on button "Add" at bounding box center [1096, 225] width 21 height 21
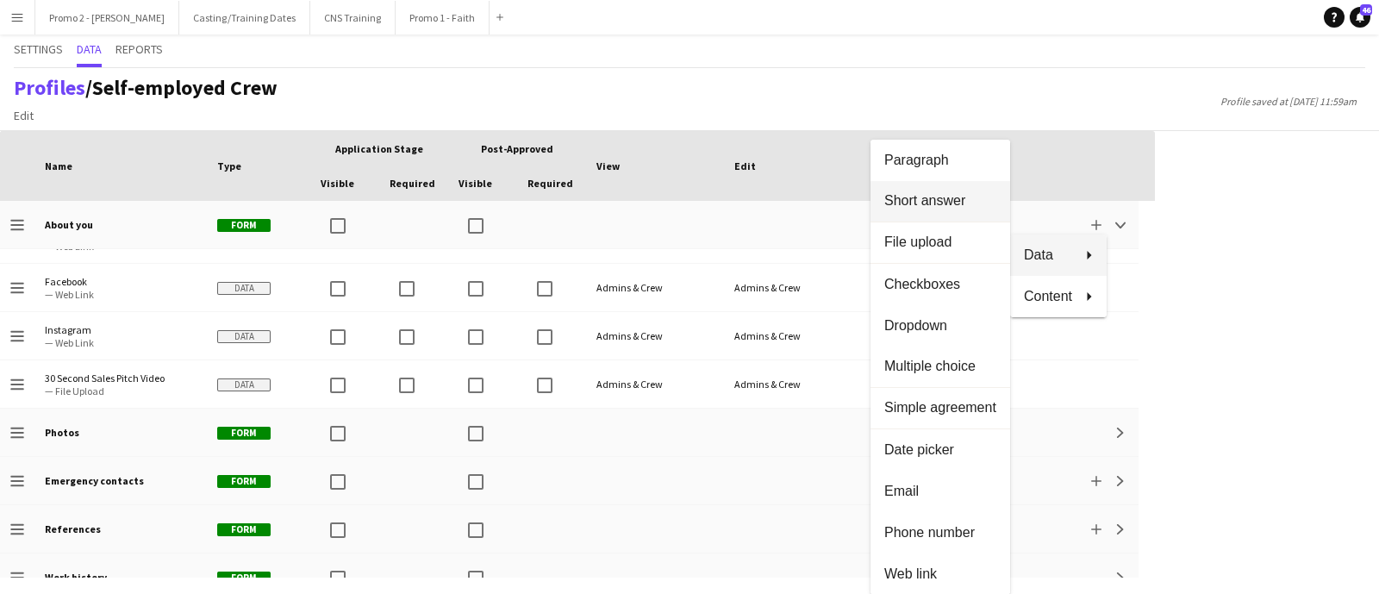
click at [931, 203] on span "Short answer" at bounding box center [941, 201] width 112 height 16
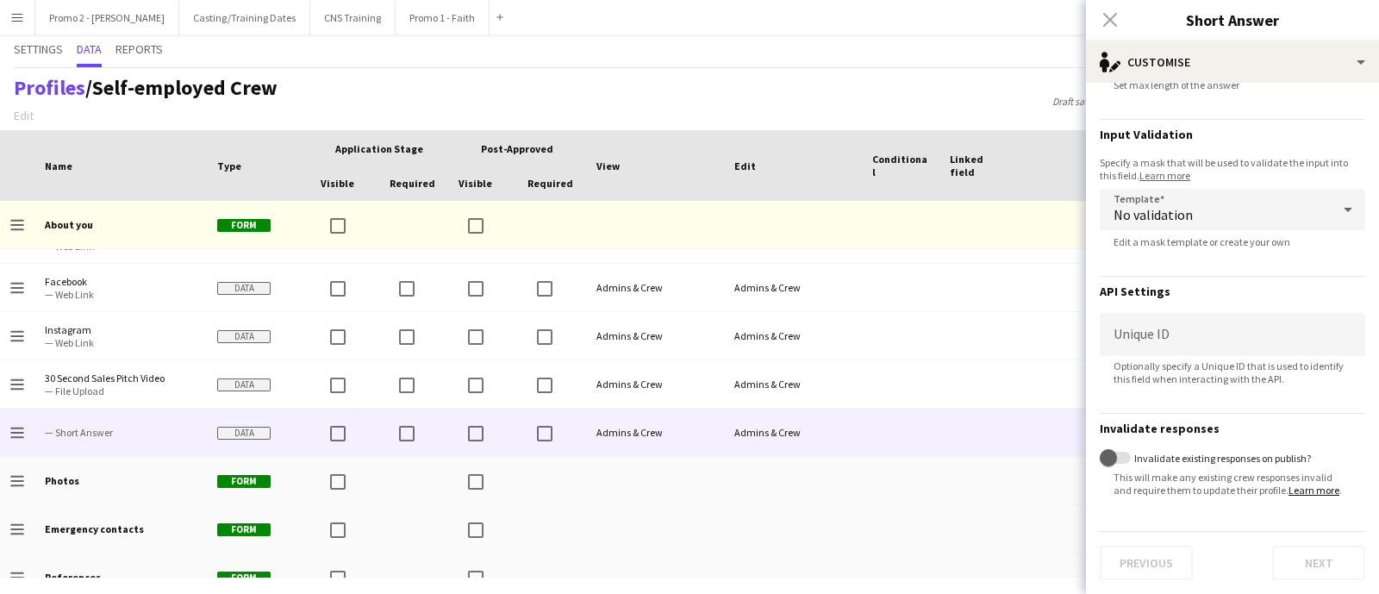
scroll to position [0, 0]
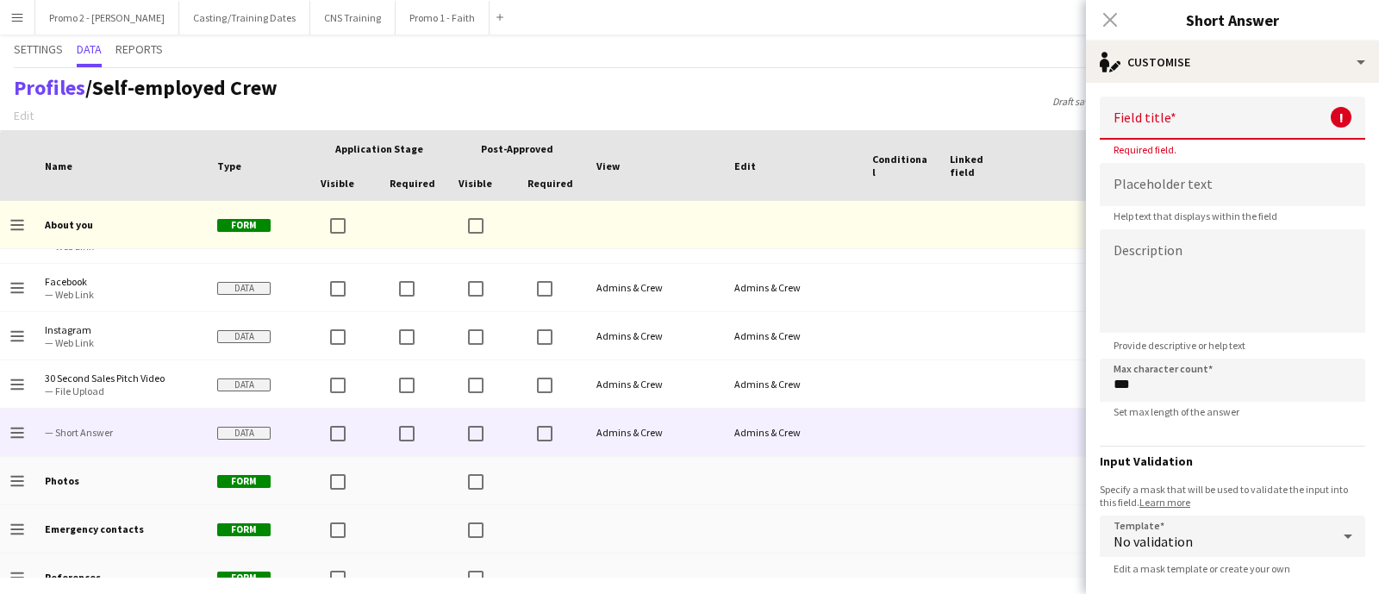
click at [970, 107] on div "Profiles / Self-employed Crew Edit Add section Draft saved at 19th Aug 12:03noo…" at bounding box center [689, 99] width 1379 height 63
click at [1101, 18] on div "Close pop-in" at bounding box center [1110, 20] width 48 height 40
click at [1116, 20] on div "Close pop-in" at bounding box center [1110, 20] width 48 height 40
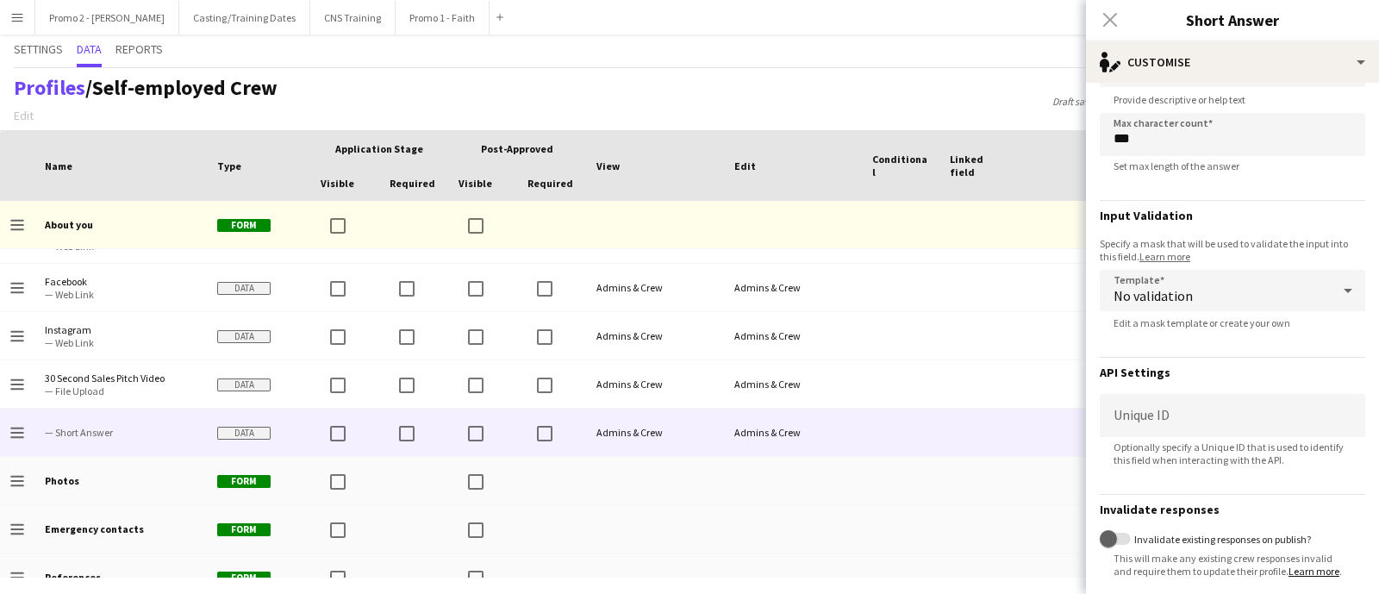
scroll to position [335, 0]
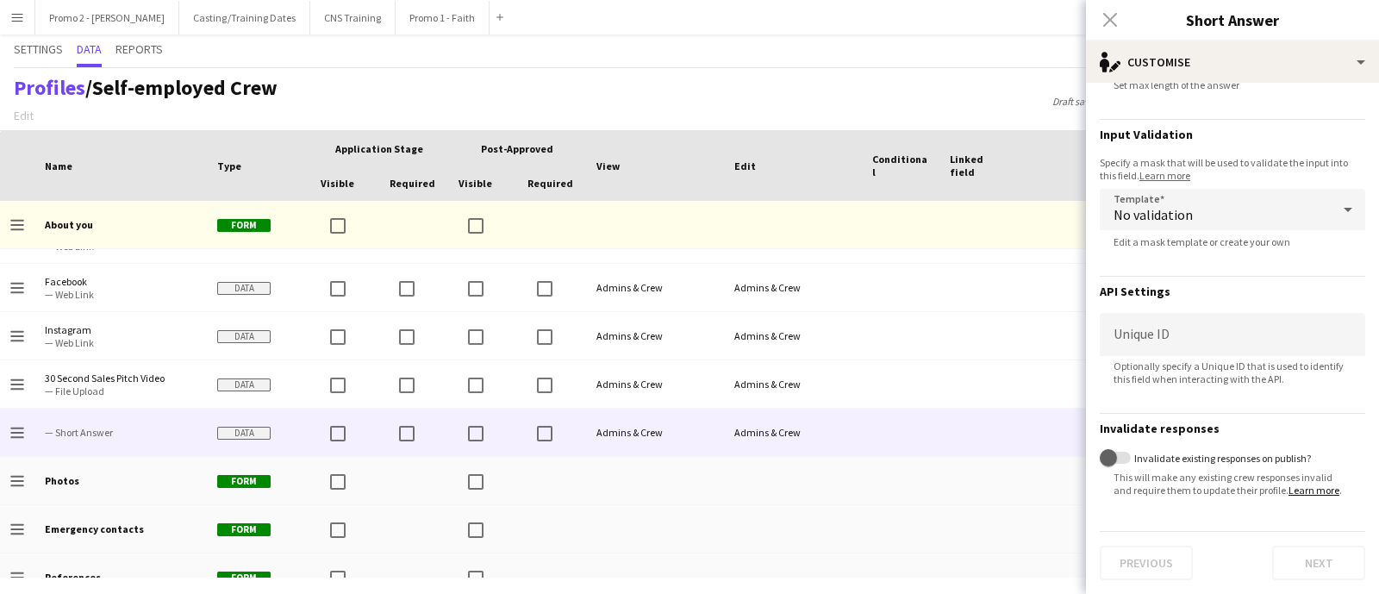
click at [1159, 566] on div "Previous Next" at bounding box center [1233, 555] width 266 height 49
click at [1116, 22] on div "Close pop-in" at bounding box center [1110, 20] width 48 height 40
click at [1022, 83] on div "Profiles / Self-employed Crew Edit Add section Draft saved at 19th Aug 12:03noo…" at bounding box center [689, 99] width 1379 height 63
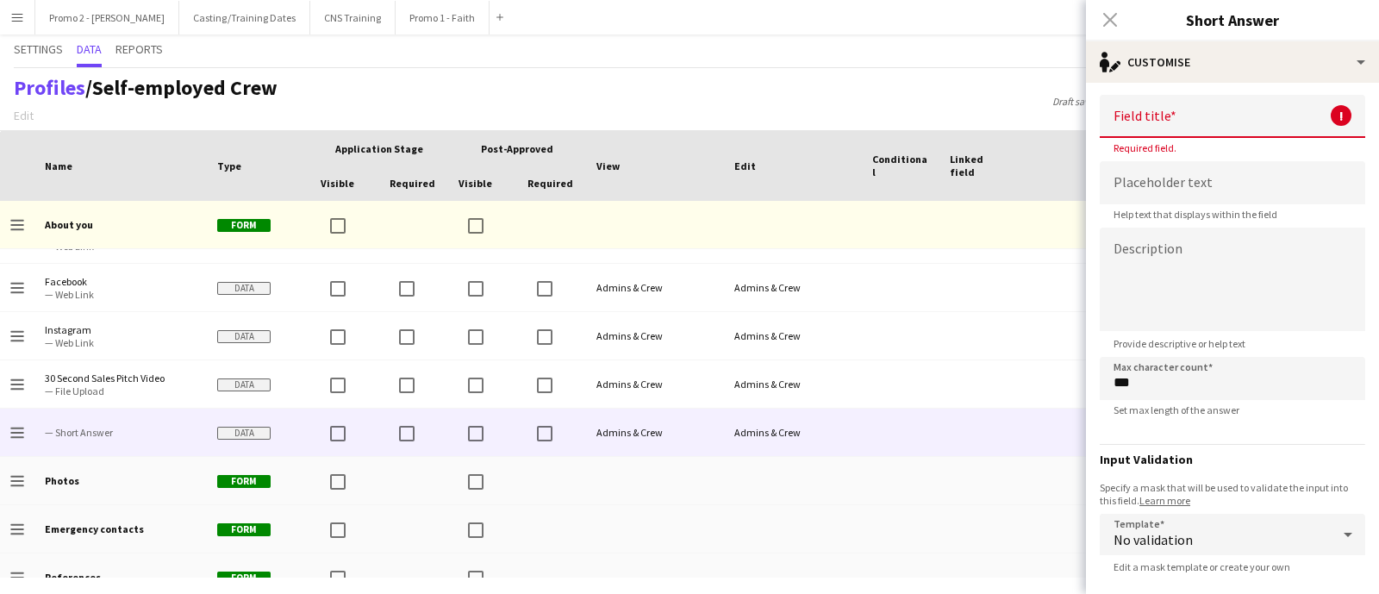
scroll to position [0, 0]
click at [1114, 10] on div "Close pop-in" at bounding box center [1110, 20] width 48 height 40
click at [1094, 23] on div "Close pop-in" at bounding box center [1110, 20] width 48 height 40
click at [1100, 19] on div "Close pop-in" at bounding box center [1110, 20] width 48 height 40
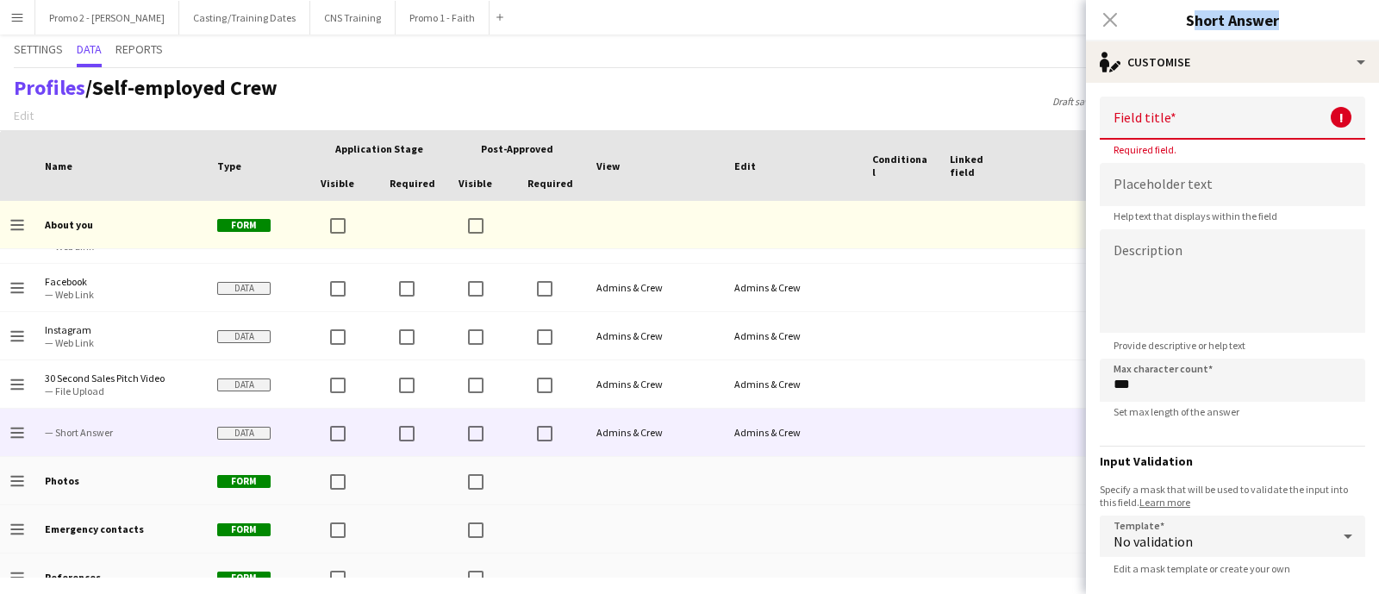
click at [1100, 19] on div "Close pop-in" at bounding box center [1110, 20] width 48 height 40
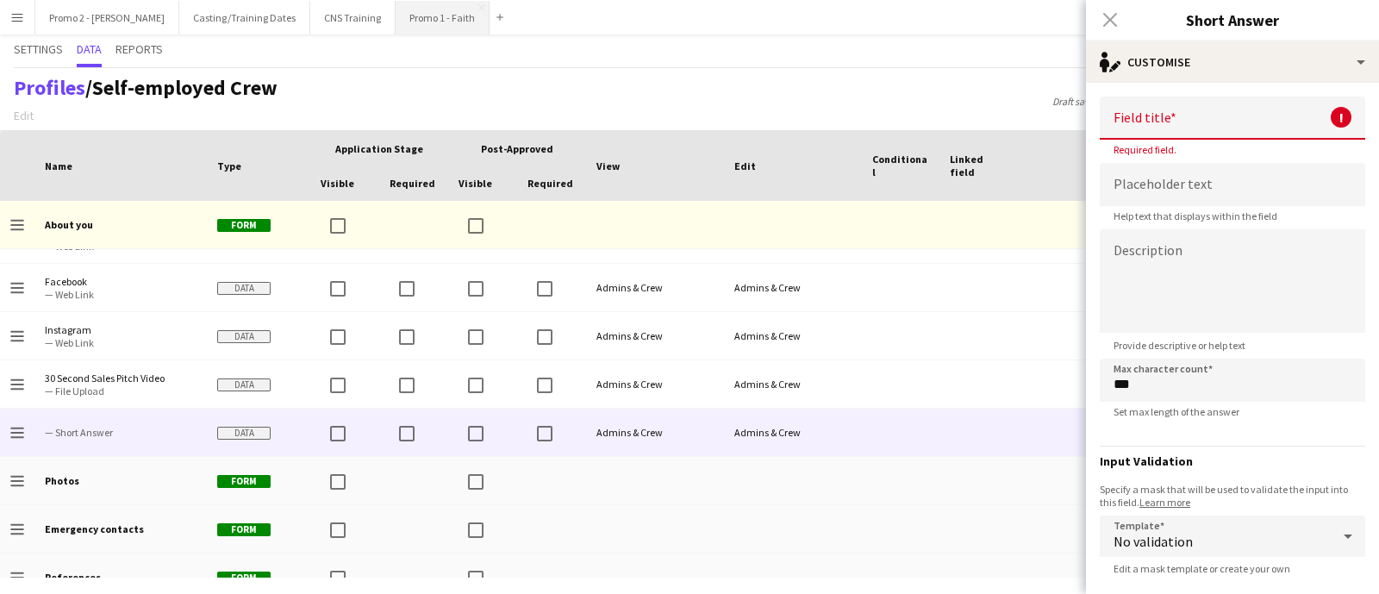
drag, startPoint x: 887, startPoint y: 87, endPoint x: 347, endPoint y: 3, distance: 547.0
click at [887, 86] on div "Profiles / Self-employed Crew Edit Add section Draft saved at 19th Aug 12:03noo…" at bounding box center [689, 99] width 1379 height 63
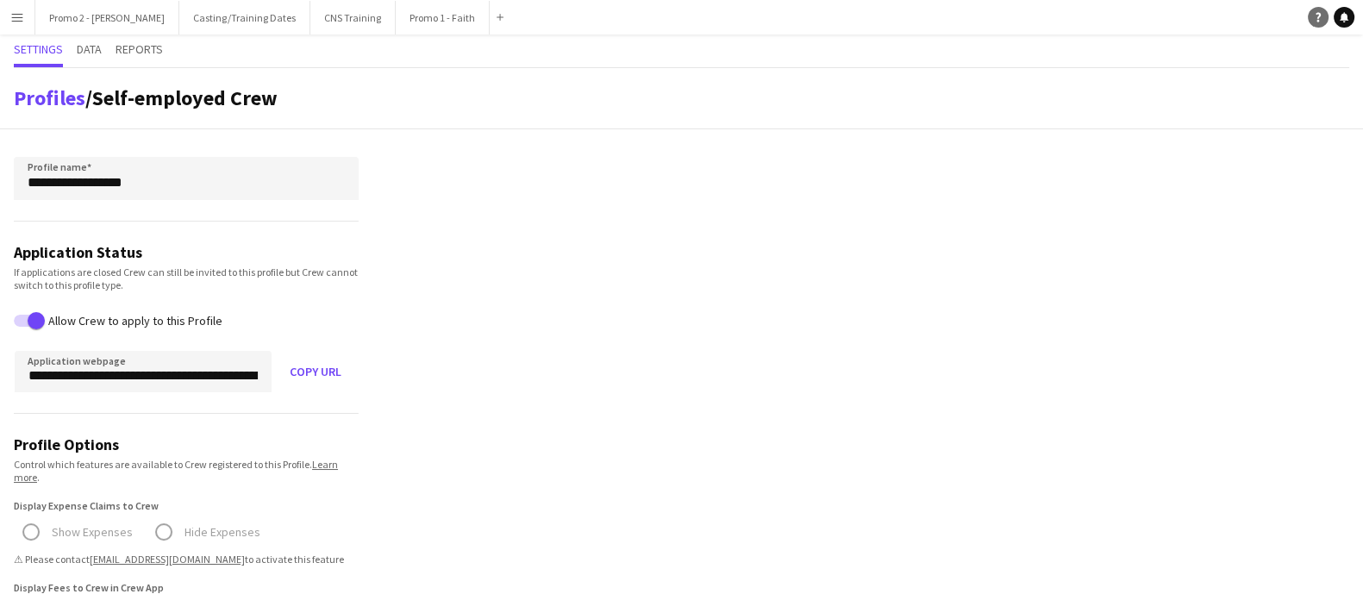
click at [1310, 16] on link "Help" at bounding box center [1318, 17] width 21 height 21
click at [83, 52] on span "Data" at bounding box center [89, 49] width 25 height 12
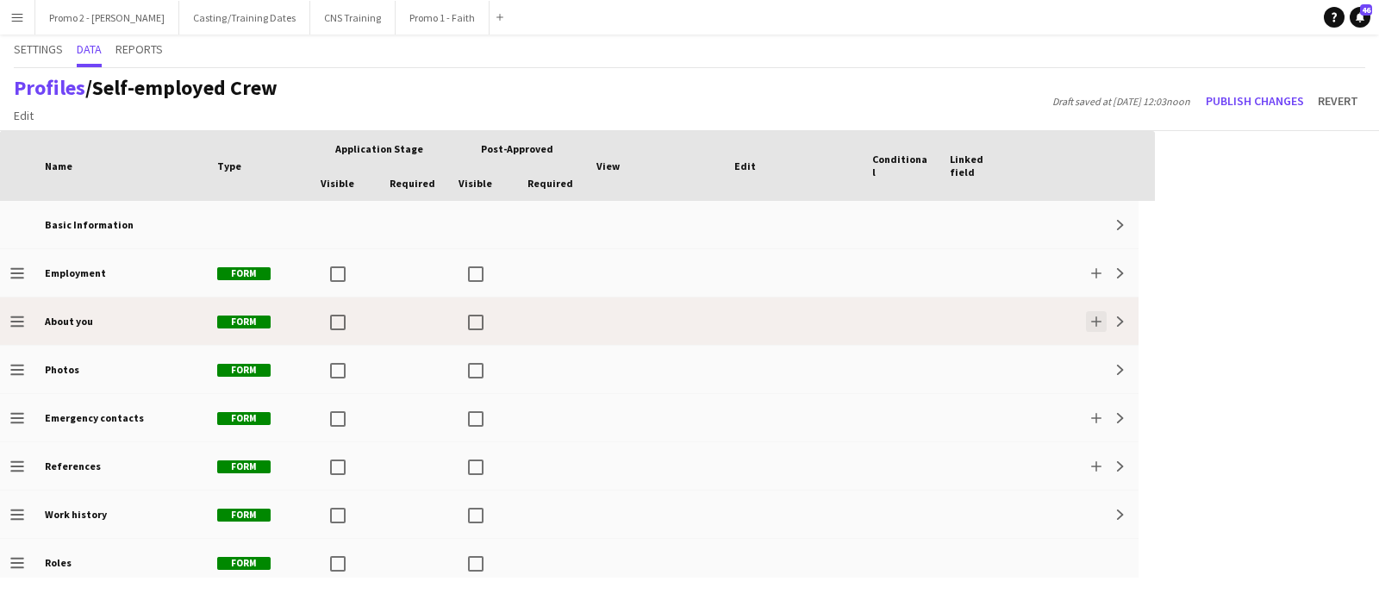
click at [1102, 319] on button "Add" at bounding box center [1096, 321] width 21 height 21
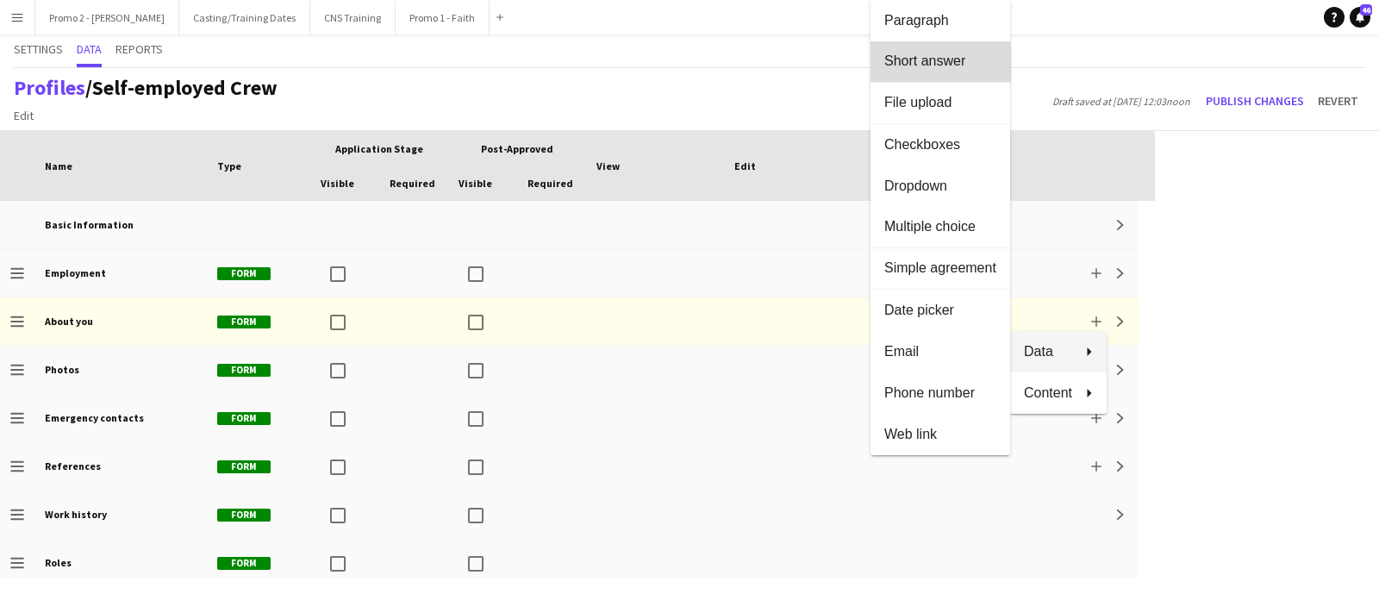
click at [892, 66] on span "Short answer" at bounding box center [941, 61] width 112 height 16
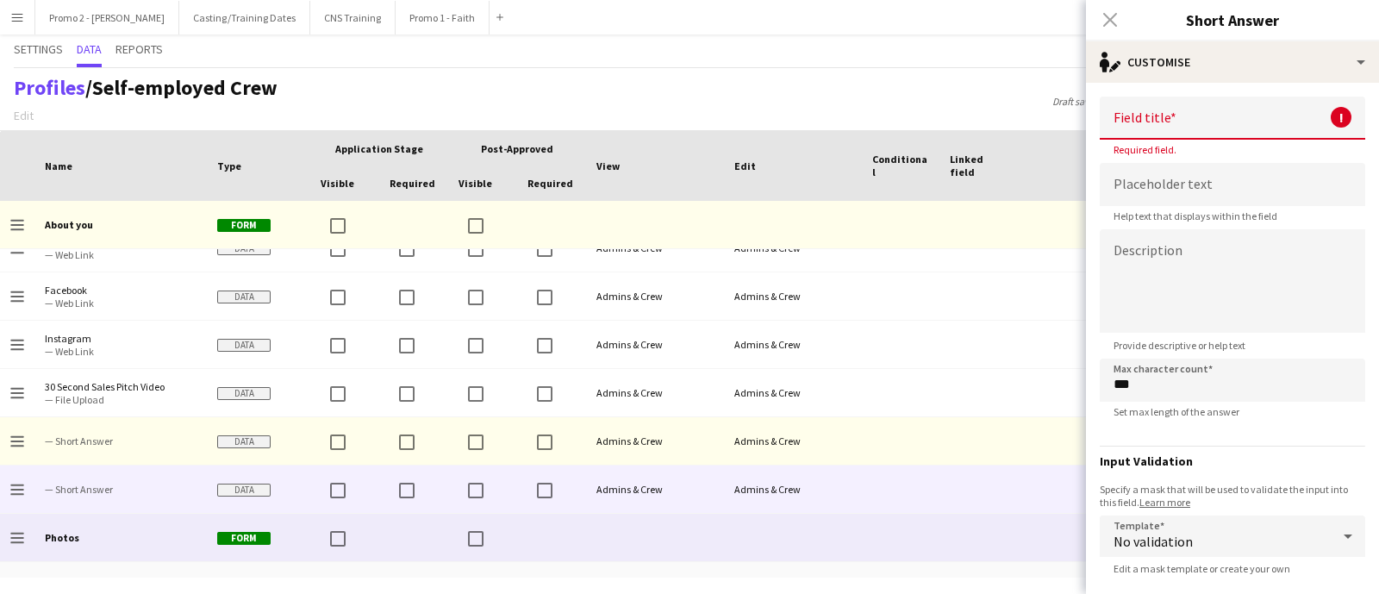
scroll to position [341, 0]
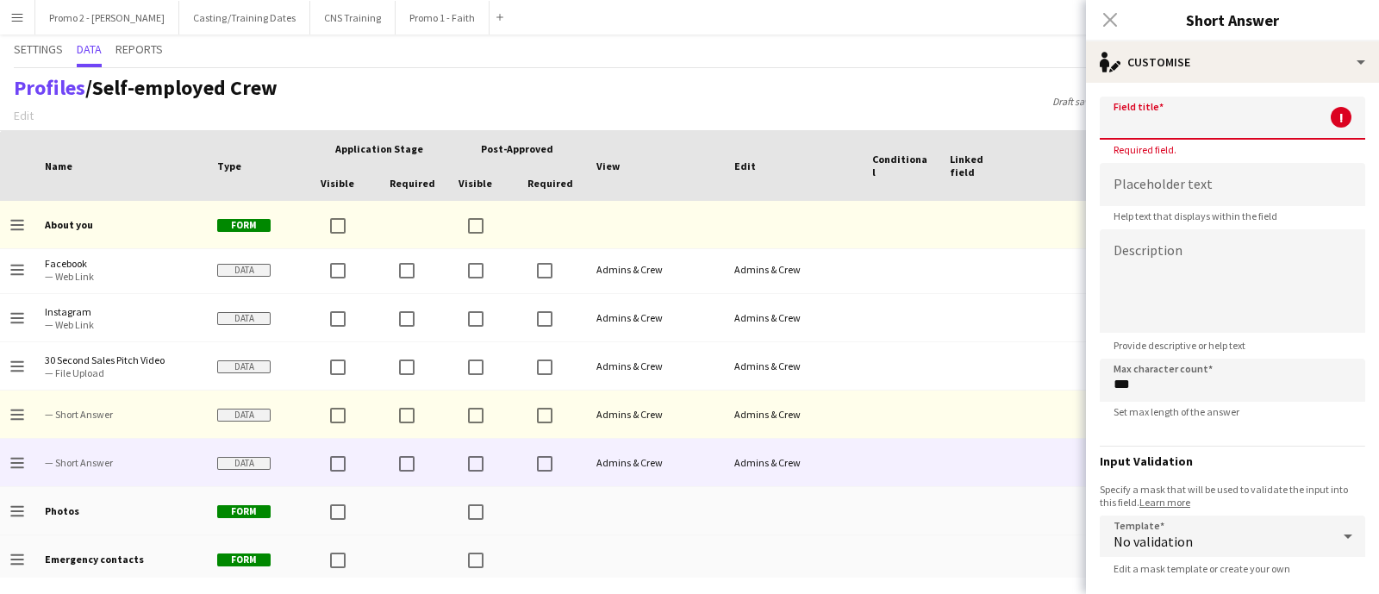
click at [1181, 116] on input at bounding box center [1233, 118] width 266 height 43
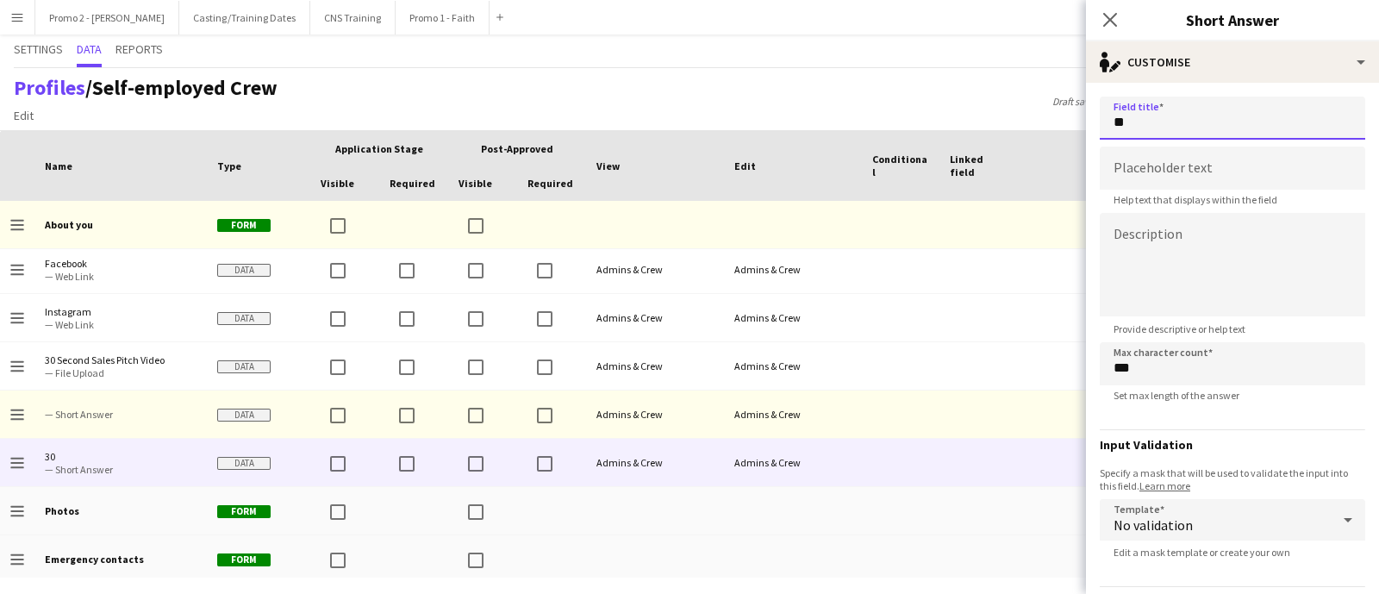
type input "*"
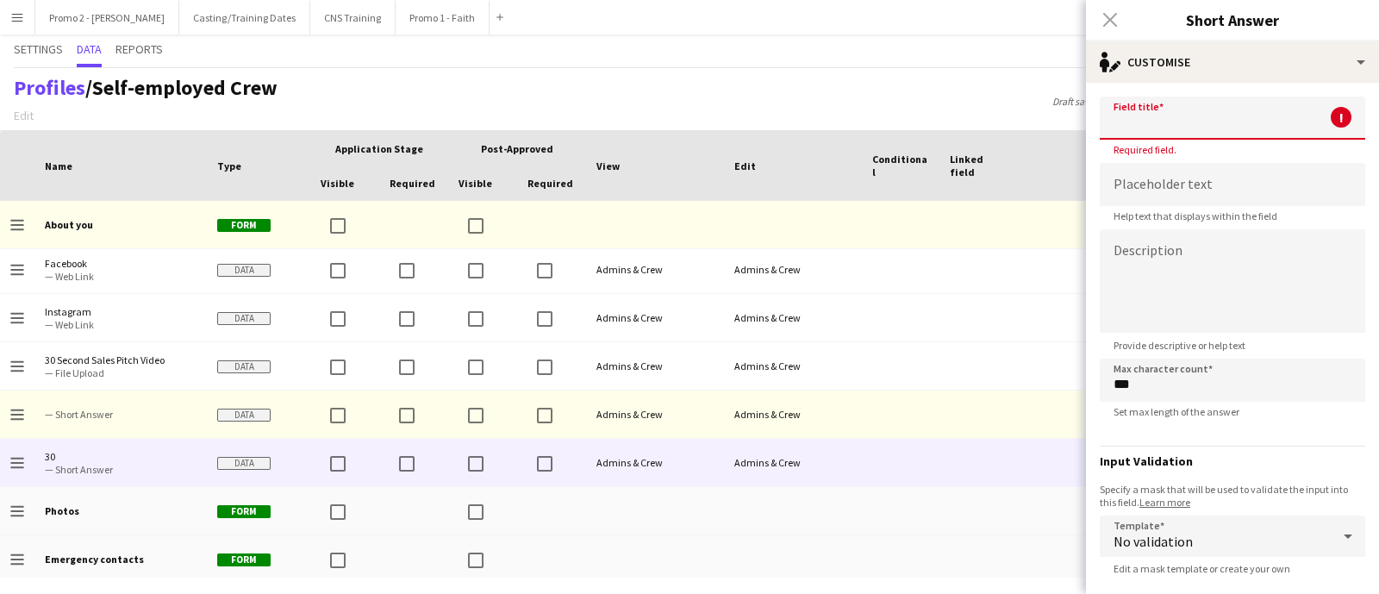
type input "*"
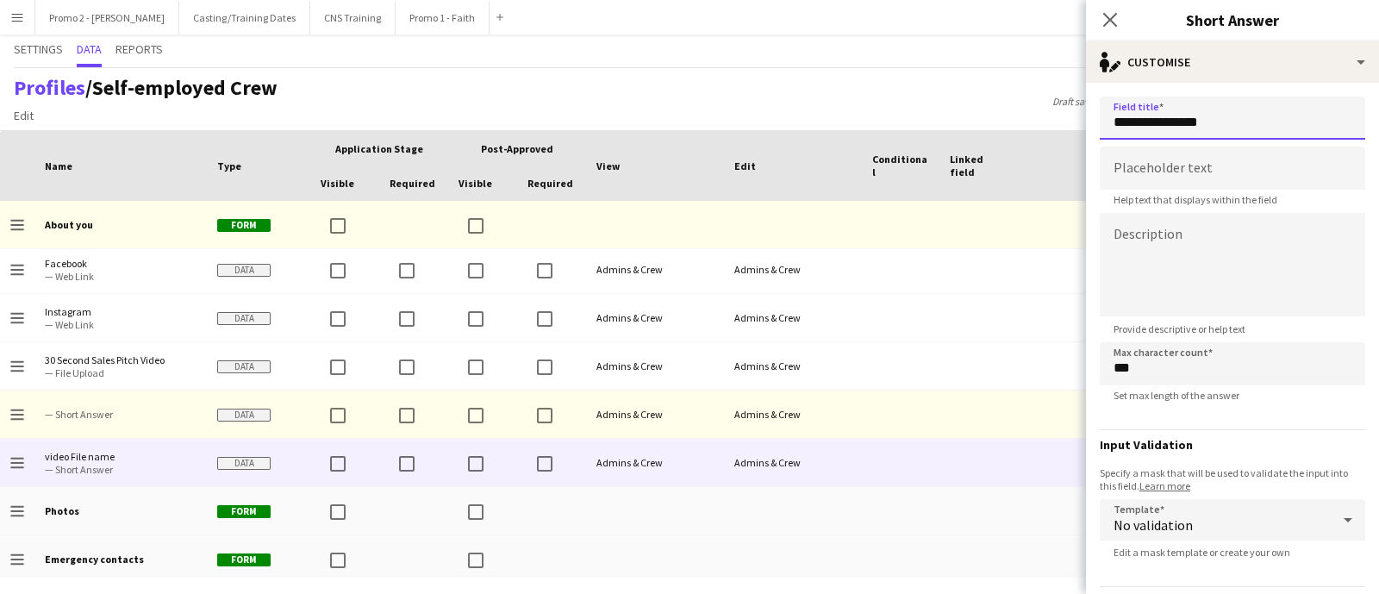
type input "**********"
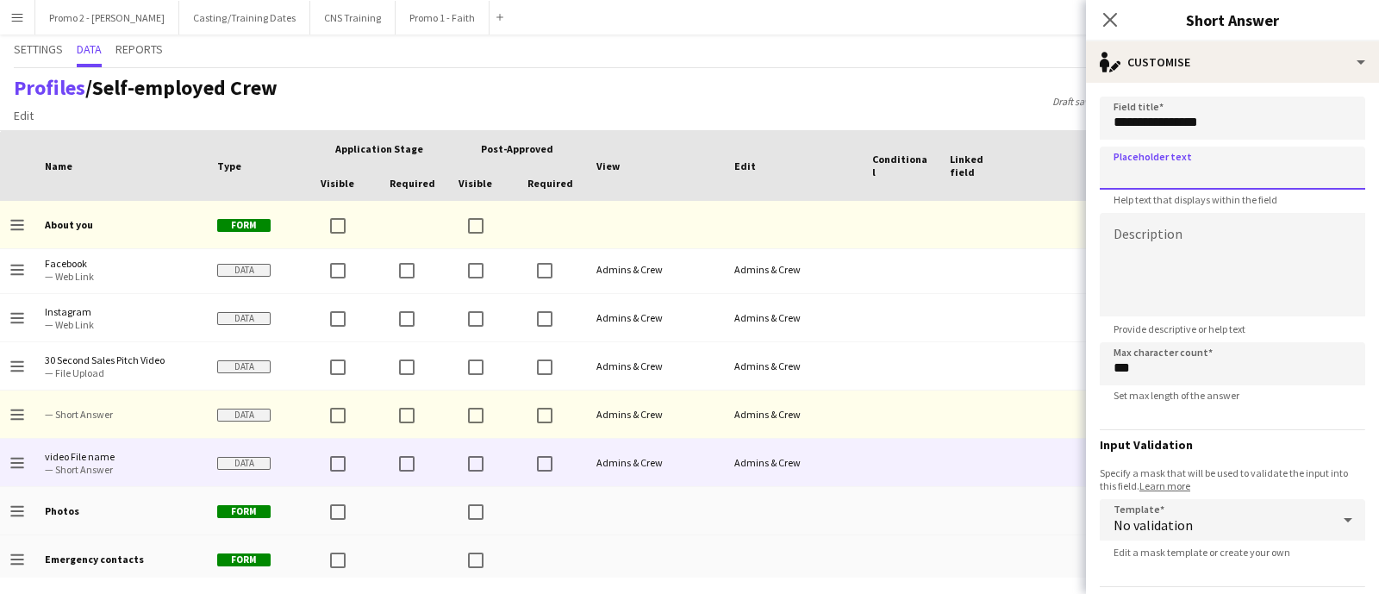
click at [1168, 174] on input at bounding box center [1233, 168] width 266 height 43
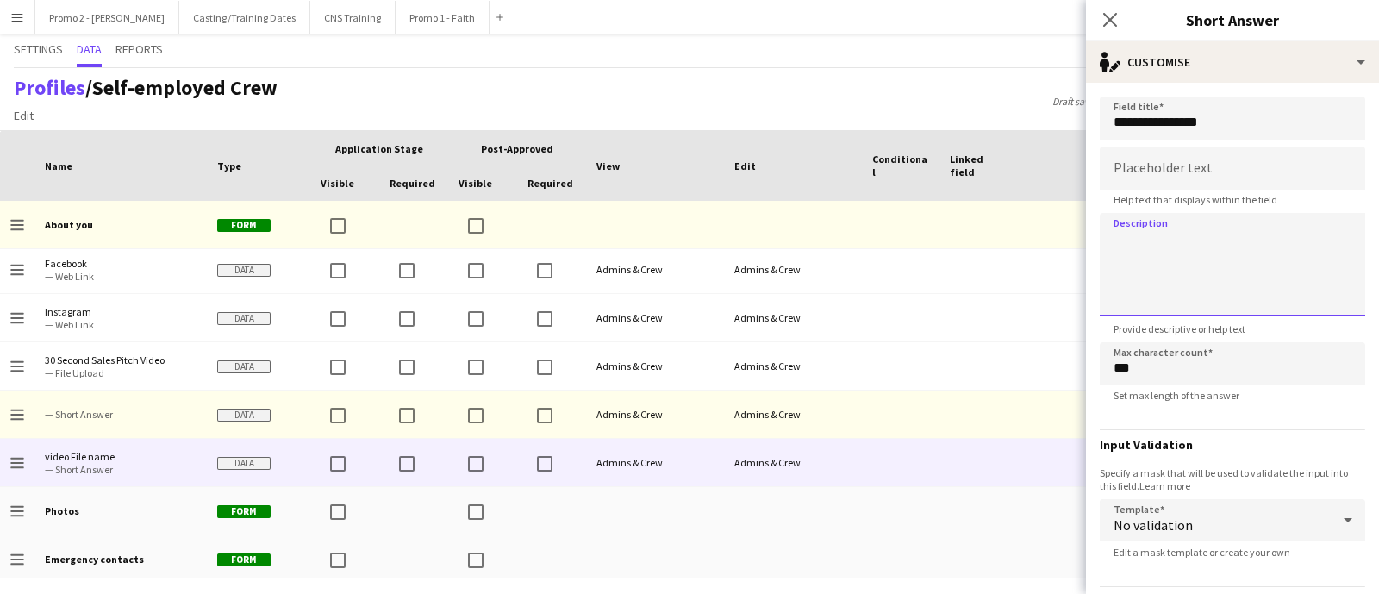
drag, startPoint x: 1143, startPoint y: 247, endPoint x: 1186, endPoint y: 238, distance: 44.1
click at [1186, 238] on textarea at bounding box center [1233, 264] width 266 height 103
paste textarea "**********"
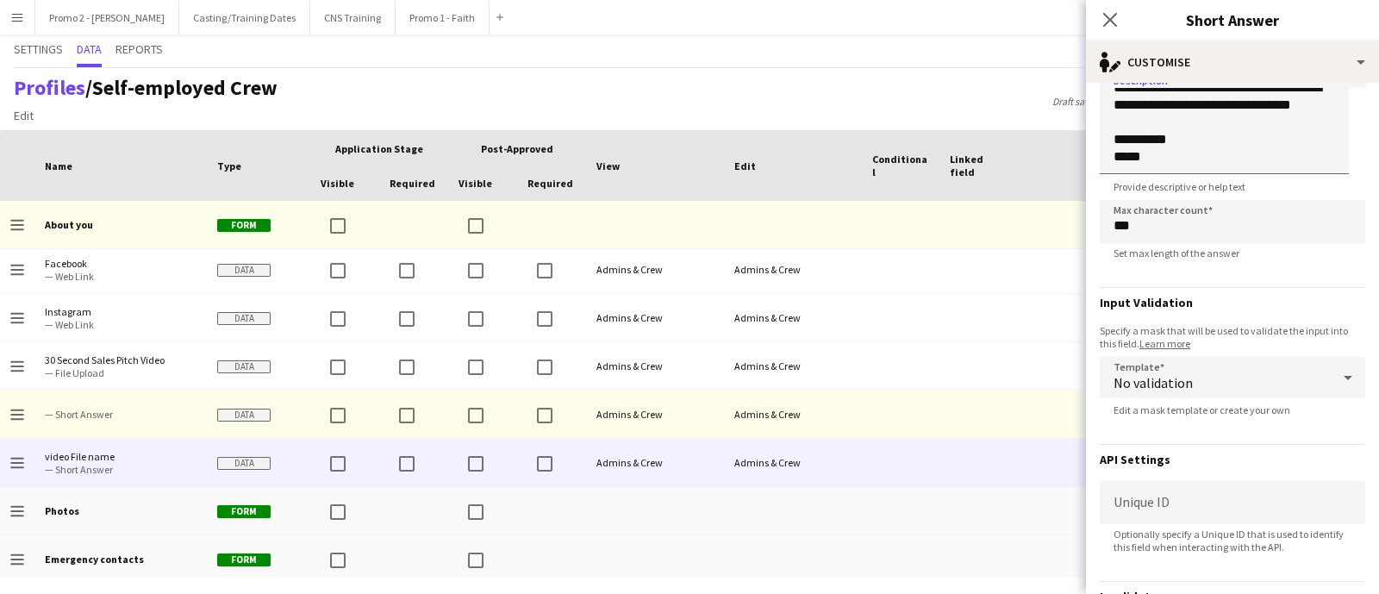
scroll to position [320, 0]
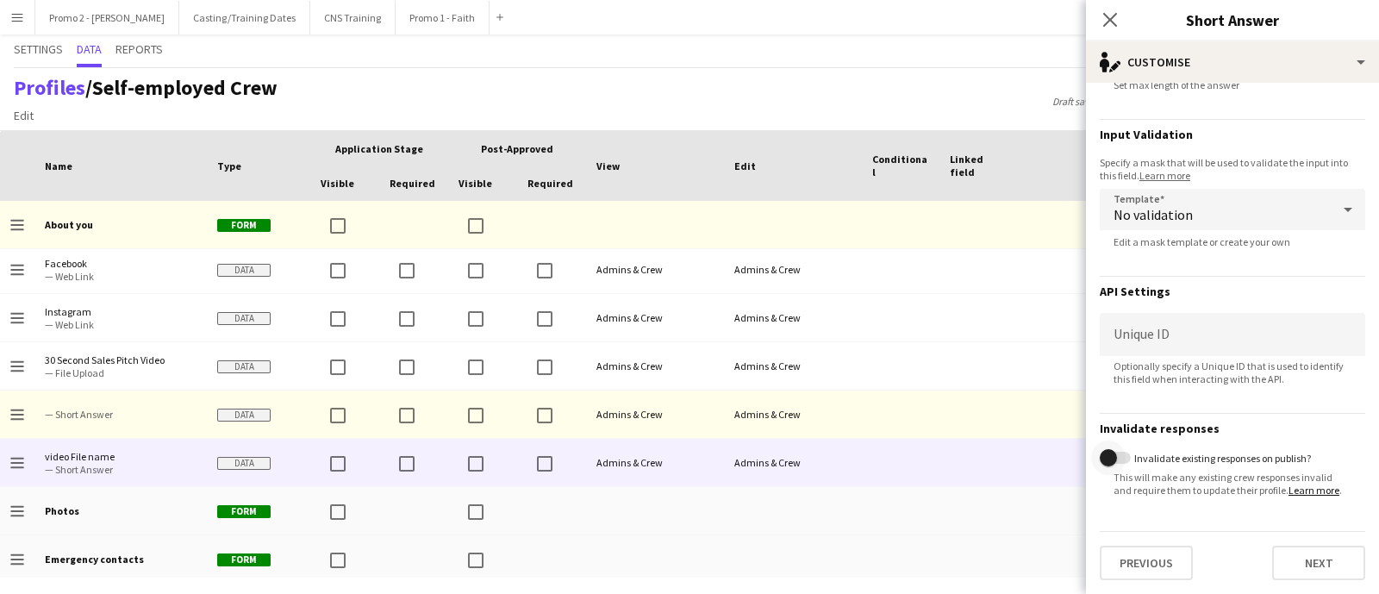
type textarea "**********"
click at [1124, 450] on span "button" at bounding box center [1109, 458] width 34 height 34
click at [1275, 566] on button "Next" at bounding box center [1319, 563] width 93 height 34
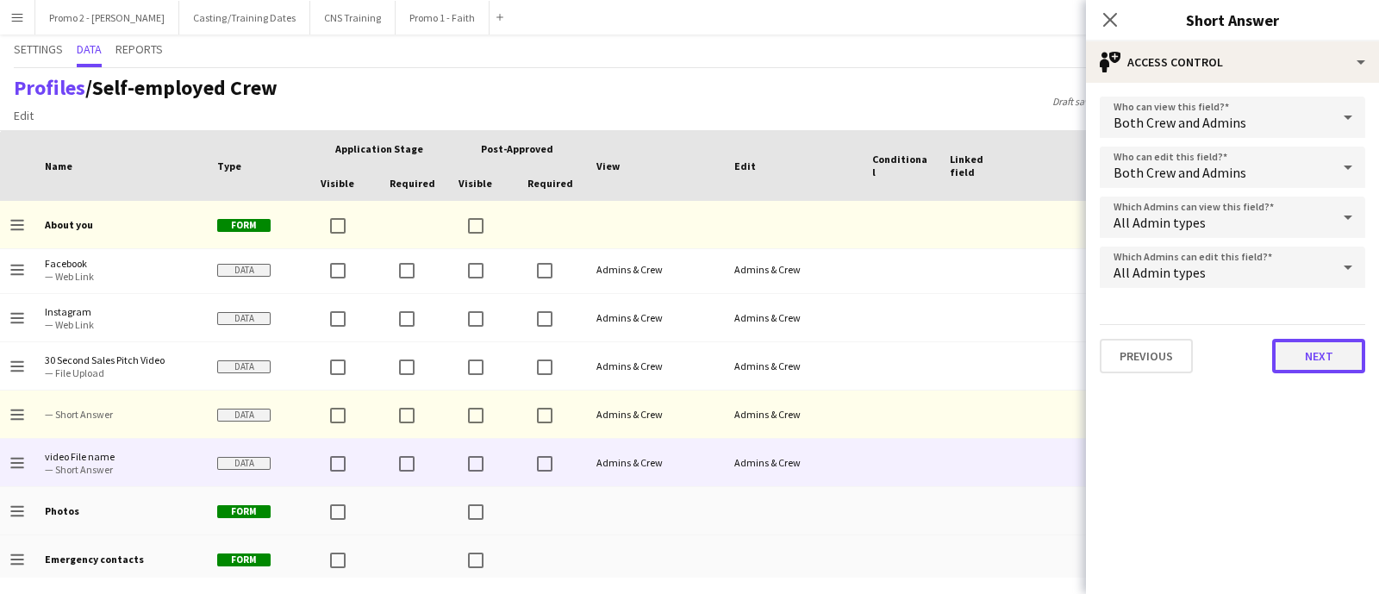
click at [1289, 351] on button "Next" at bounding box center [1319, 356] width 93 height 34
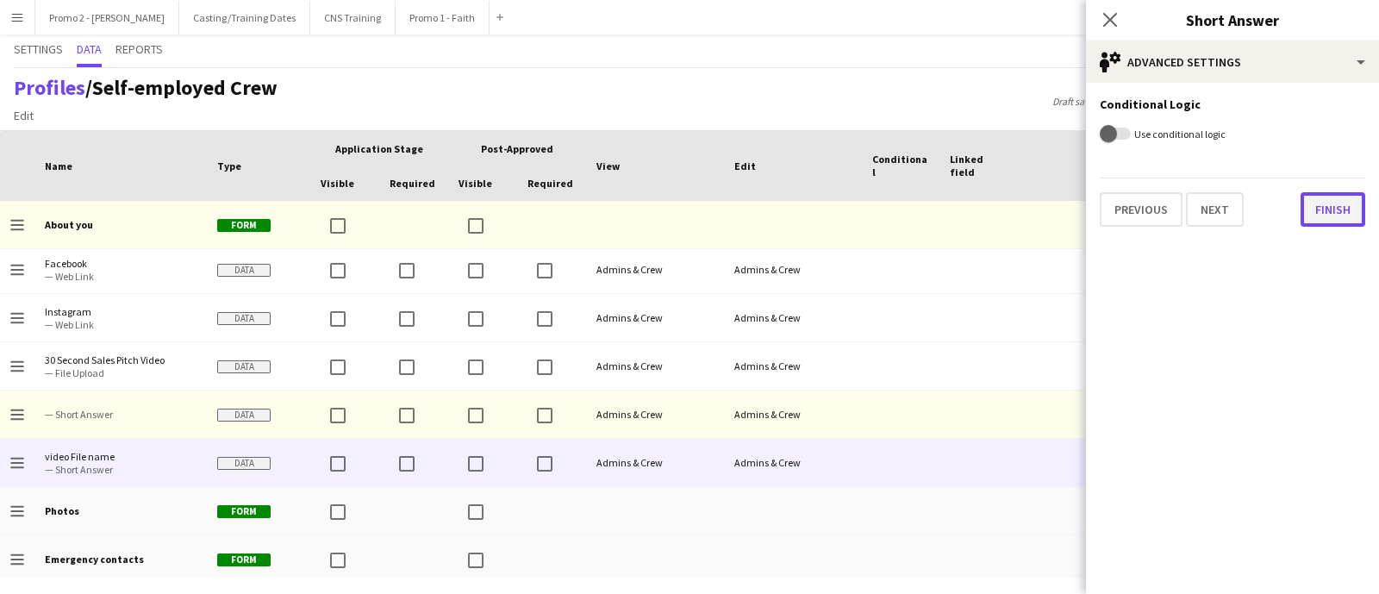
click at [1337, 213] on button "Finish" at bounding box center [1333, 209] width 65 height 34
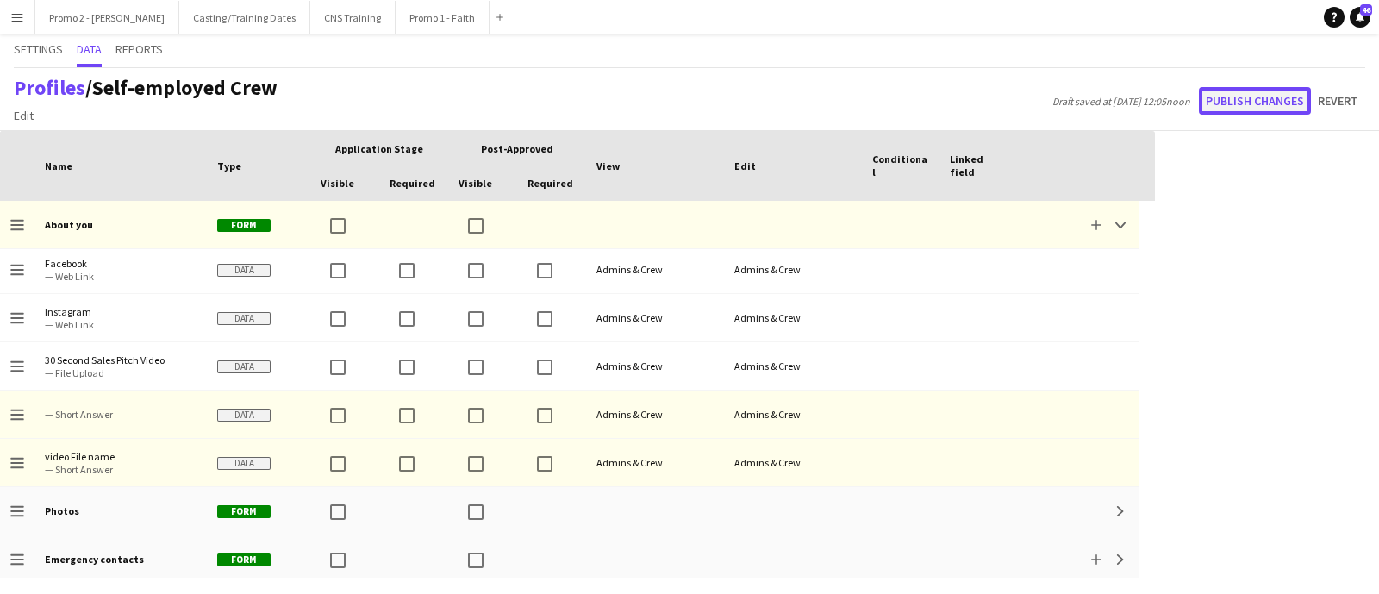
click at [1242, 101] on button "Publish changes" at bounding box center [1255, 101] width 112 height 28
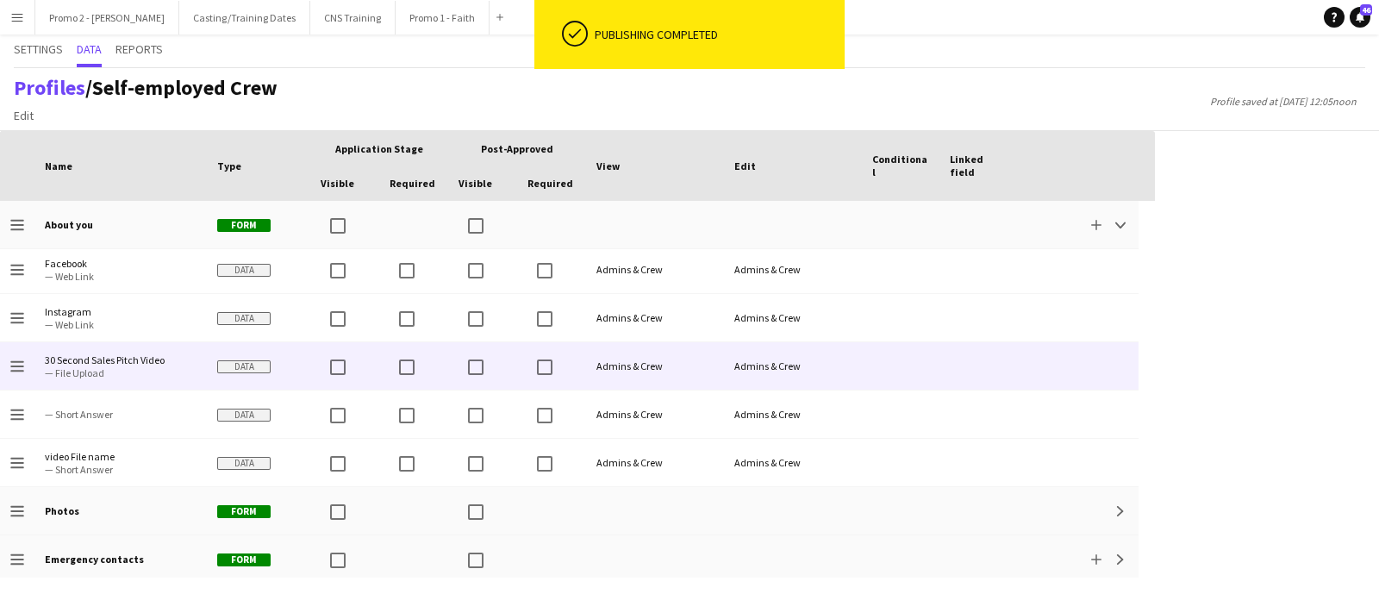
click at [18, 366] on icon at bounding box center [16, 367] width 13 height 2
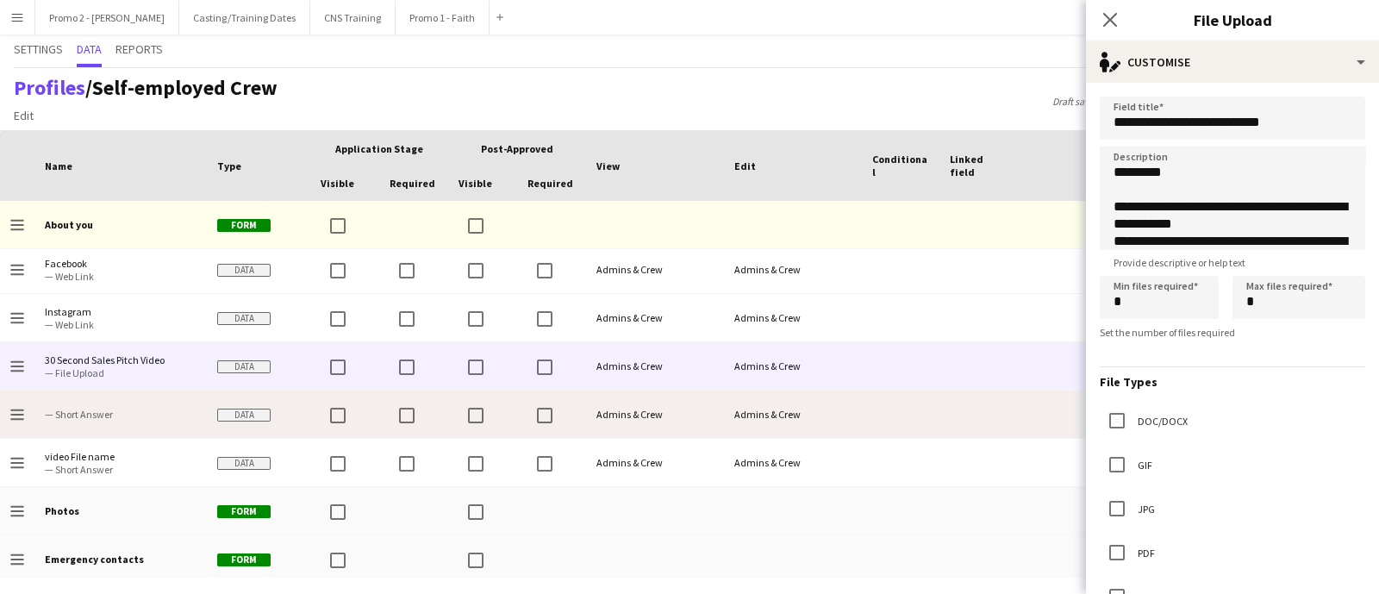
click at [496, 416] on div at bounding box center [482, 414] width 69 height 47
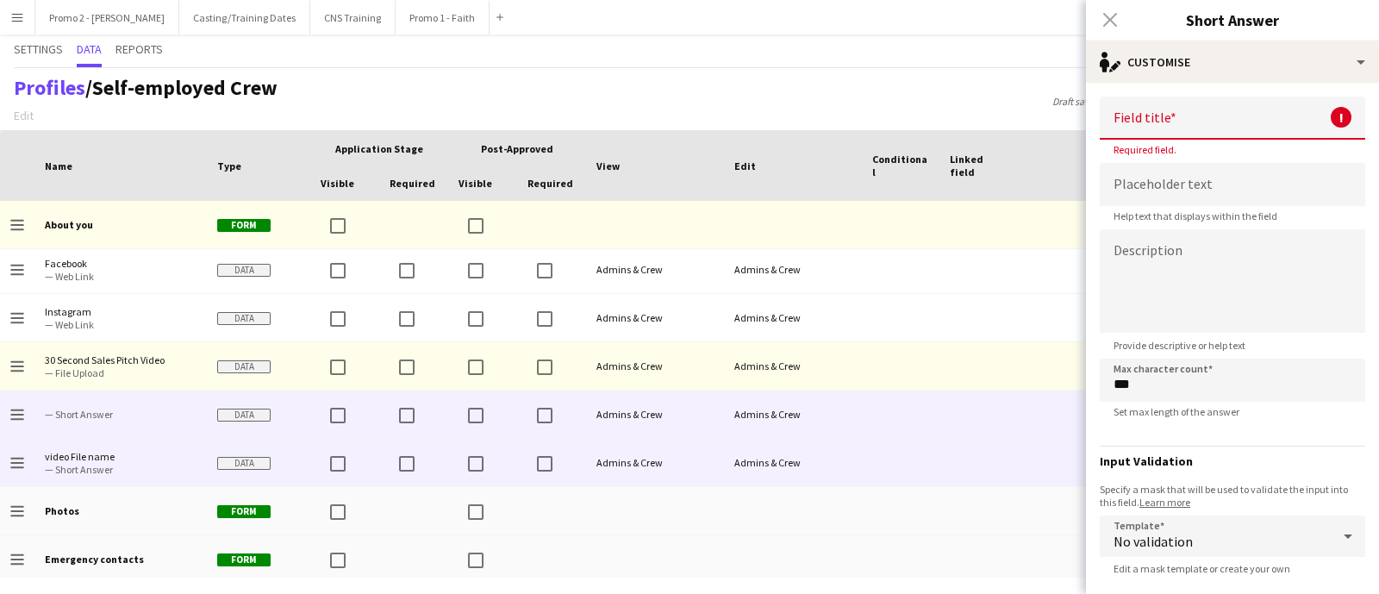
click at [69, 467] on span "— Short Answer" at bounding box center [121, 469] width 152 height 13
click at [9, 459] on div "Drag to change order" at bounding box center [17, 462] width 34 height 47
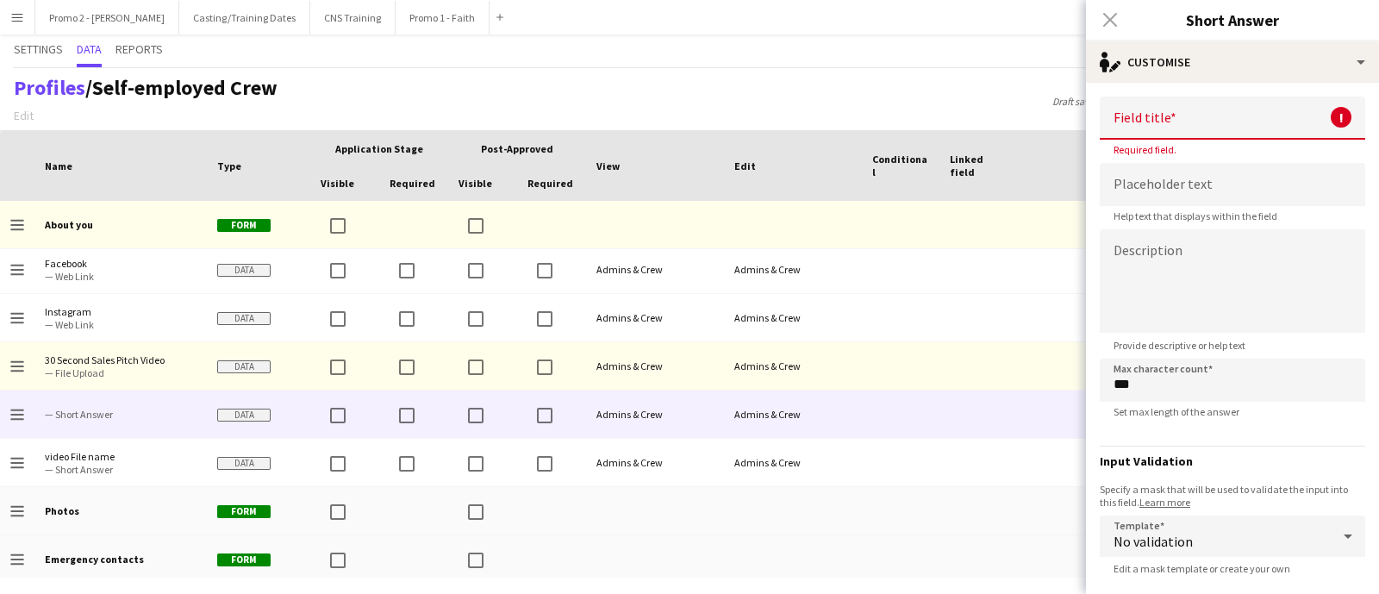
click at [927, 87] on div "Profiles / Self-employed Crew Edit Add section Draft saved at 19th Aug 12:06noo…" at bounding box center [689, 99] width 1379 height 63
click at [1107, 18] on div "Close pop-in" at bounding box center [1110, 20] width 48 height 40
click at [805, 87] on div "Profiles / Self-employed Crew Edit Add section Draft saved at 19th Aug 12:06noo…" at bounding box center [689, 99] width 1379 height 63
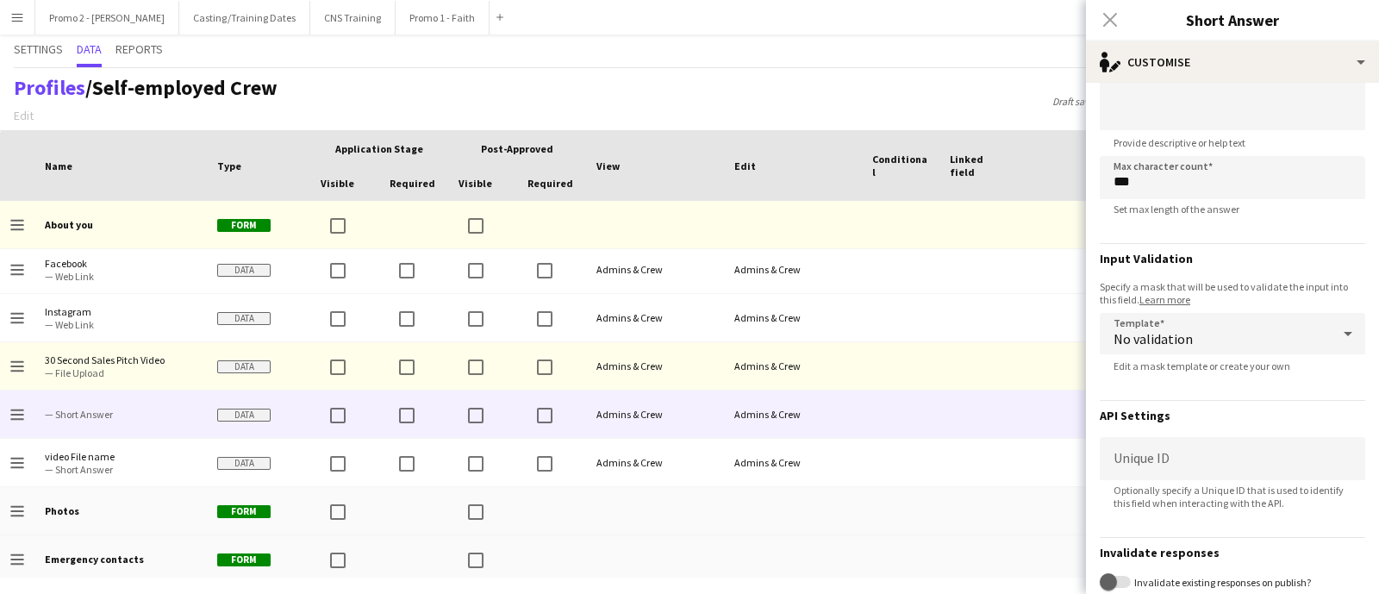
scroll to position [335, 0]
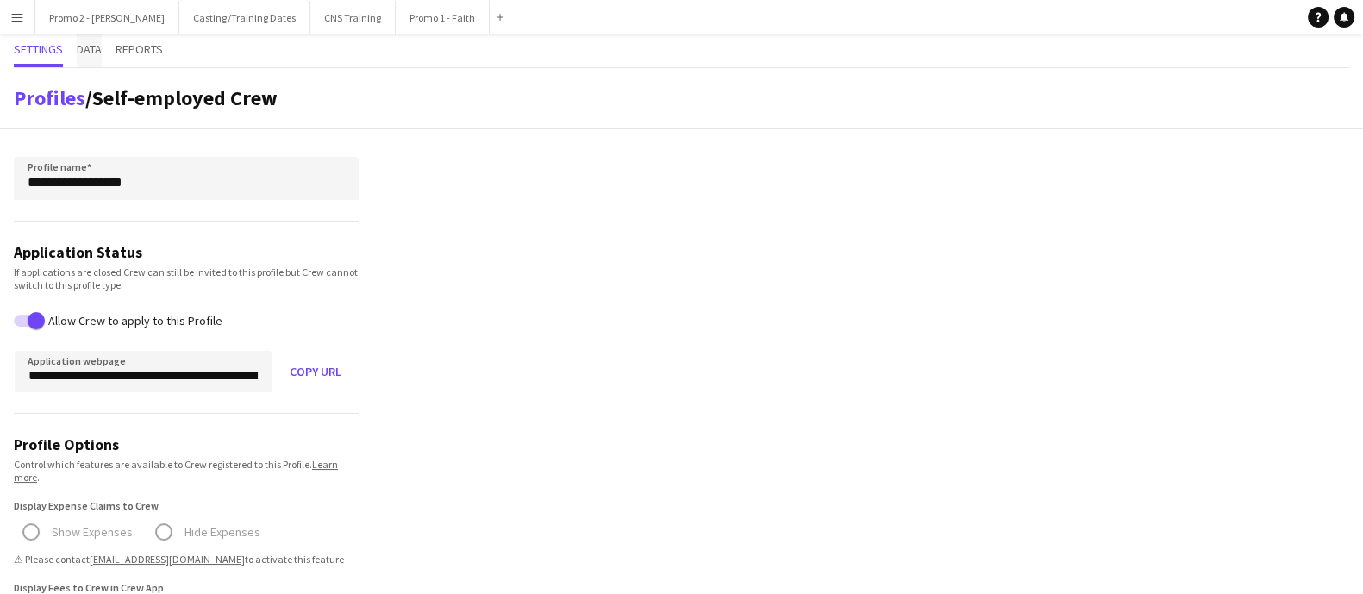
click at [81, 50] on span "Data" at bounding box center [89, 49] width 25 height 12
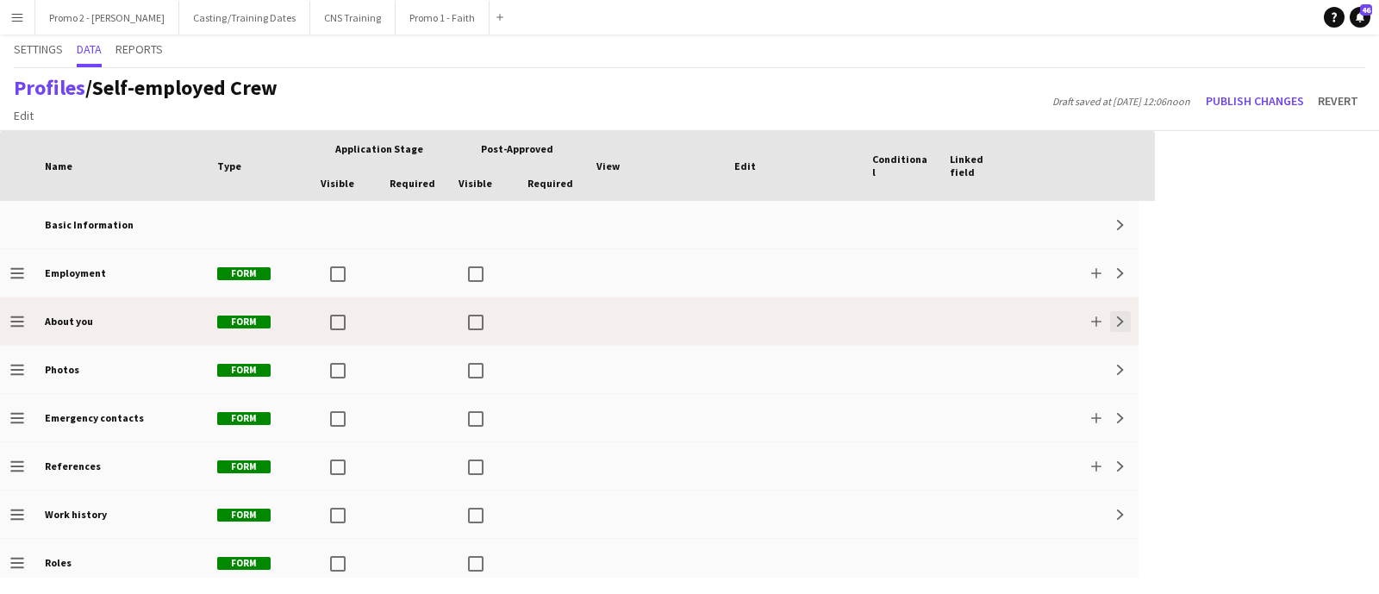
click at [1123, 325] on app-icon "Expand" at bounding box center [1121, 321] width 10 height 10
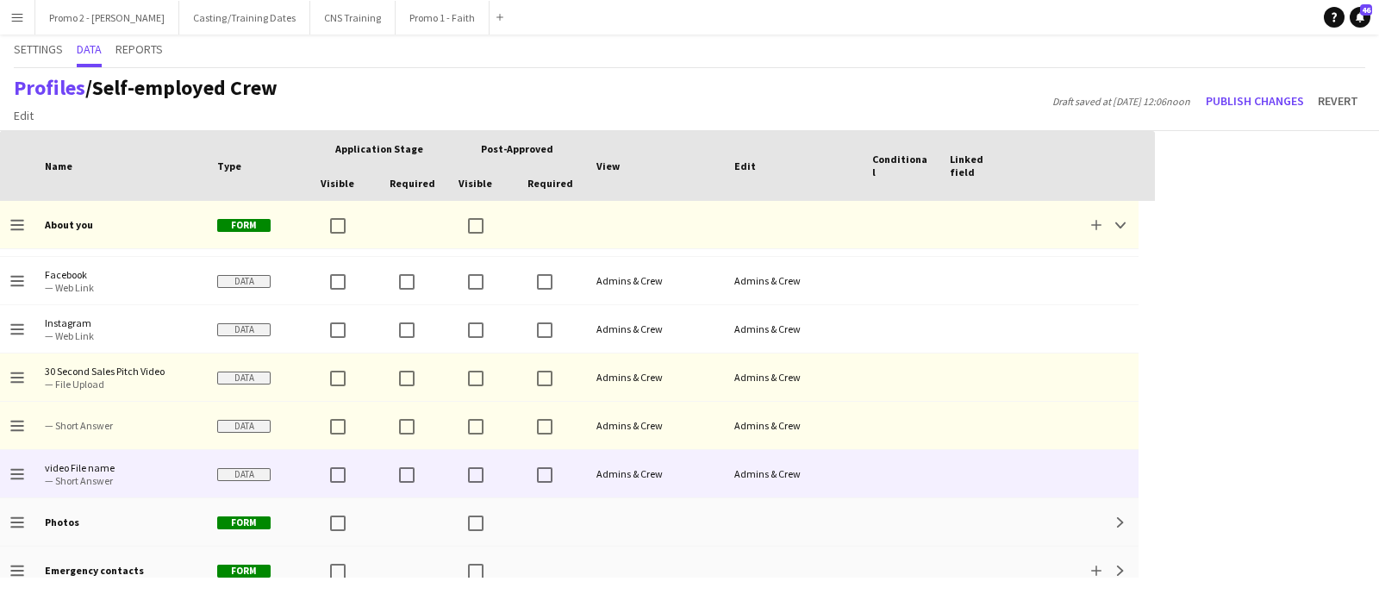
scroll to position [430, 0]
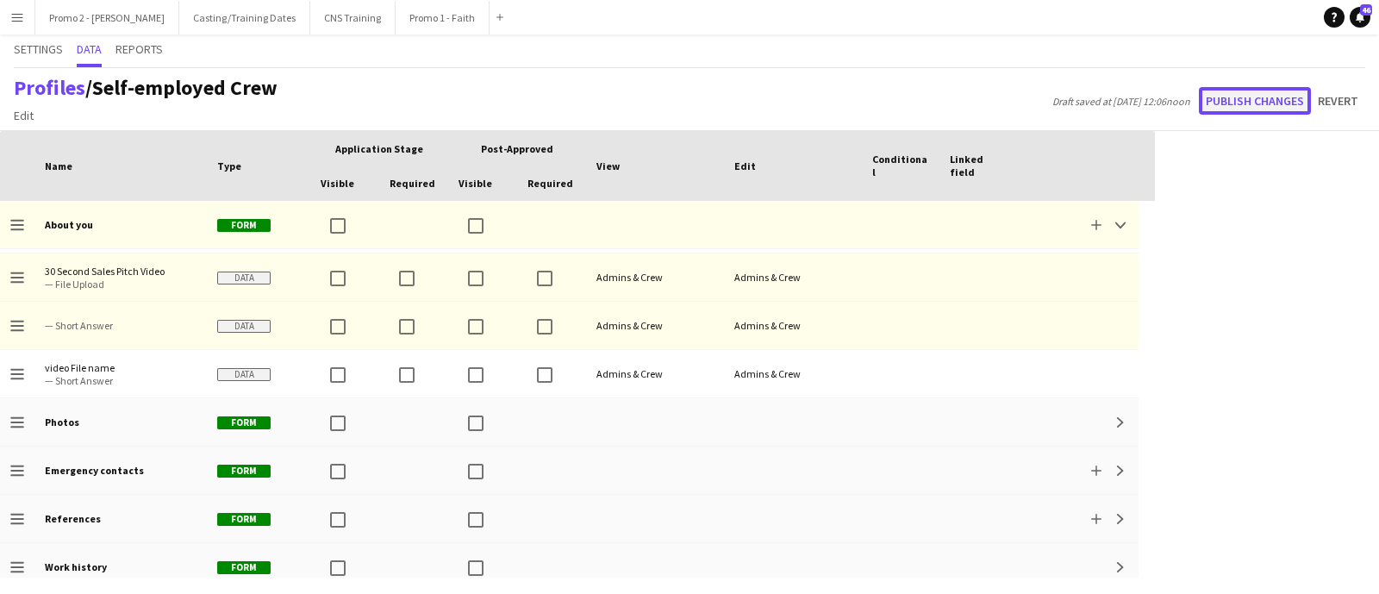
click at [1227, 98] on button "Publish changes" at bounding box center [1255, 101] width 112 height 28
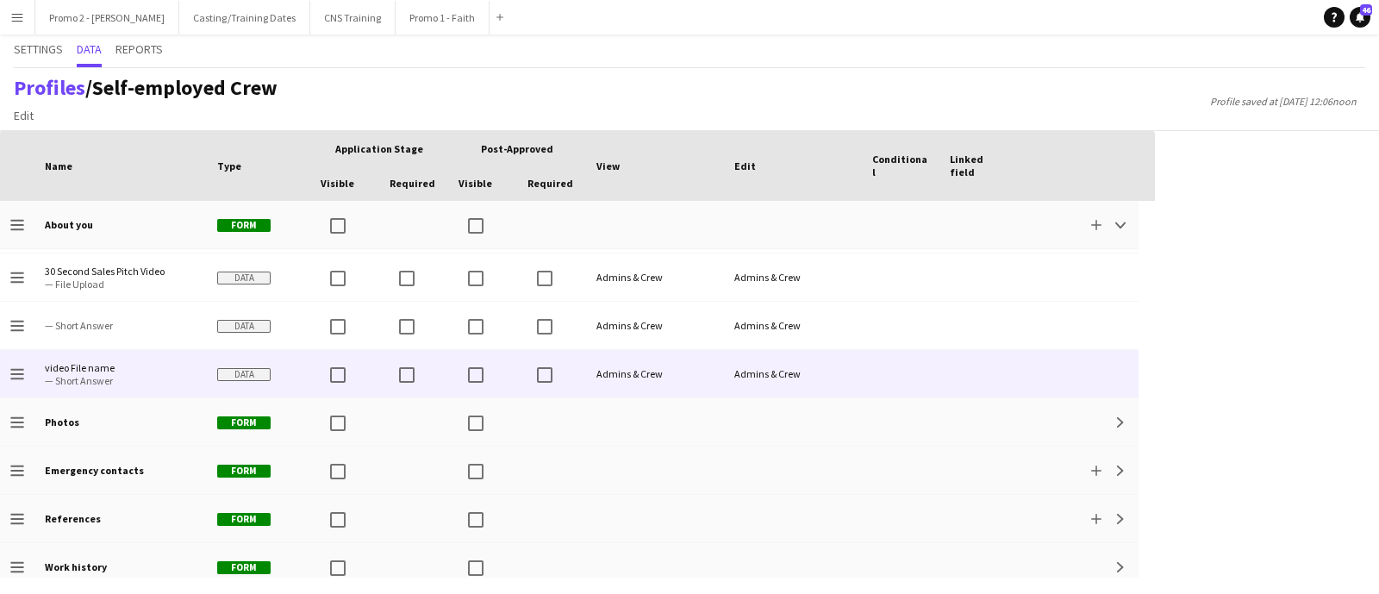
click at [12, 378] on icon "Drag to change order" at bounding box center [17, 374] width 14 height 14
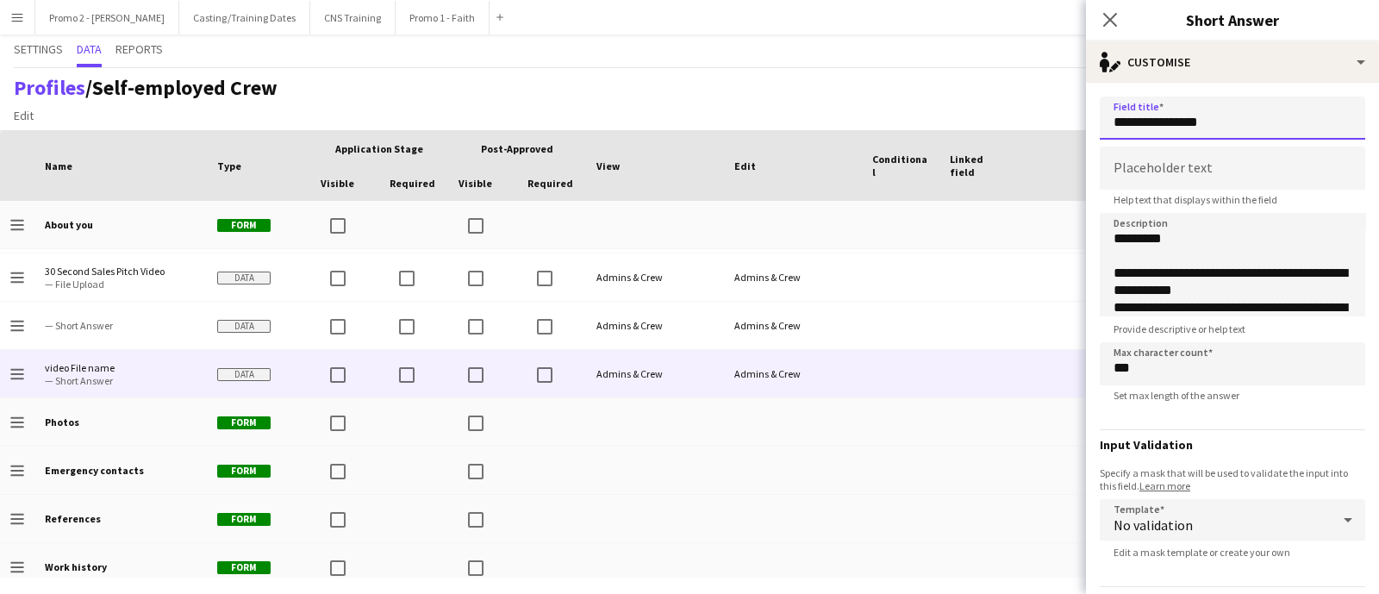
click at [1119, 123] on input "**********" at bounding box center [1233, 118] width 266 height 43
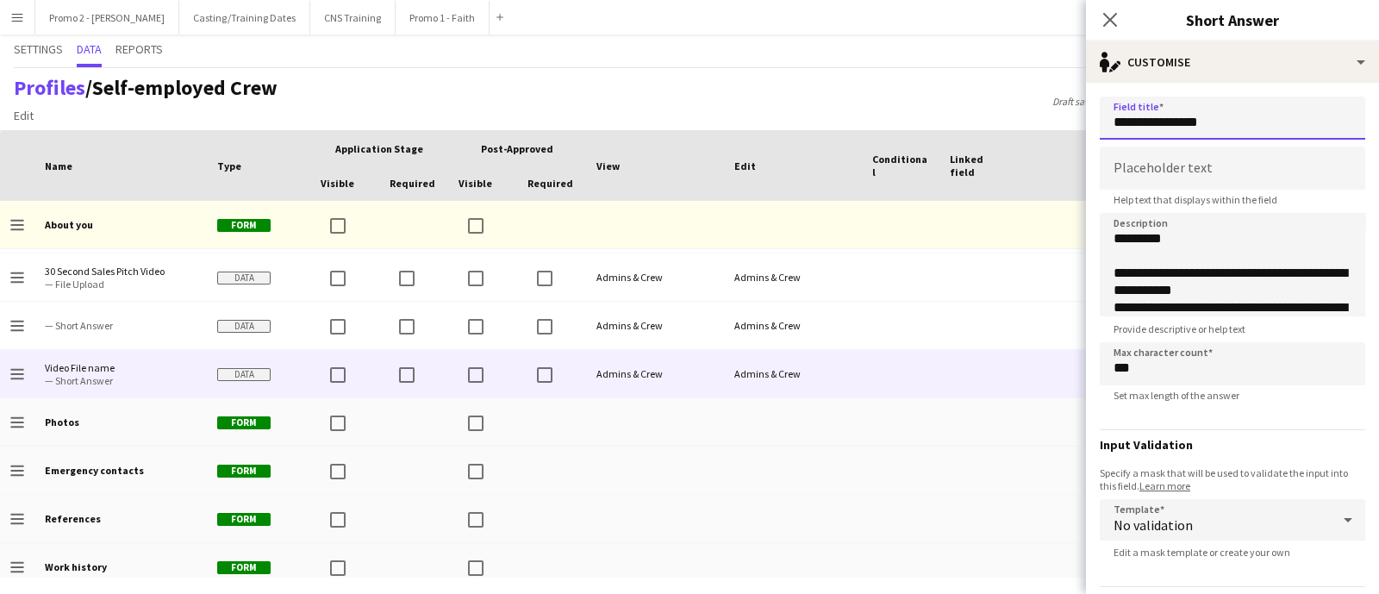
click at [1211, 125] on input "**********" at bounding box center [1233, 118] width 266 height 43
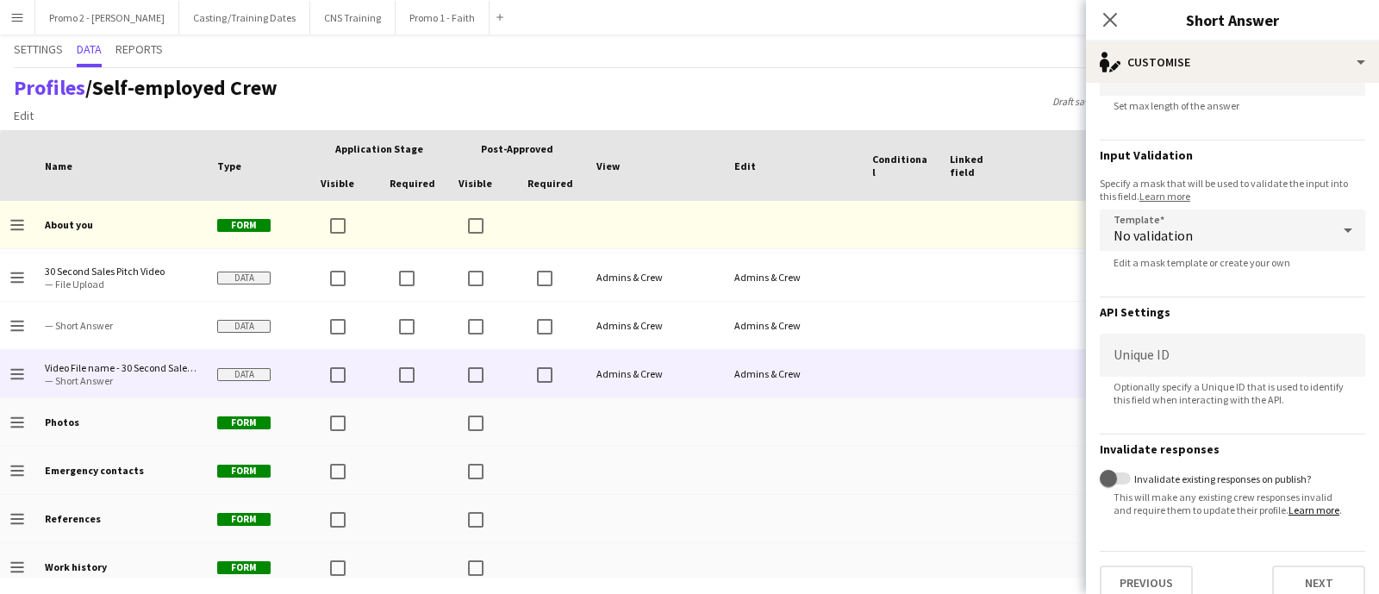
scroll to position [320, 0]
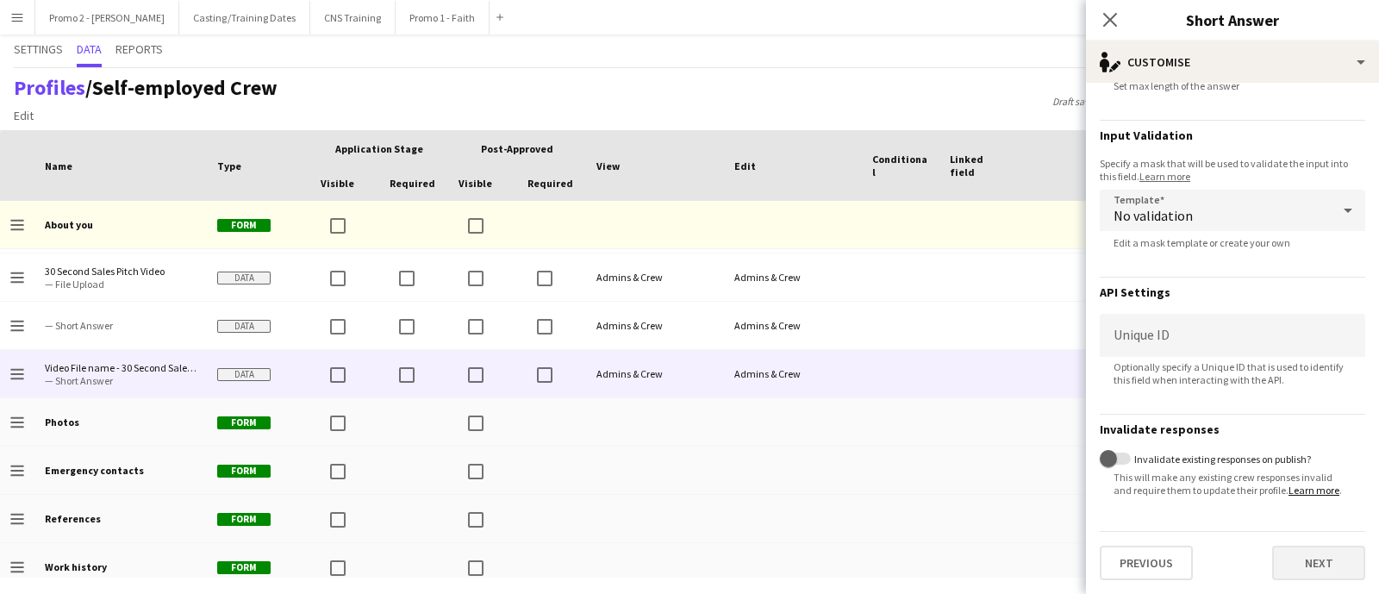
type input "**********"
click at [1309, 563] on button "Next" at bounding box center [1319, 563] width 93 height 34
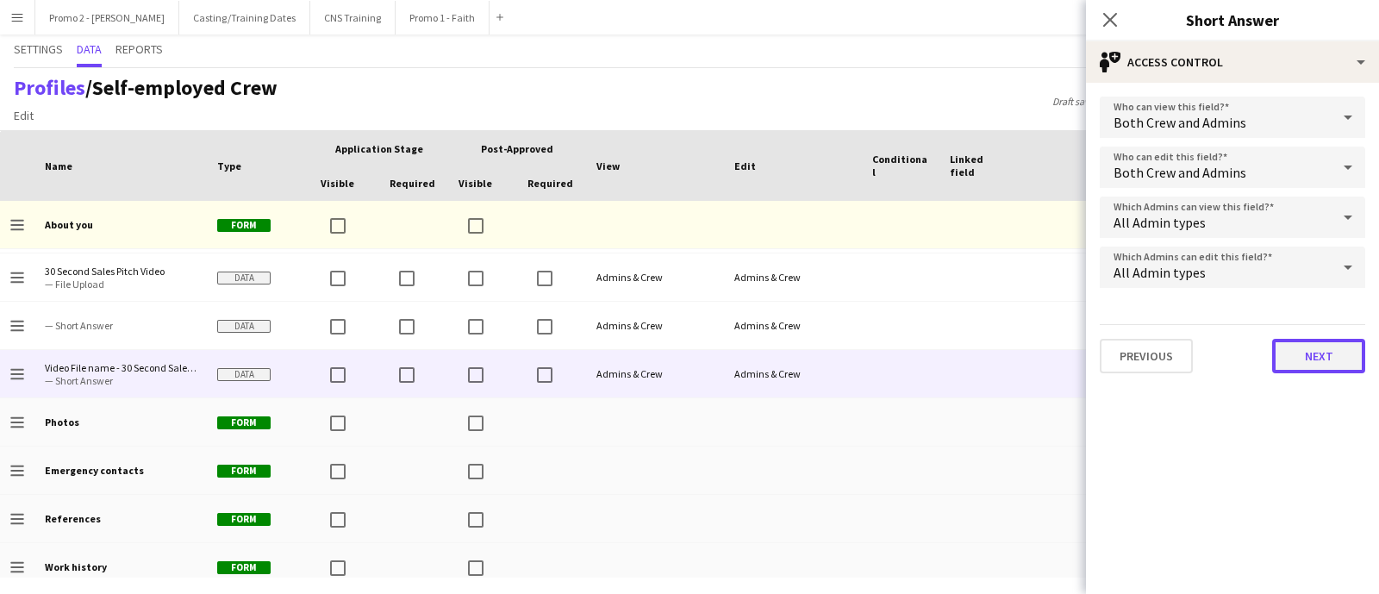
click at [1297, 347] on button "Next" at bounding box center [1319, 356] width 93 height 34
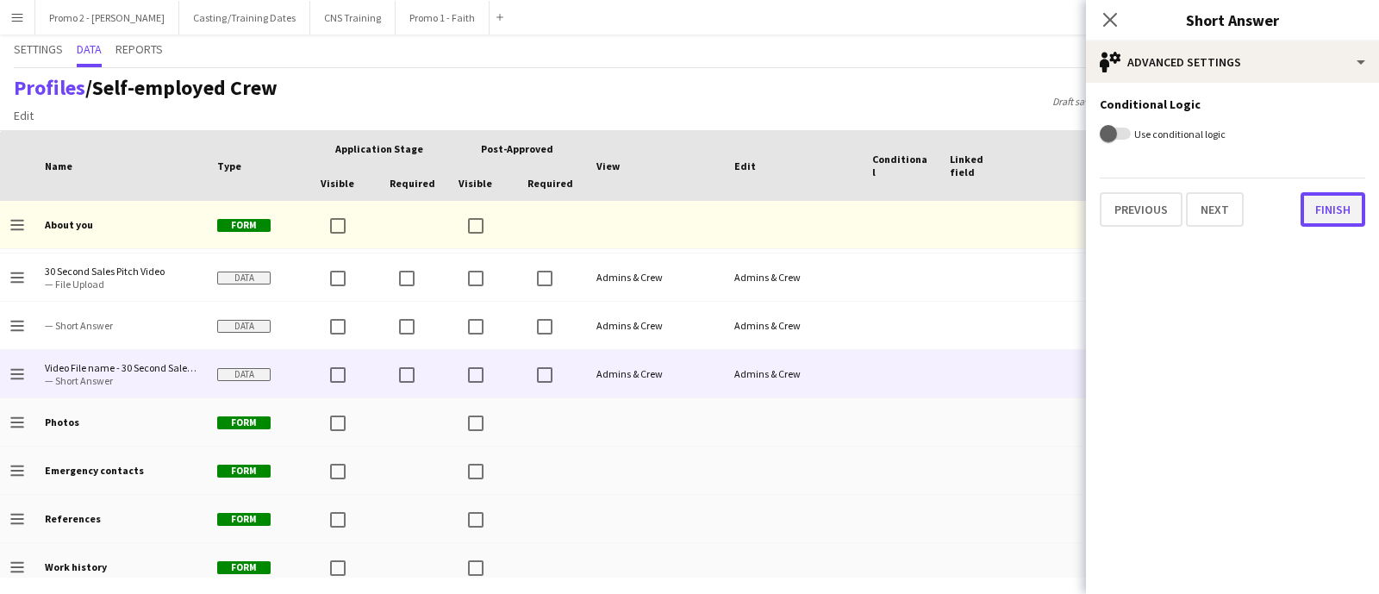
click at [1325, 209] on button "Finish" at bounding box center [1333, 209] width 65 height 34
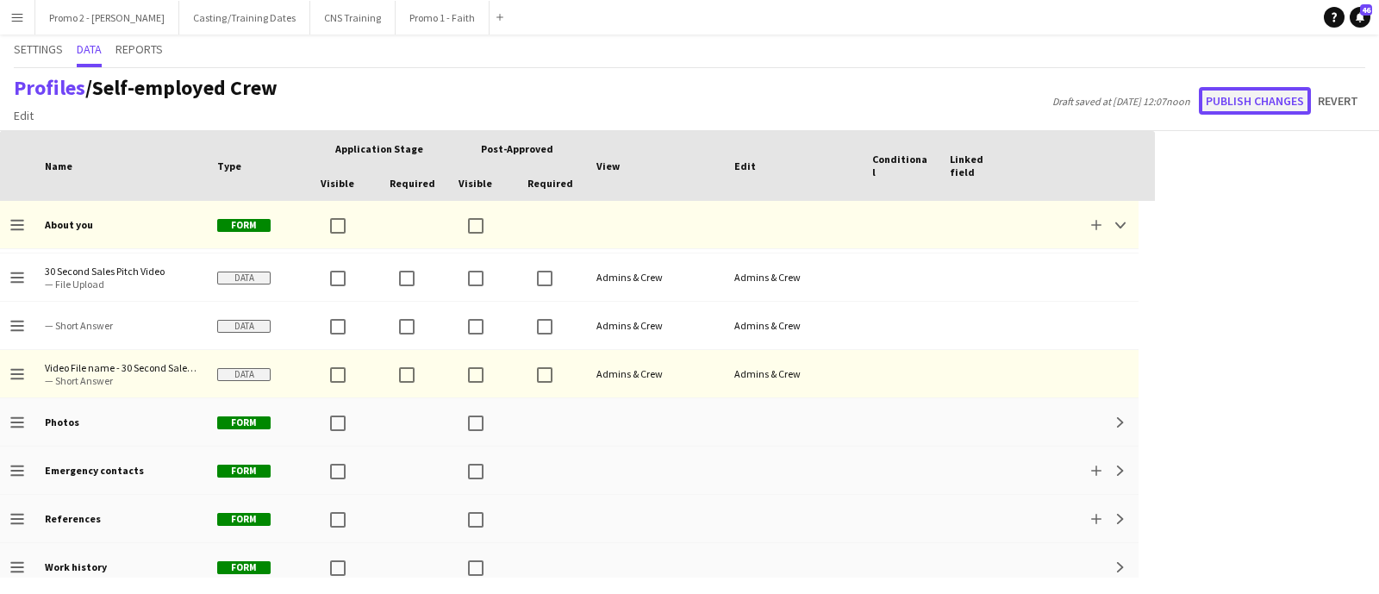
click at [1274, 101] on button "Publish changes" at bounding box center [1255, 101] width 112 height 28
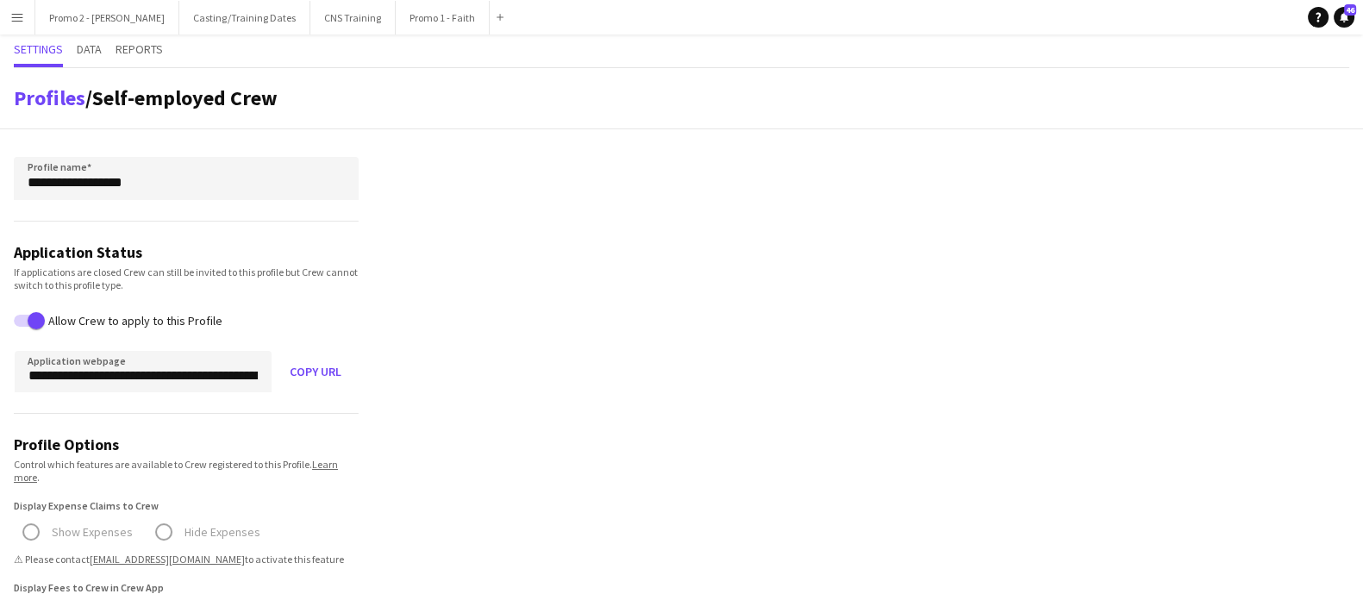
click at [15, 16] on app-icon "Menu" at bounding box center [17, 17] width 14 height 14
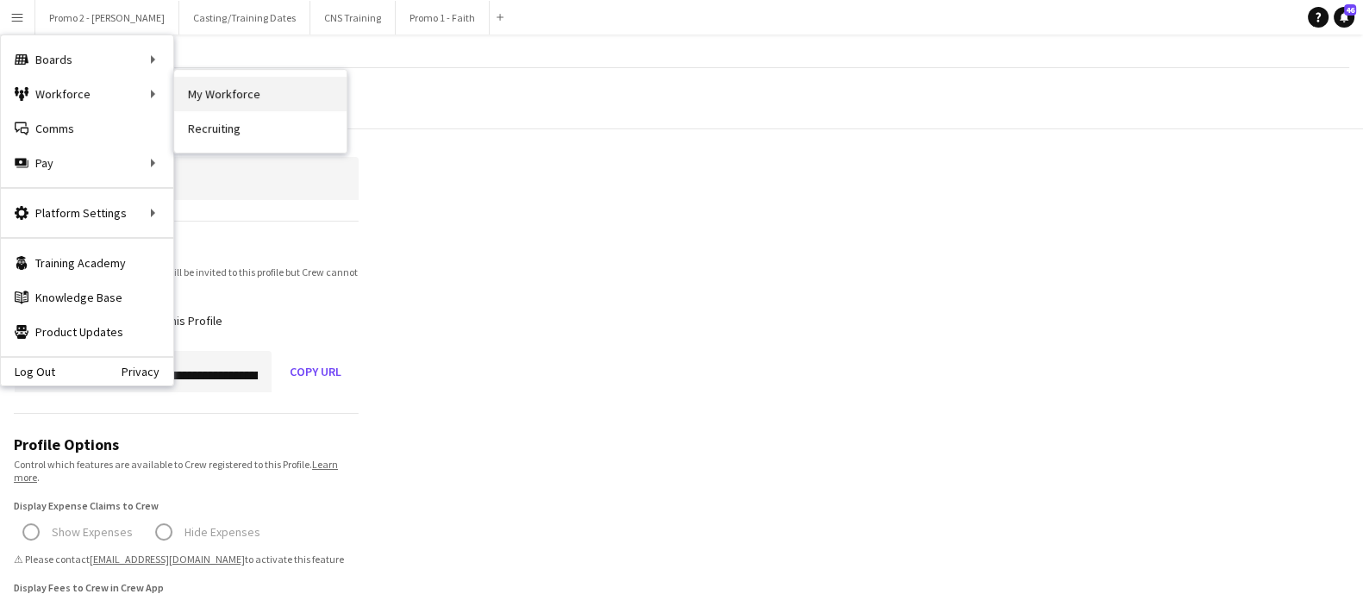
click at [203, 99] on link "My Workforce" at bounding box center [260, 94] width 172 height 34
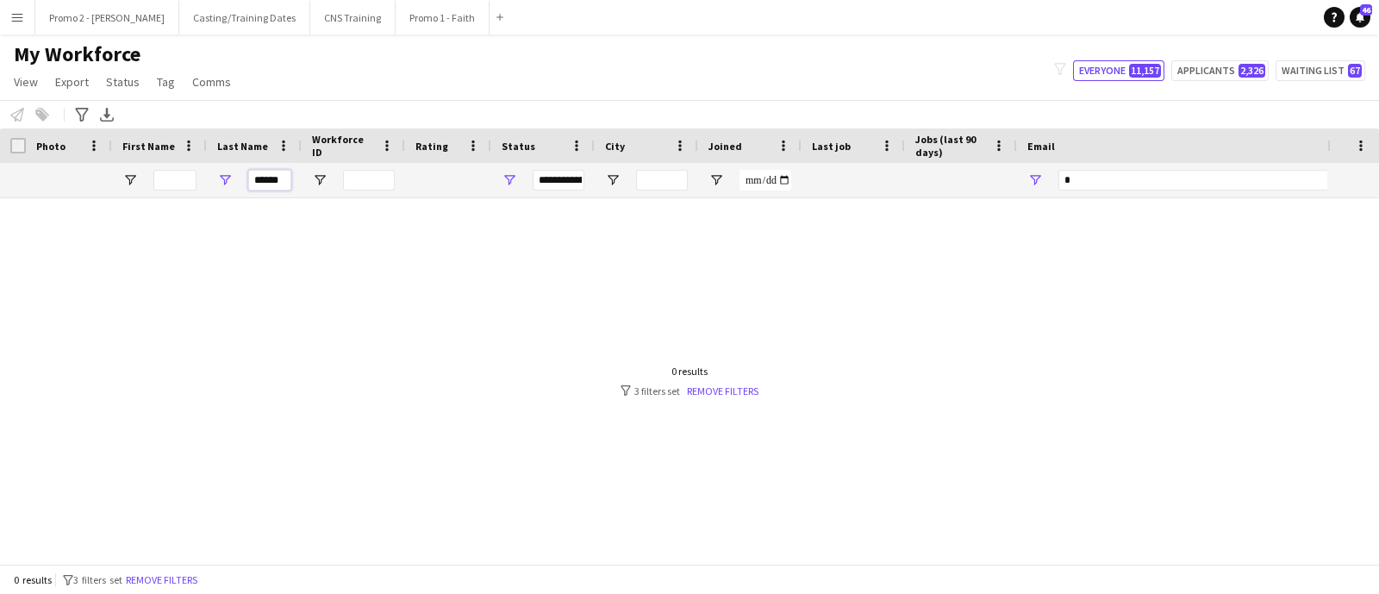
drag, startPoint x: 283, startPoint y: 178, endPoint x: 243, endPoint y: 167, distance: 41.2
click at [243, 167] on div "******" at bounding box center [254, 180] width 95 height 34
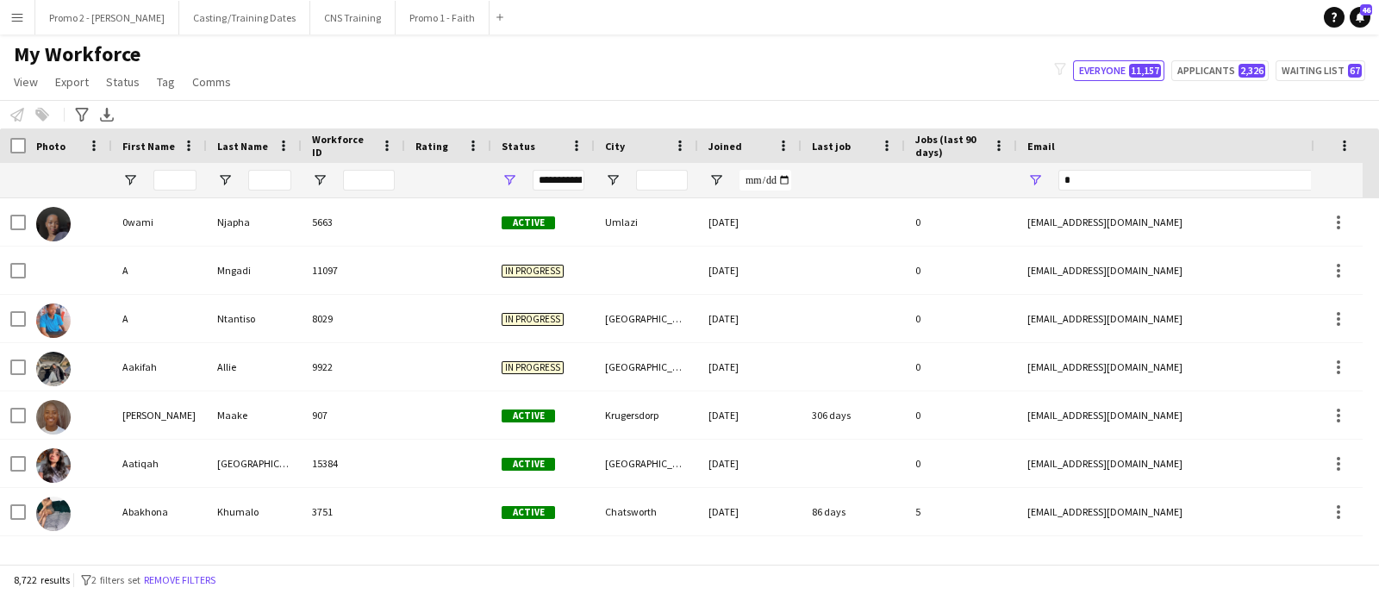
click at [333, 80] on div "My Workforce View Views Default view Applicants New view Update view Delete vie…" at bounding box center [689, 70] width 1379 height 59
click at [282, 178] on input "Last Name Filter Input" at bounding box center [269, 180] width 43 height 21
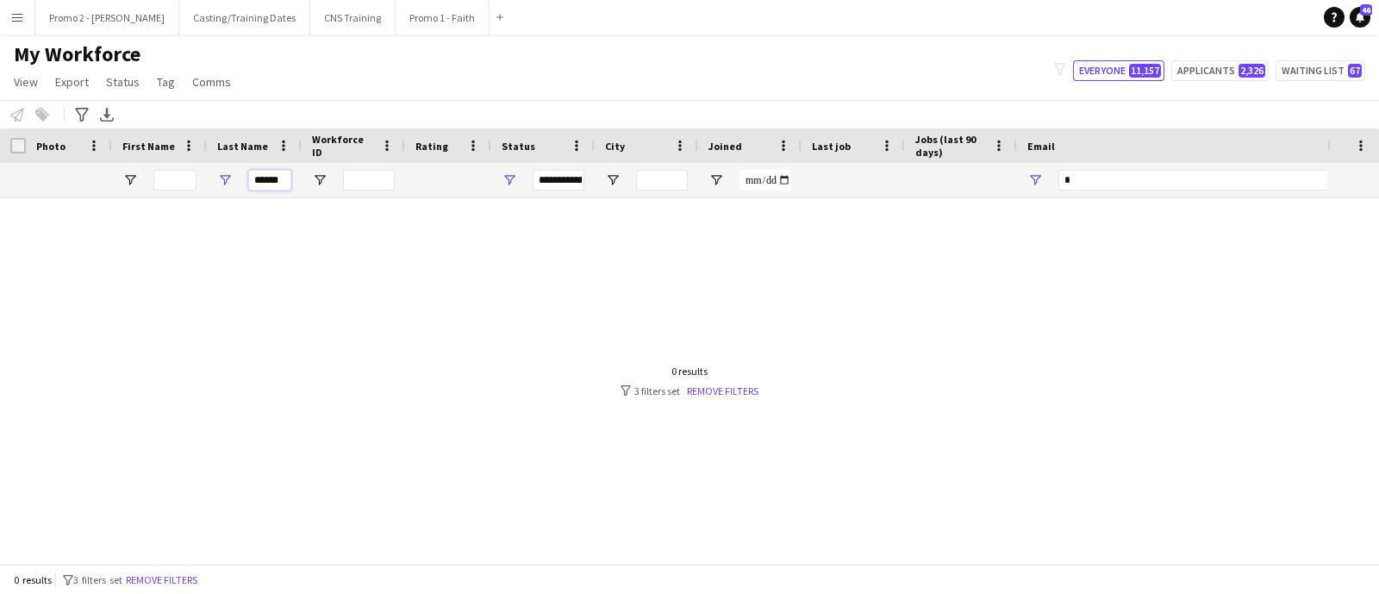
type input "******"
click at [510, 178] on span "Open Filter Menu" at bounding box center [510, 180] width 16 height 16
click at [344, 282] on div at bounding box center [664, 372] width 1328 height 349
click at [509, 172] on span "Open Filter Menu" at bounding box center [510, 180] width 16 height 16
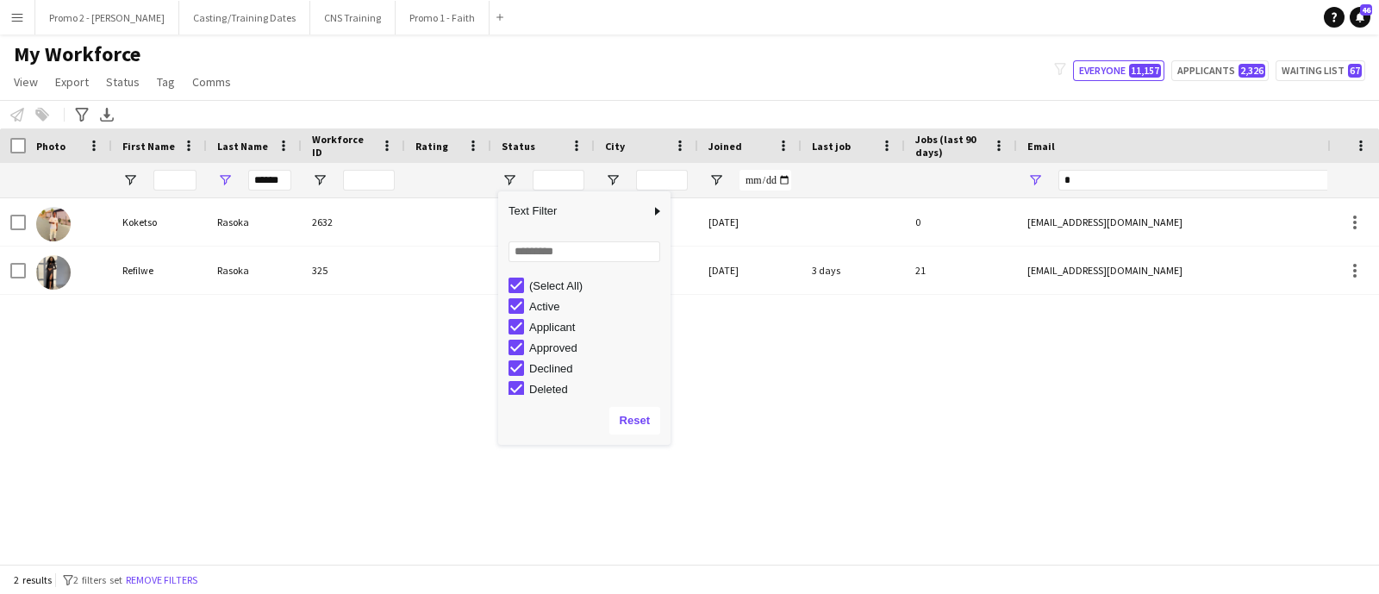
click at [279, 372] on div "Koketso Rasoka 2632 Suspended Midrand 05-01-2024 0 kgaogelosamuel99@icloud.com …" at bounding box center [664, 372] width 1328 height 349
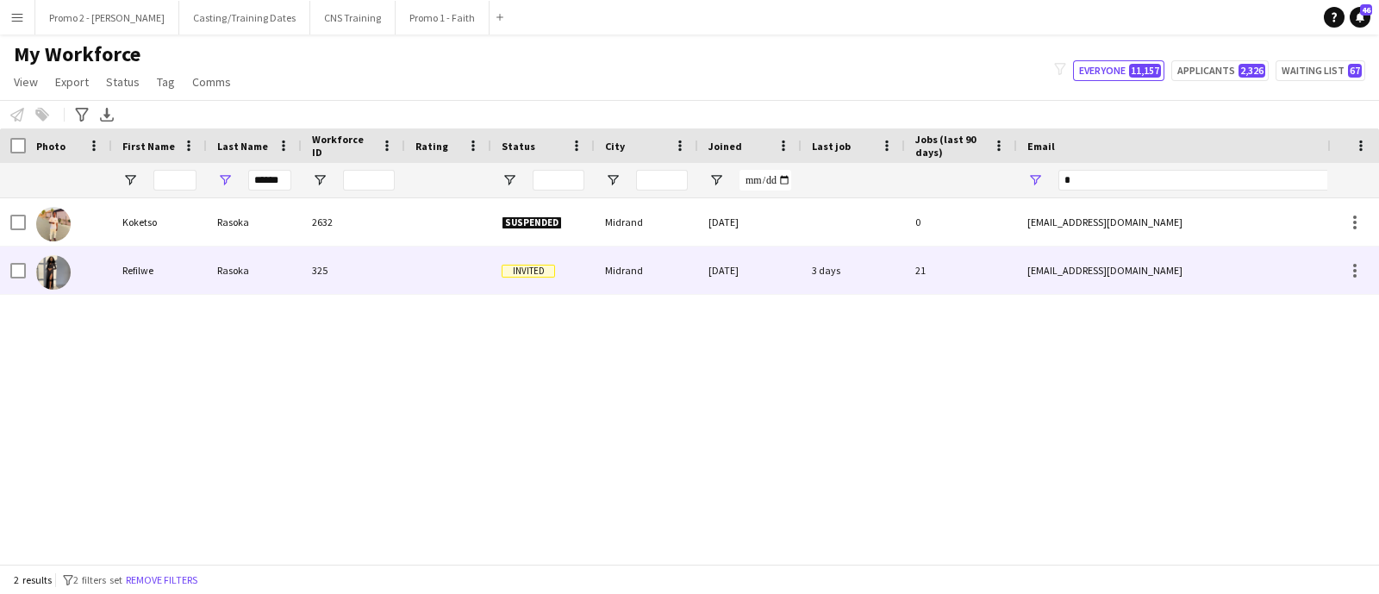
click at [525, 270] on span "Invited" at bounding box center [528, 271] width 53 height 13
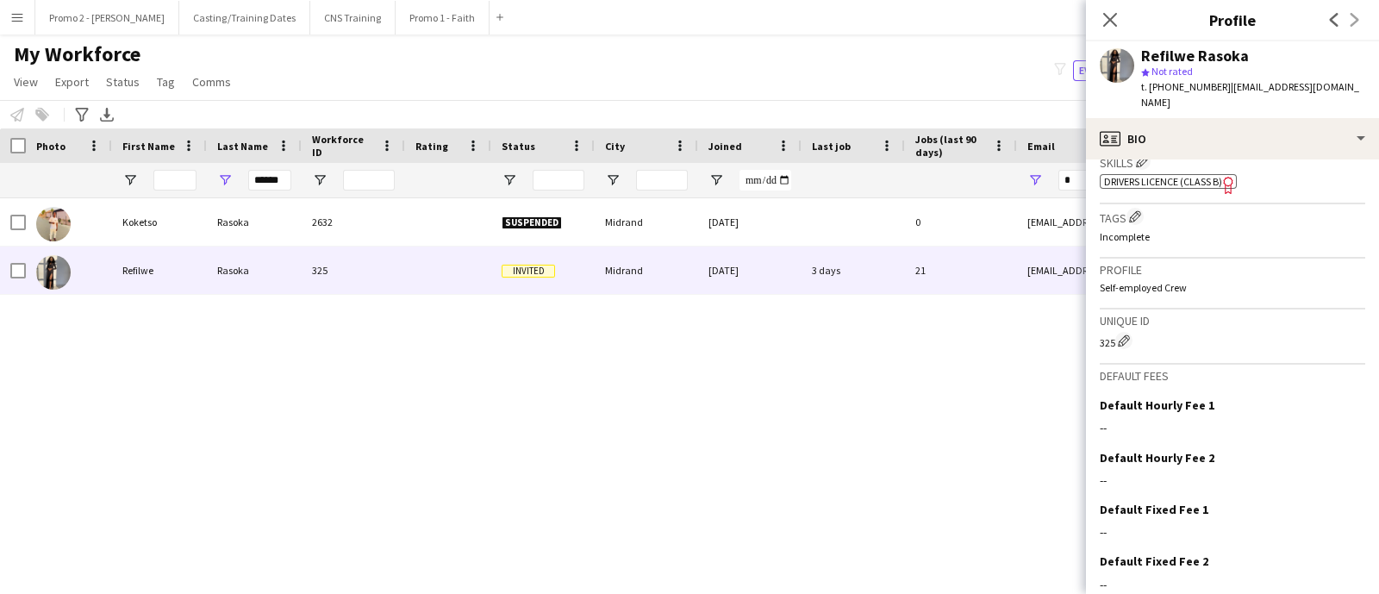
scroll to position [741, 0]
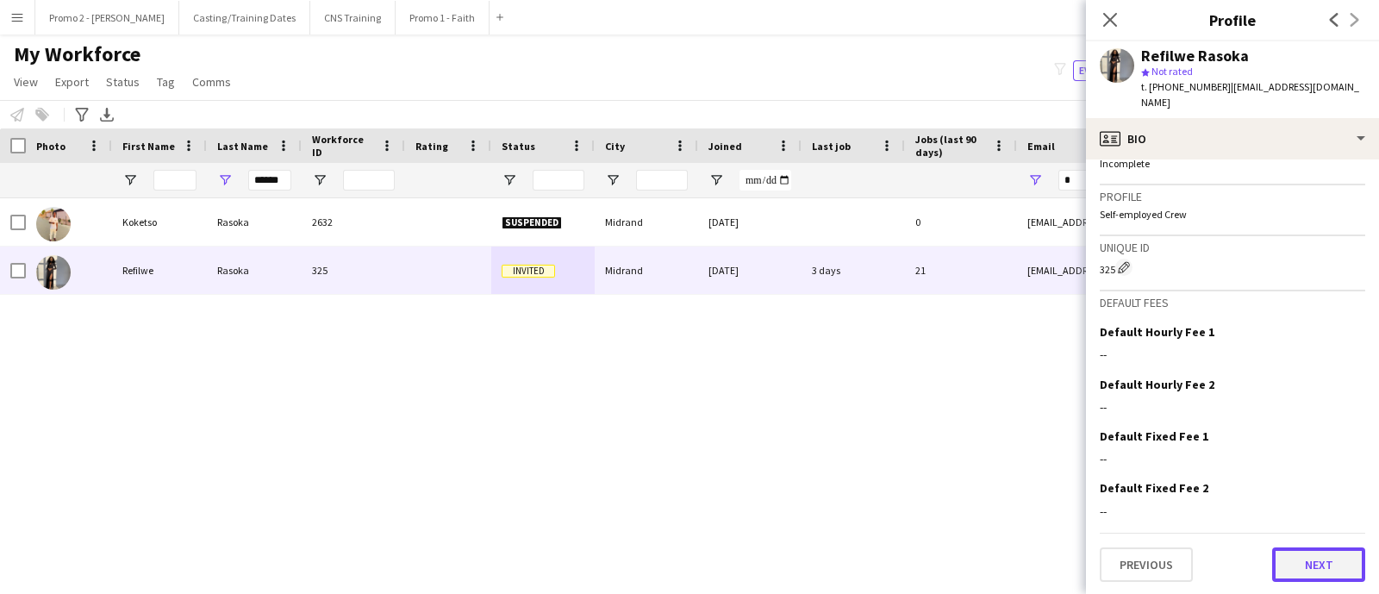
click at [1279, 567] on button "Next" at bounding box center [1319, 564] width 93 height 34
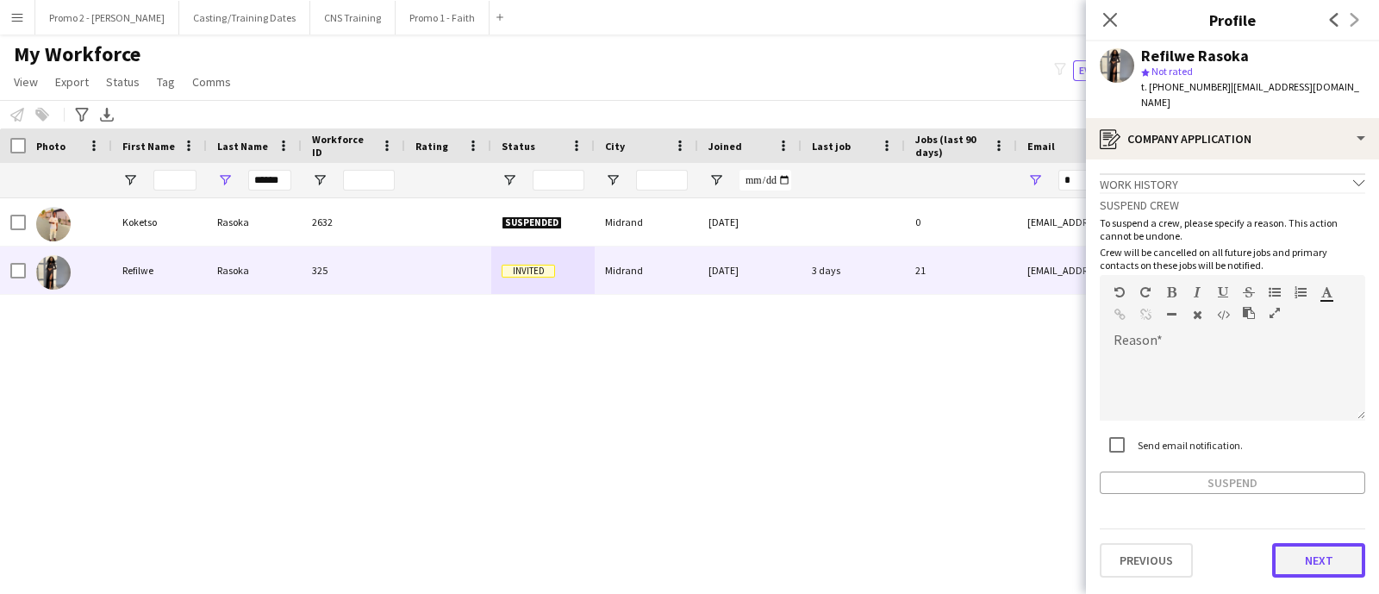
click at [1289, 543] on button "Next" at bounding box center [1319, 560] width 93 height 34
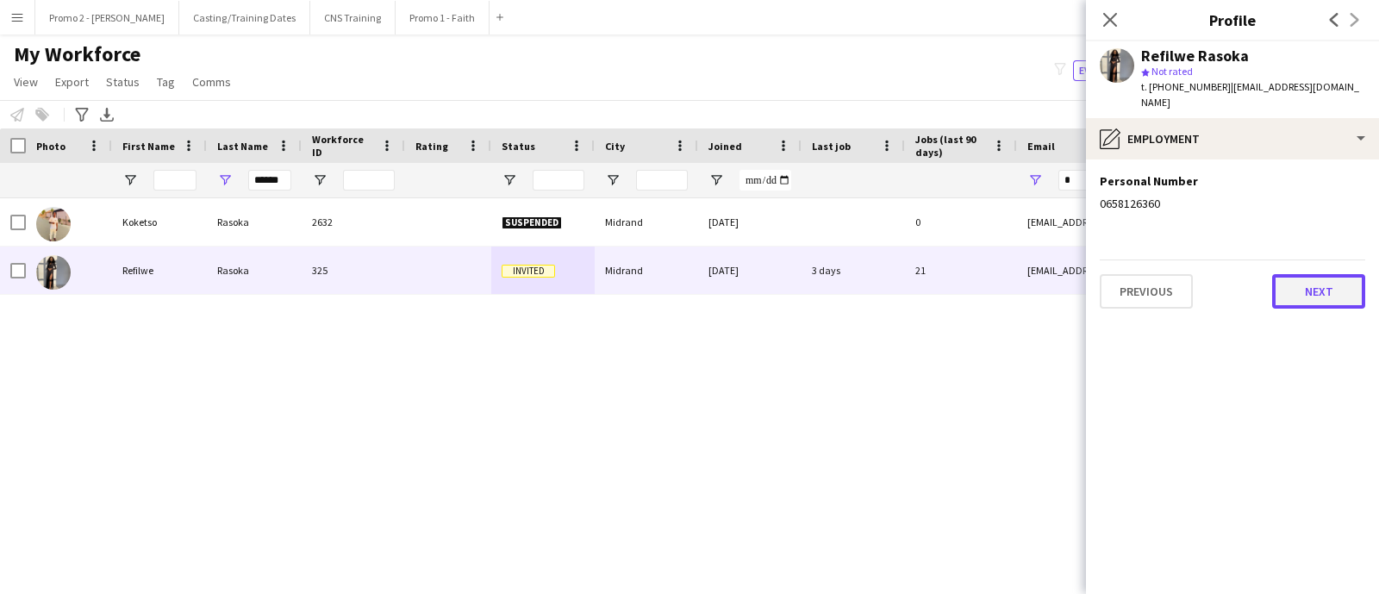
click at [1319, 274] on button "Next" at bounding box center [1319, 291] width 93 height 34
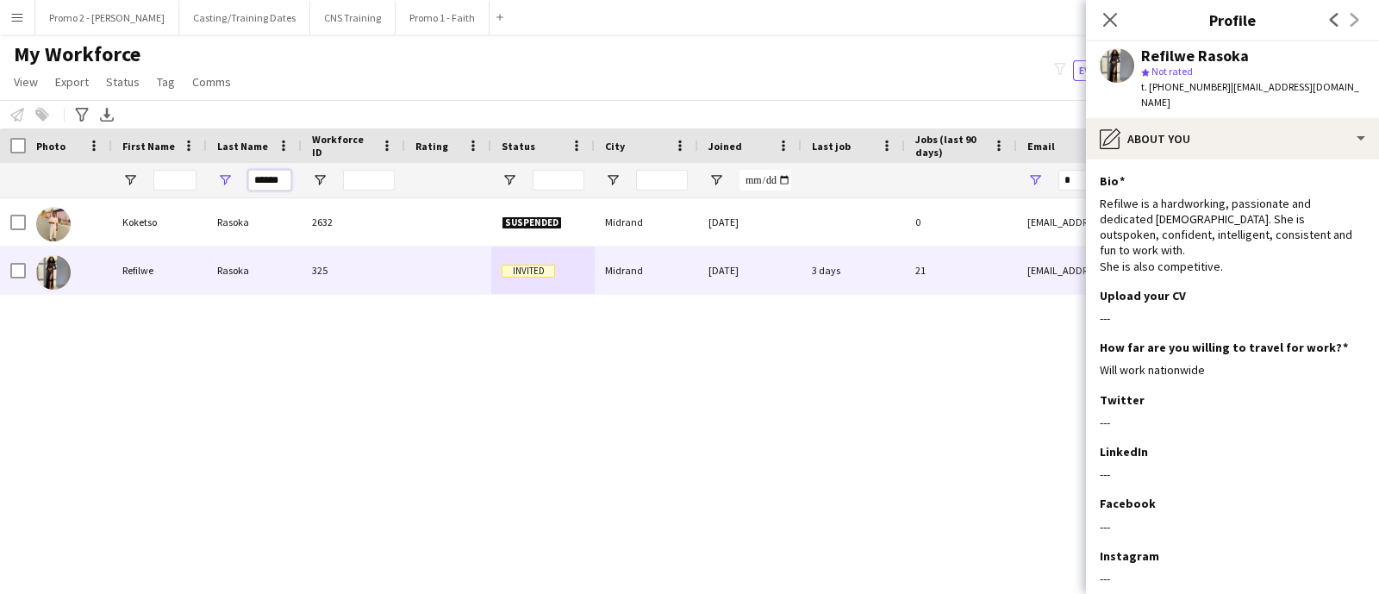
drag, startPoint x: 285, startPoint y: 180, endPoint x: 222, endPoint y: 170, distance: 64.6
click at [222, 170] on div "******" at bounding box center [254, 180] width 95 height 34
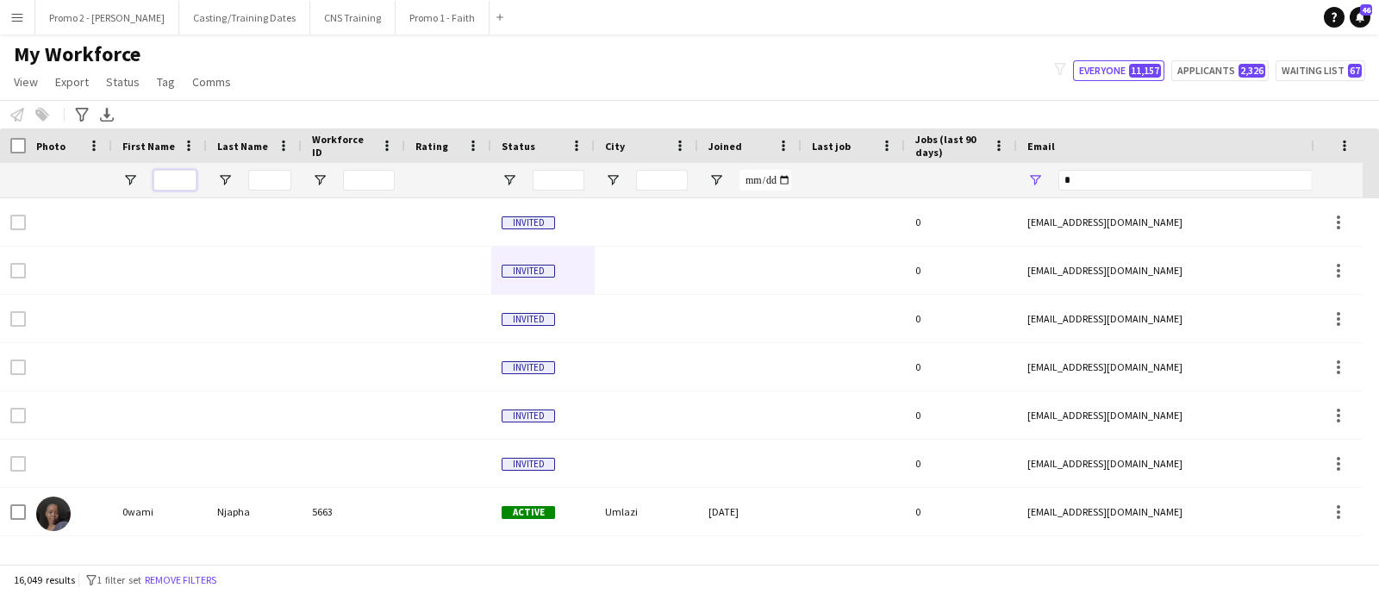
click at [185, 174] on input "First Name Filter Input" at bounding box center [174, 180] width 43 height 21
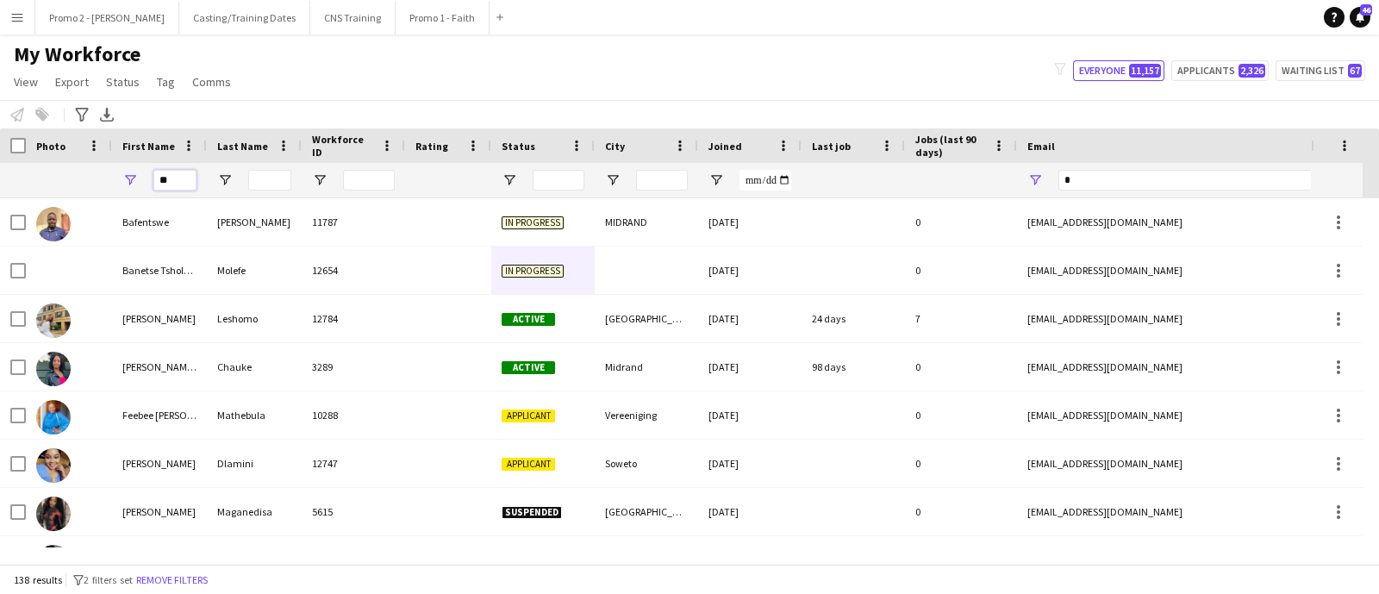
type input "*"
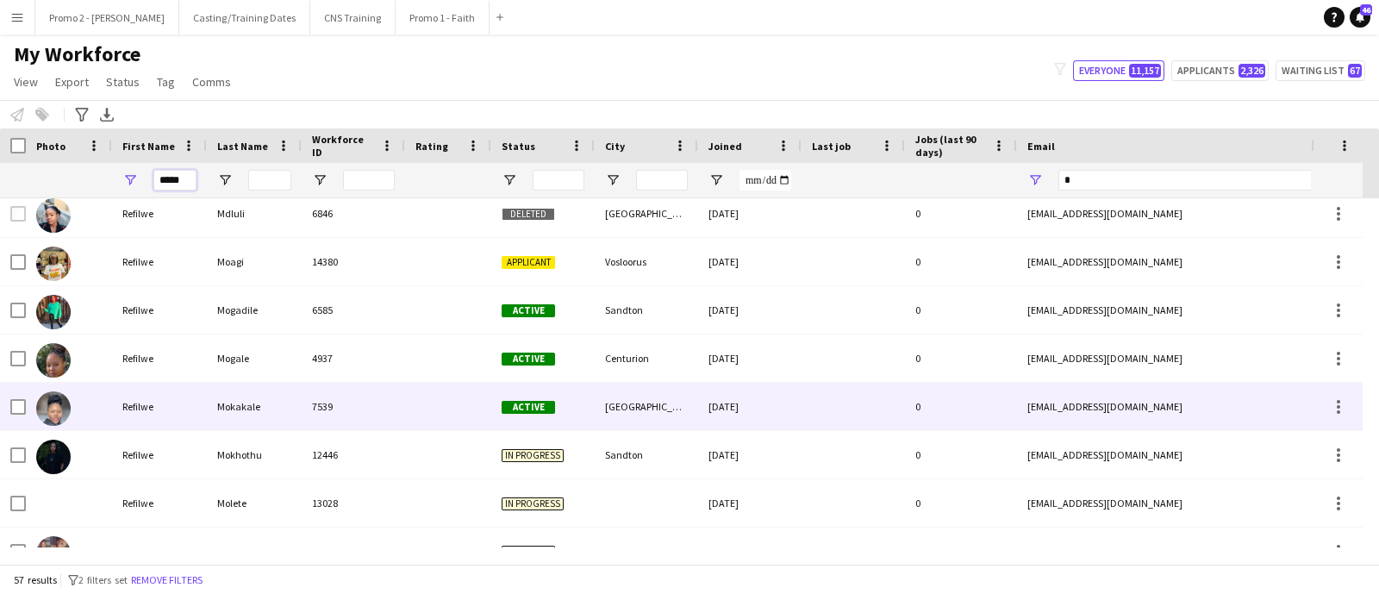
scroll to position [2005, 0]
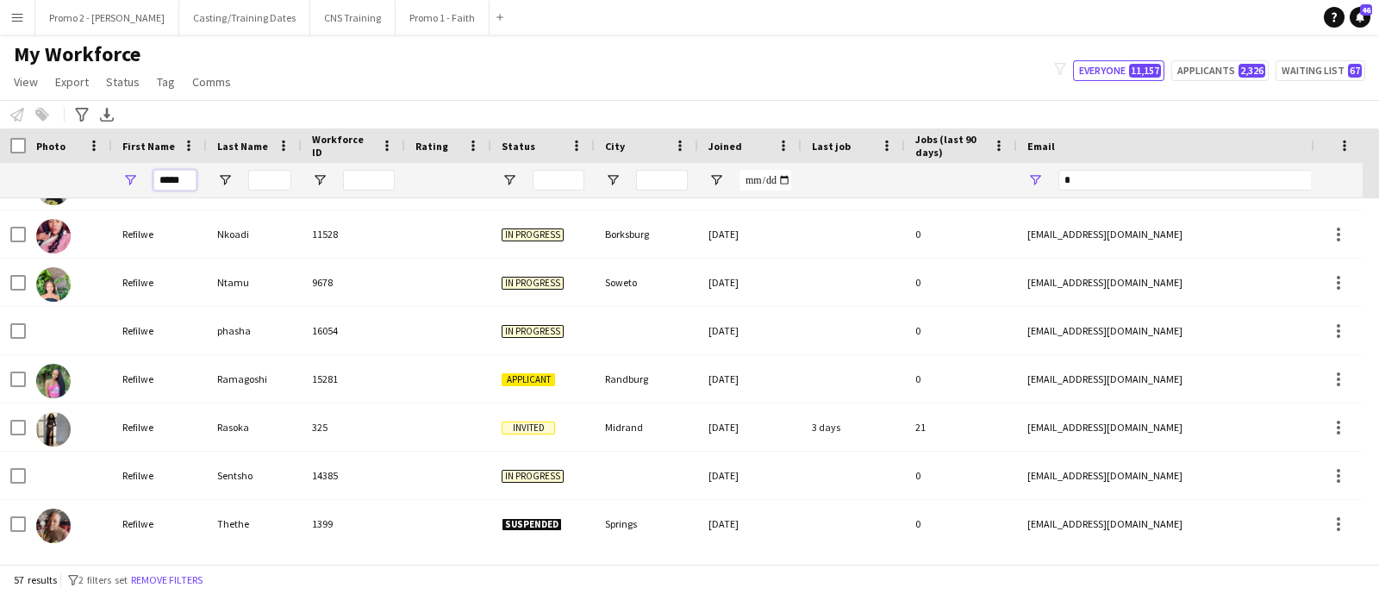
type input "*****"
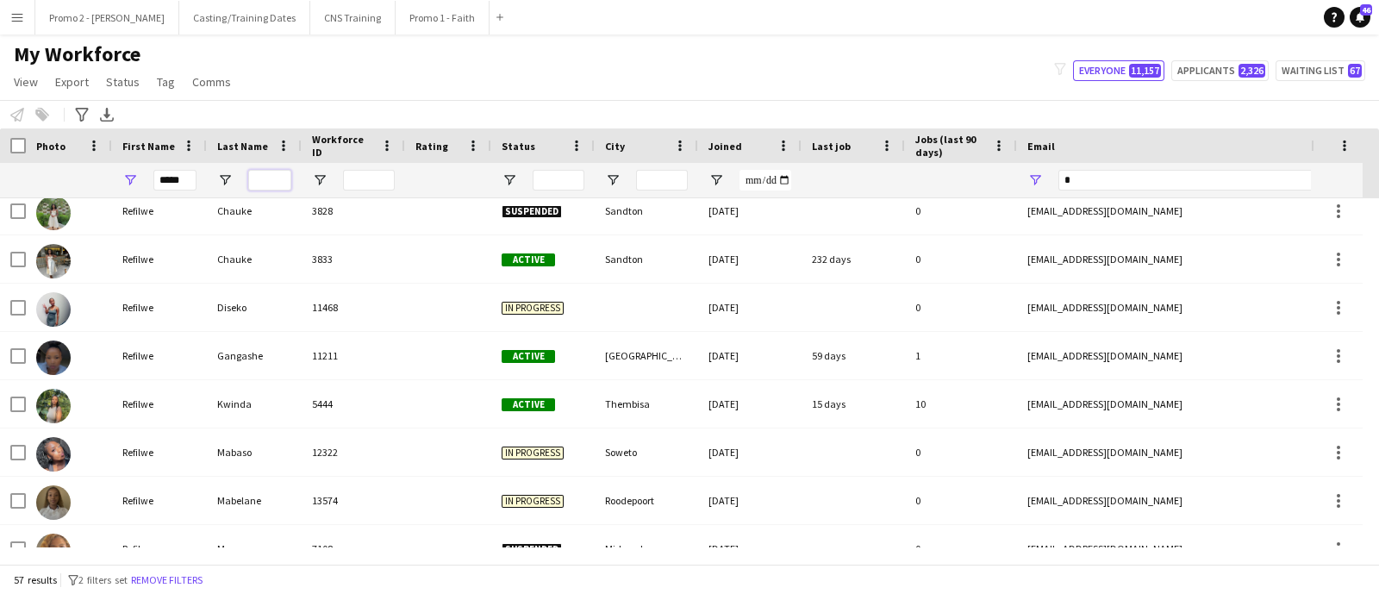
click at [285, 179] on input "Last Name Filter Input" at bounding box center [269, 180] width 43 height 21
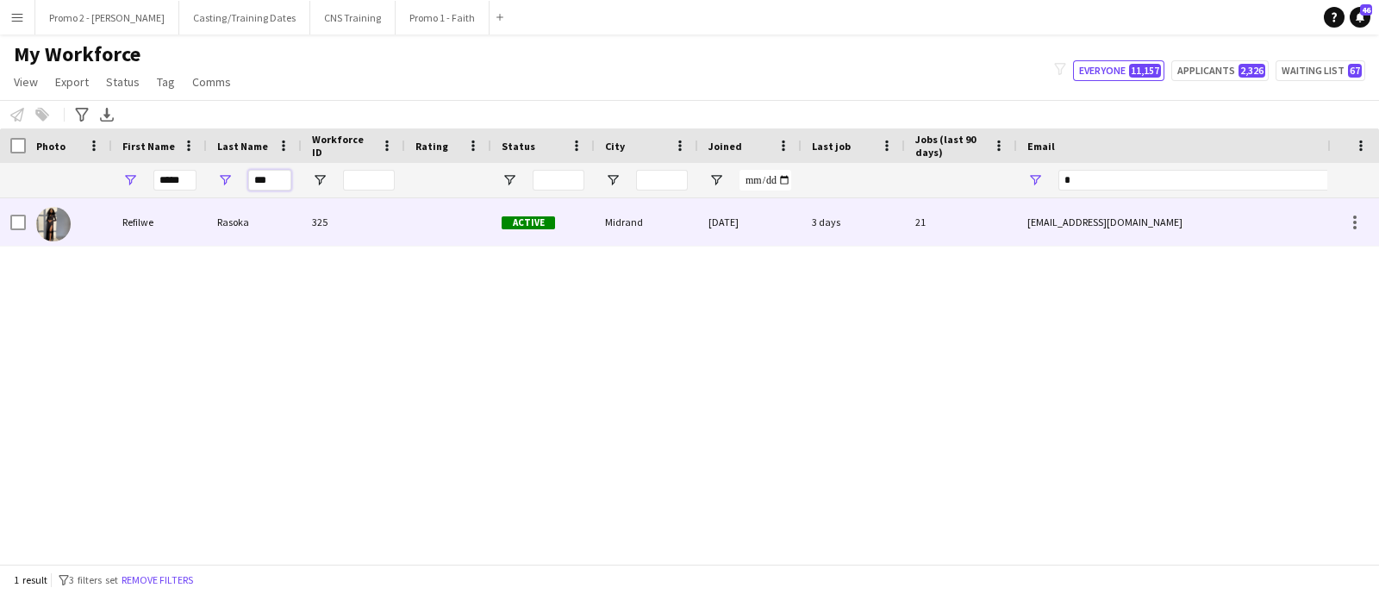
type input "***"
click at [539, 220] on span "Active" at bounding box center [528, 222] width 53 height 13
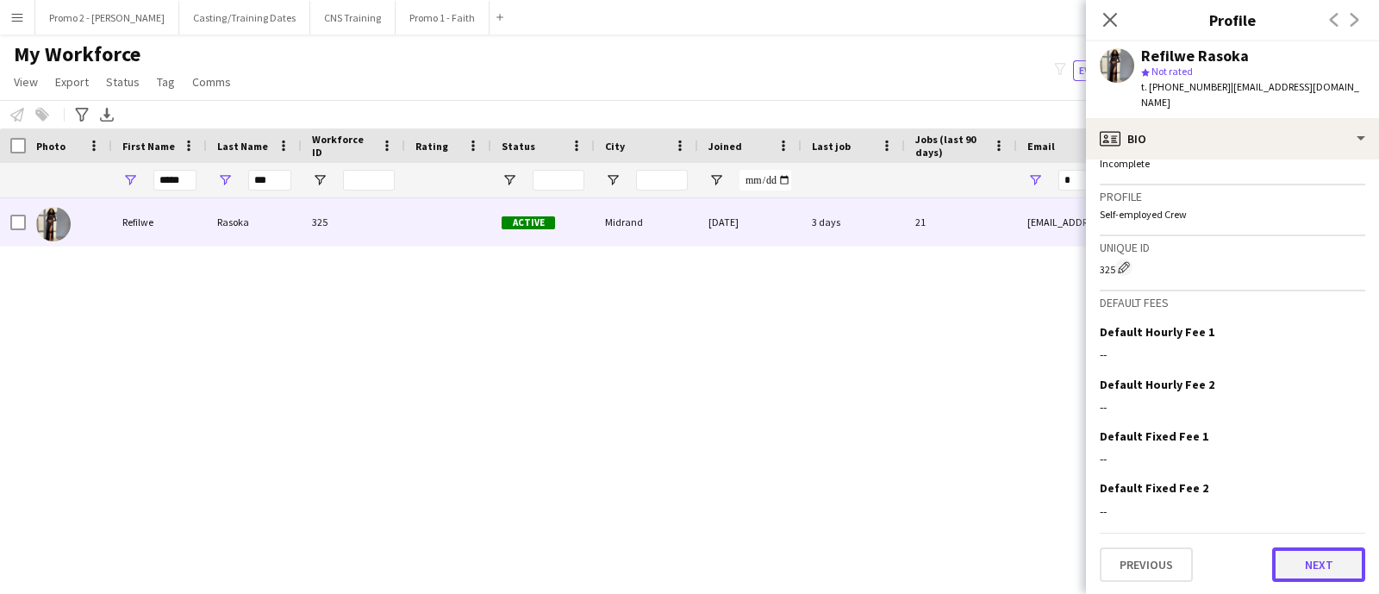
click at [1278, 563] on button "Next" at bounding box center [1319, 564] width 93 height 34
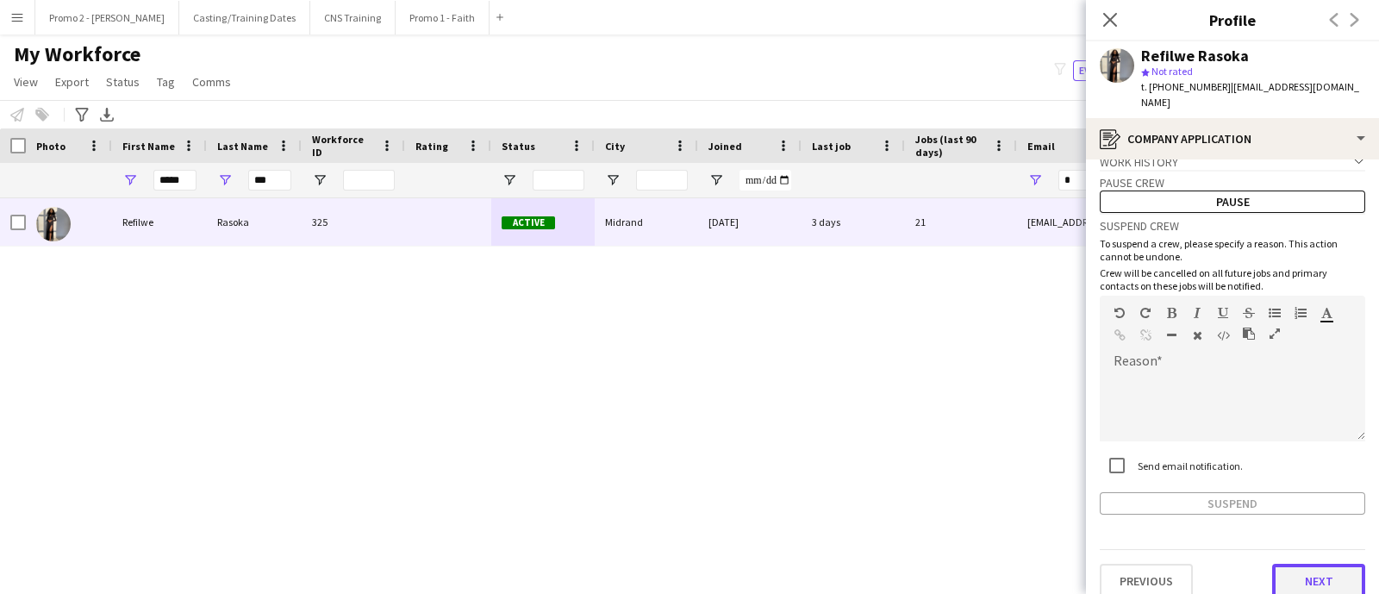
click at [1285, 566] on button "Next" at bounding box center [1319, 581] width 93 height 34
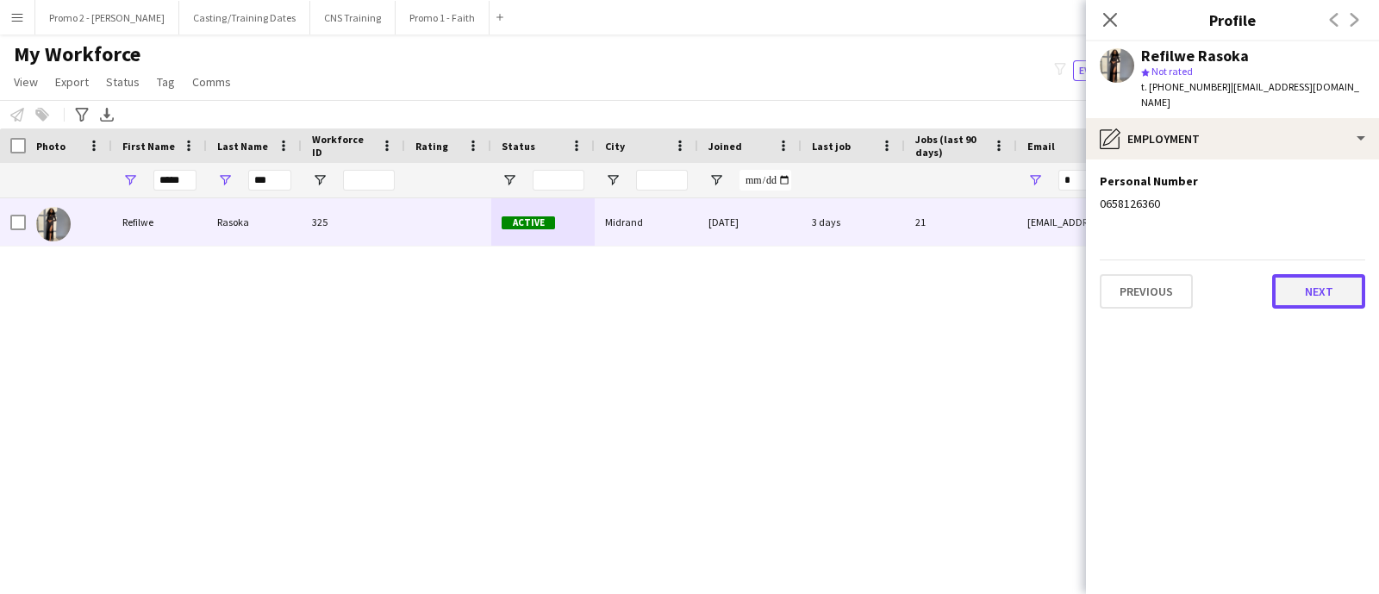
click at [1285, 285] on button "Next" at bounding box center [1319, 291] width 93 height 34
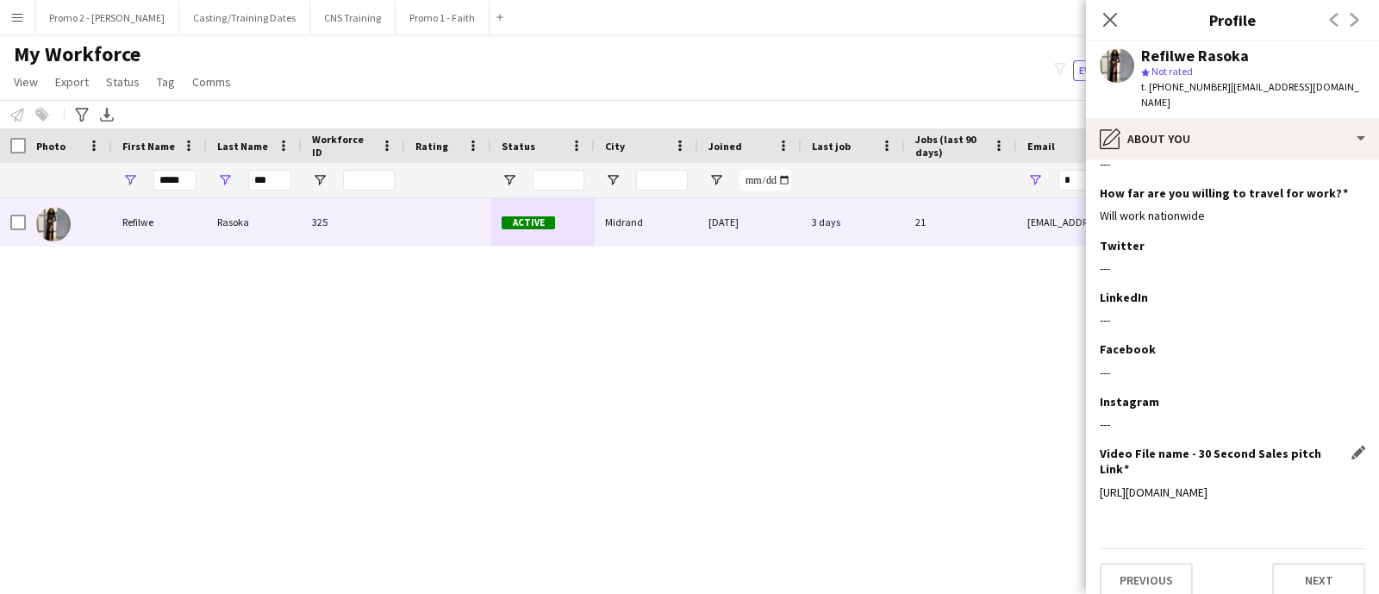
click at [1177, 485] on div "https://youtube.com/shorts/RDIf9HQ1LjE?si=AbtAiKVw0m9dIy_C" at bounding box center [1233, 493] width 266 height 16
click at [1178, 485] on div "https://youtube.com/shorts/RDIf9HQ1LjE?si=AbtAiKVw0m9dIy_C" at bounding box center [1233, 493] width 266 height 16
click at [998, 442] on div "Refilwe Rasoka 325 Active Midrand 01-09-2023 3 days 21 refilwerasoka@gmail.com …" at bounding box center [664, 372] width 1328 height 349
click at [1115, 485] on div "https://youtube.com/shorts/RDIf9HQ1LjE?si=AbtAiKVw0m9dIy_C" at bounding box center [1233, 493] width 266 height 16
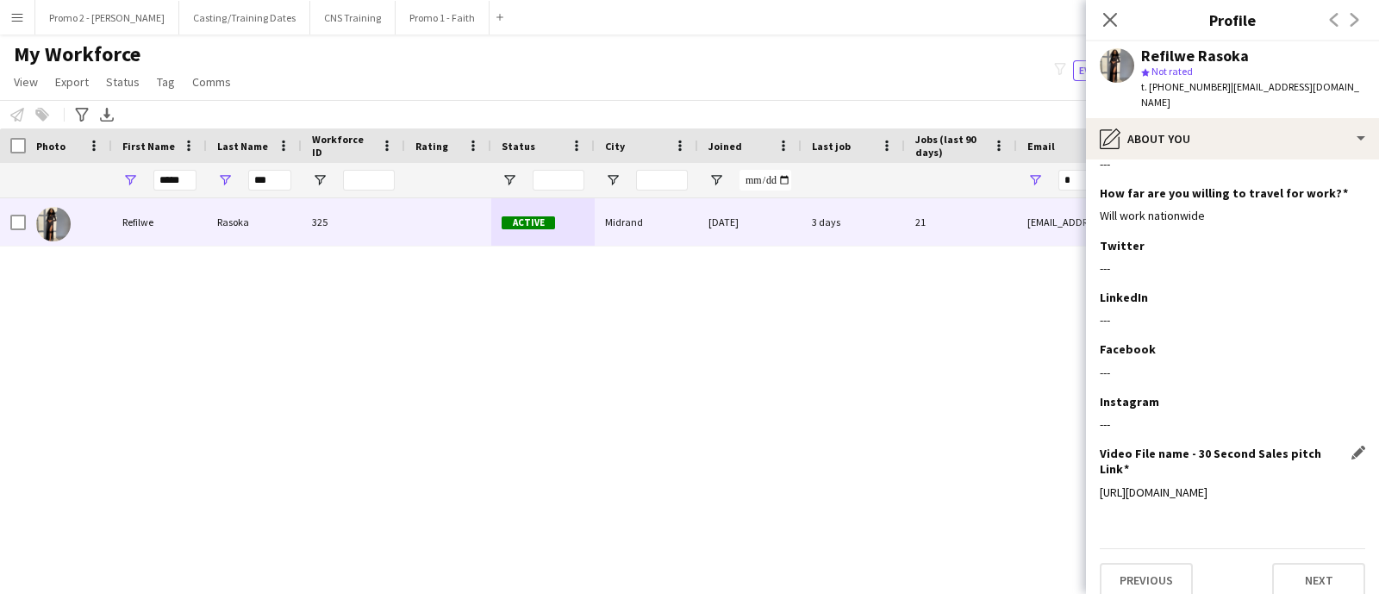
click at [1165, 485] on div "https://youtube.com/shorts/RDIf9HQ1LjE?si=AbtAiKVw0m9dIy_C" at bounding box center [1233, 493] width 266 height 16
click at [1168, 485] on div "https://youtube.com/shorts/RDIf9HQ1LjE?si=AbtAiKVw0m9dIy_C" at bounding box center [1233, 493] width 266 height 16
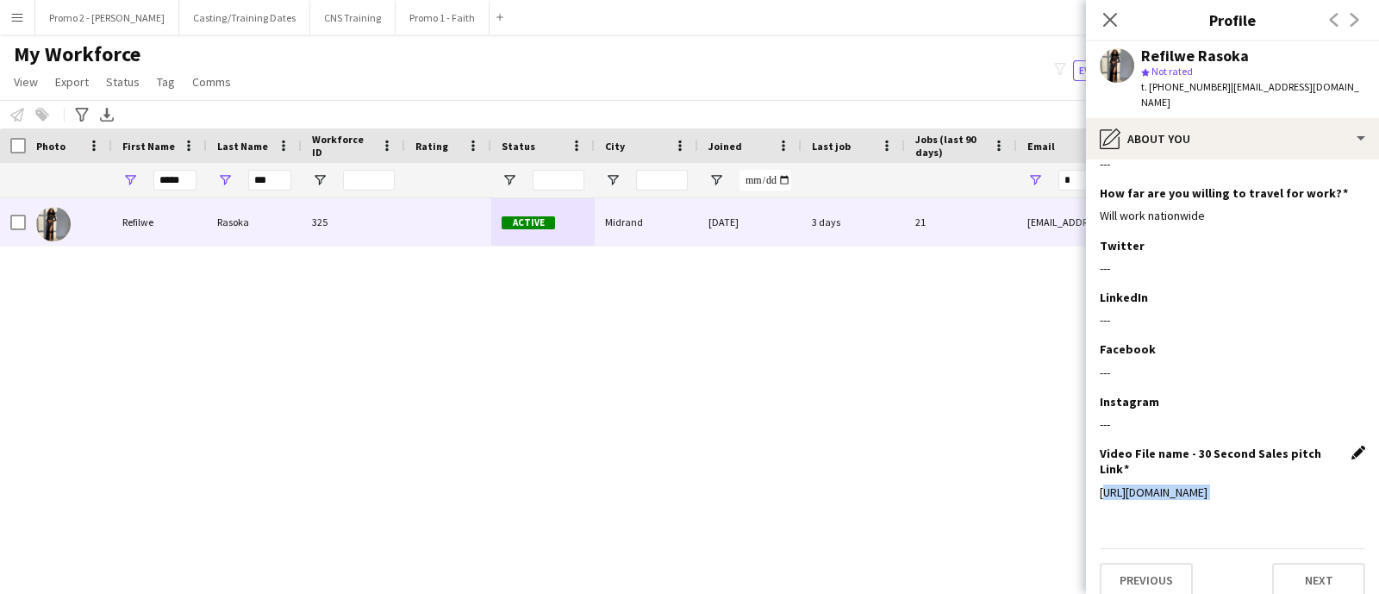
click at [1352, 446] on app-icon "Edit this field" at bounding box center [1359, 453] width 14 height 14
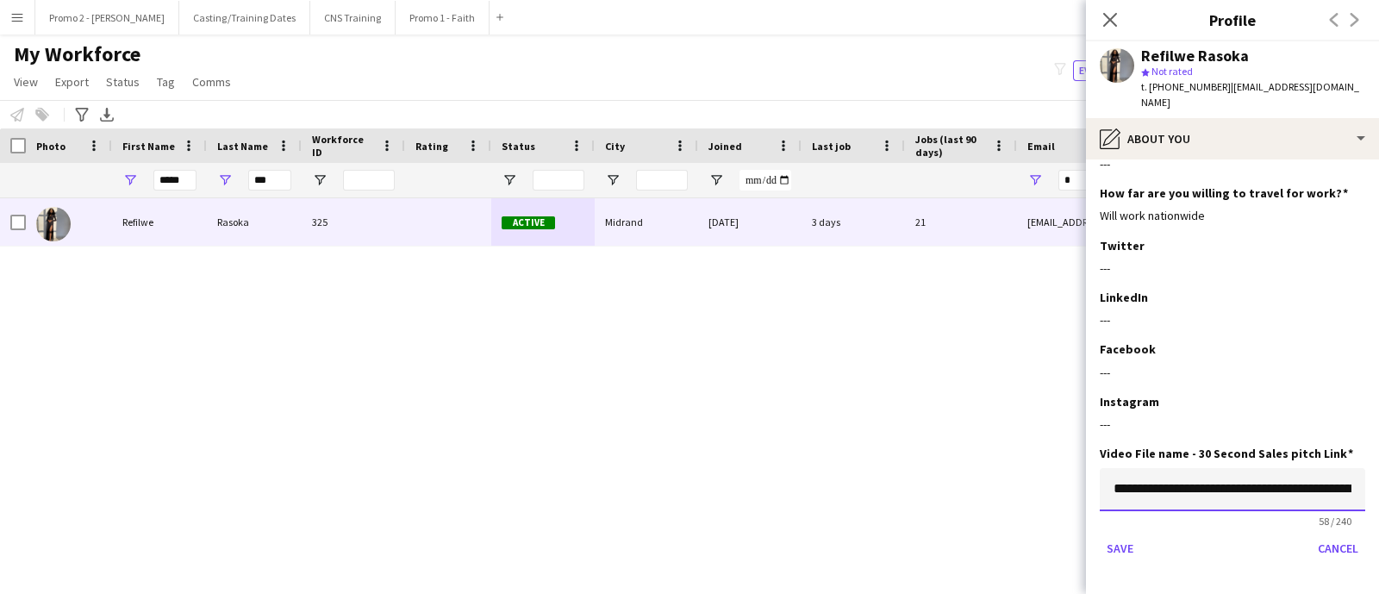
click at [1218, 468] on input "**********" at bounding box center [1233, 489] width 266 height 43
click at [1201, 468] on input "**********" at bounding box center [1233, 489] width 266 height 43
click at [1124, 535] on button "Save" at bounding box center [1120, 549] width 41 height 28
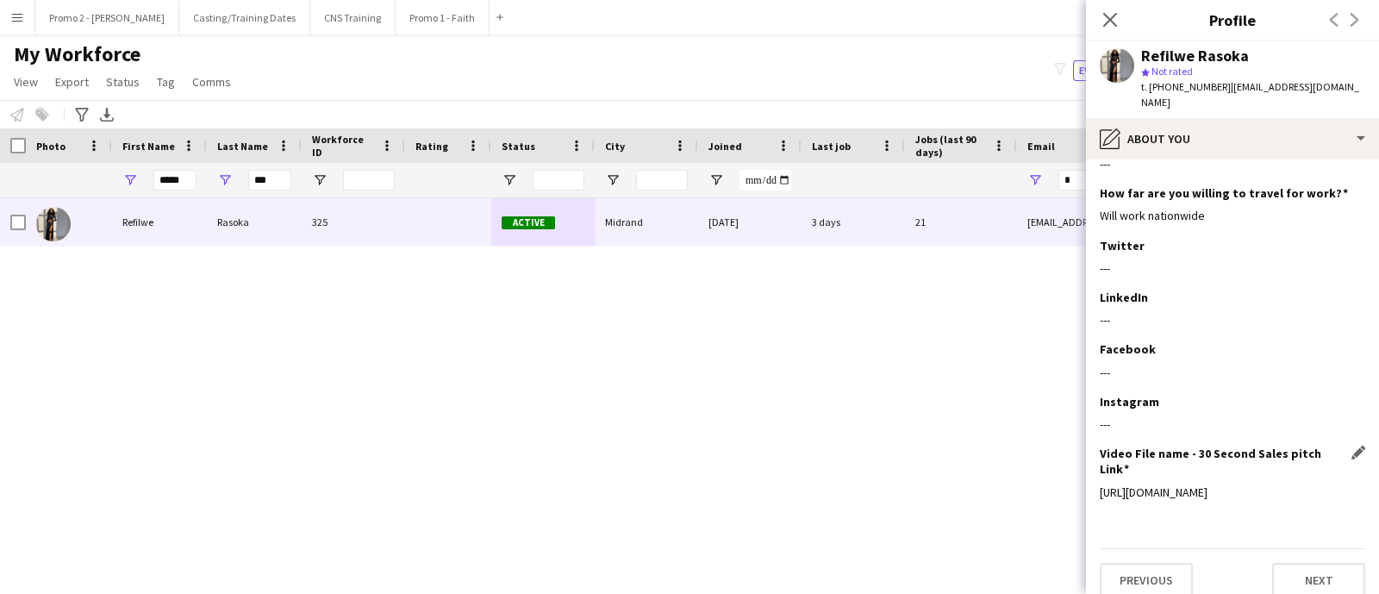
click at [1177, 485] on div "https://youtube.com/shorts/RDIf9HQ1LjE?si=AbtAiKVw0m9dIy_C" at bounding box center [1233, 493] width 266 height 16
click at [1128, 485] on div "https://youtube.com/shorts/RDIf9HQ1LjE?si=AbtAiKVw0m9dIy_C" at bounding box center [1233, 493] width 266 height 16
click at [1120, 485] on div "https://youtube.com/shorts/RDIf9HQ1LjE?si=AbtAiKVw0m9dIy_C" at bounding box center [1233, 493] width 266 height 16
click at [1119, 485] on div "https://youtube.com/shorts/RDIf9HQ1LjE?si=AbtAiKVw0m9dIy_C" at bounding box center [1233, 493] width 266 height 16
click at [879, 410] on div "Refilwe Rasoka 325 Active Midrand 01-09-2023 3 days 21 refilwerasoka@gmail.com …" at bounding box center [664, 372] width 1328 height 349
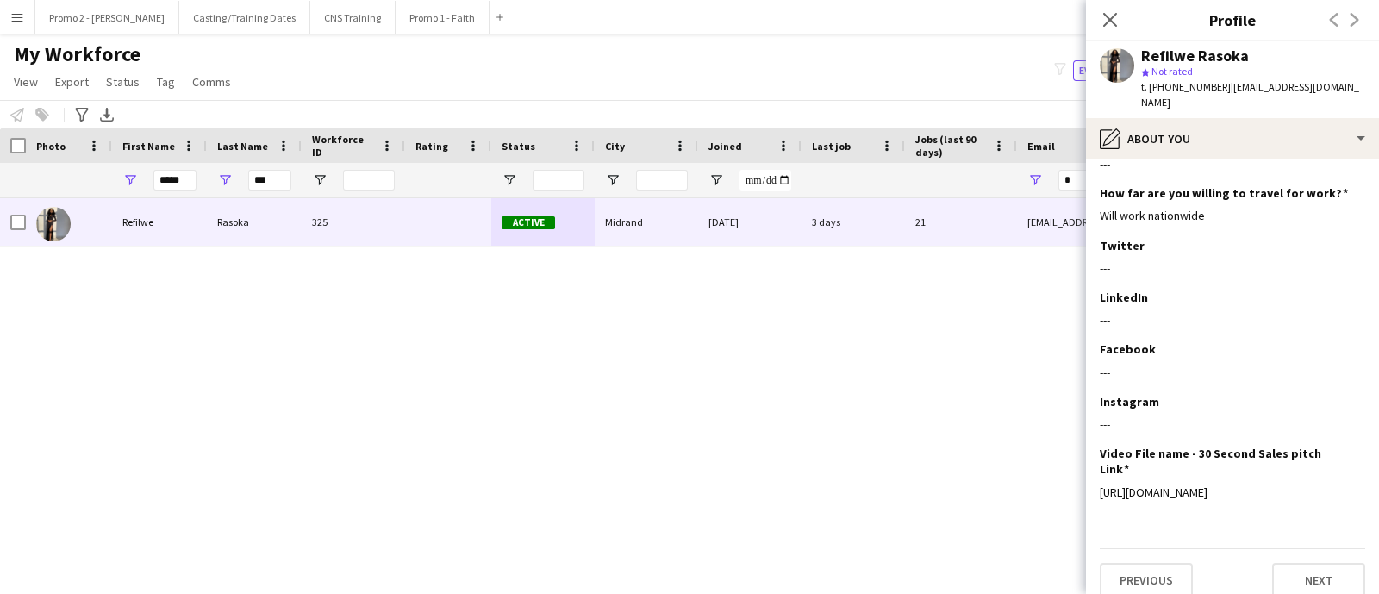
click at [849, 421] on div "Refilwe Rasoka 325 Active Midrand 01-09-2023 3 days 21 refilwerasoka@gmail.com …" at bounding box center [664, 372] width 1328 height 349
click at [1196, 485] on div "https://youtube.com/shorts/RDIf9HQ1LjE?si=AbtAiKVw0m9dIy_C" at bounding box center [1233, 493] width 266 height 16
drag, startPoint x: 1216, startPoint y: 477, endPoint x: 1099, endPoint y: 467, distance: 116.8
click at [1099, 467] on app-section-data-types "Bio Edit this field Refilwe is a hardworking, passionate and dedicated lady. Sh…" at bounding box center [1232, 377] width 293 height 435
copy div "https://youtube.com/shorts/RDIf9HQ1LjE?si=AbtAiKVw0m9dIy_C"
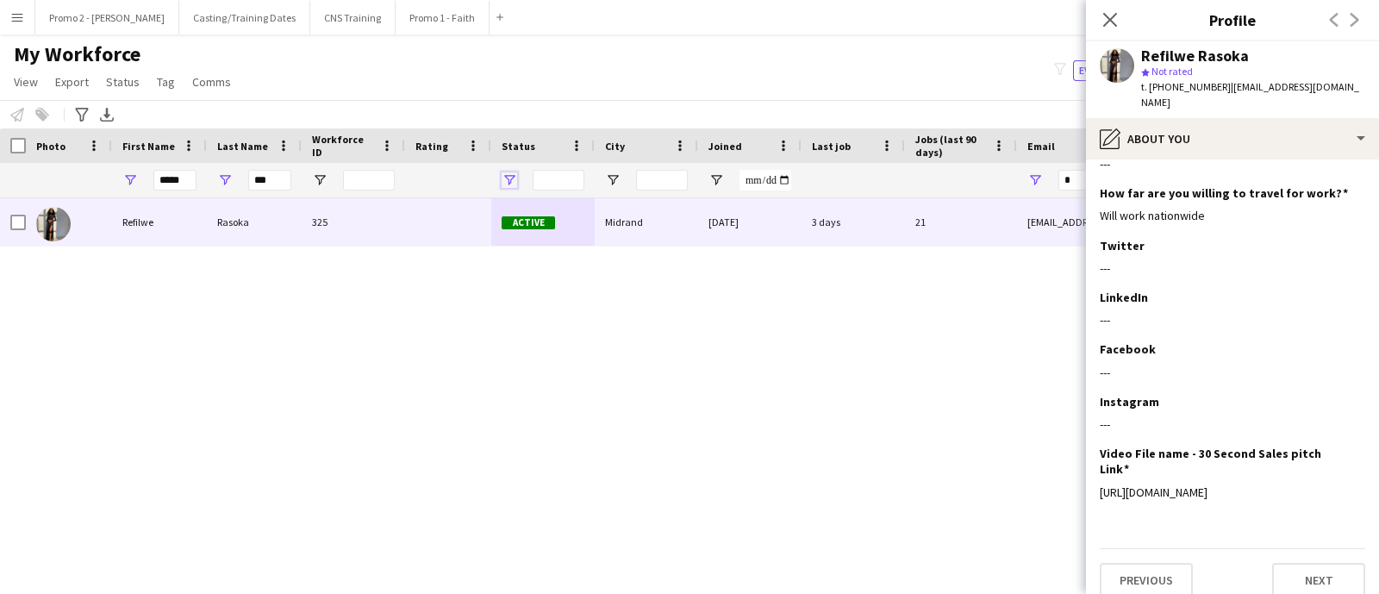
click at [512, 174] on span "Open Filter Menu" at bounding box center [510, 180] width 16 height 16
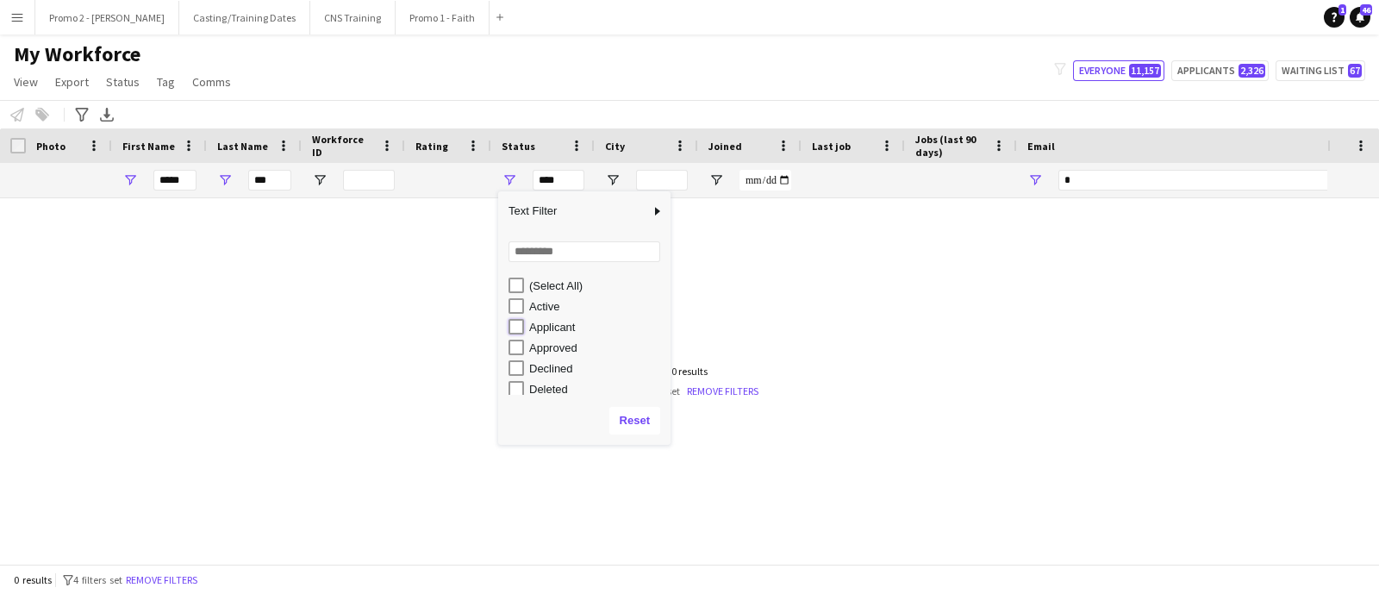
type input "**********"
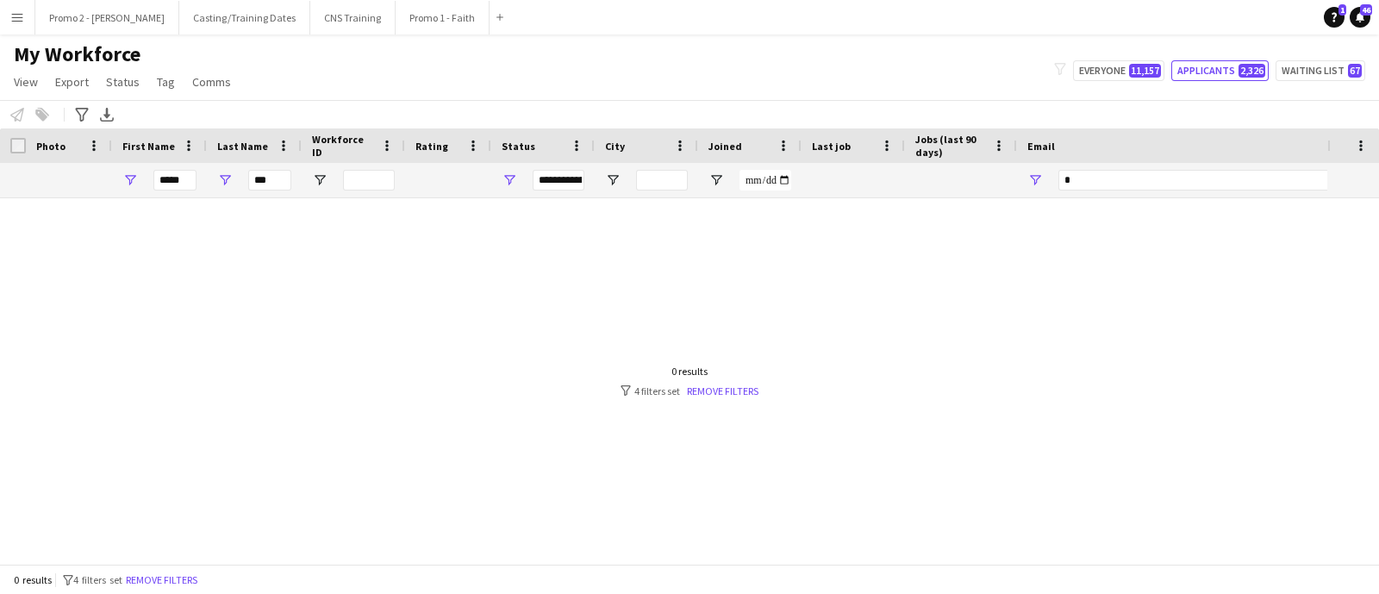
click at [360, 270] on div at bounding box center [664, 372] width 1328 height 349
drag, startPoint x: 284, startPoint y: 181, endPoint x: 241, endPoint y: 181, distance: 42.2
click at [241, 181] on div "***" at bounding box center [254, 180] width 95 height 34
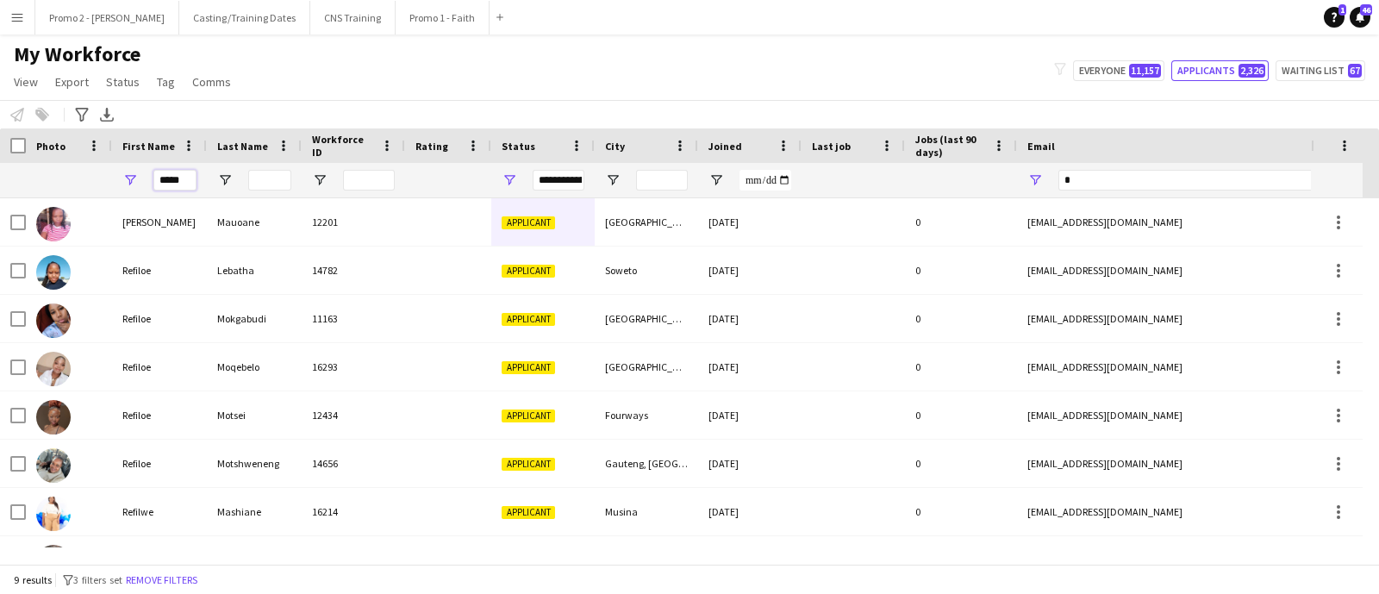
drag, startPoint x: 191, startPoint y: 184, endPoint x: 133, endPoint y: 182, distance: 57.8
click at [133, 182] on div "*****" at bounding box center [159, 180] width 95 height 34
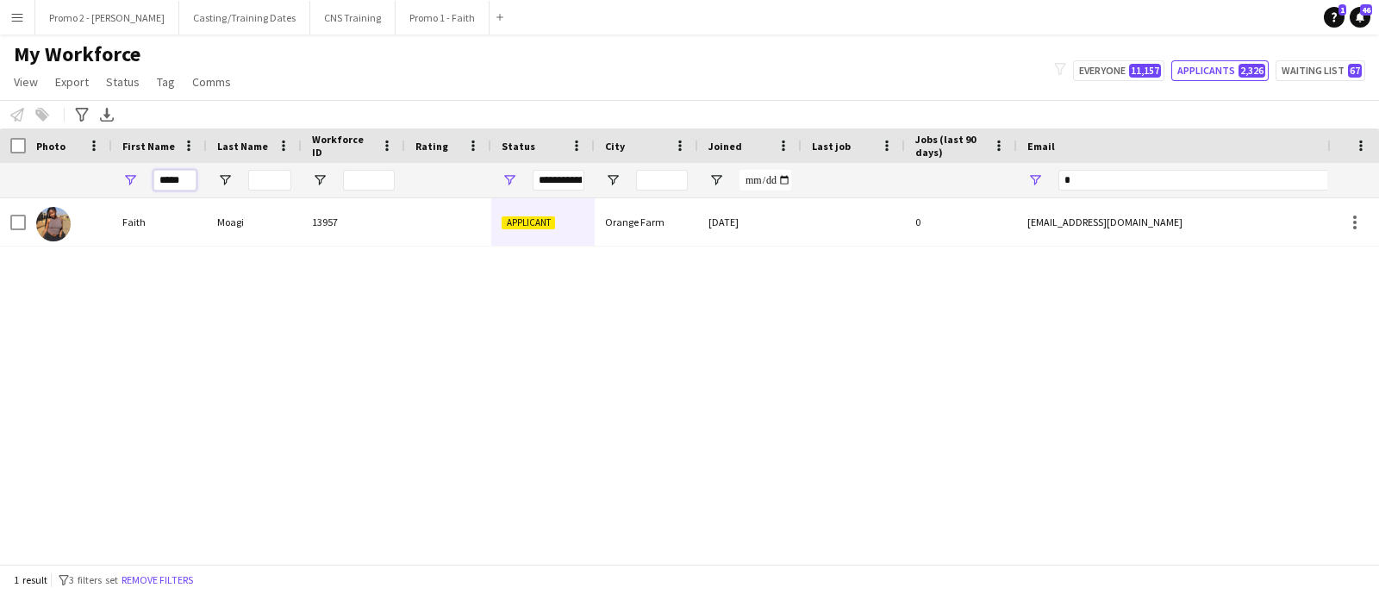
type input "*****"
click at [510, 180] on span "Open Filter Menu" at bounding box center [510, 180] width 16 height 16
click at [273, 176] on input "Last Name Filter Input" at bounding box center [269, 180] width 43 height 21
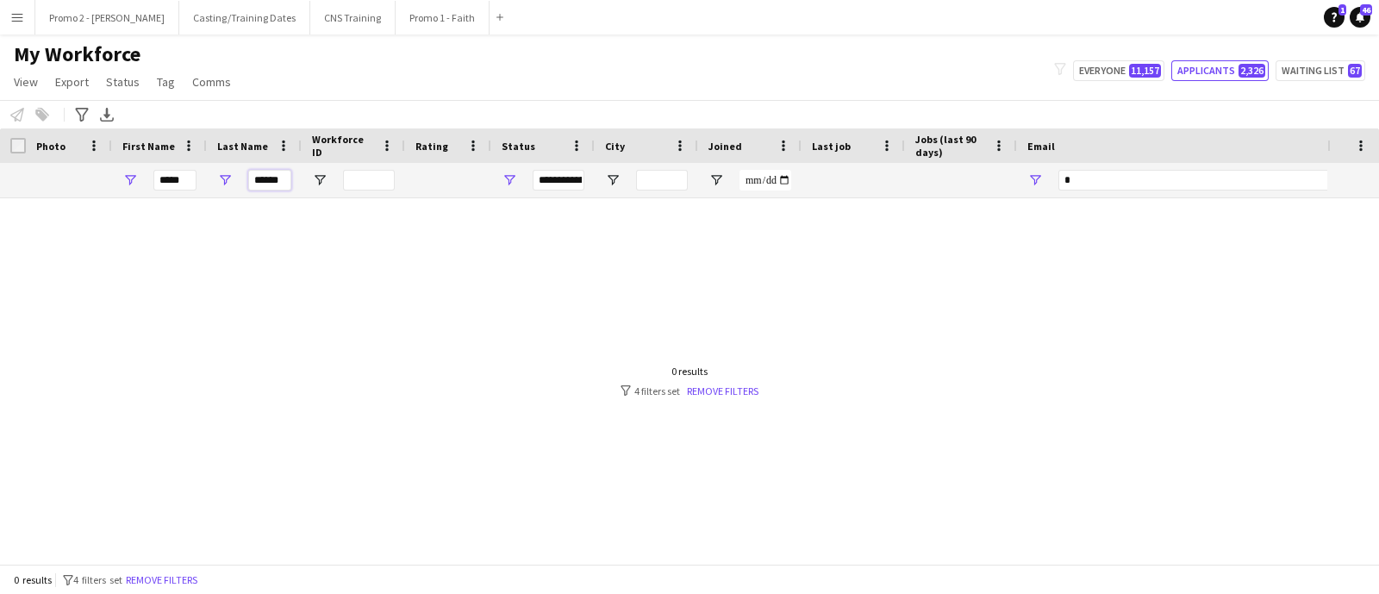
type input "******"
click at [503, 178] on span "Open Filter Menu" at bounding box center [510, 180] width 16 height 16
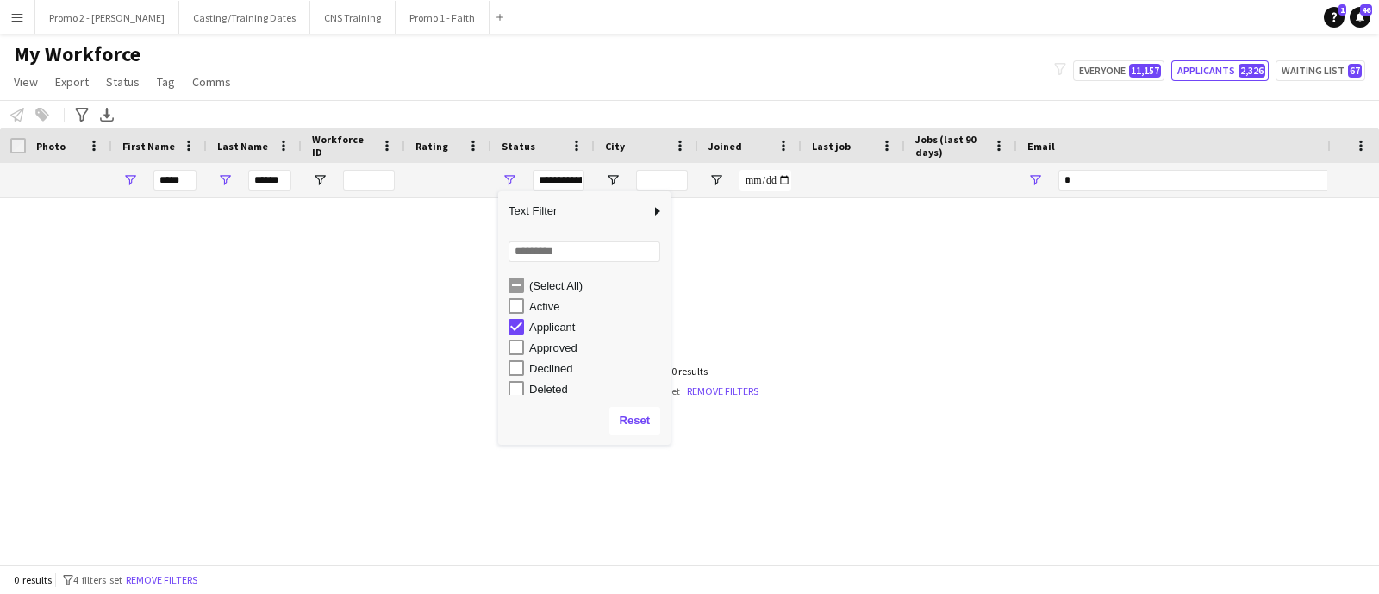
click at [524, 286] on div "(Select All)" at bounding box center [590, 285] width 162 height 21
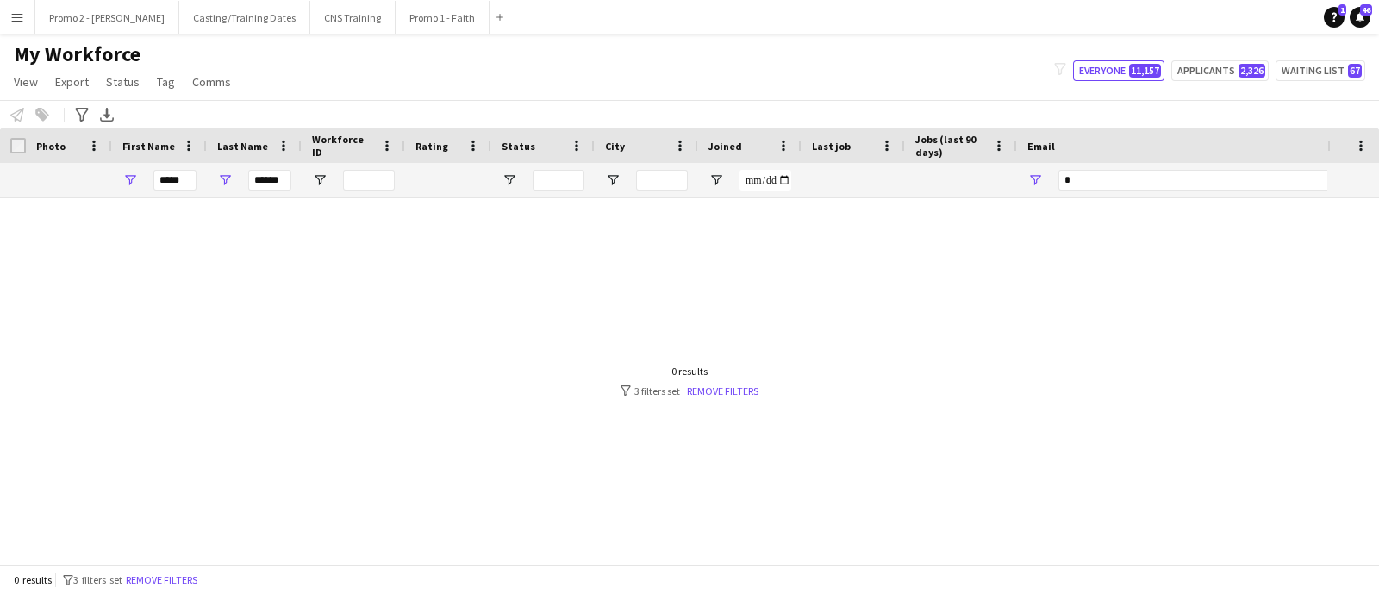
click at [388, 275] on div at bounding box center [664, 372] width 1328 height 349
click at [733, 394] on link "Remove filters" at bounding box center [723, 391] width 72 height 13
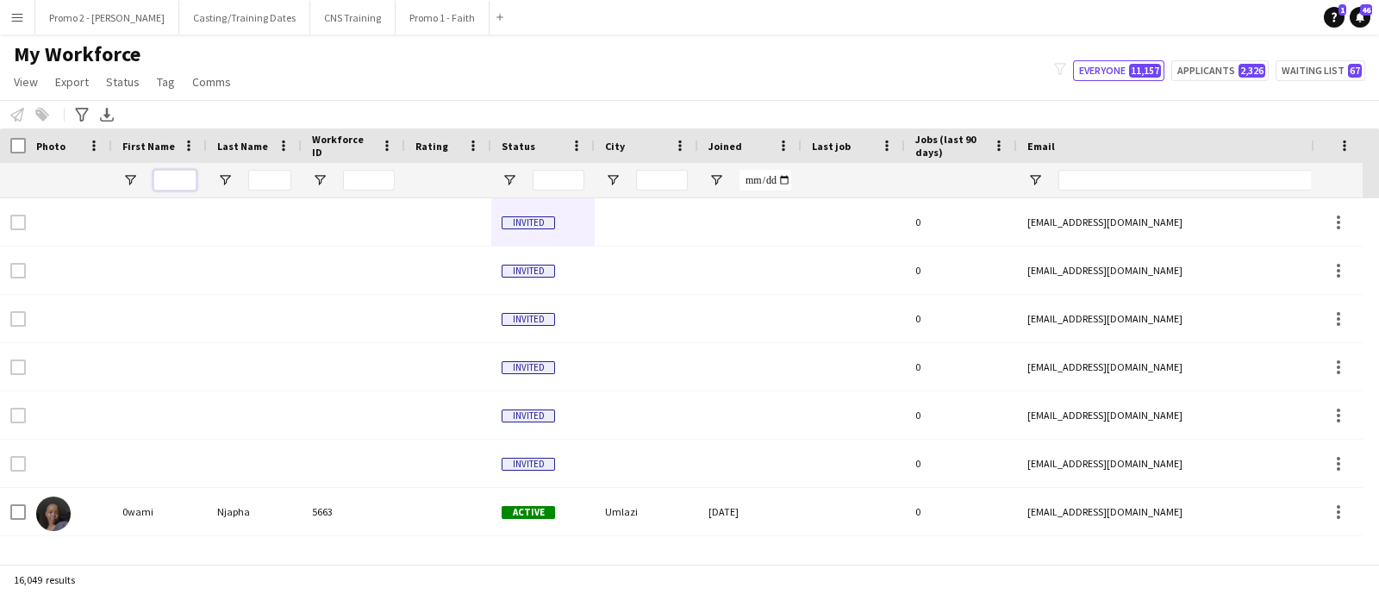
click at [185, 188] on input "First Name Filter Input" at bounding box center [174, 180] width 43 height 21
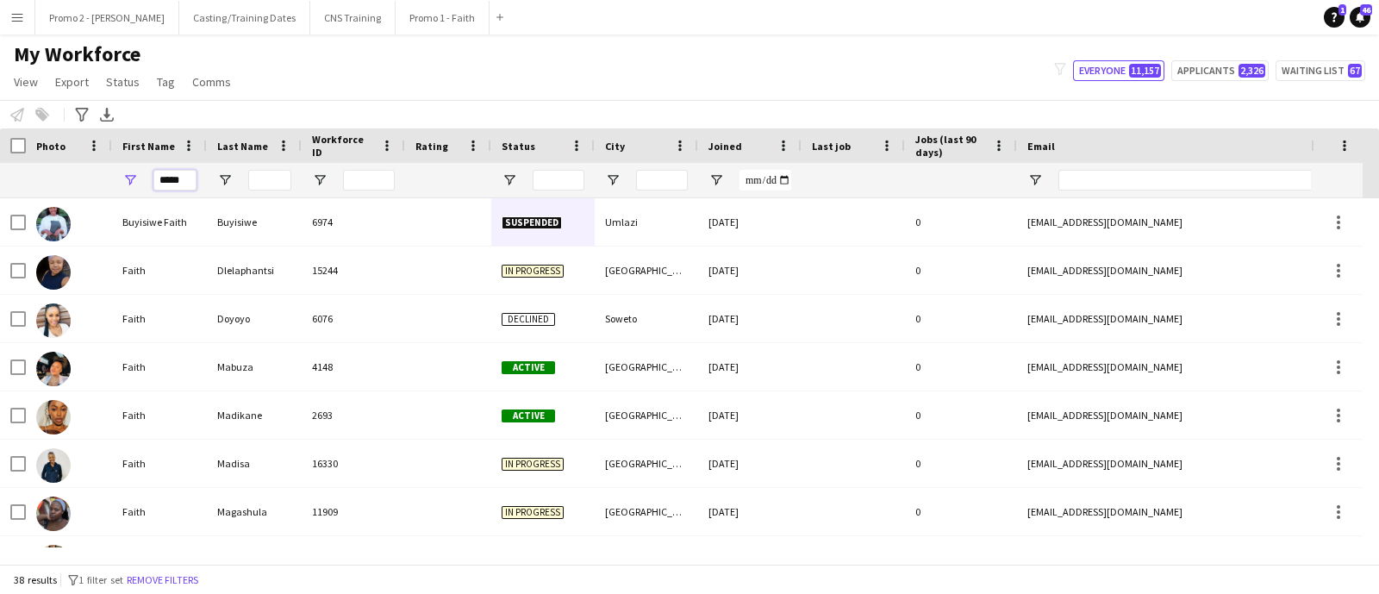
type input "*****"
click at [262, 183] on input "Last Name Filter Input" at bounding box center [269, 180] width 43 height 21
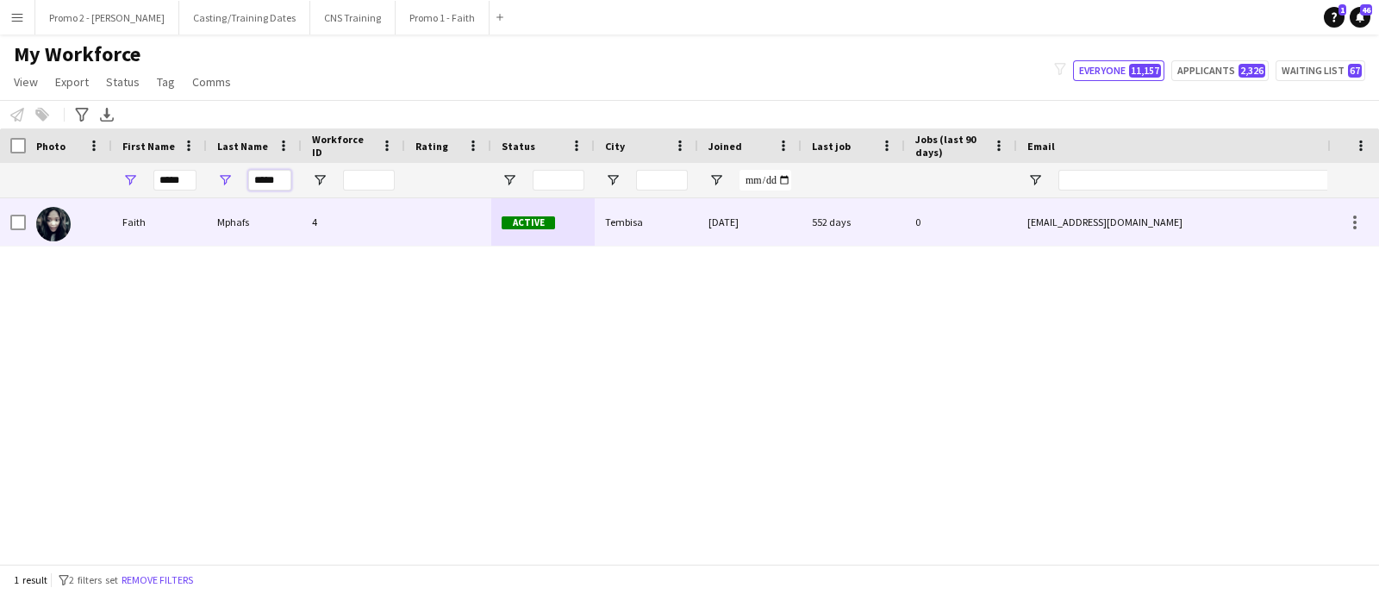
type input "*****"
click at [575, 220] on div "Active" at bounding box center [542, 221] width 103 height 47
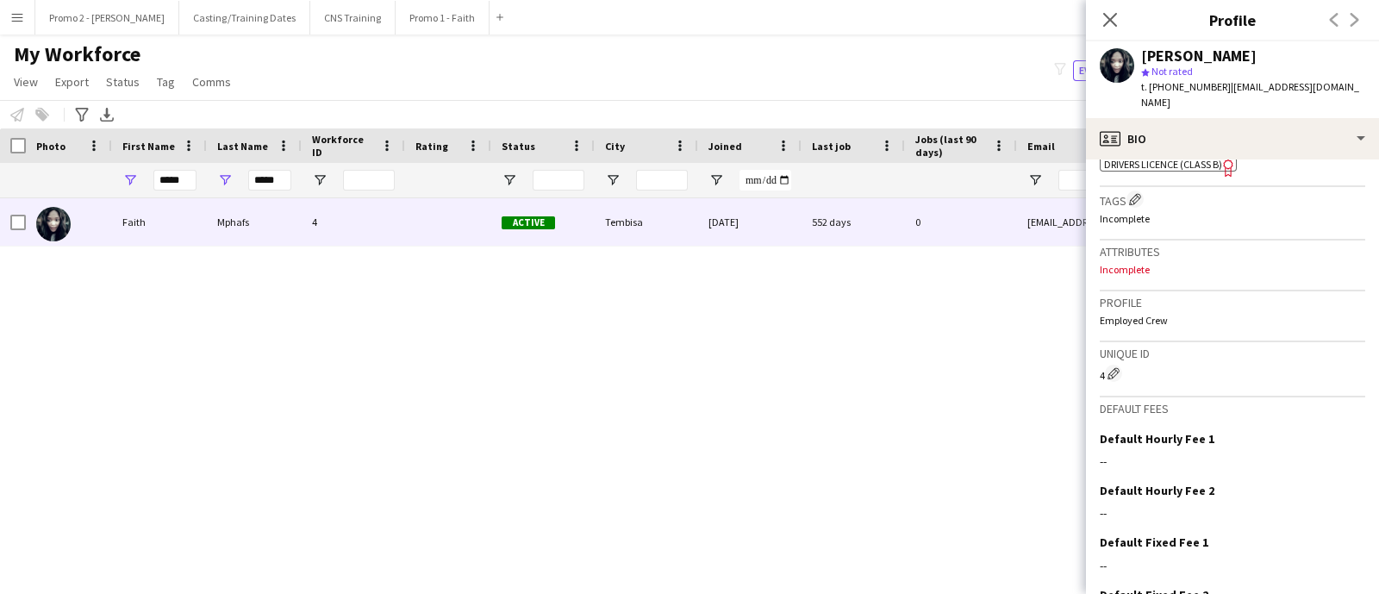
scroll to position [723, 0]
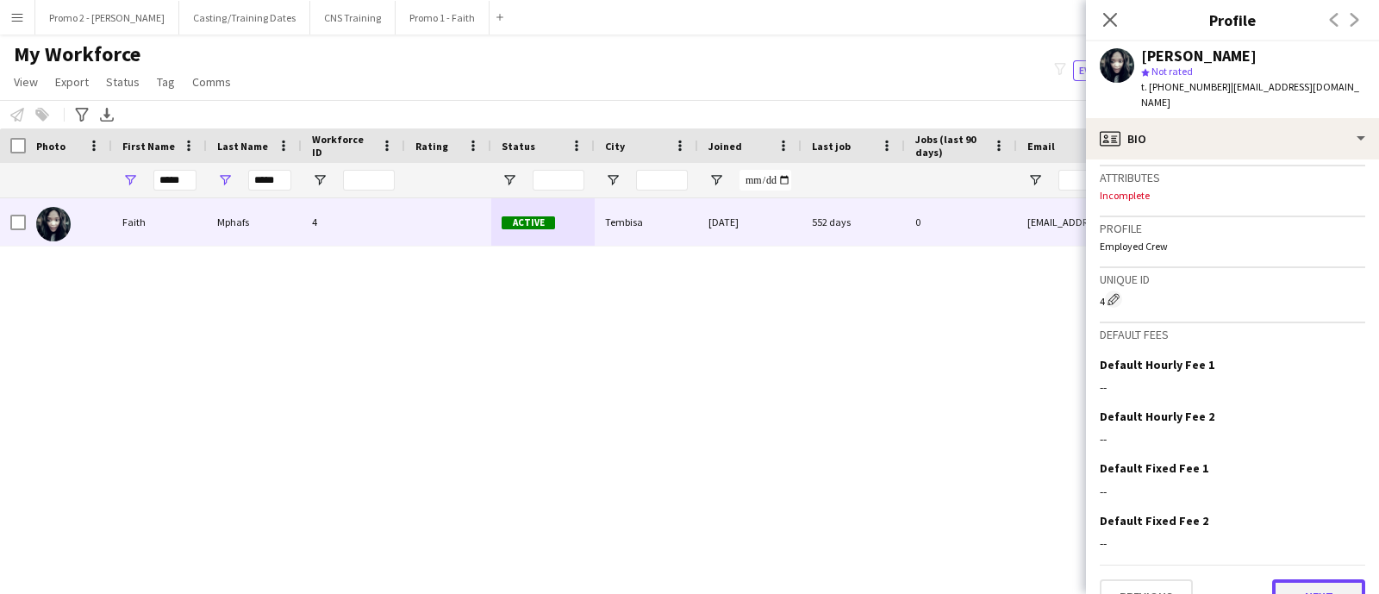
click at [1285, 579] on button "Next" at bounding box center [1319, 596] width 93 height 34
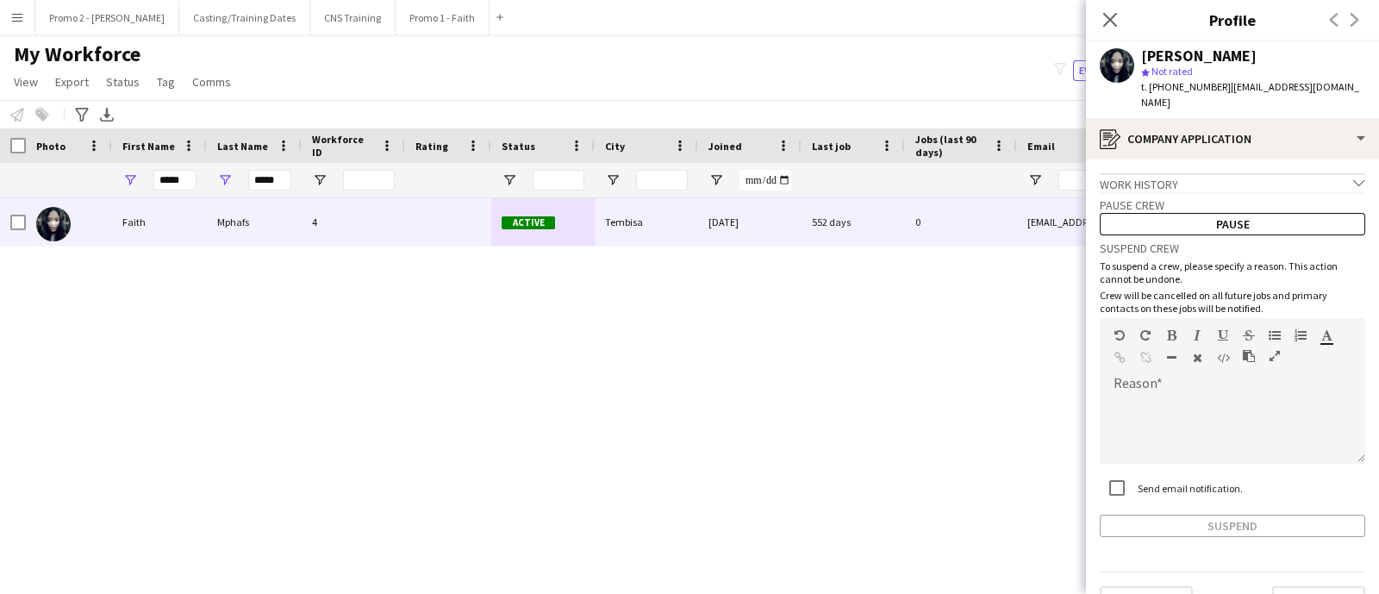
scroll to position [22, 0]
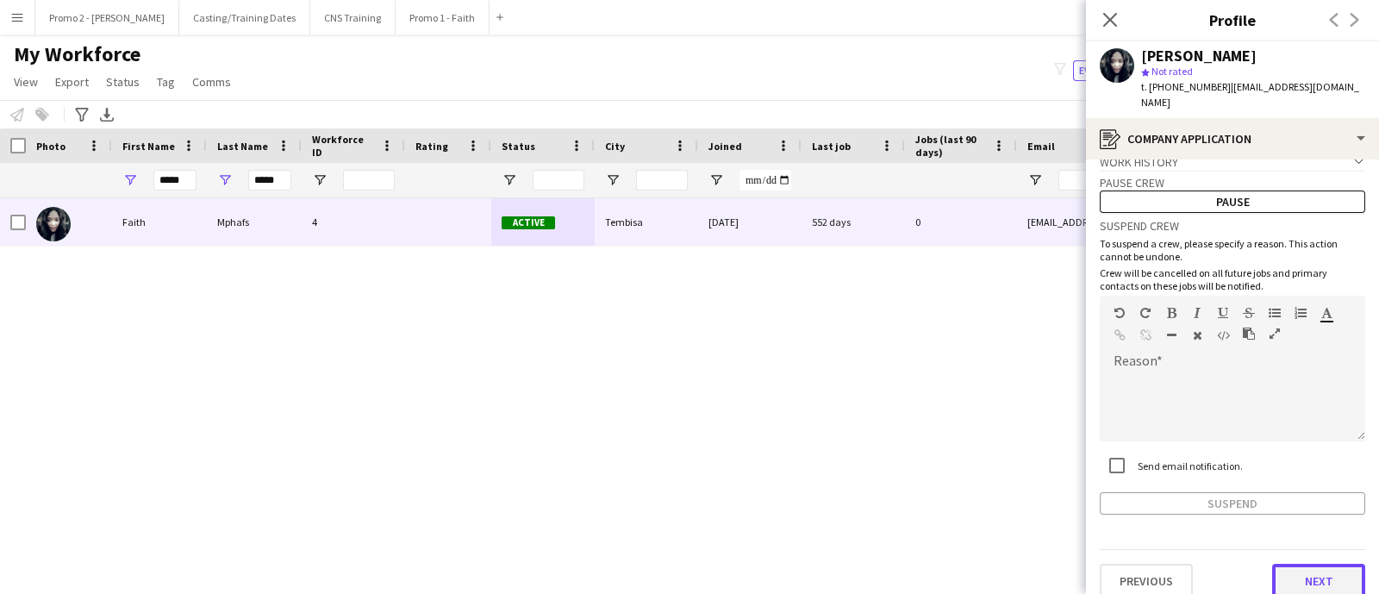
click at [1273, 564] on button "Next" at bounding box center [1319, 581] width 93 height 34
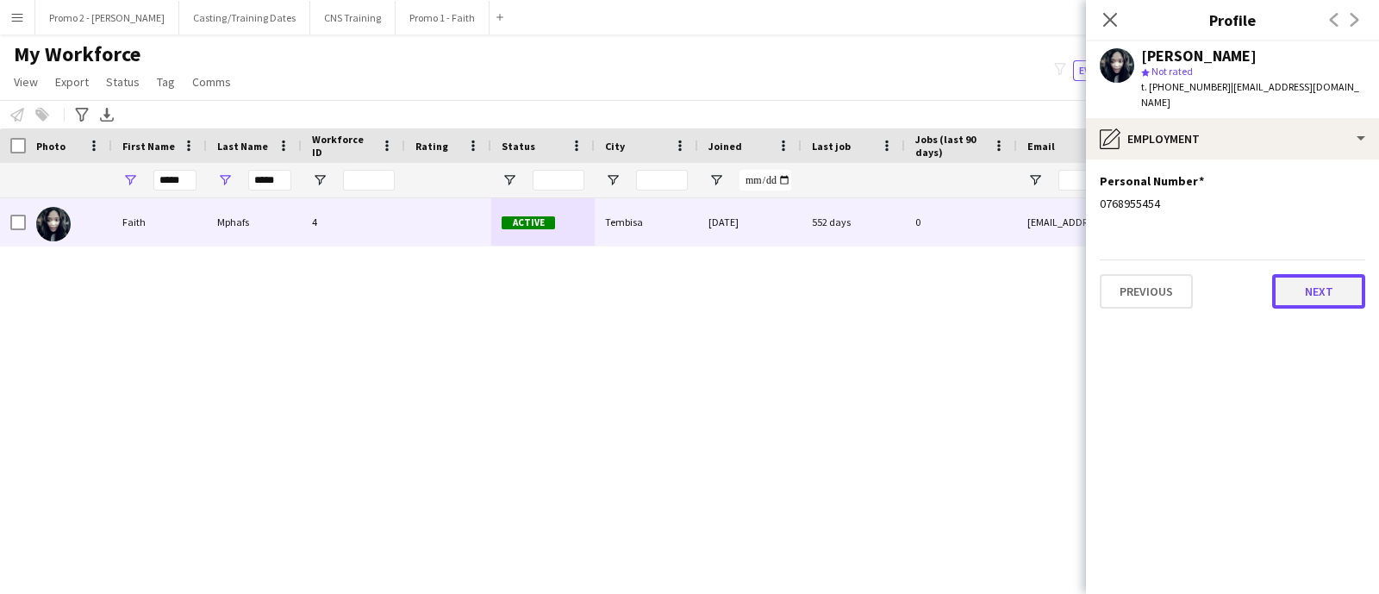
click at [1304, 282] on button "Next" at bounding box center [1319, 291] width 93 height 34
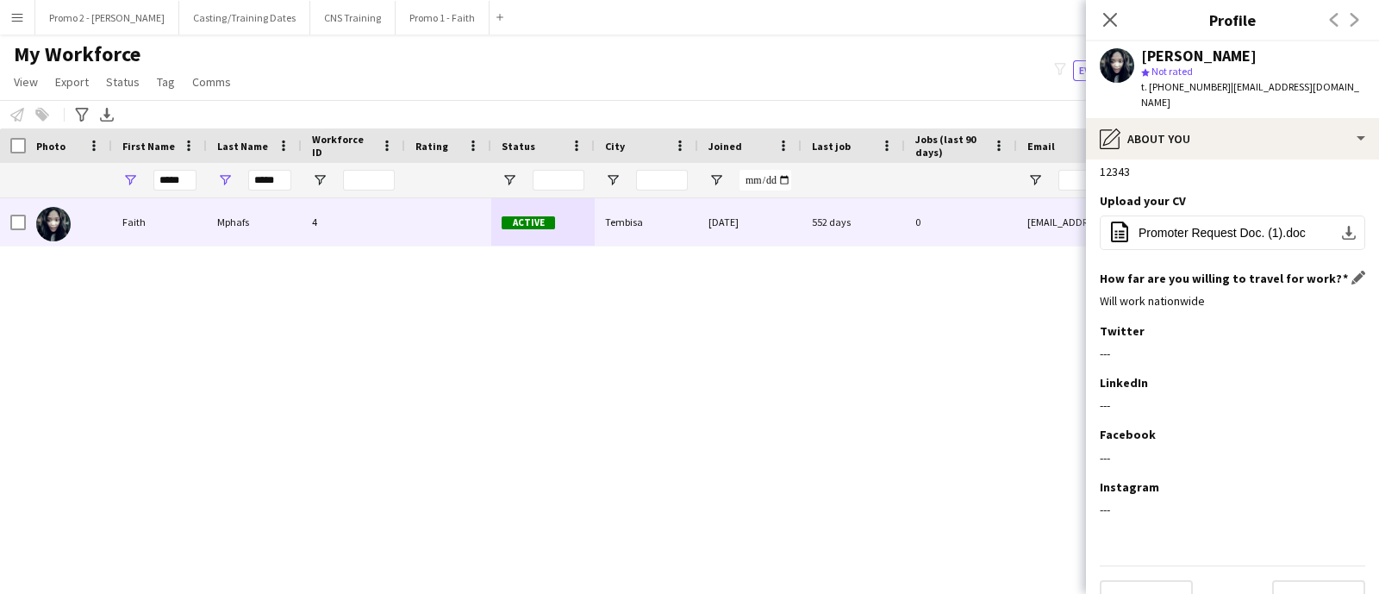
scroll to position [49, 0]
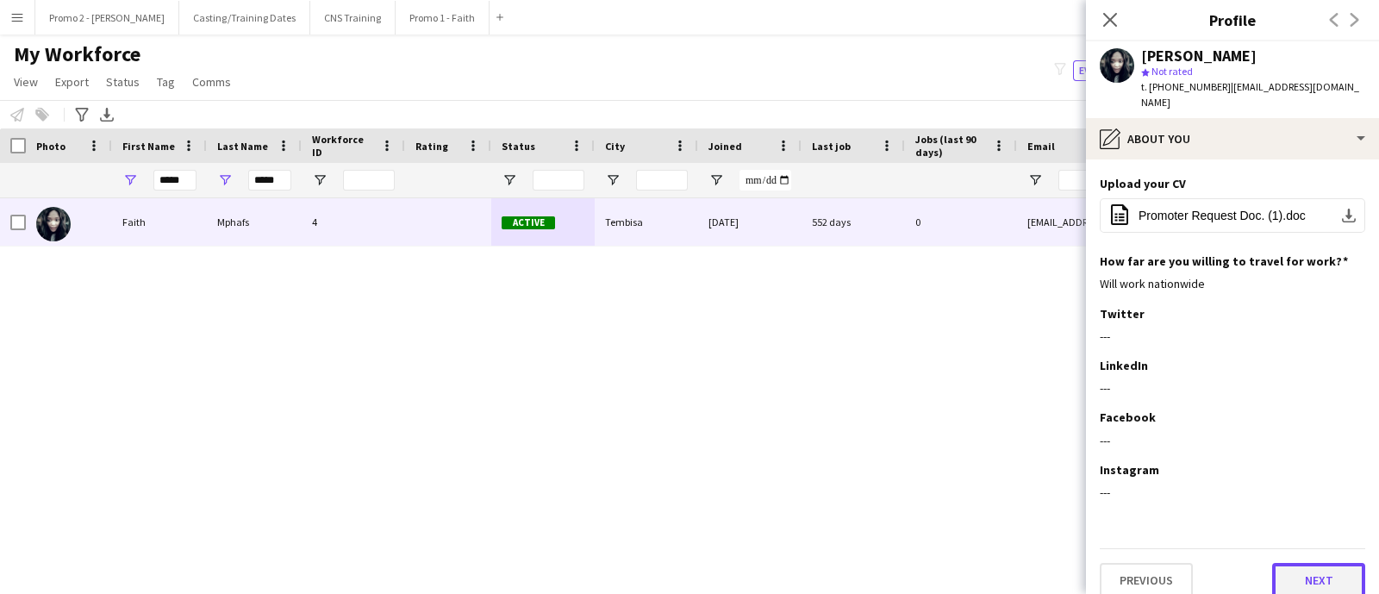
click at [1298, 572] on button "Next" at bounding box center [1319, 580] width 93 height 34
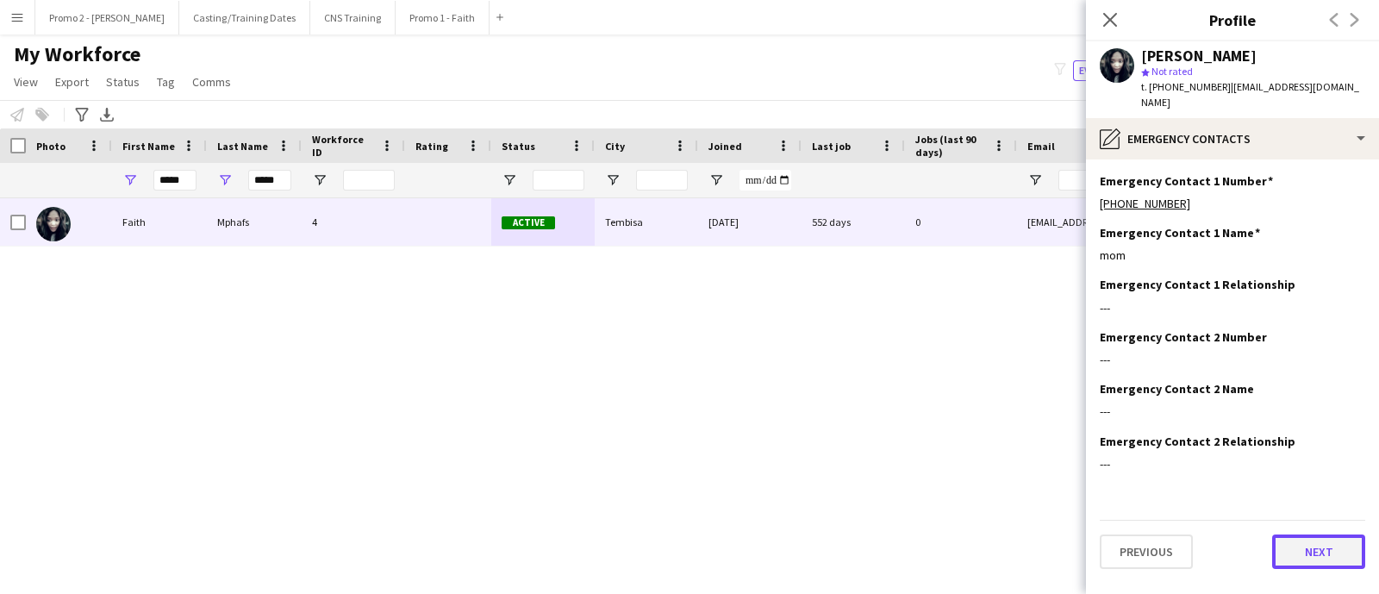
click at [1307, 535] on button "Next" at bounding box center [1319, 552] width 93 height 34
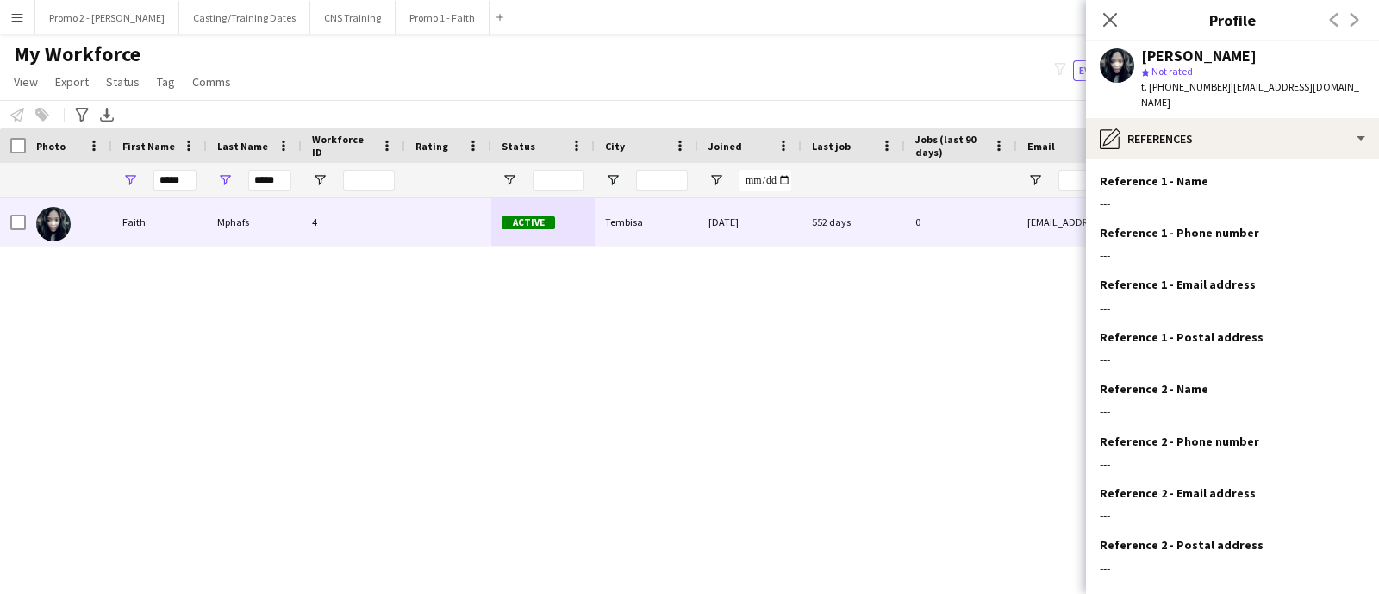
scroll to position [76, 0]
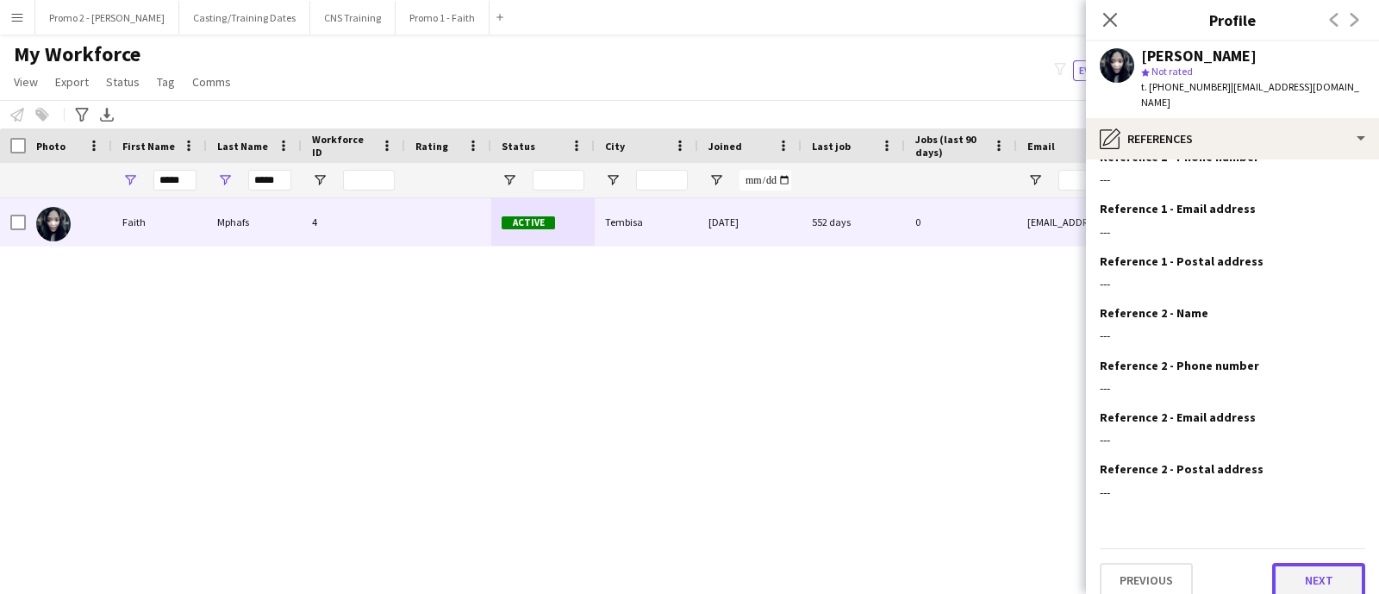
click at [1320, 563] on button "Next" at bounding box center [1319, 580] width 93 height 34
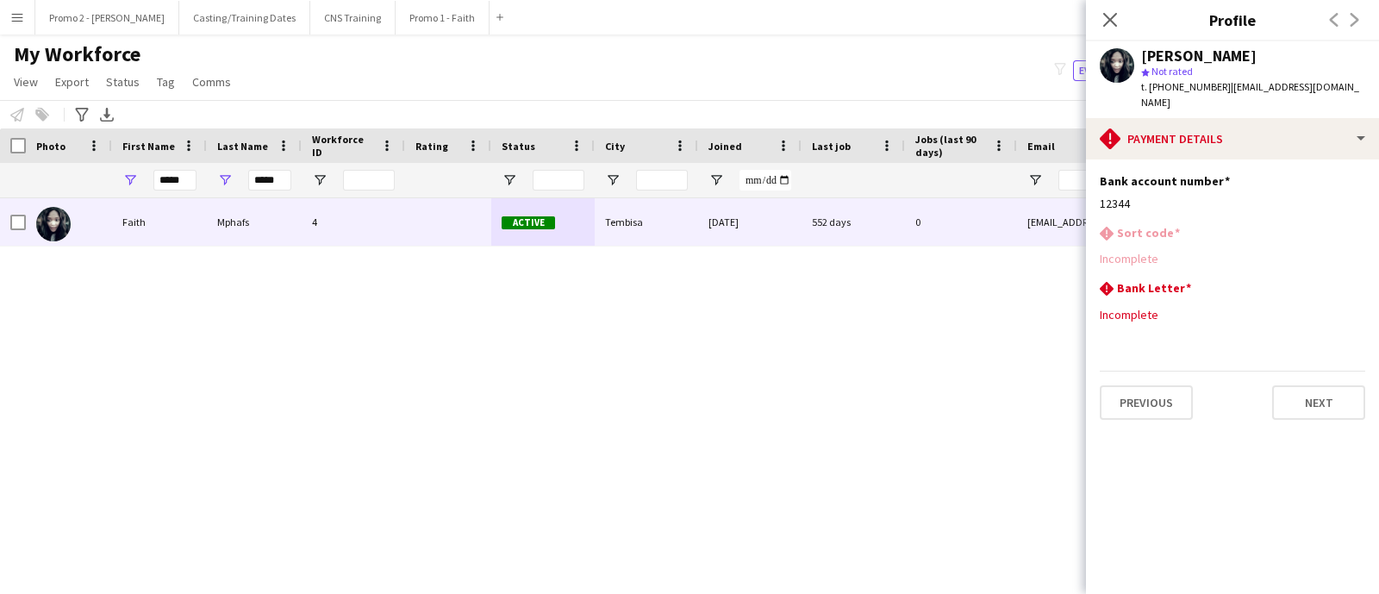
scroll to position [0, 0]
click at [1300, 392] on button "Next" at bounding box center [1319, 402] width 93 height 34
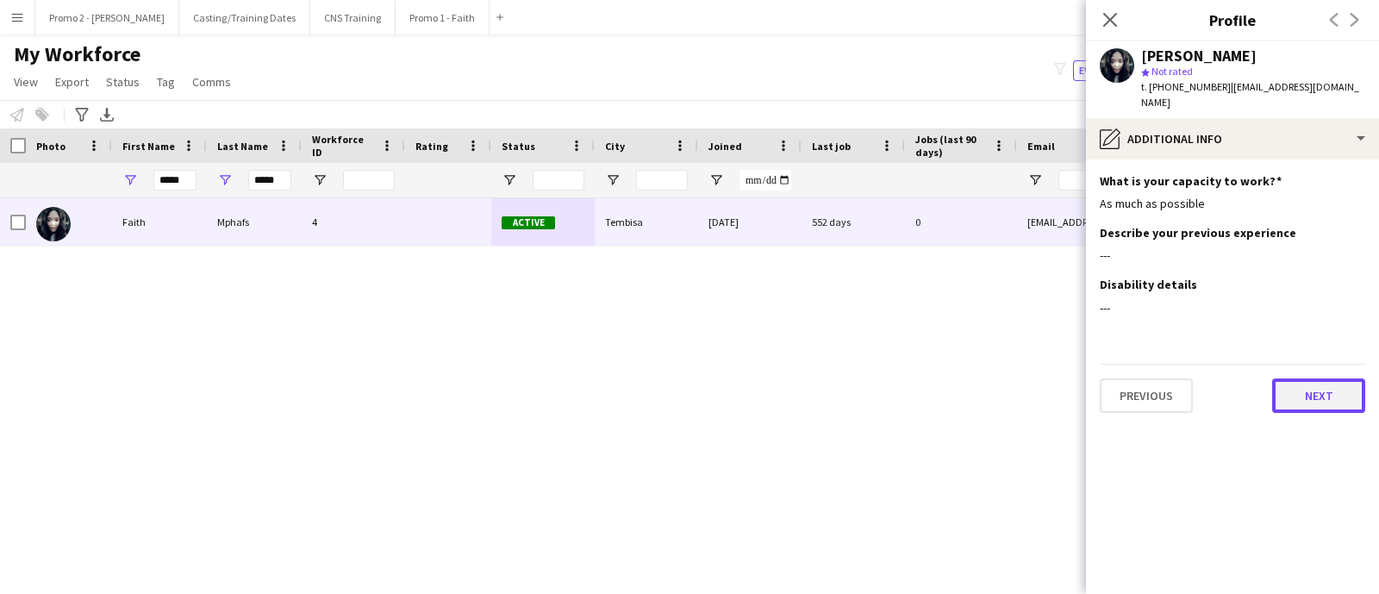
click at [1302, 385] on button "Next" at bounding box center [1319, 395] width 93 height 34
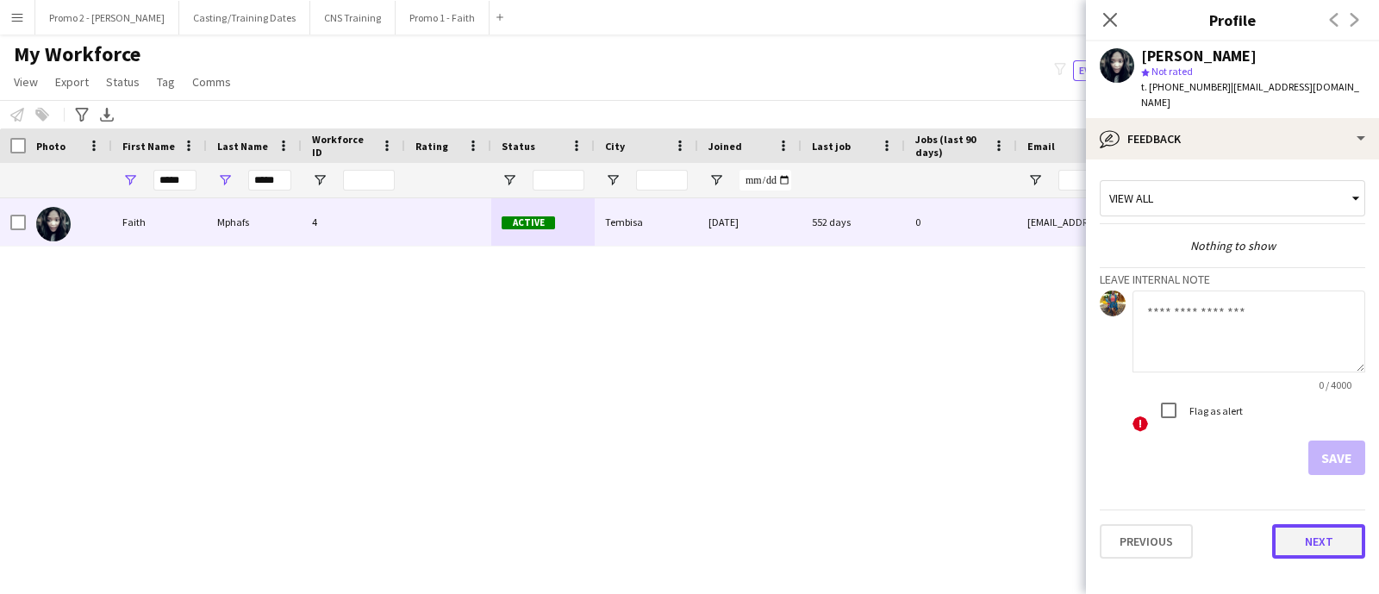
click at [1317, 524] on button "Next" at bounding box center [1319, 541] width 93 height 34
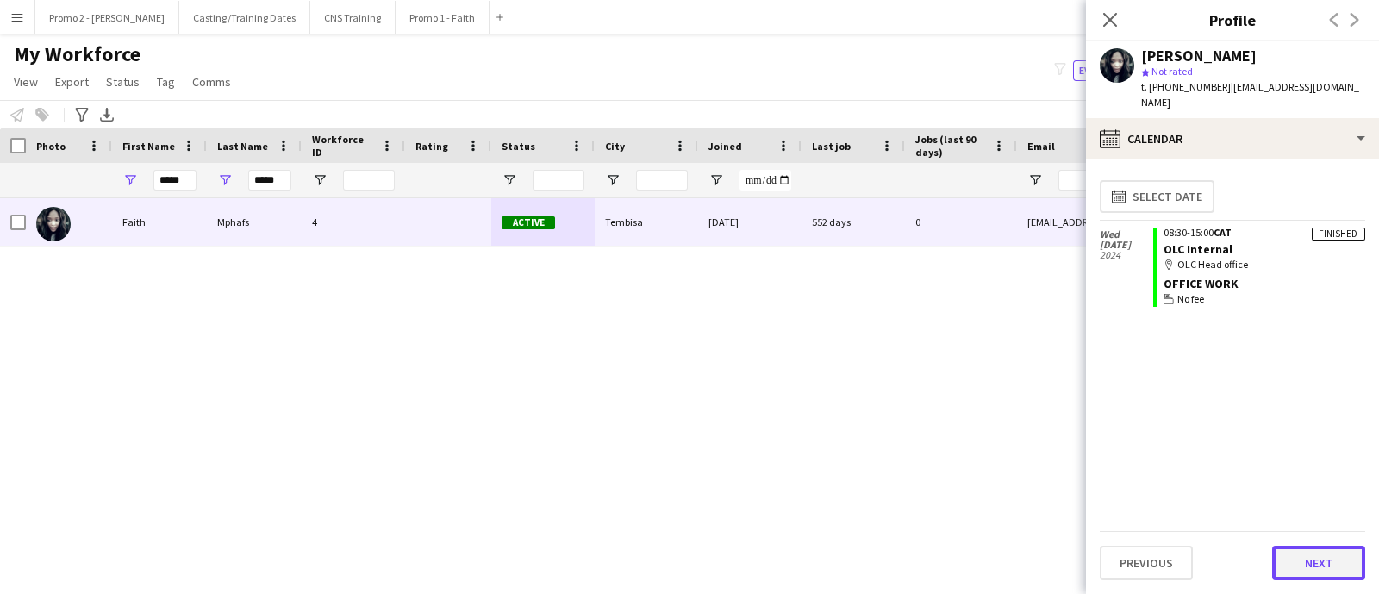
click at [1310, 573] on button "Next" at bounding box center [1319, 563] width 93 height 34
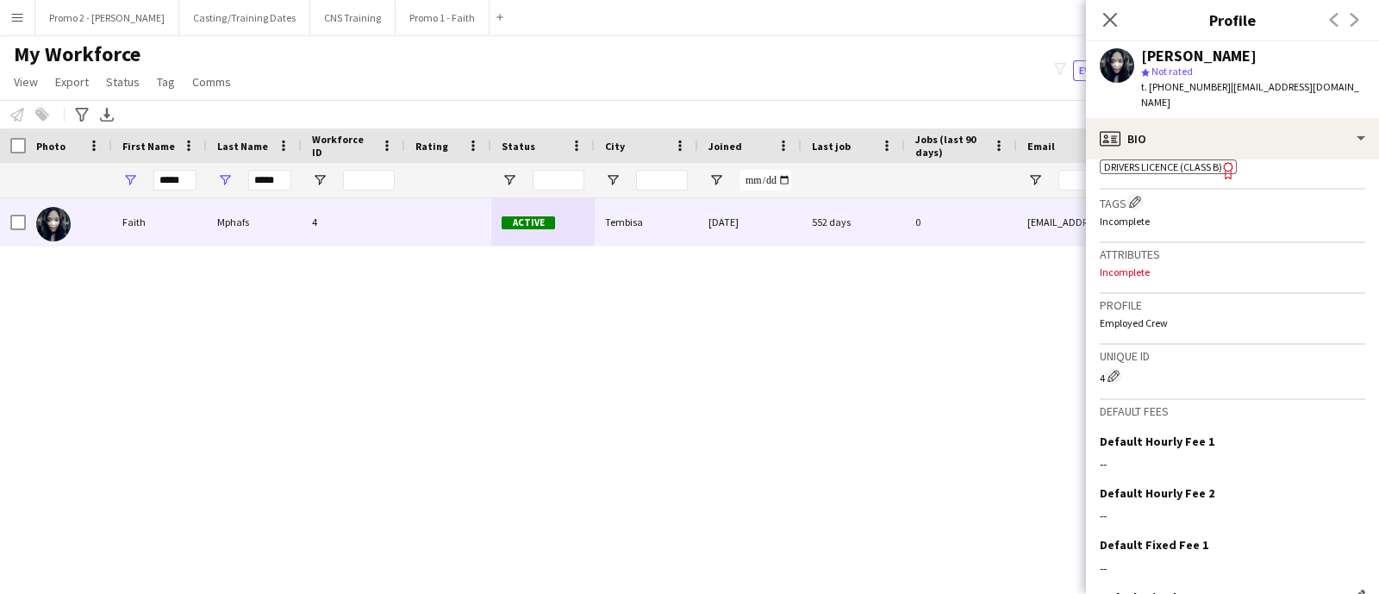
scroll to position [723, 0]
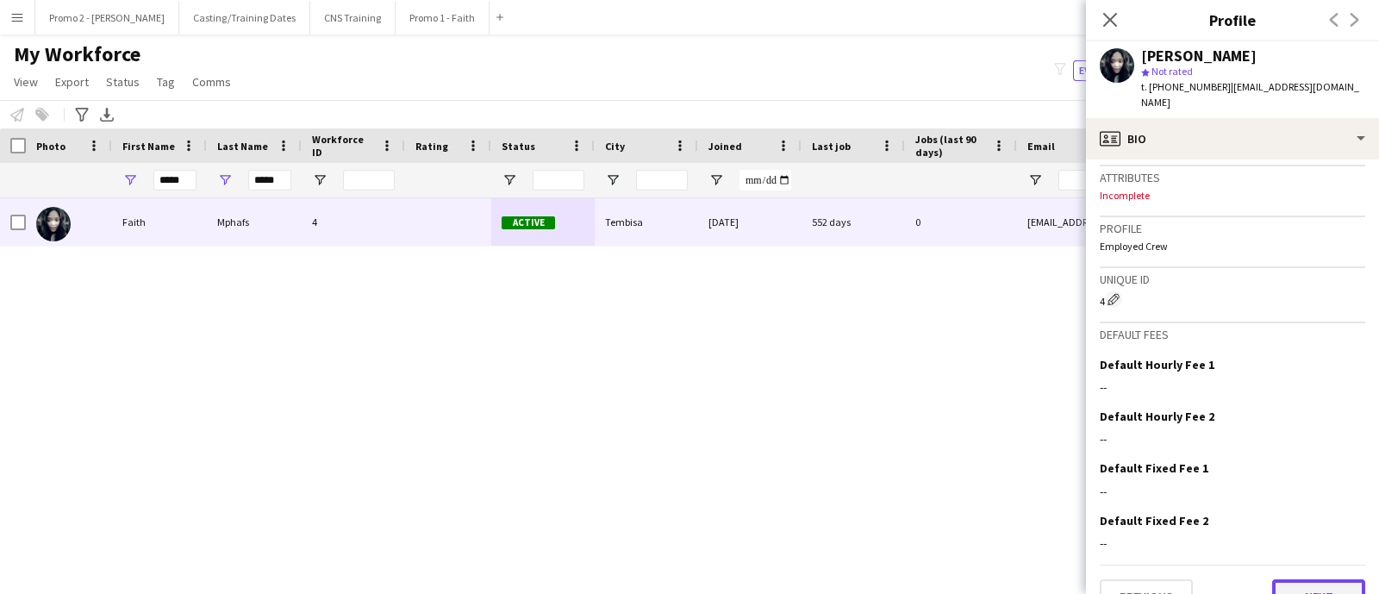
click at [1294, 579] on button "Next" at bounding box center [1319, 596] width 93 height 34
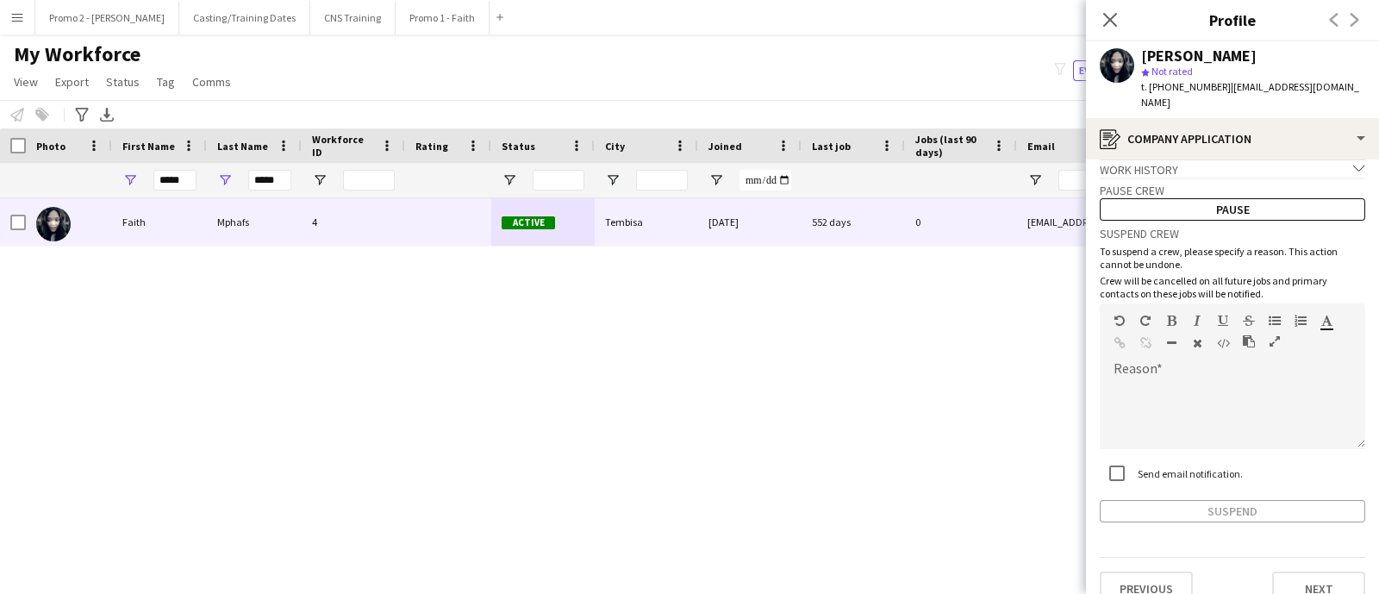
scroll to position [22, 0]
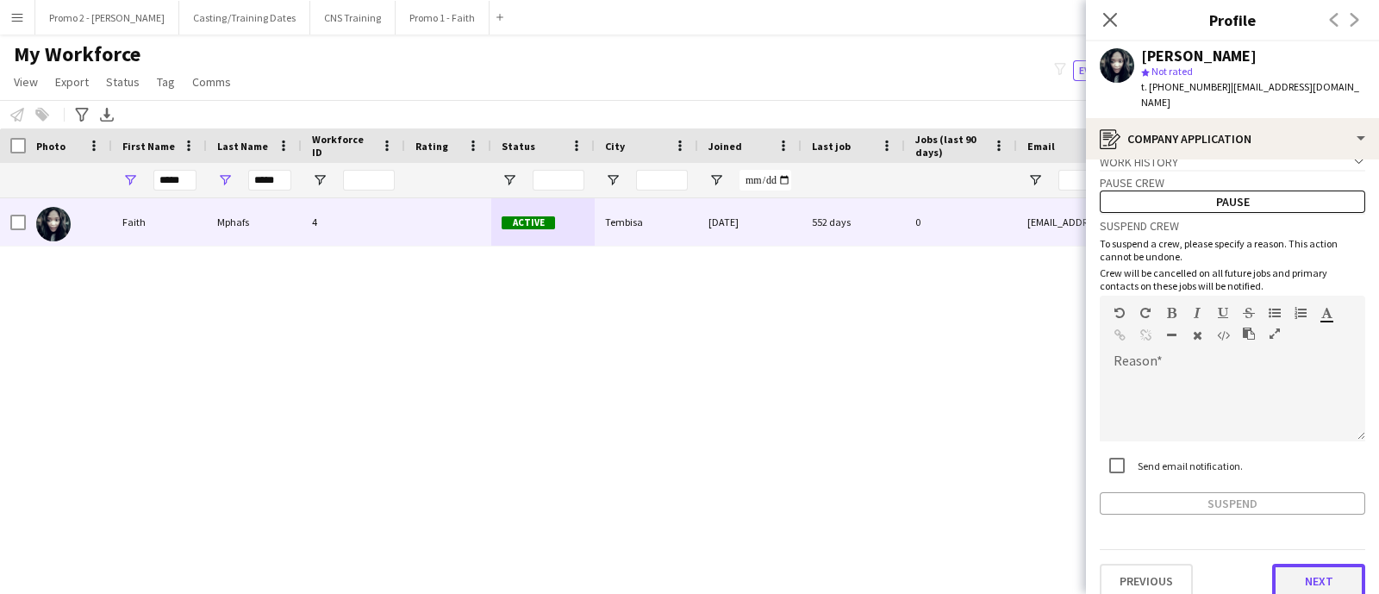
click at [1279, 564] on button "Next" at bounding box center [1319, 581] width 93 height 34
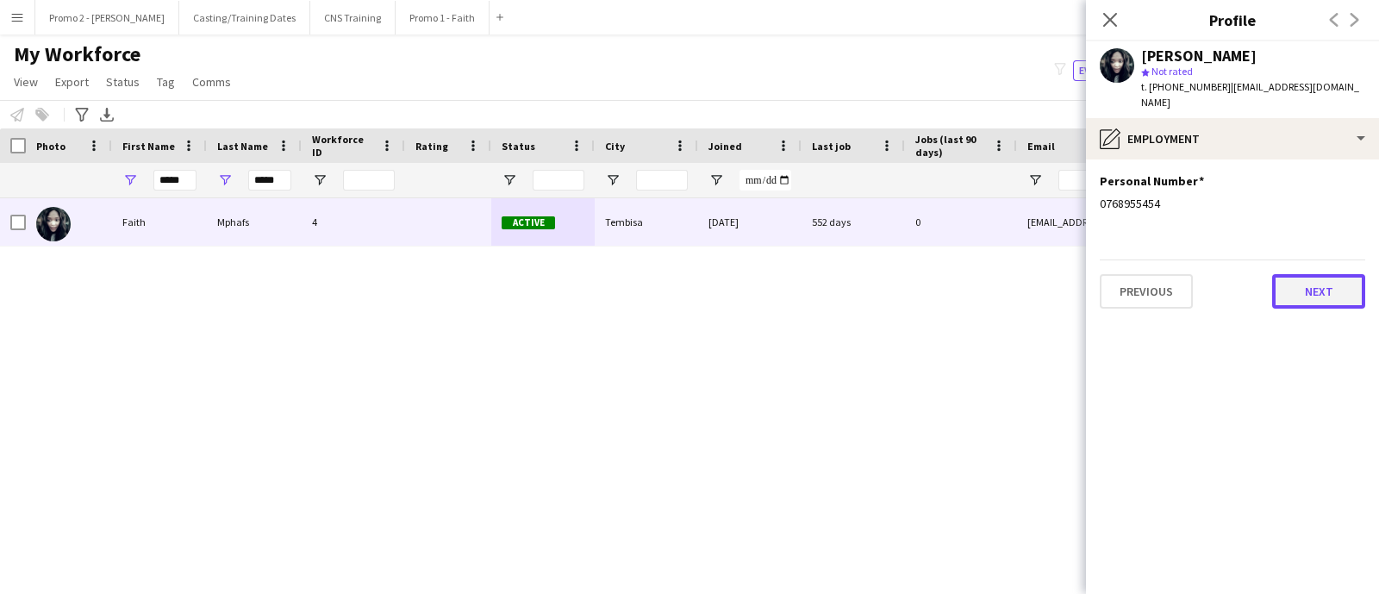
click at [1319, 278] on button "Next" at bounding box center [1319, 291] width 93 height 34
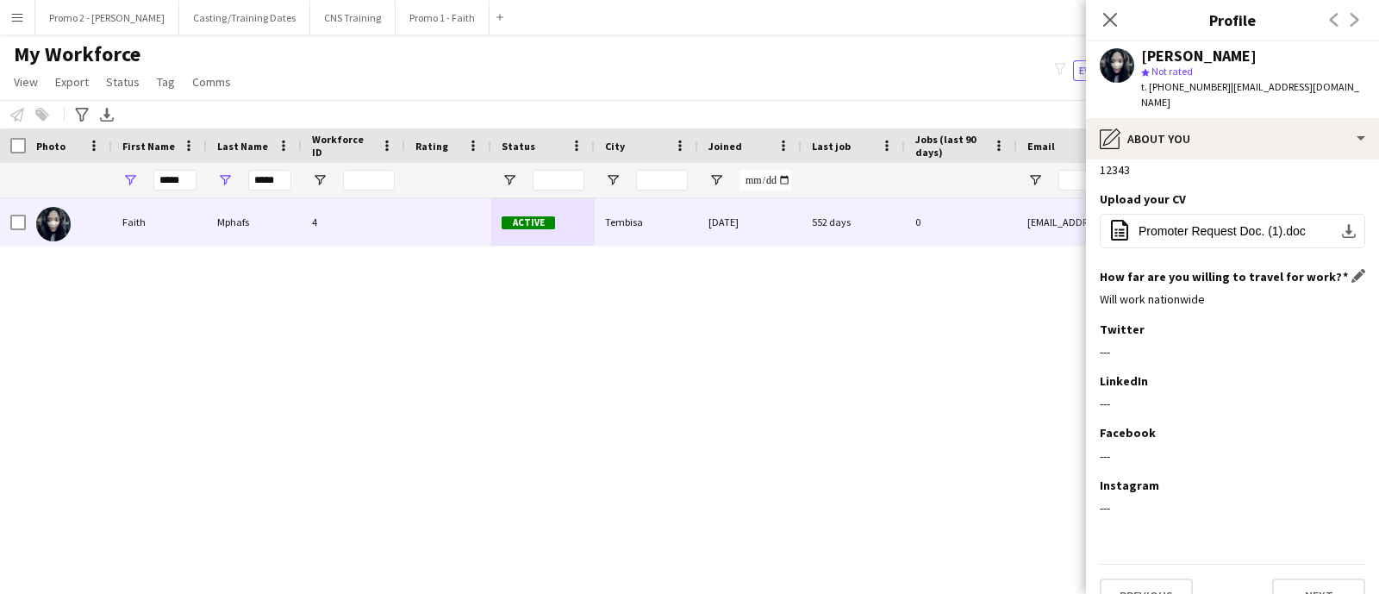
scroll to position [49, 0]
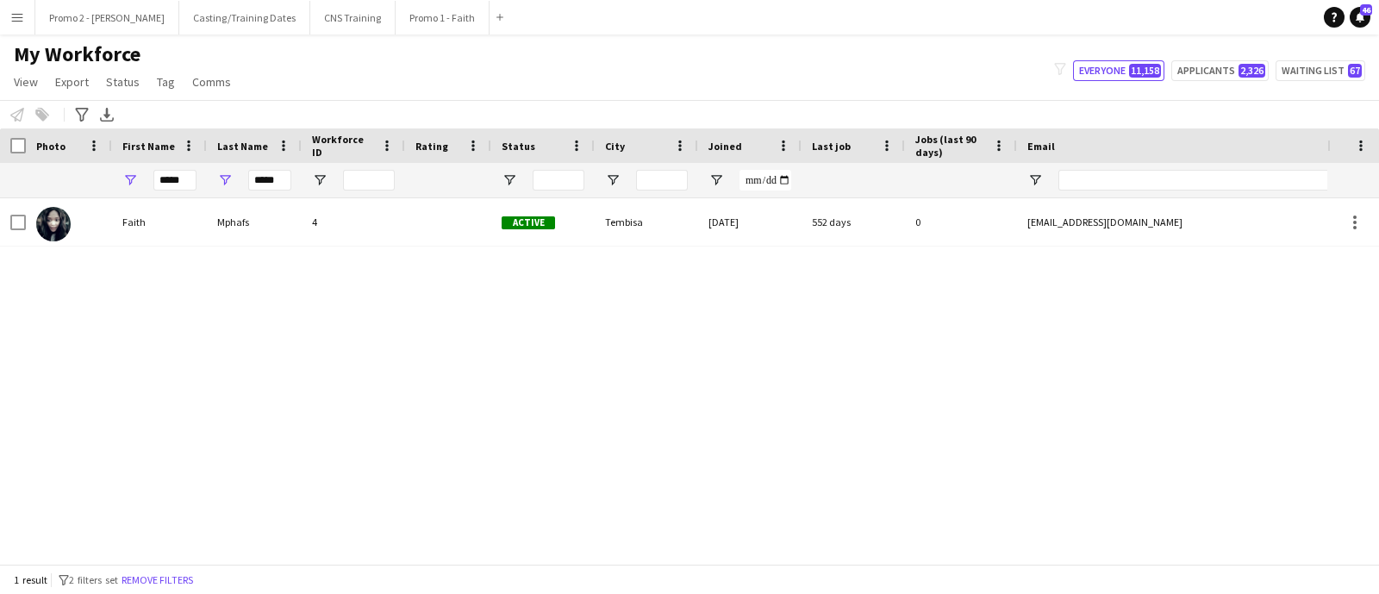
click at [311, 338] on div "[PERSON_NAME] 4 Active Tembisa [DATE] 552 days 0 [EMAIL_ADDRESS][DOMAIN_NAME] […" at bounding box center [664, 372] width 1328 height 349
click at [1071, 389] on div "[PERSON_NAME] 4 Active Tembisa [DATE] 552 days 0 [EMAIL_ADDRESS][DOMAIN_NAME] […" at bounding box center [664, 372] width 1328 height 349
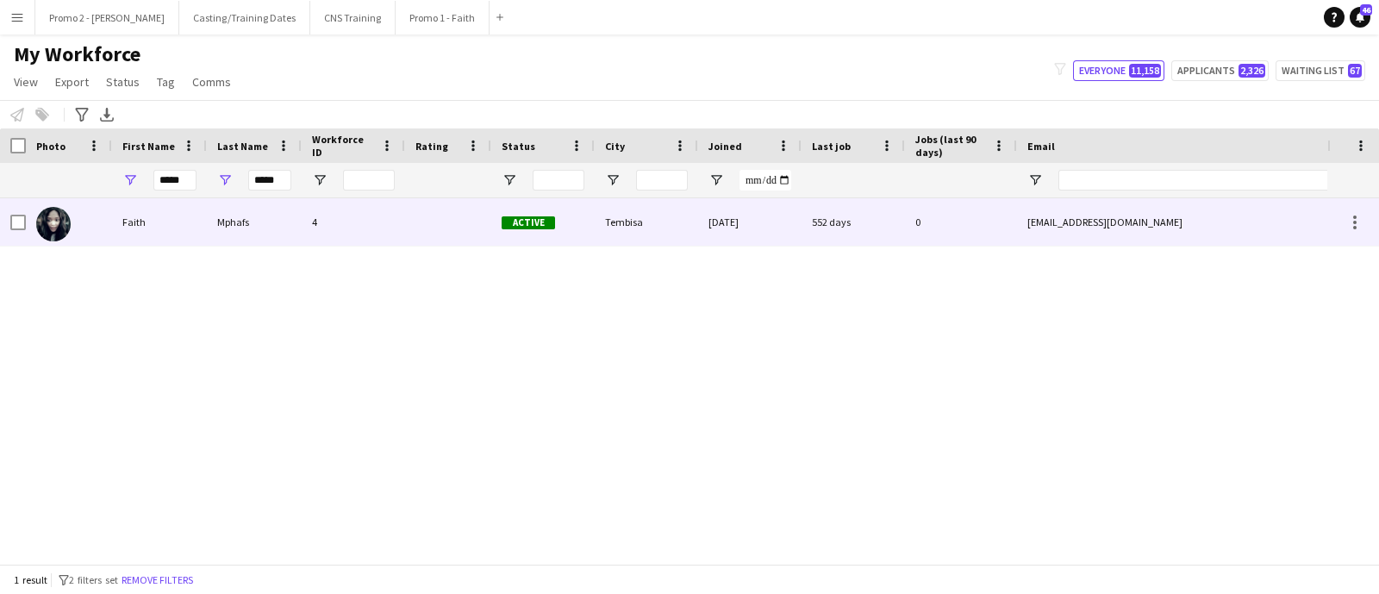
click at [416, 236] on div at bounding box center [448, 221] width 86 height 47
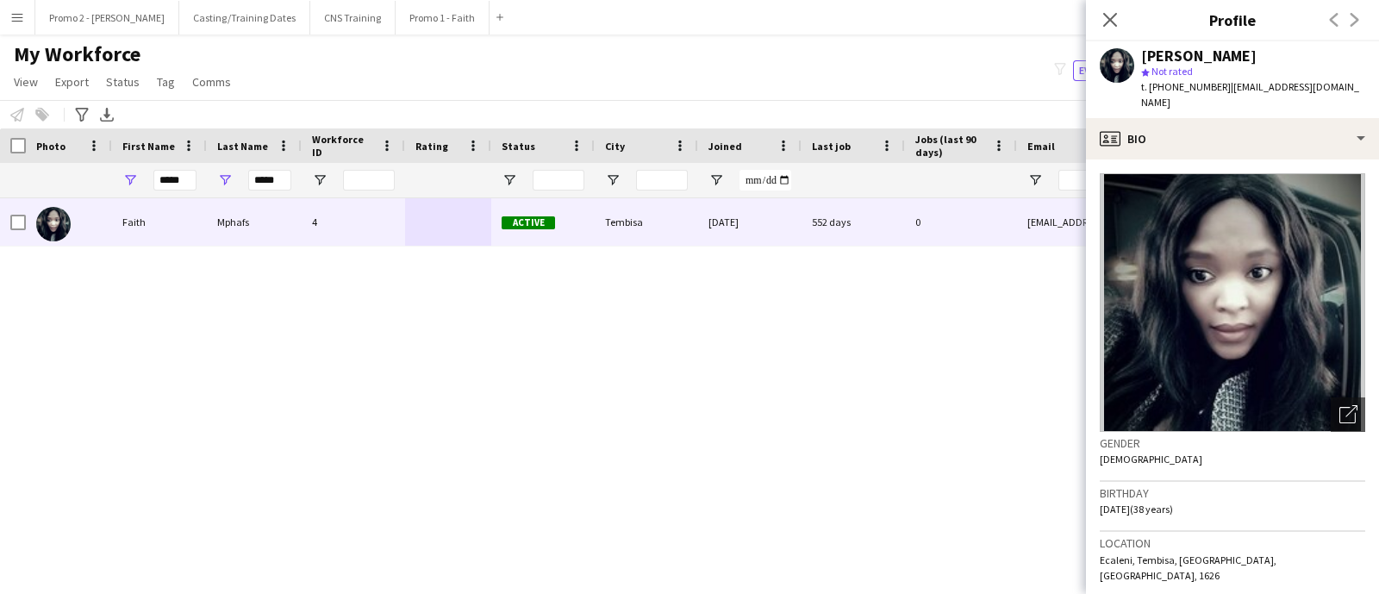
click at [936, 316] on div "[PERSON_NAME] 4 Active Tembisa [DATE] 552 days 0 [EMAIL_ADDRESS][DOMAIN_NAME] […" at bounding box center [664, 372] width 1328 height 349
click at [407, 304] on div "[PERSON_NAME] 4 Active Tembisa [DATE] 552 days 0 [EMAIL_ADDRESS][DOMAIN_NAME] […" at bounding box center [664, 372] width 1328 height 349
drag, startPoint x: 285, startPoint y: 181, endPoint x: 235, endPoint y: 177, distance: 49.3
click at [235, 177] on div "*****" at bounding box center [254, 180] width 95 height 34
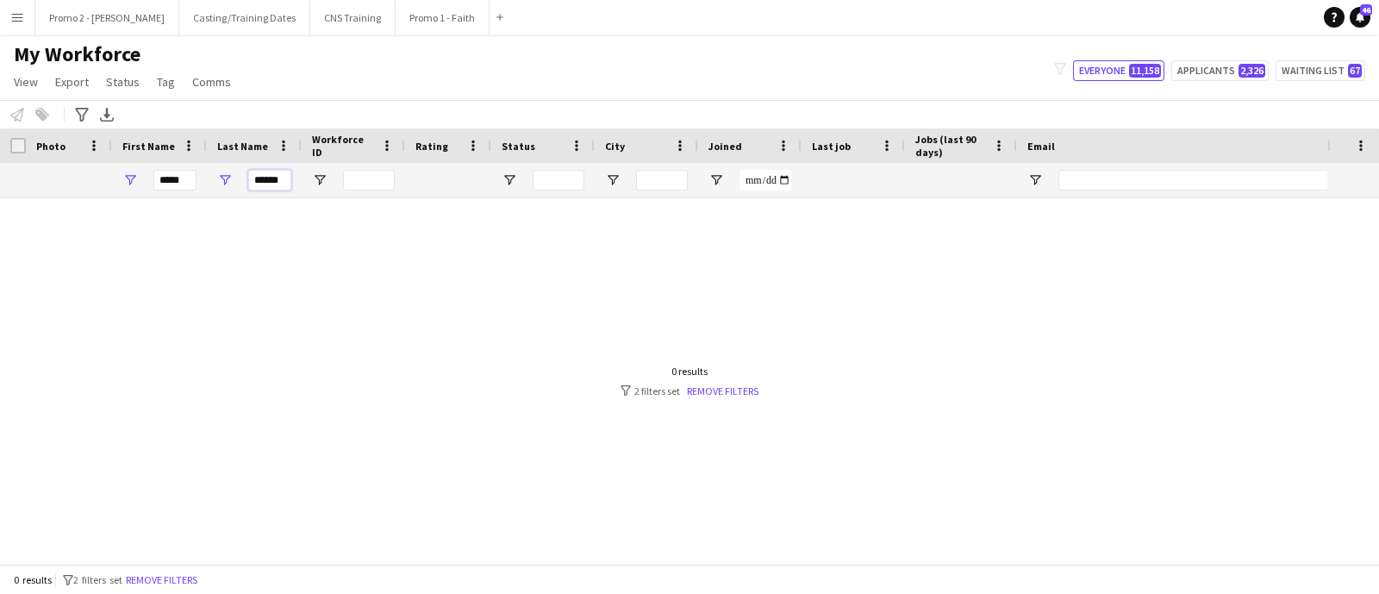
type input "******"
drag, startPoint x: 181, startPoint y: 183, endPoint x: 112, endPoint y: 176, distance: 69.3
click at [112, 176] on div "*****" at bounding box center [159, 180] width 95 height 34
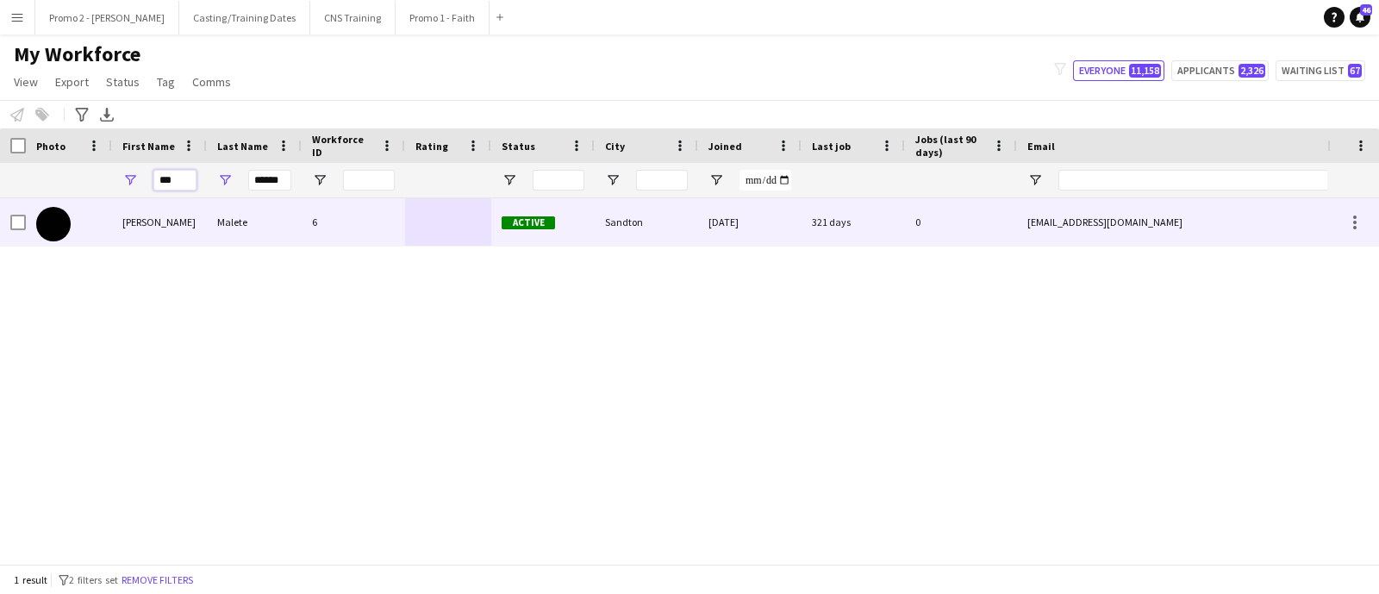
type input "***"
click at [533, 216] on span "Active" at bounding box center [528, 222] width 53 height 13
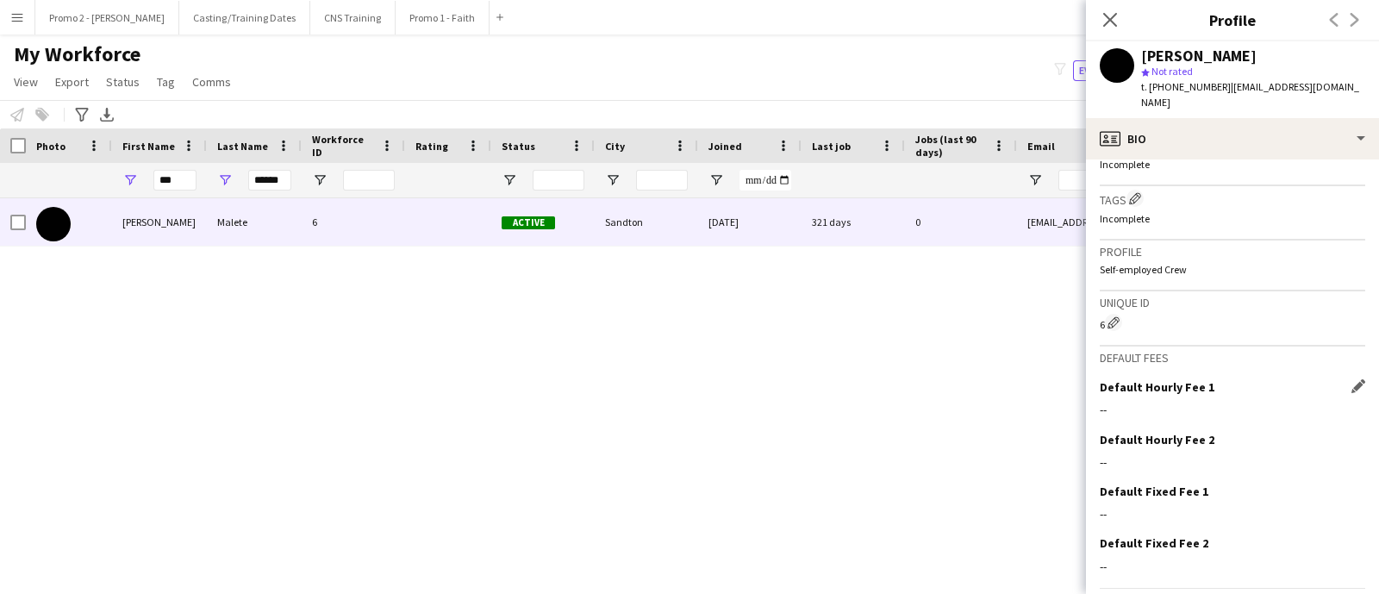
scroll to position [748, 0]
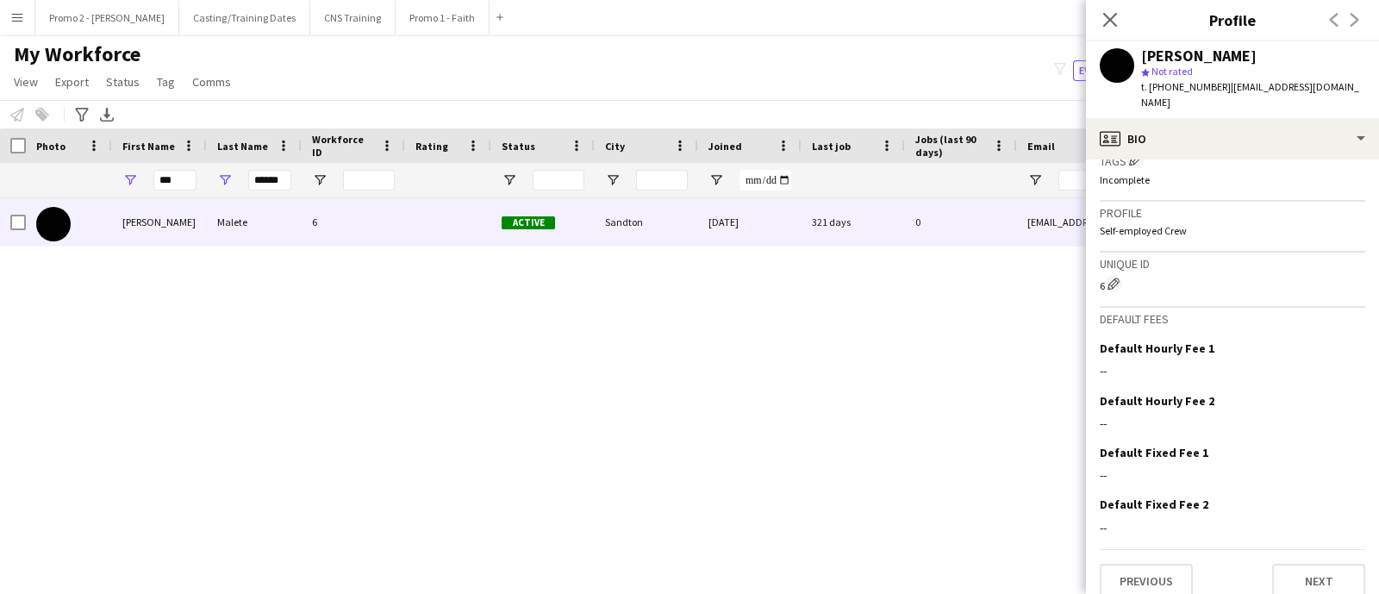
click at [378, 325] on div "Eddie Malete 6 Active Sandton 02-08-2023 321 days 0 eddiemalete@gmail.com +2706…" at bounding box center [664, 372] width 1328 height 349
drag, startPoint x: 282, startPoint y: 182, endPoint x: 154, endPoint y: 161, distance: 129.3
click at [154, 161] on div "Workforce Details Photo First Name ***" at bounding box center [934, 163] width 1869 height 70
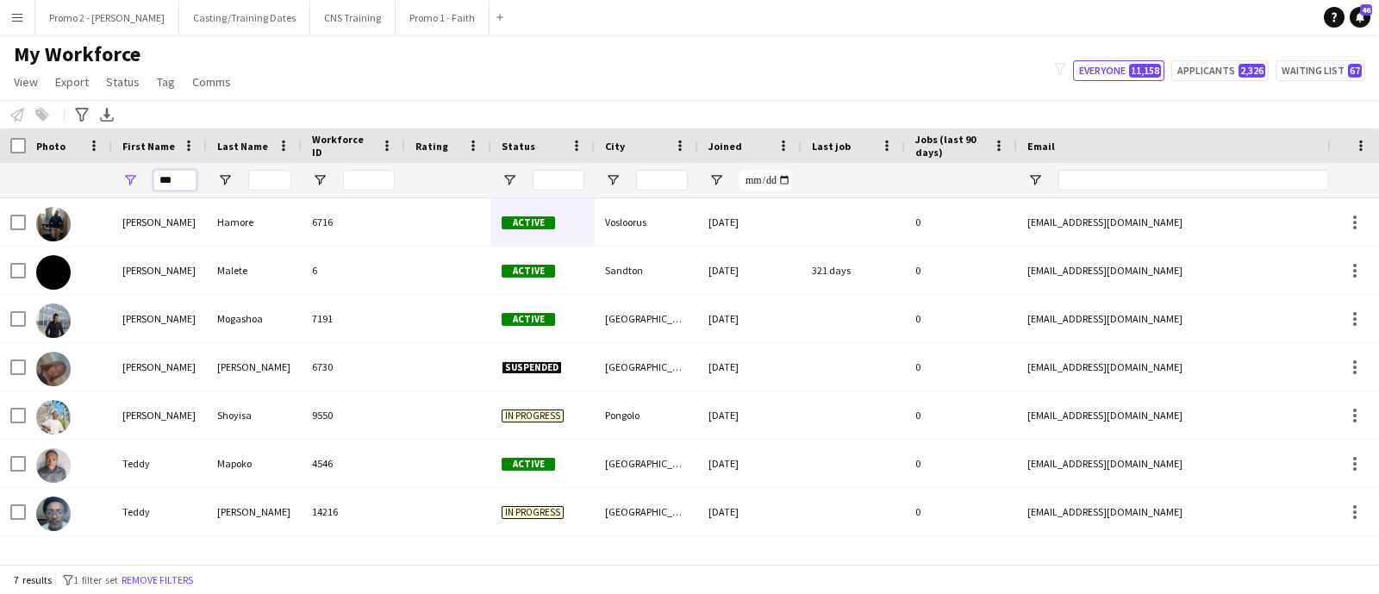
drag, startPoint x: 182, startPoint y: 185, endPoint x: 137, endPoint y: 163, distance: 50.1
click at [137, 163] on div "***" at bounding box center [159, 180] width 95 height 34
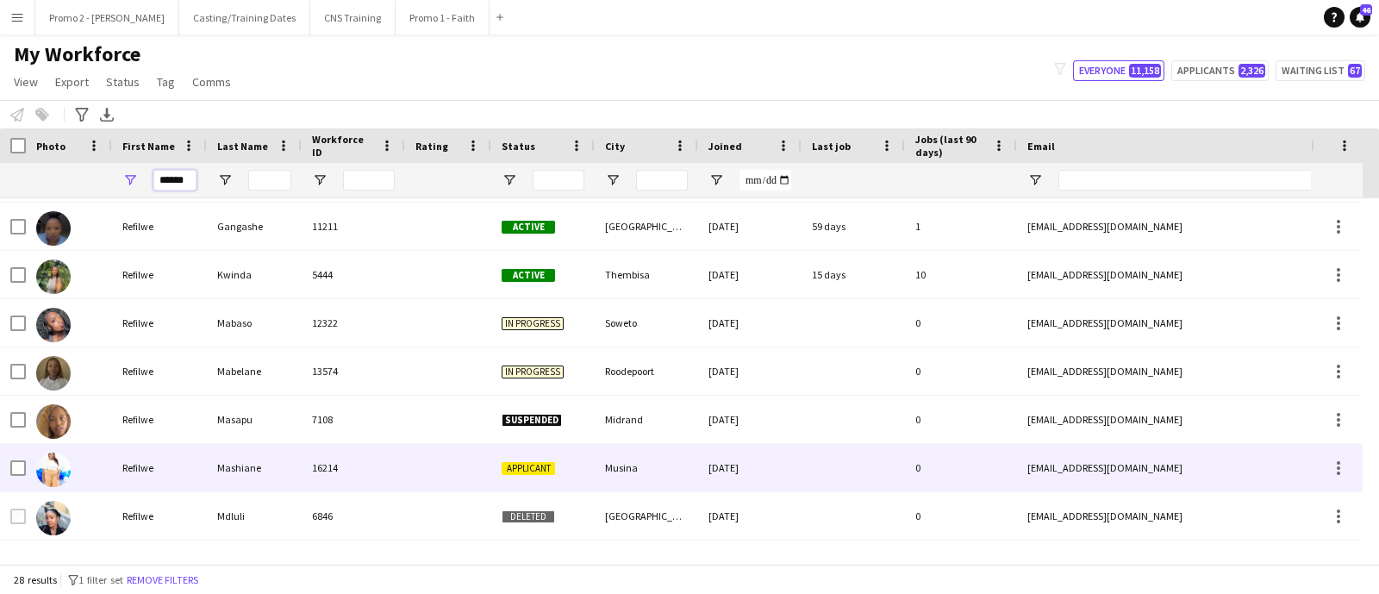
scroll to position [323, 0]
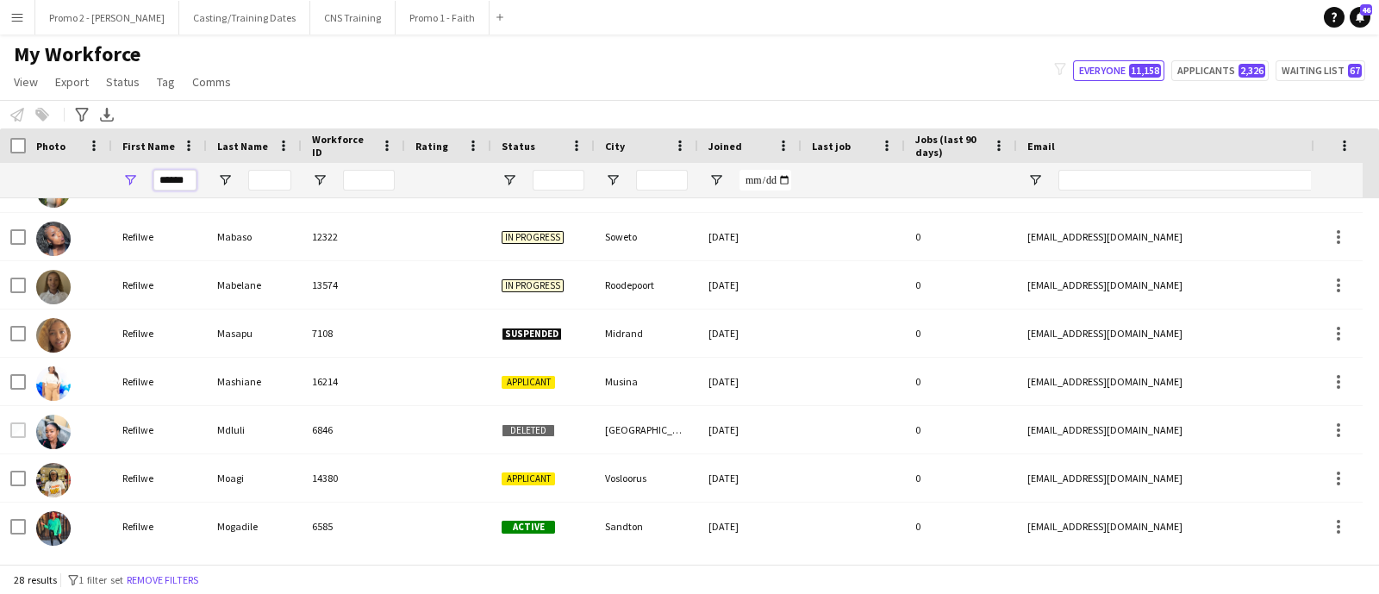
type input "******"
click at [254, 179] on input "Last Name Filter Input" at bounding box center [269, 180] width 43 height 21
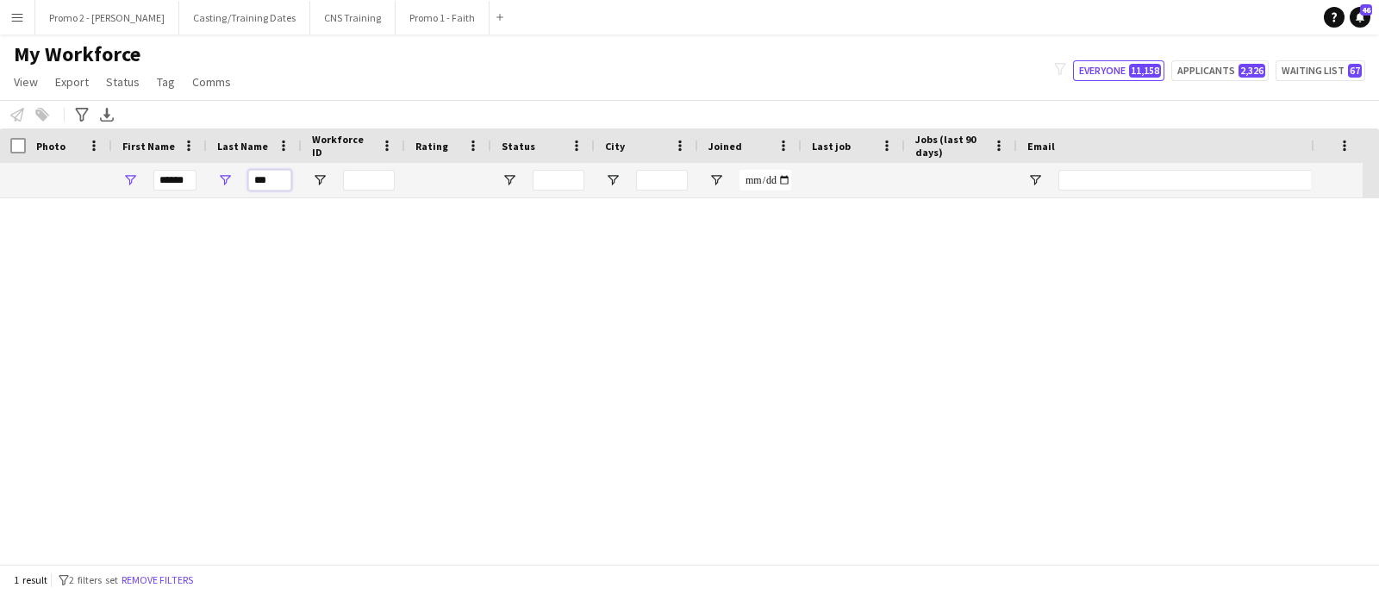
scroll to position [0, 0]
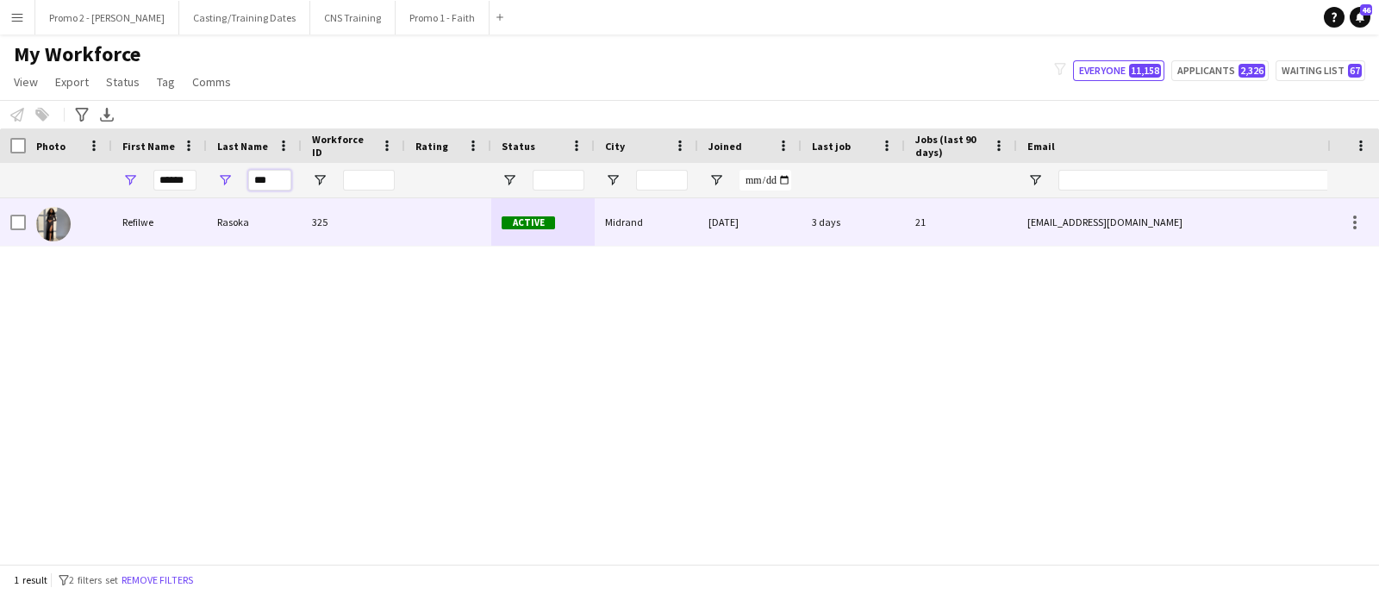
type input "***"
click at [524, 222] on span "Active" at bounding box center [528, 222] width 53 height 13
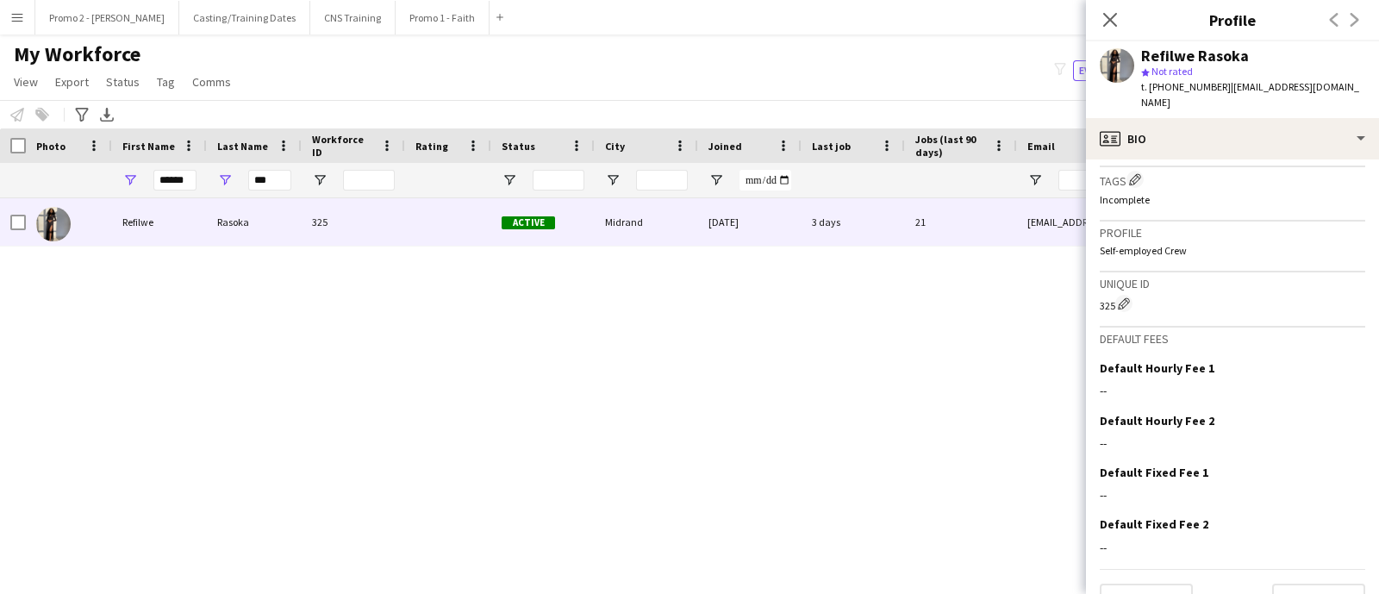
scroll to position [741, 0]
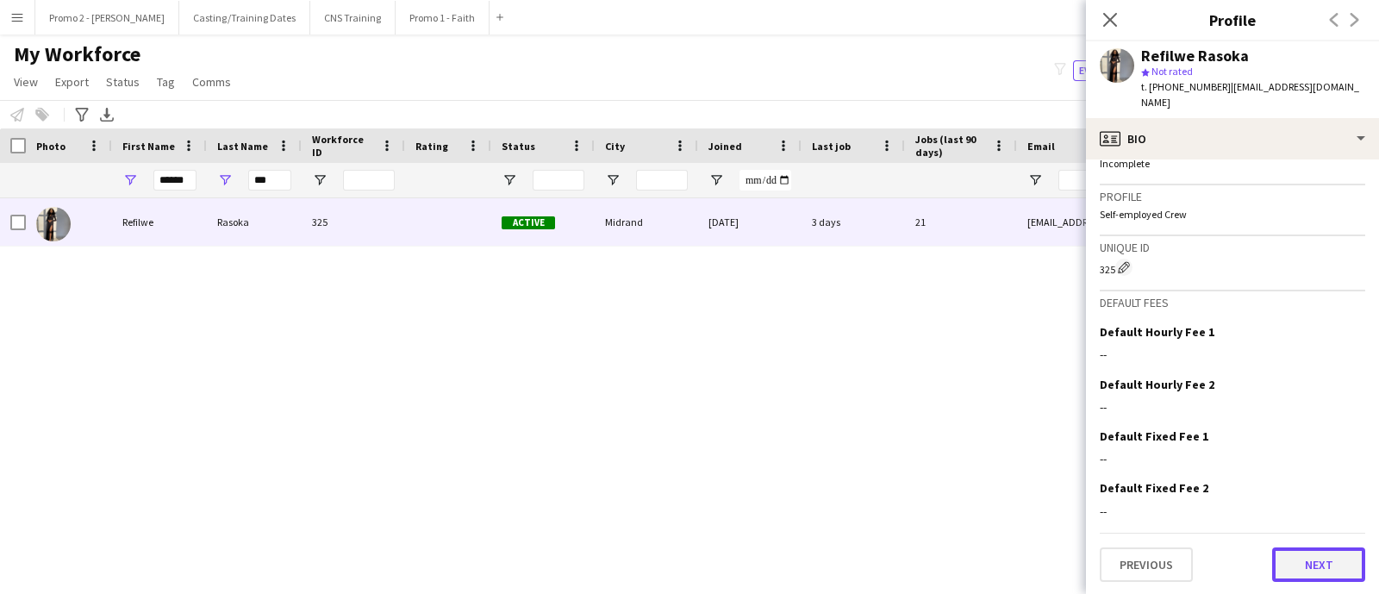
click at [1293, 554] on button "Next" at bounding box center [1319, 564] width 93 height 34
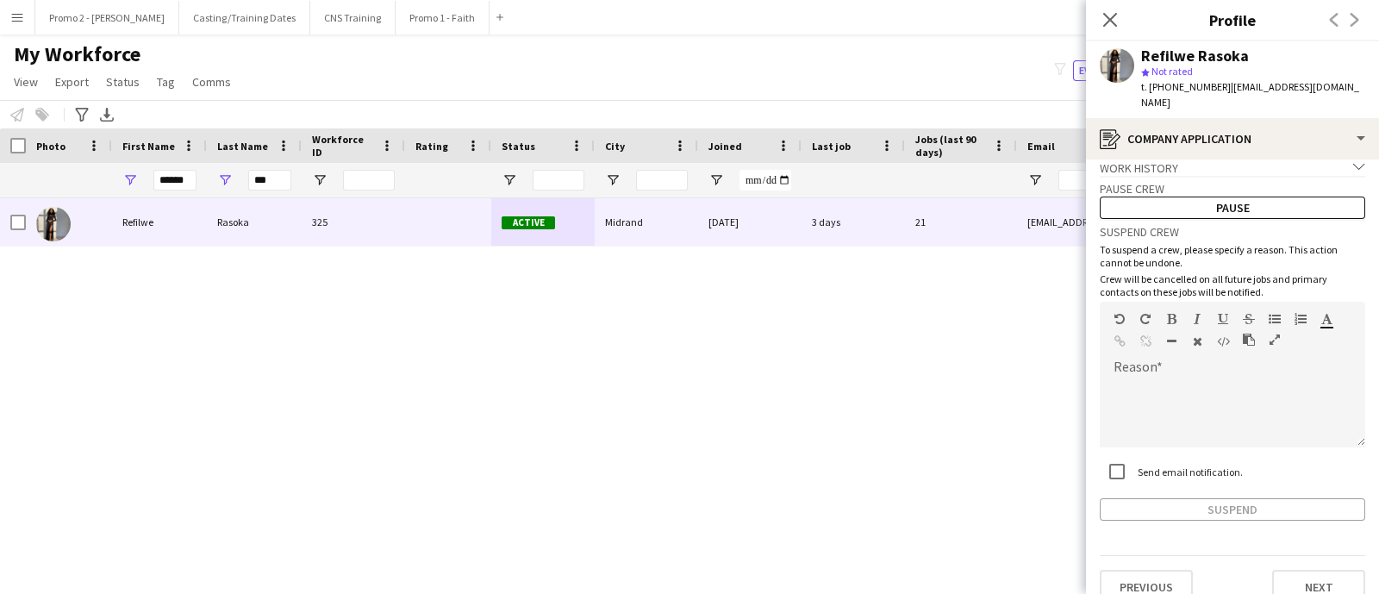
scroll to position [22, 0]
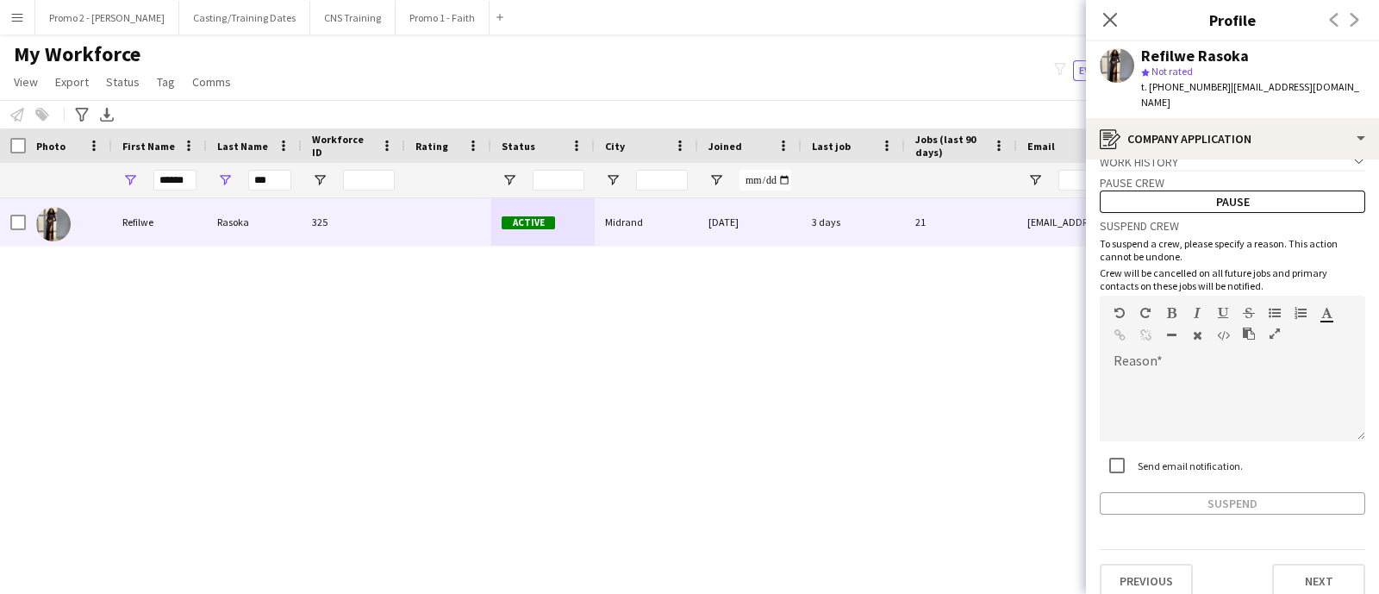
click at [1254, 554] on div "Previous Next" at bounding box center [1233, 573] width 266 height 49
click at [1273, 564] on button "Next" at bounding box center [1319, 581] width 93 height 34
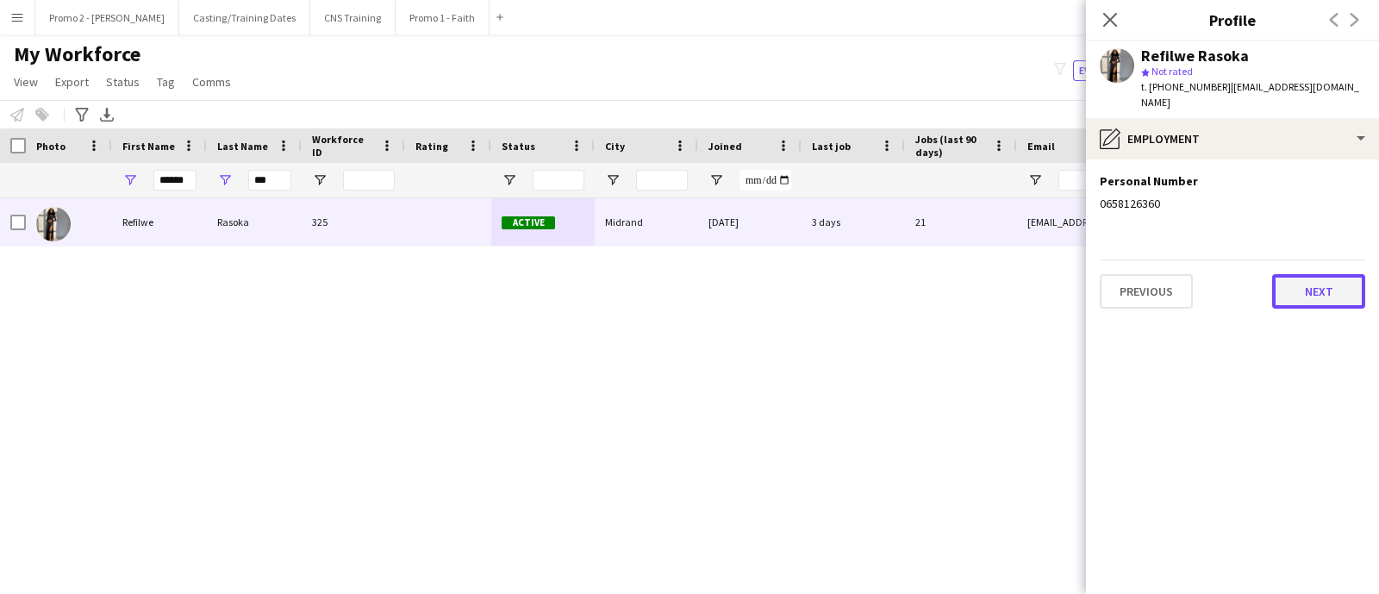
click at [1303, 282] on button "Next" at bounding box center [1319, 291] width 93 height 34
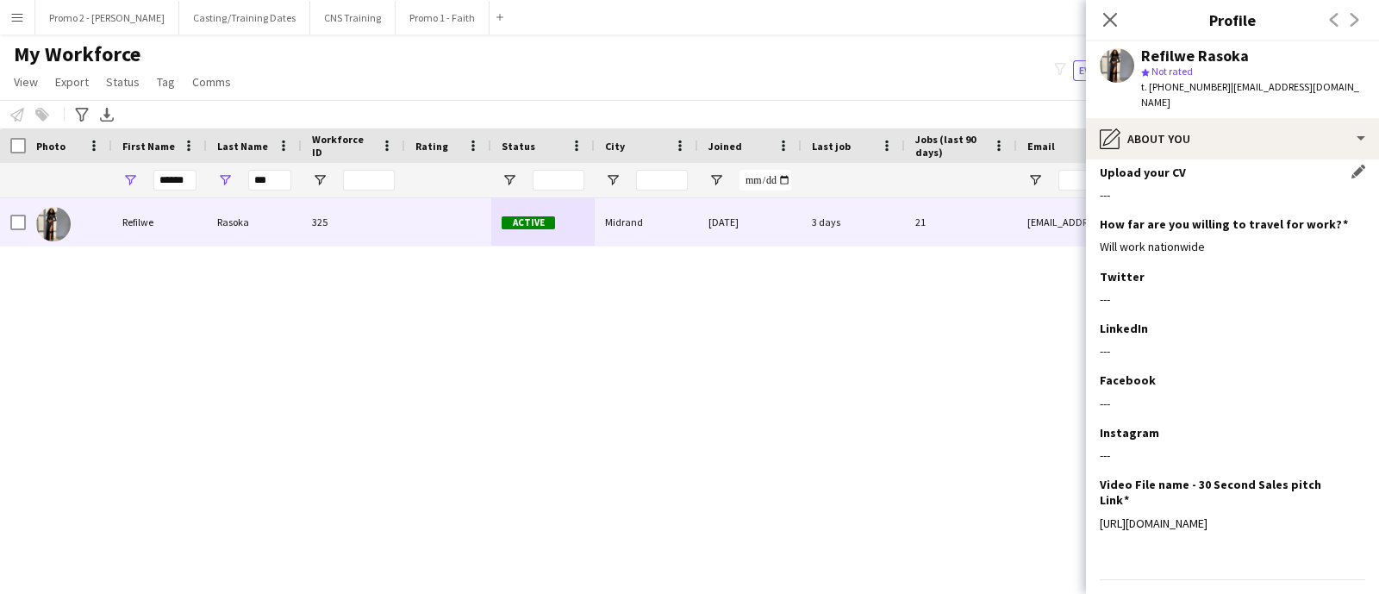
scroll to position [154, 0]
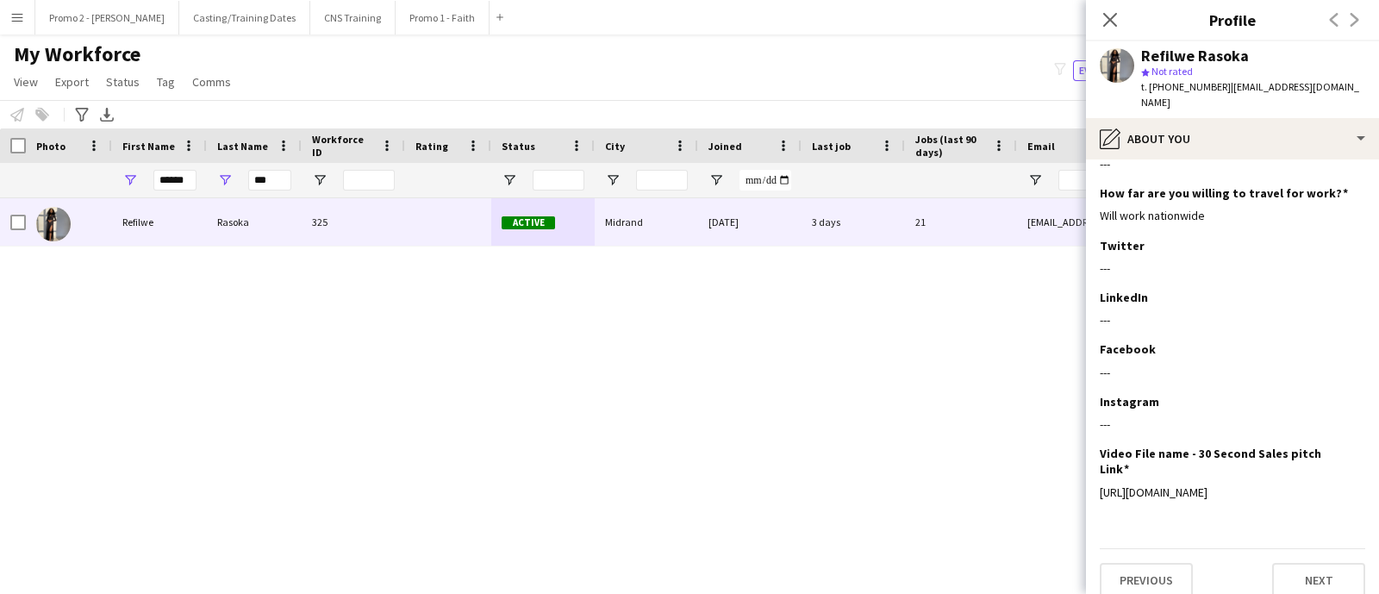
click at [754, 71] on div "My Workforce View Views Default view Applicants New view Update view Delete vie…" at bounding box center [689, 70] width 1379 height 59
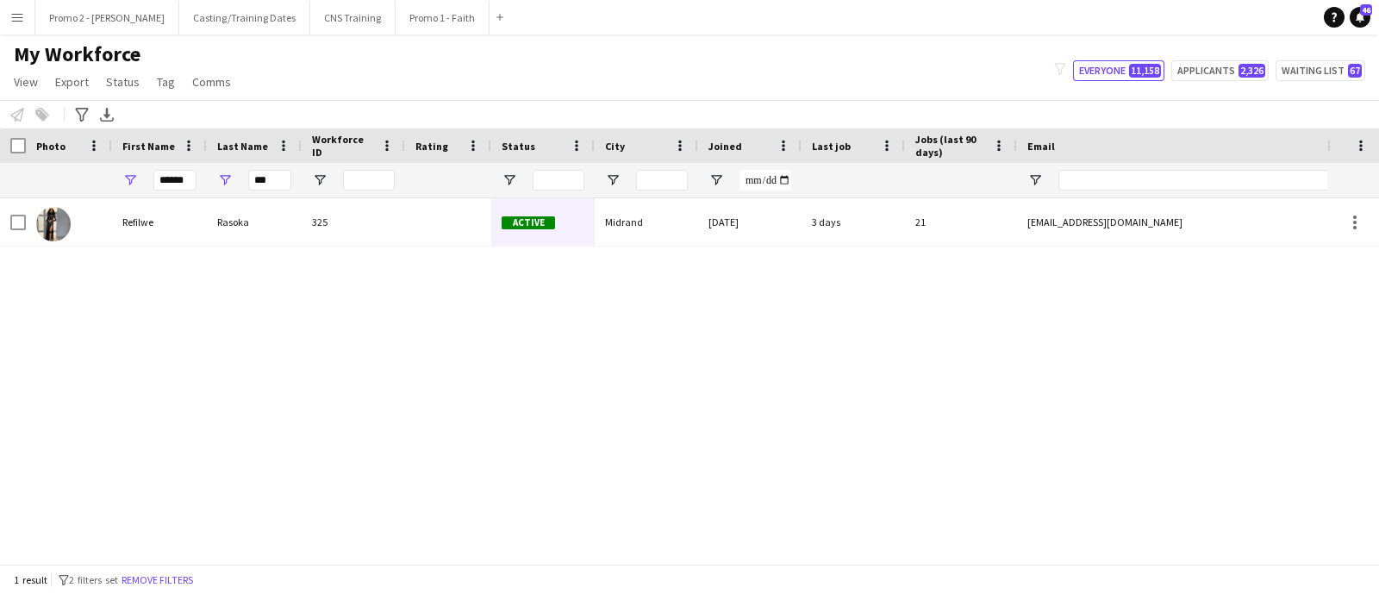
click at [685, 340] on div "Refilwe Rasoka 325 Active Midrand 01-09-2023 3 days 21 refilwerasoka@gmail.com …" at bounding box center [664, 372] width 1328 height 349
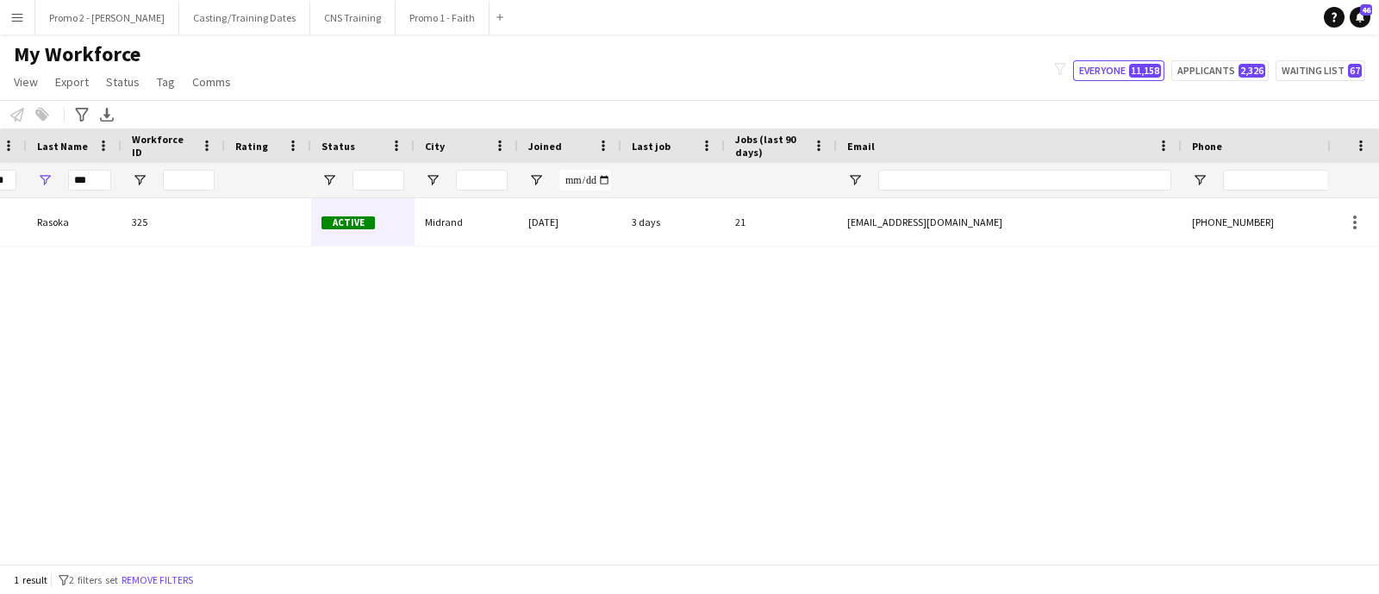
scroll to position [0, 0]
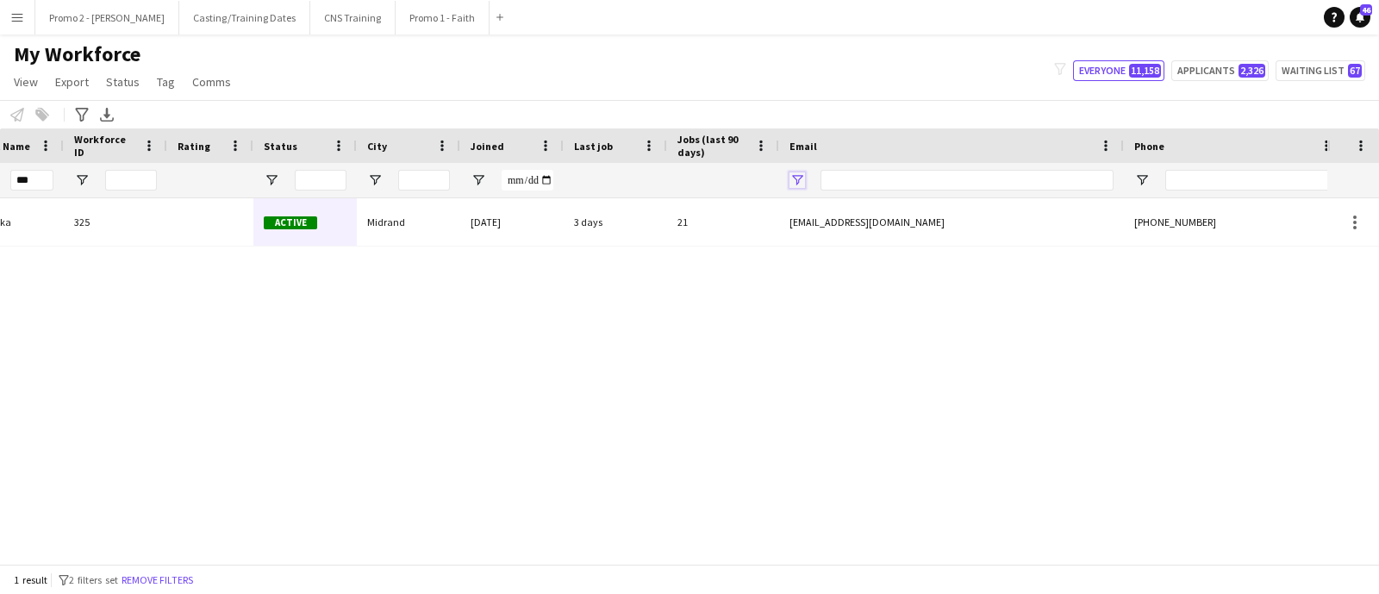
click at [798, 177] on span "Open Filter Menu" at bounding box center [798, 180] width 16 height 16
type input "*"
type input "**"
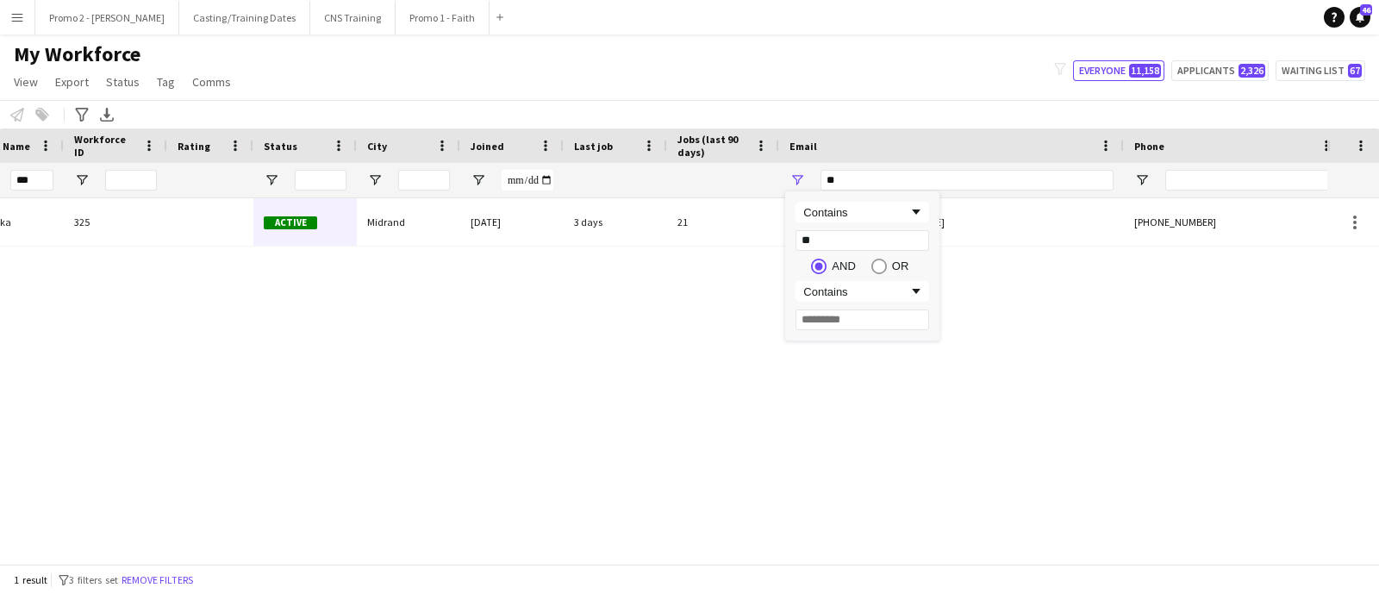
type input "***"
type input "*****"
click at [560, 256] on div "Refilwe Rasoka 325 Active Midrand 01-09-2023 3 days 21 refilwerasoka@gmail.com …" at bounding box center [664, 372] width 1328 height 349
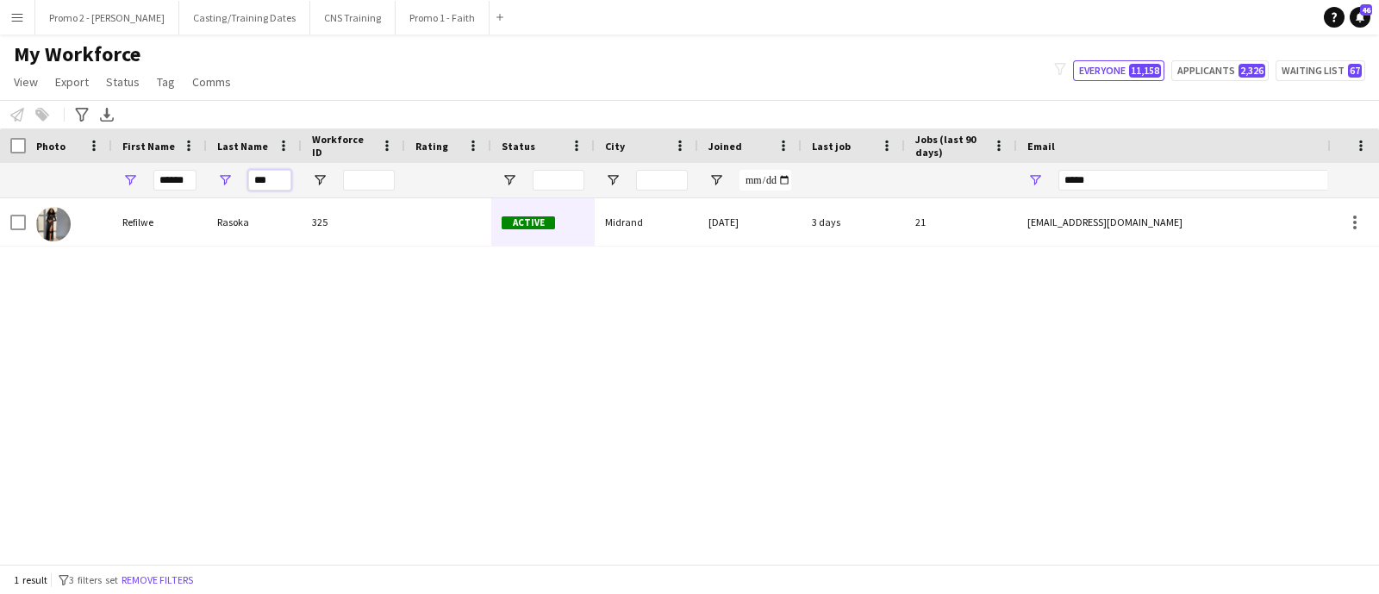
drag, startPoint x: 281, startPoint y: 185, endPoint x: 199, endPoint y: 183, distance: 81.9
click at [199, 183] on div "****** ***" at bounding box center [934, 180] width 1869 height 34
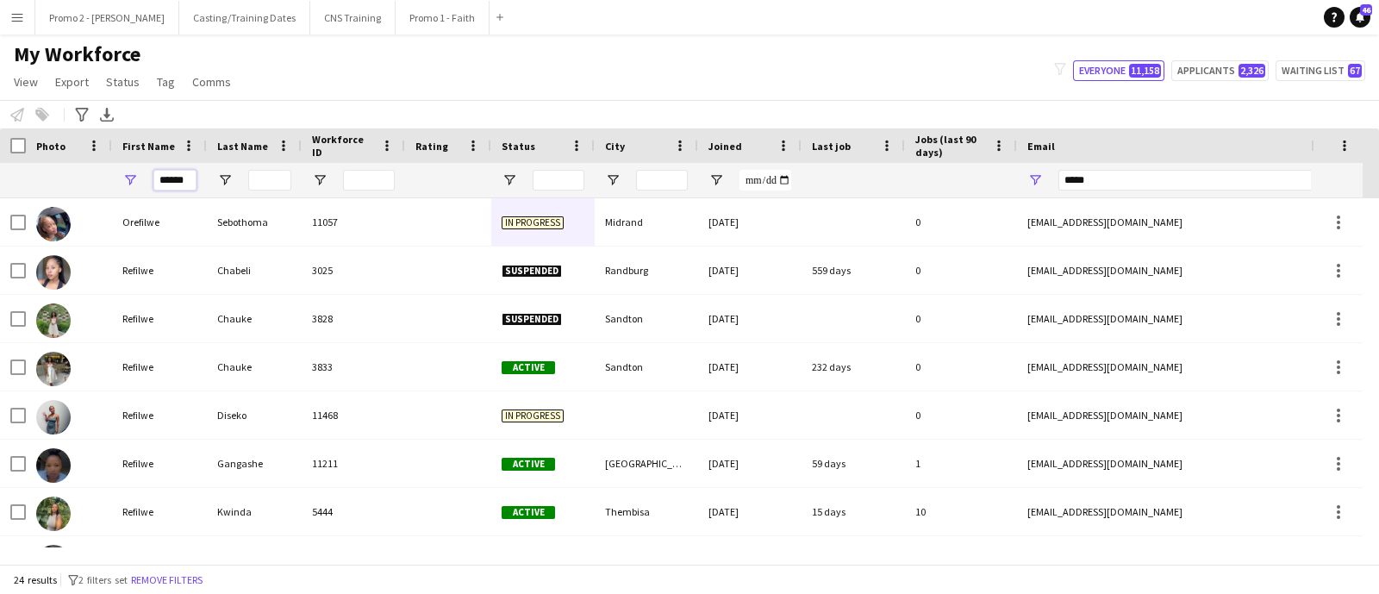
drag, startPoint x: 186, startPoint y: 176, endPoint x: 162, endPoint y: 180, distance: 24.5
click at [162, 180] on input "******" at bounding box center [174, 180] width 43 height 21
type input "*"
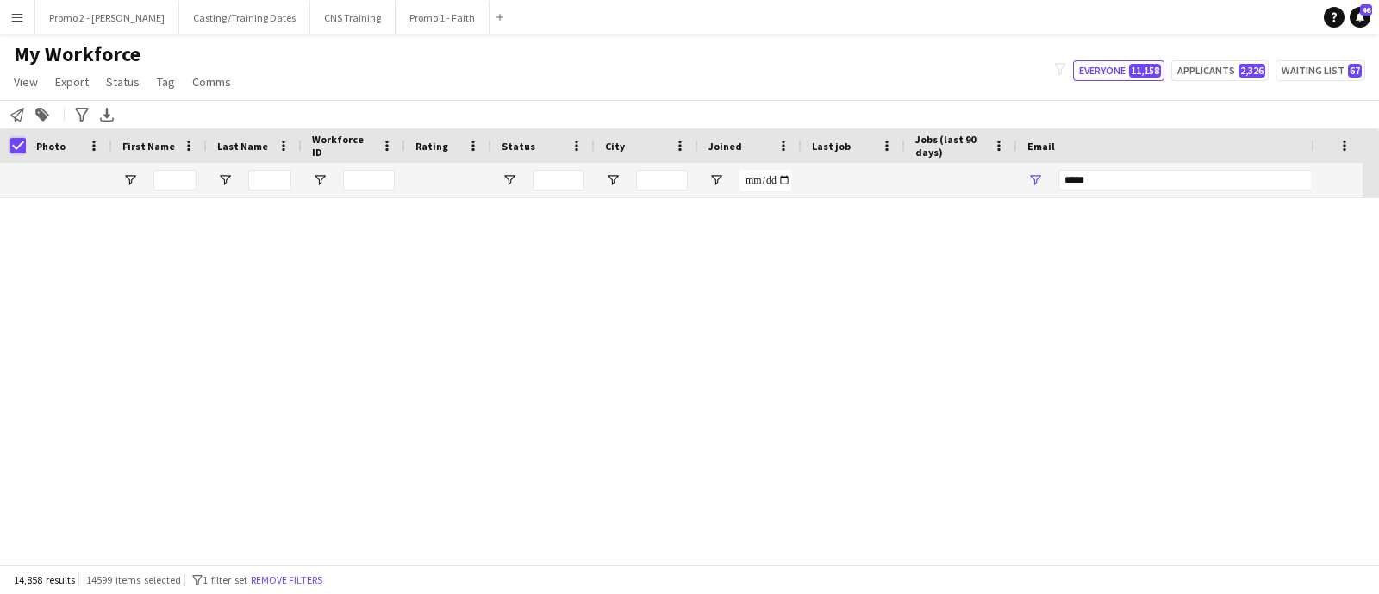
scroll to position [717015, 0]
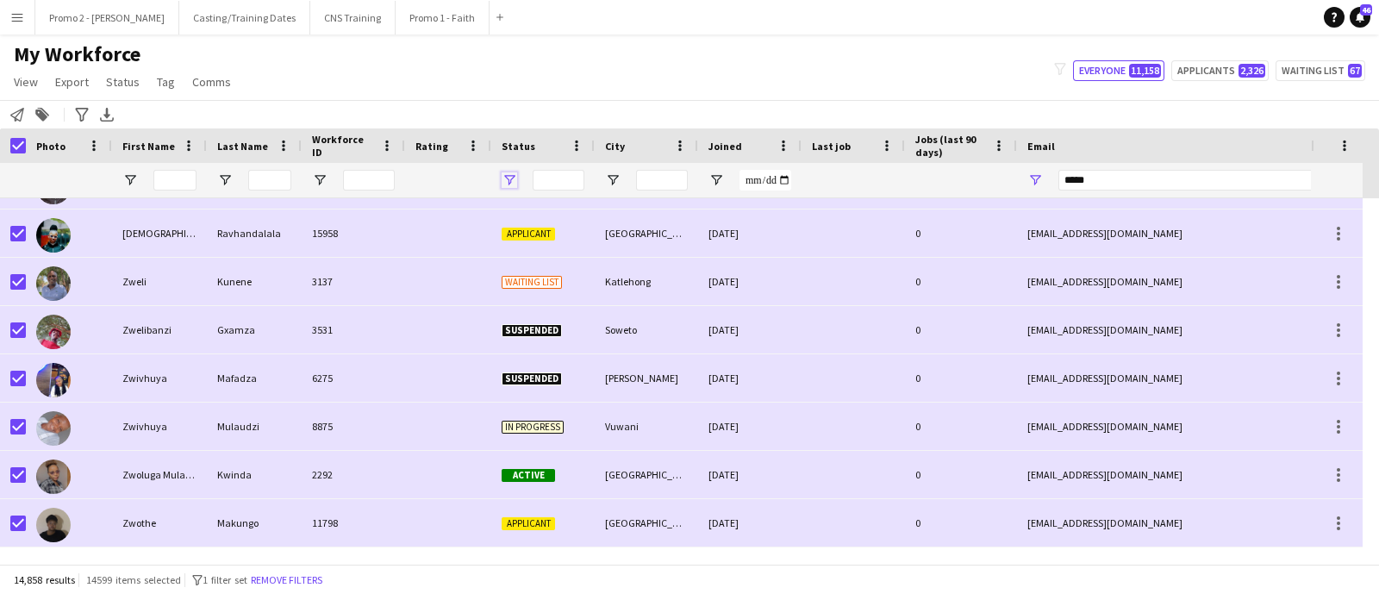
click at [510, 174] on span "Open Filter Menu" at bounding box center [510, 180] width 16 height 16
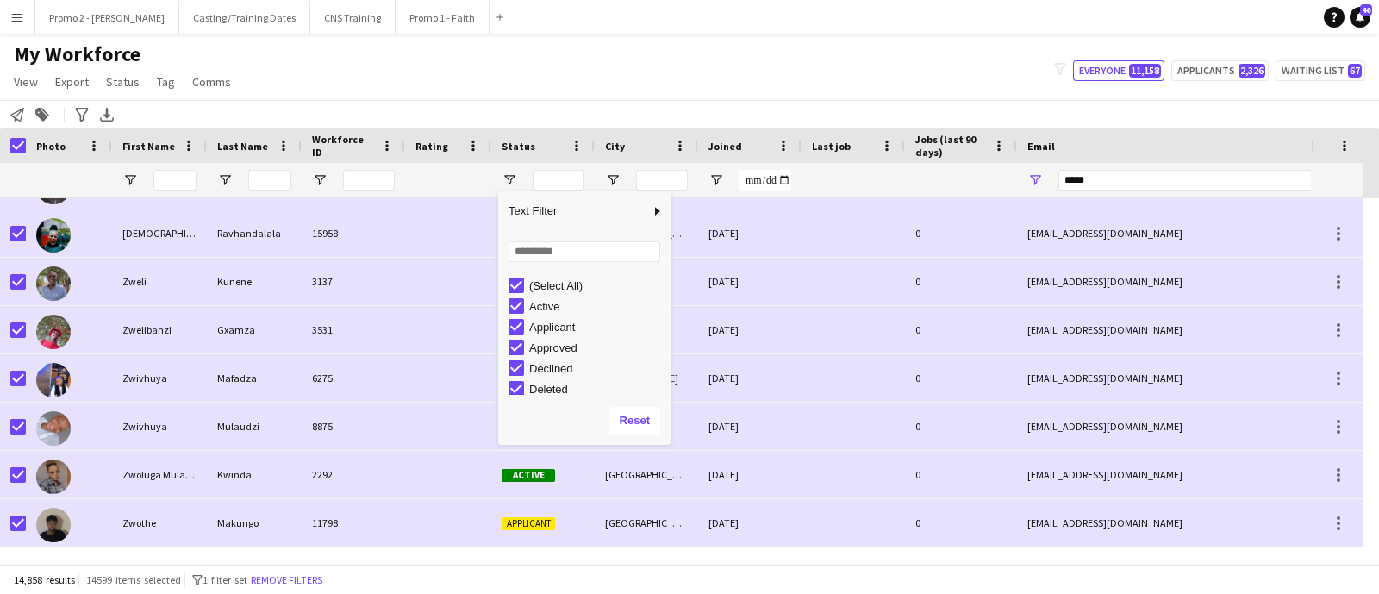
click at [474, 84] on div "My Workforce View Views Default view Applicants New view Update view Delete vie…" at bounding box center [689, 70] width 1379 height 59
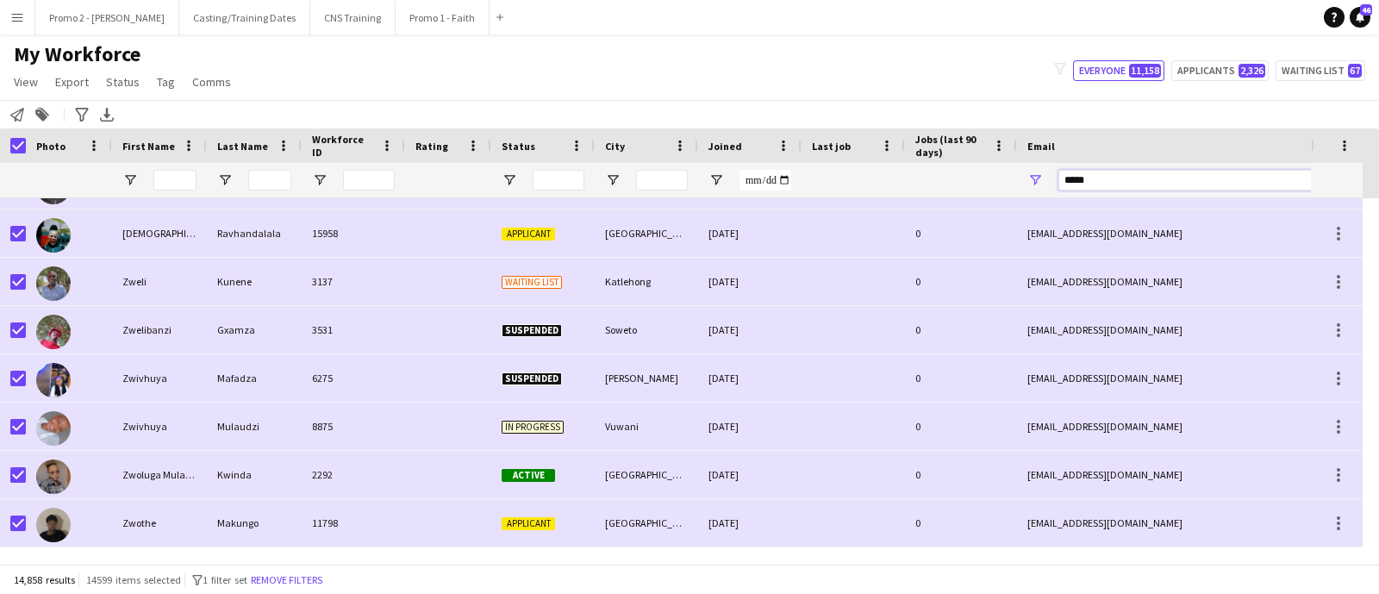
drag, startPoint x: 1094, startPoint y: 178, endPoint x: 1012, endPoint y: 175, distance: 81.9
click at [1012, 175] on div at bounding box center [934, 180] width 1869 height 34
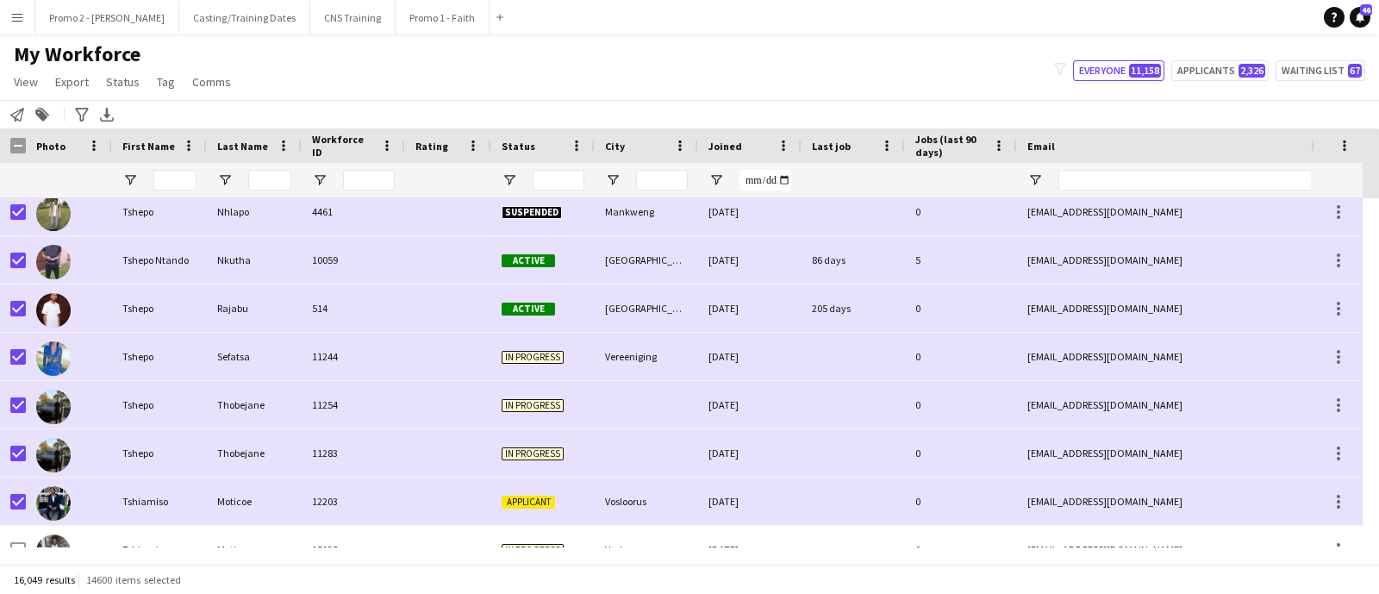
scroll to position [715506, 0]
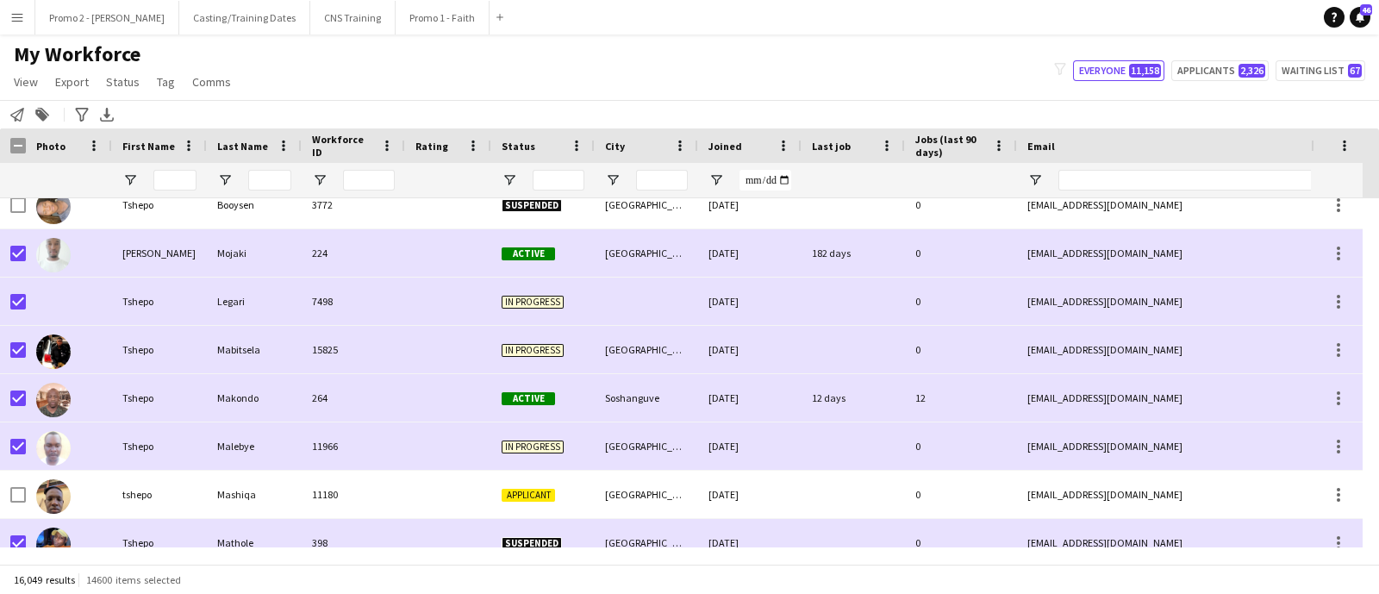
click at [466, 53] on div "My Workforce View Views Default view Applicants New view Update view Delete vie…" at bounding box center [689, 70] width 1379 height 59
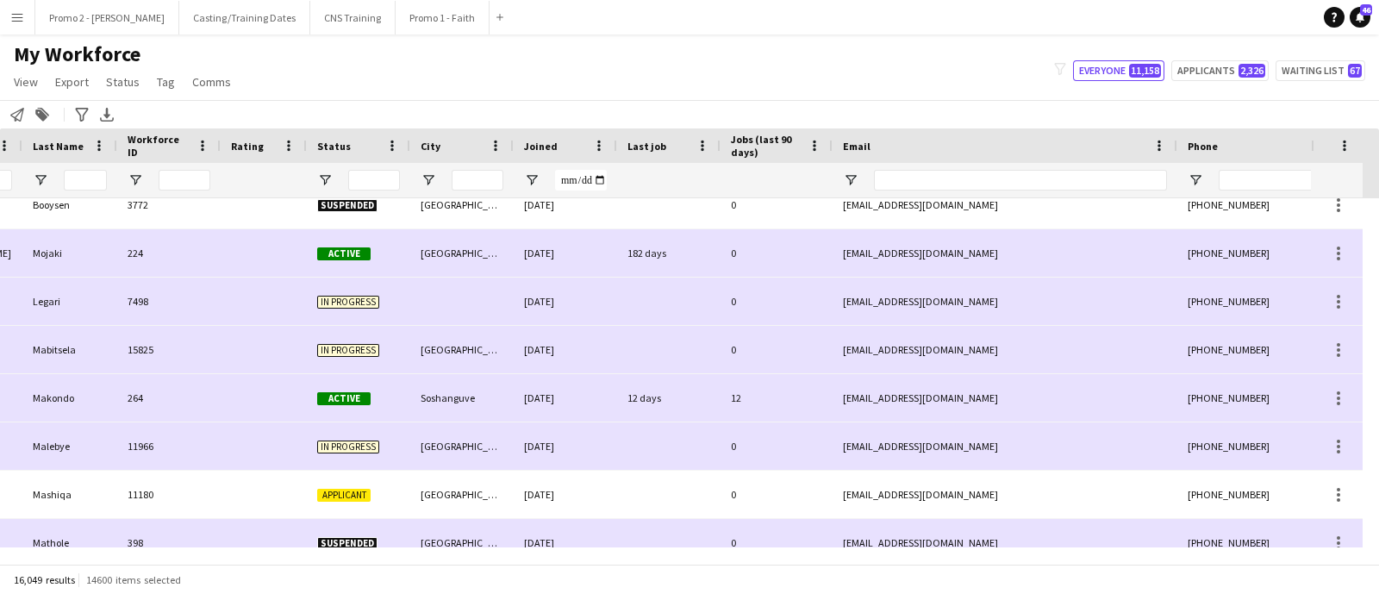
scroll to position [0, 166]
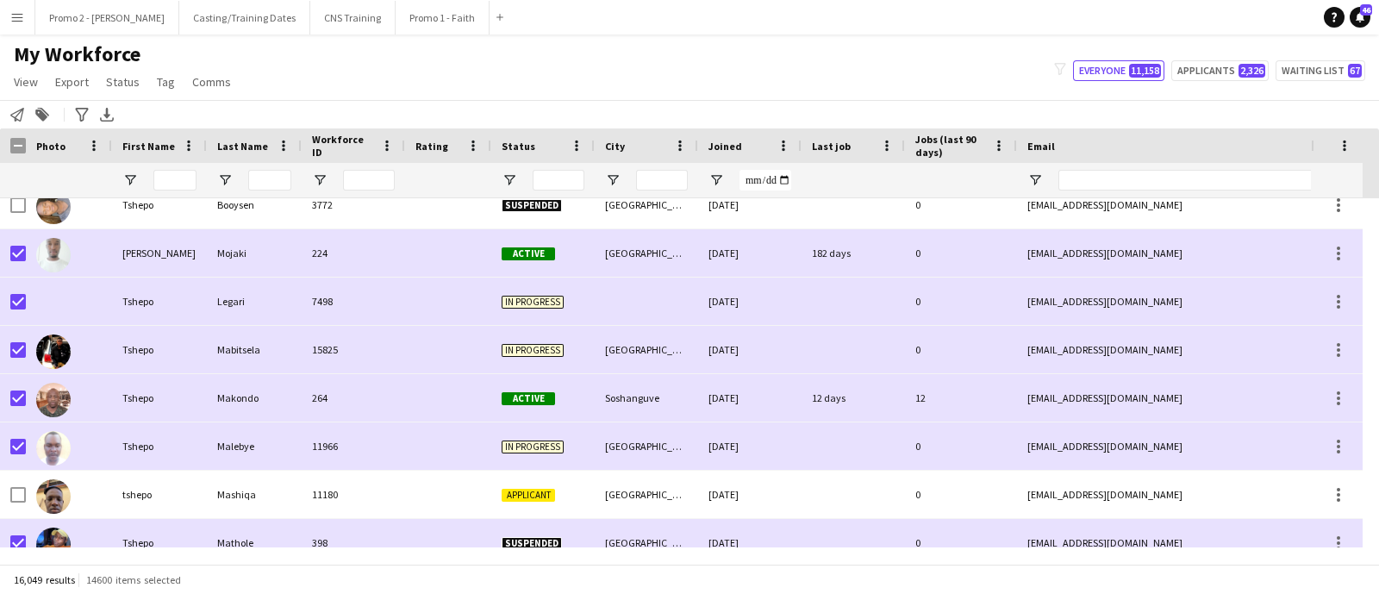
click at [28, 21] on button "Menu" at bounding box center [17, 17] width 34 height 34
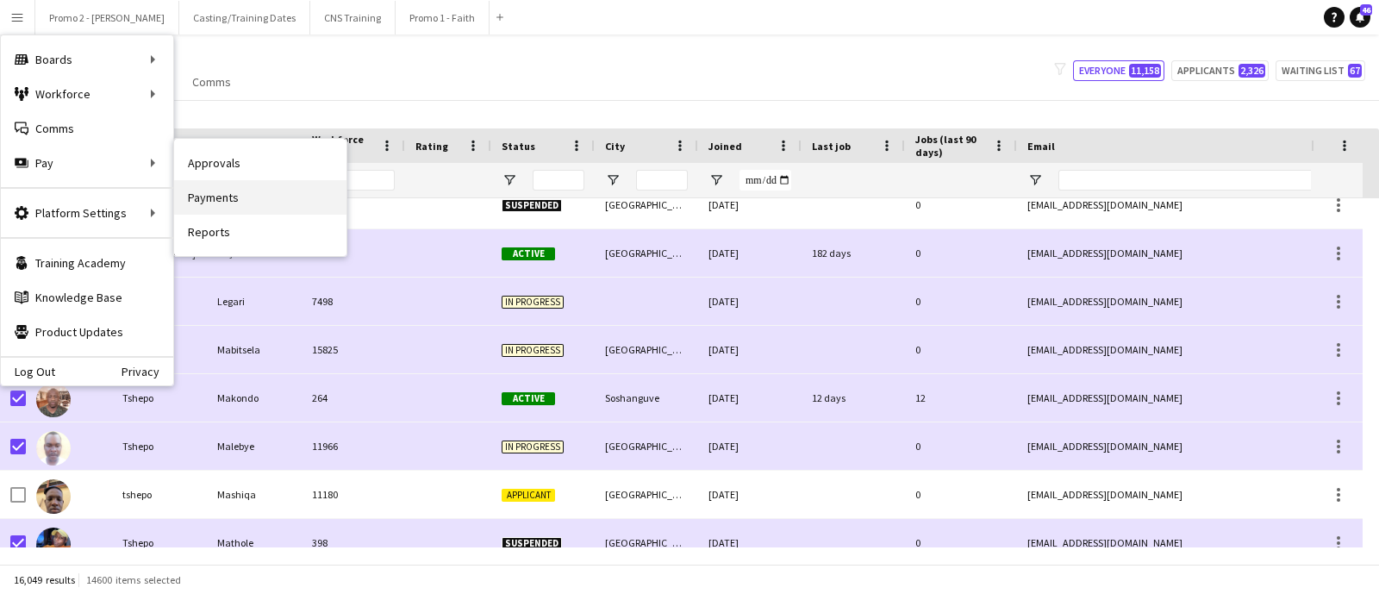
click at [217, 188] on link "Payments" at bounding box center [260, 197] width 172 height 34
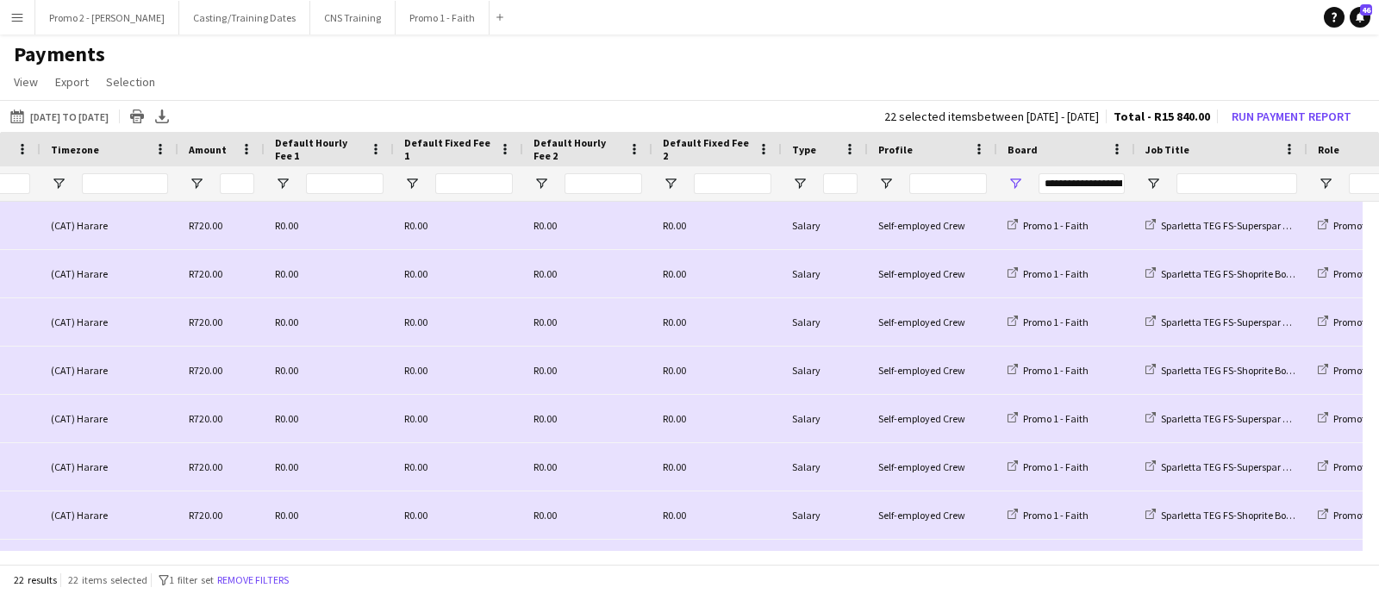
scroll to position [0, 654]
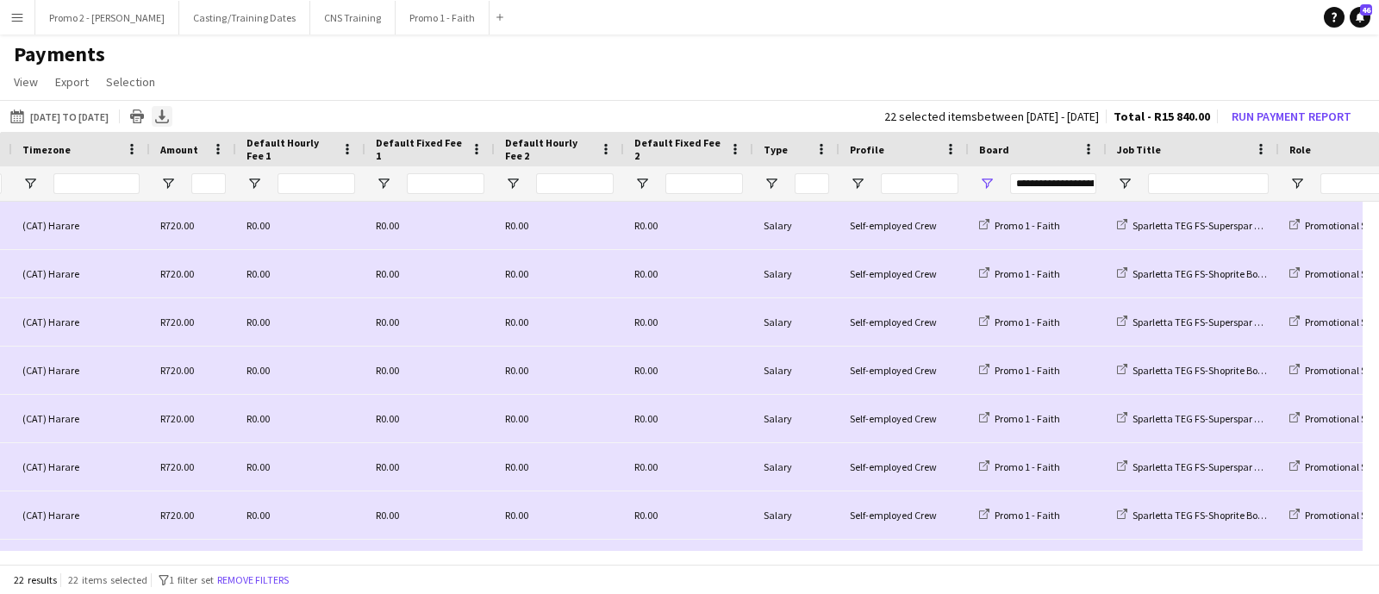
click at [169, 115] on icon "Export XLSX" at bounding box center [162, 116] width 14 height 14
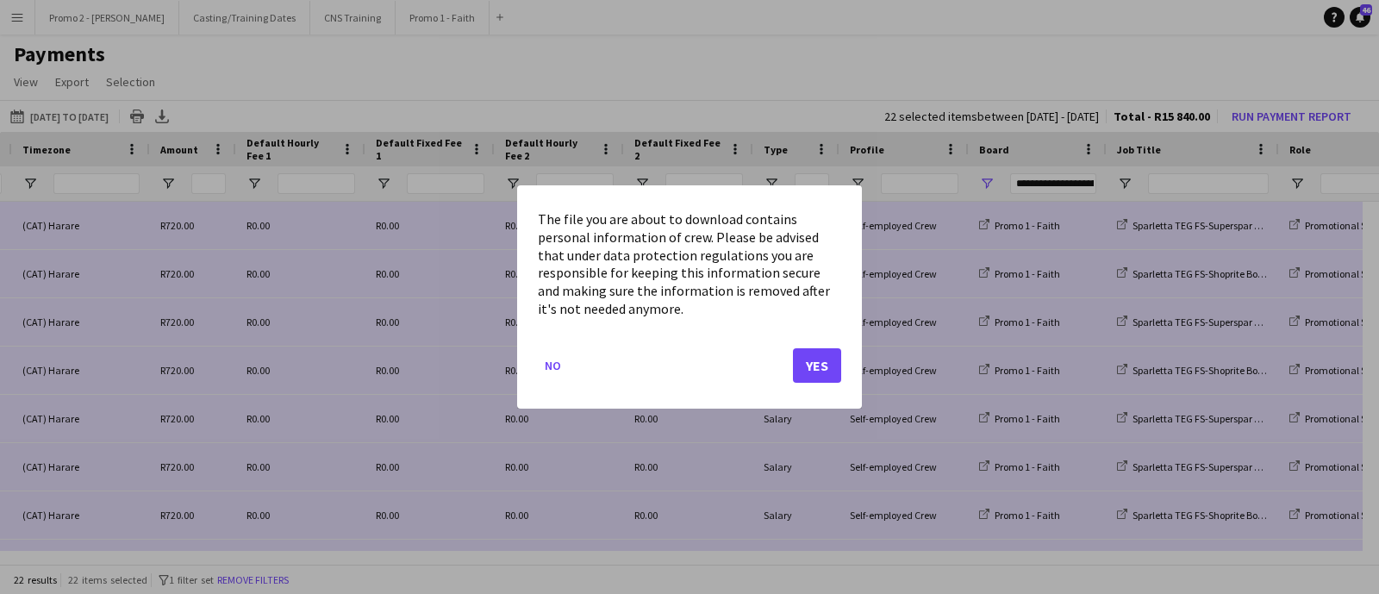
click at [759, 87] on div at bounding box center [689, 297] width 1379 height 594
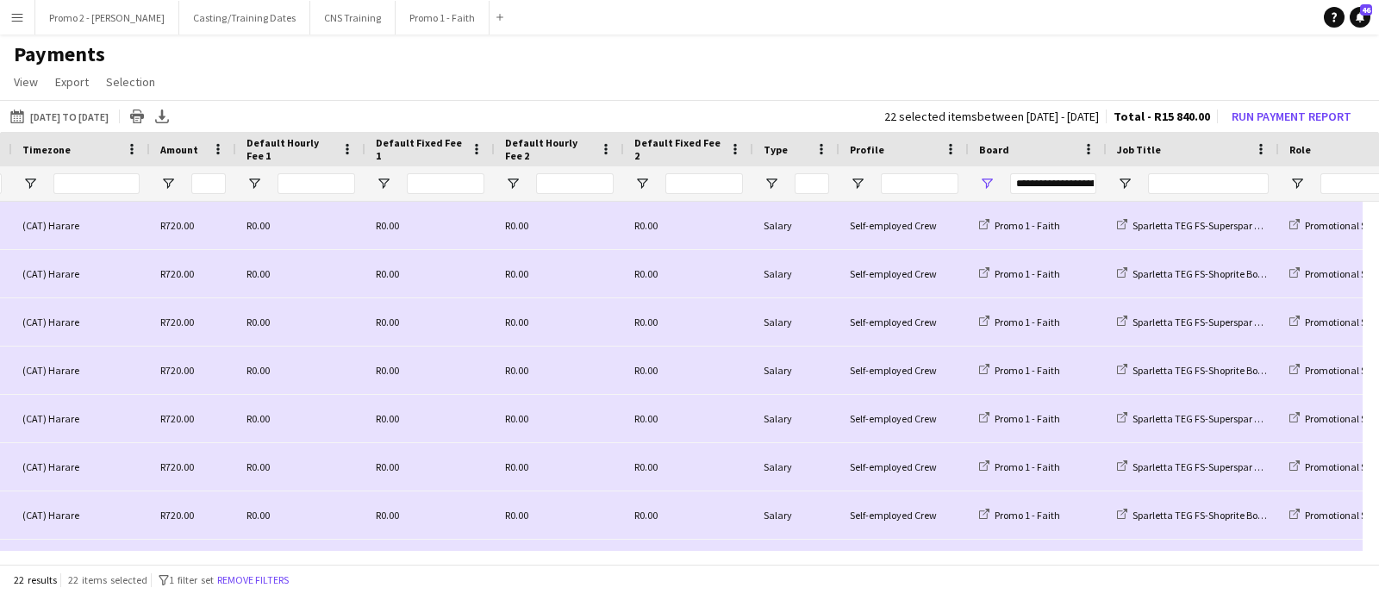
scroll to position [0, 121]
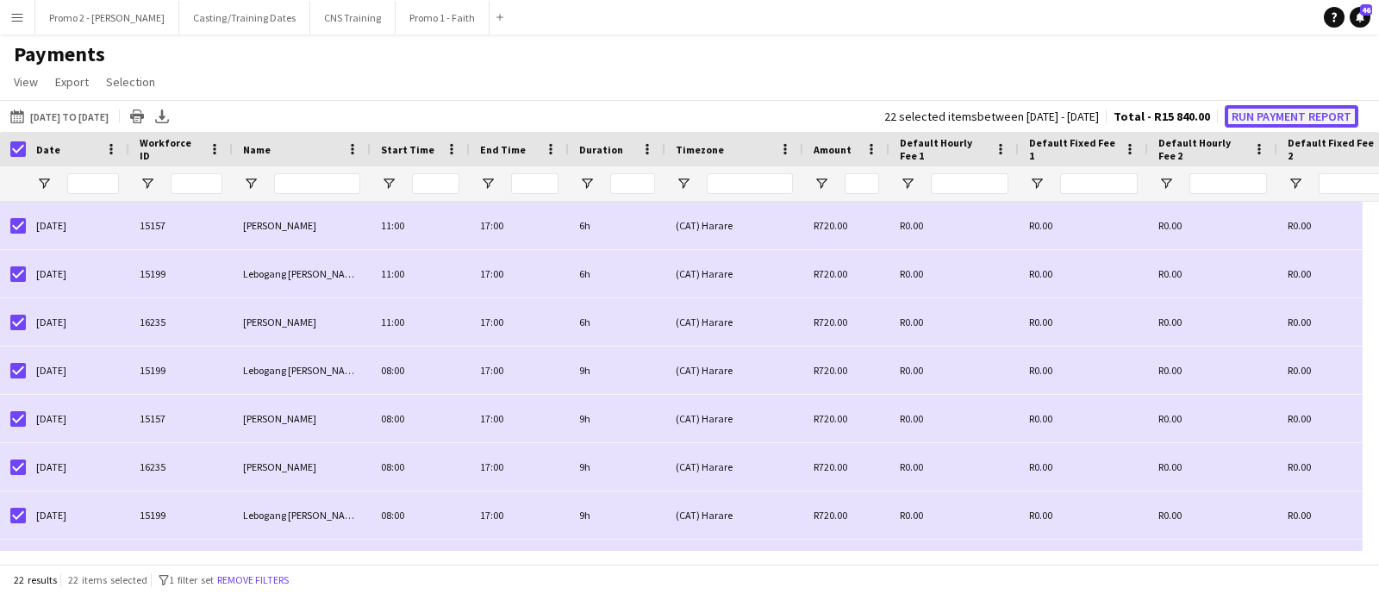
click at [1254, 116] on button "Run Payment Report" at bounding box center [1292, 116] width 134 height 22
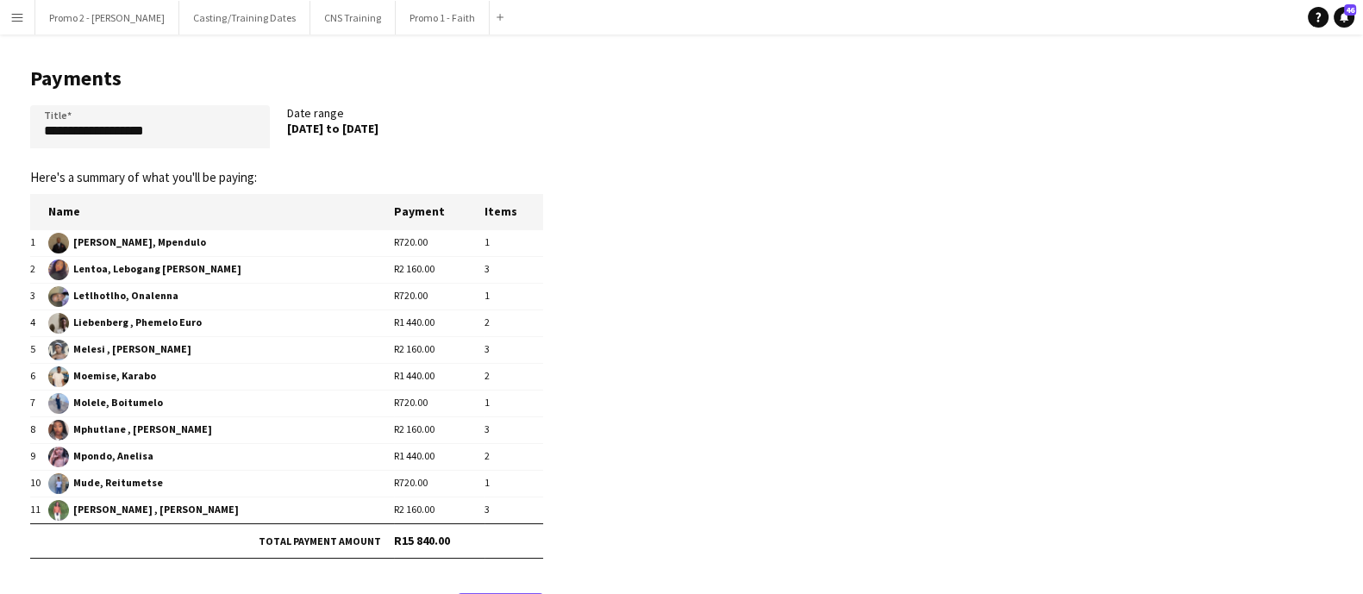
click at [522, 122] on div "[DATE] to [DATE]" at bounding box center [407, 129] width 240 height 16
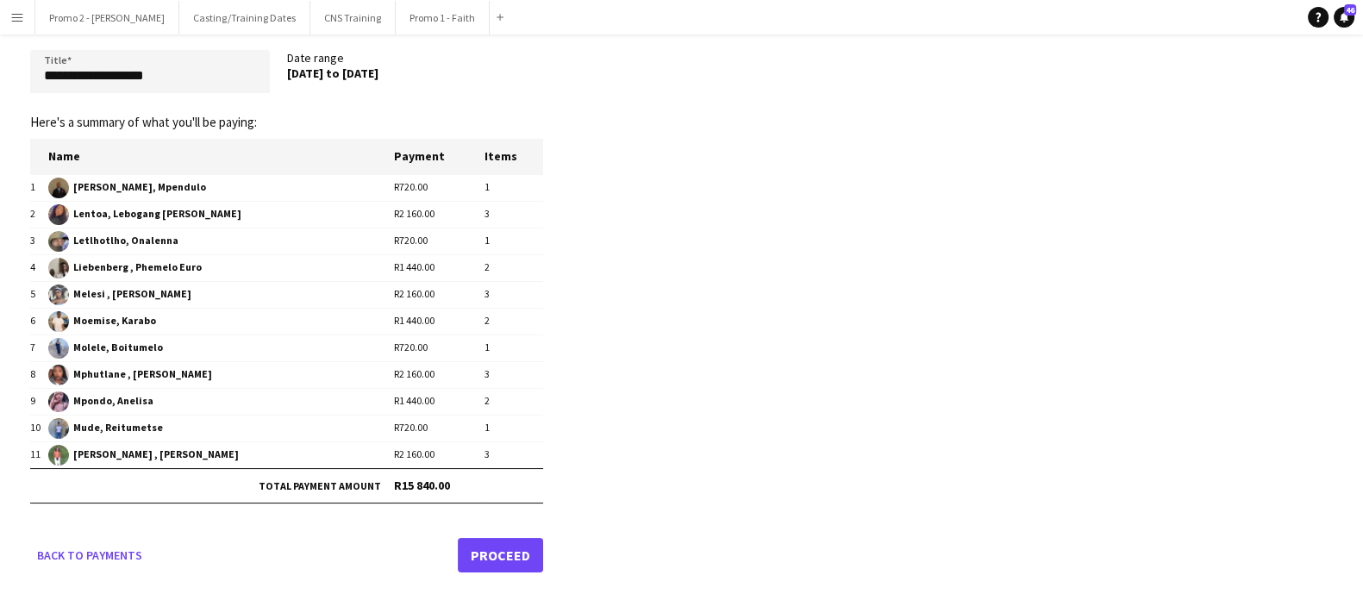
click at [488, 549] on link "Proceed" at bounding box center [500, 555] width 85 height 34
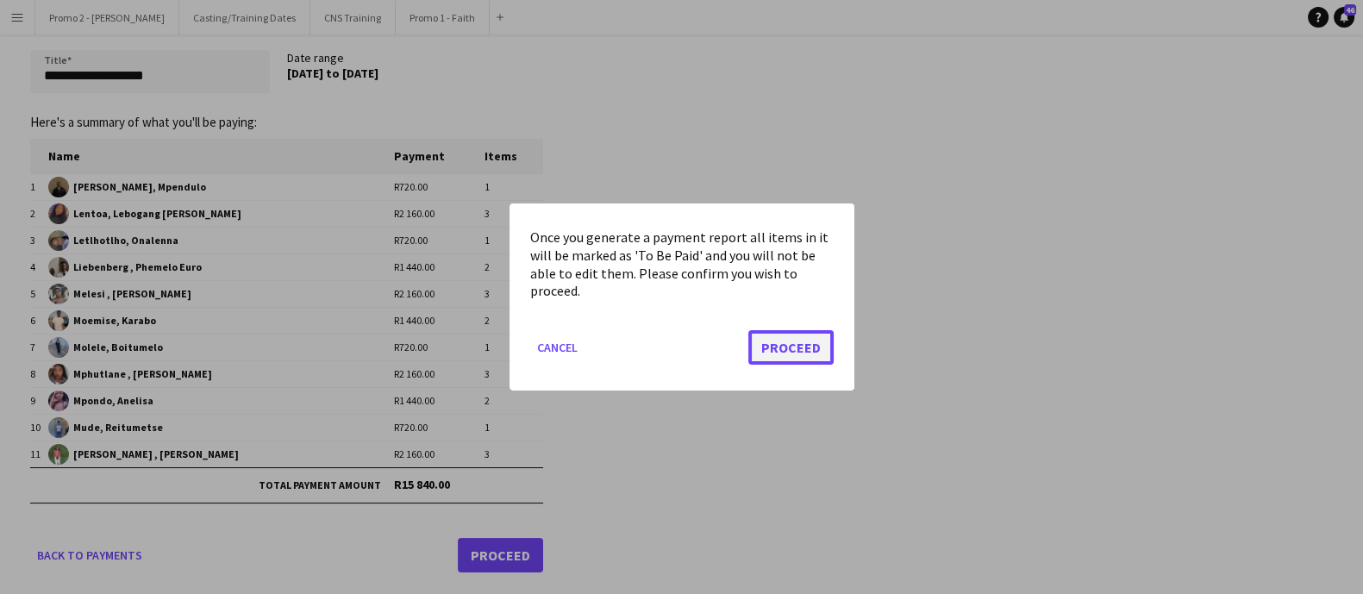
click at [778, 341] on button "Proceed" at bounding box center [790, 347] width 85 height 34
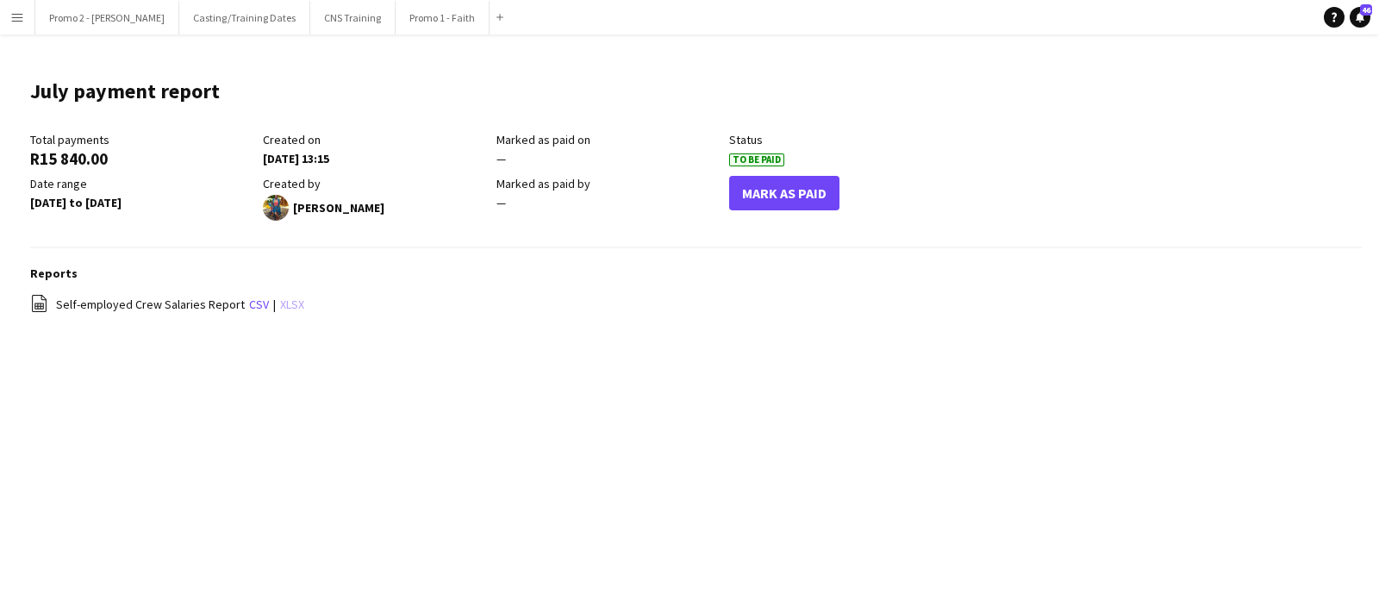
click at [292, 300] on link "xlsx" at bounding box center [292, 305] width 24 height 16
